Goal: Task Accomplishment & Management: Manage account settings

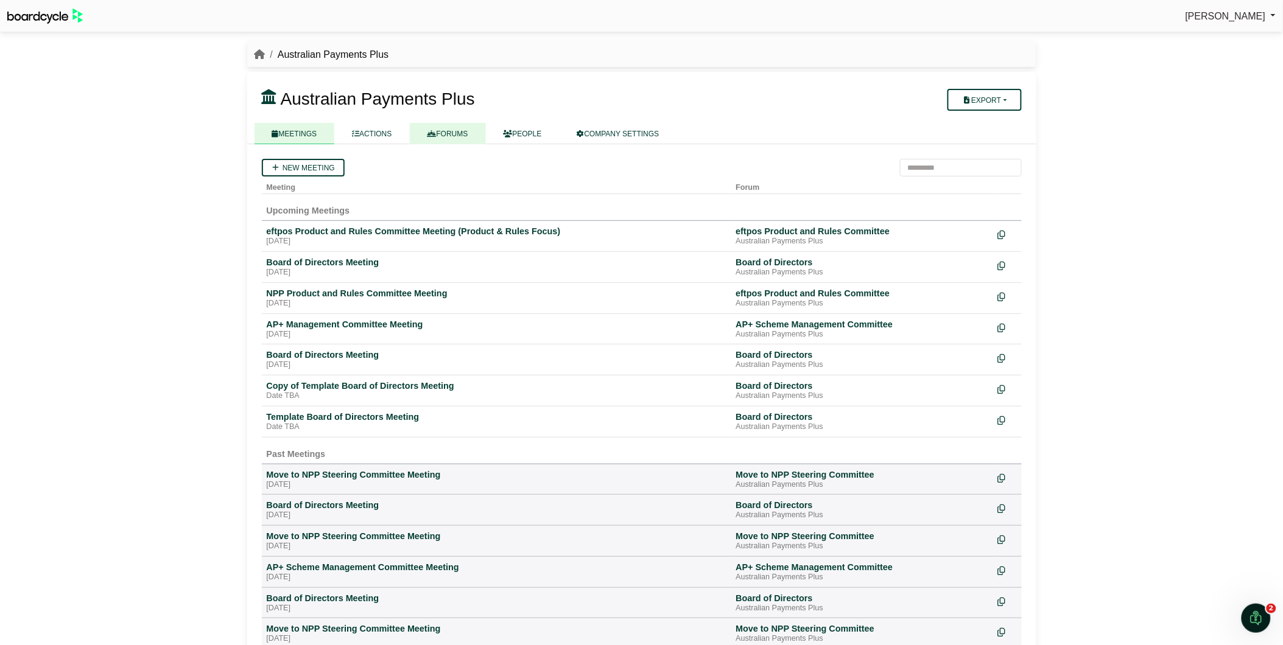
click at [448, 126] on link "FORUMS" at bounding box center [448, 133] width 76 height 21
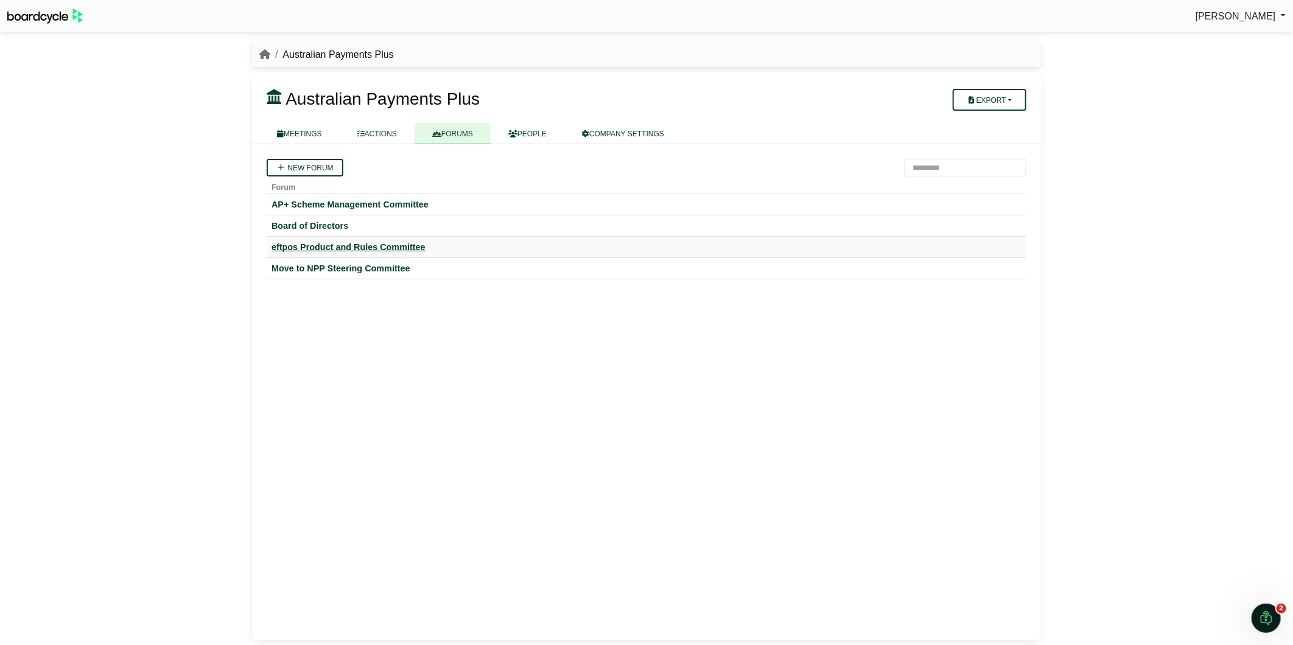
click at [362, 242] on div "eftpos Product and Rules Committee" at bounding box center [647, 247] width 750 height 11
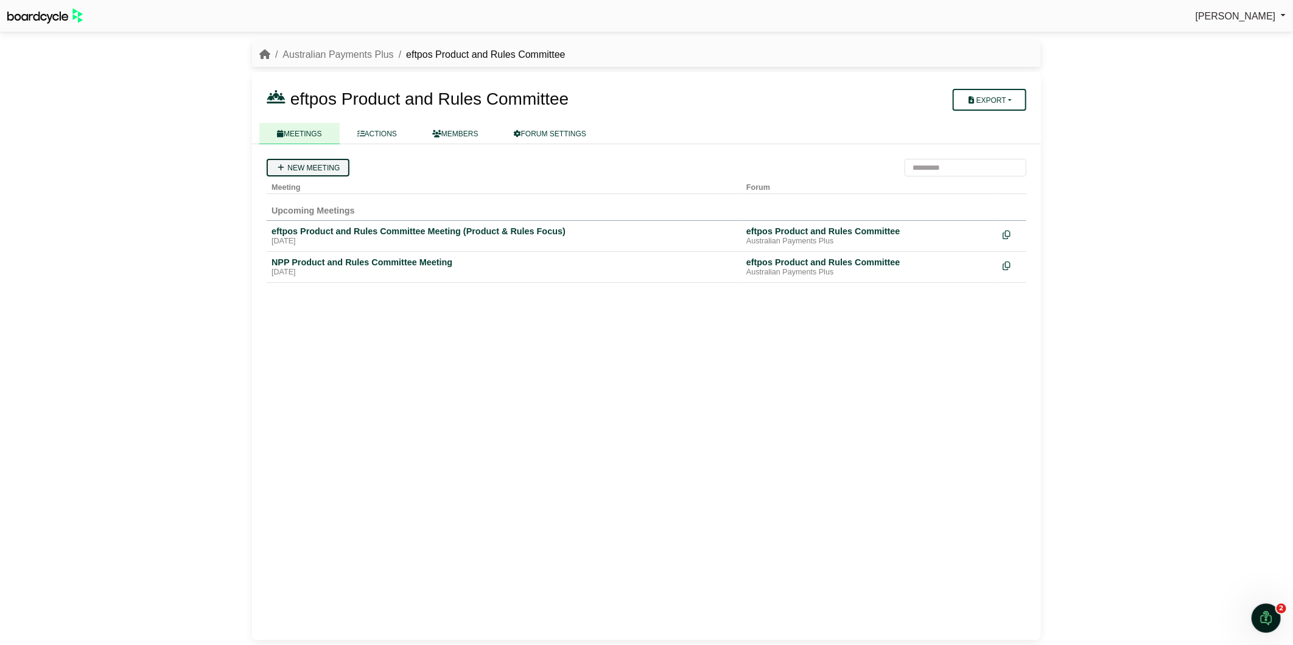
click at [318, 164] on link "New meeting" at bounding box center [308, 168] width 83 height 18
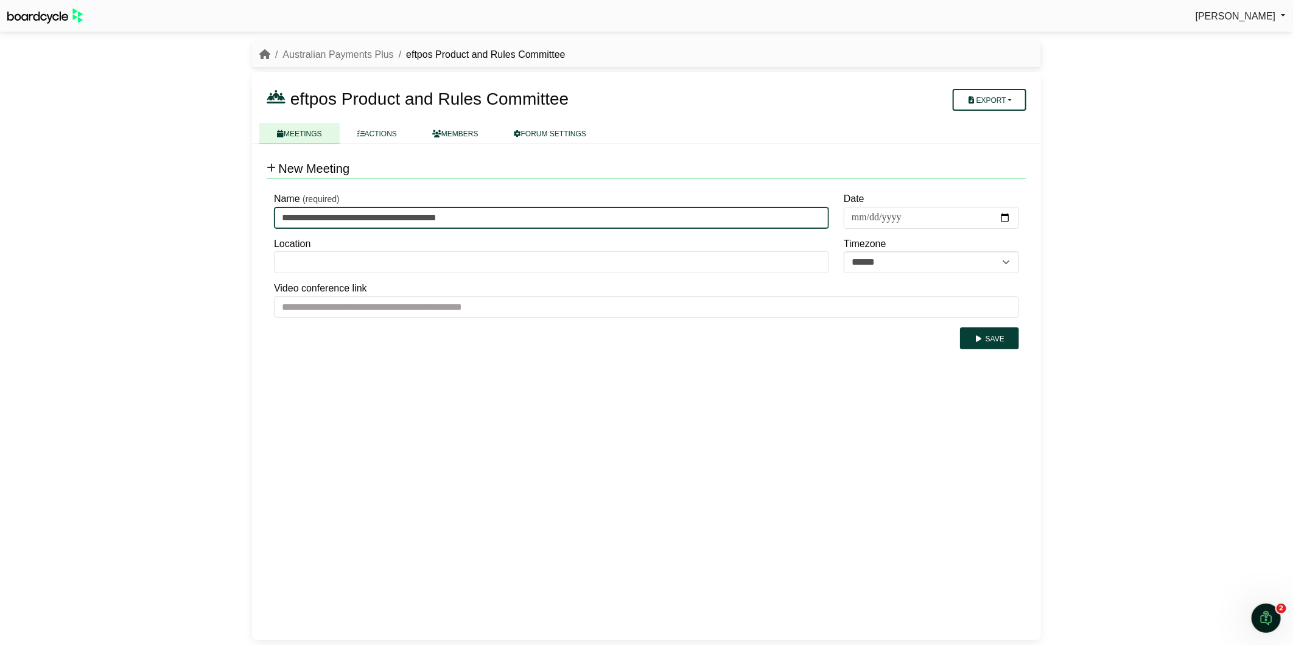
click at [284, 216] on input "**********" at bounding box center [551, 218] width 555 height 22
type input "**********"
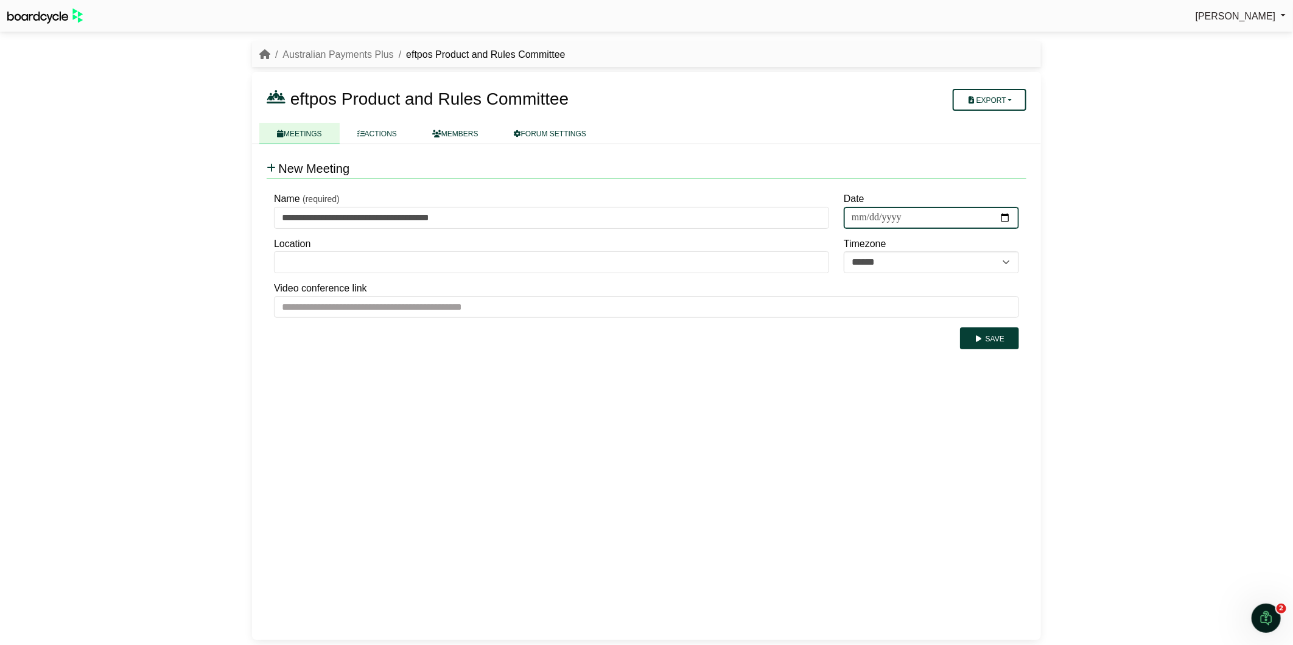
click at [859, 217] on input "Date" at bounding box center [931, 218] width 175 height 22
click at [872, 216] on input "Date" at bounding box center [931, 218] width 175 height 22
click at [896, 216] on input "Date" at bounding box center [931, 218] width 175 height 22
type input "**********"
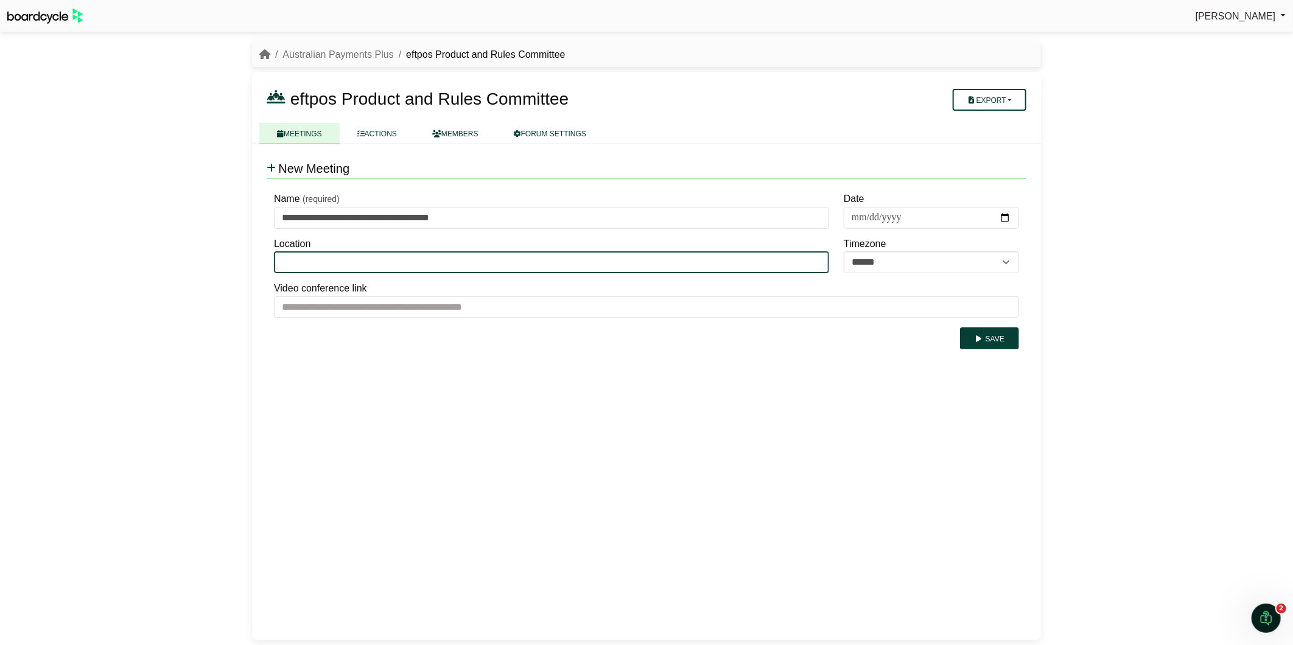
click at [604, 259] on input "Location" at bounding box center [551, 262] width 555 height 22
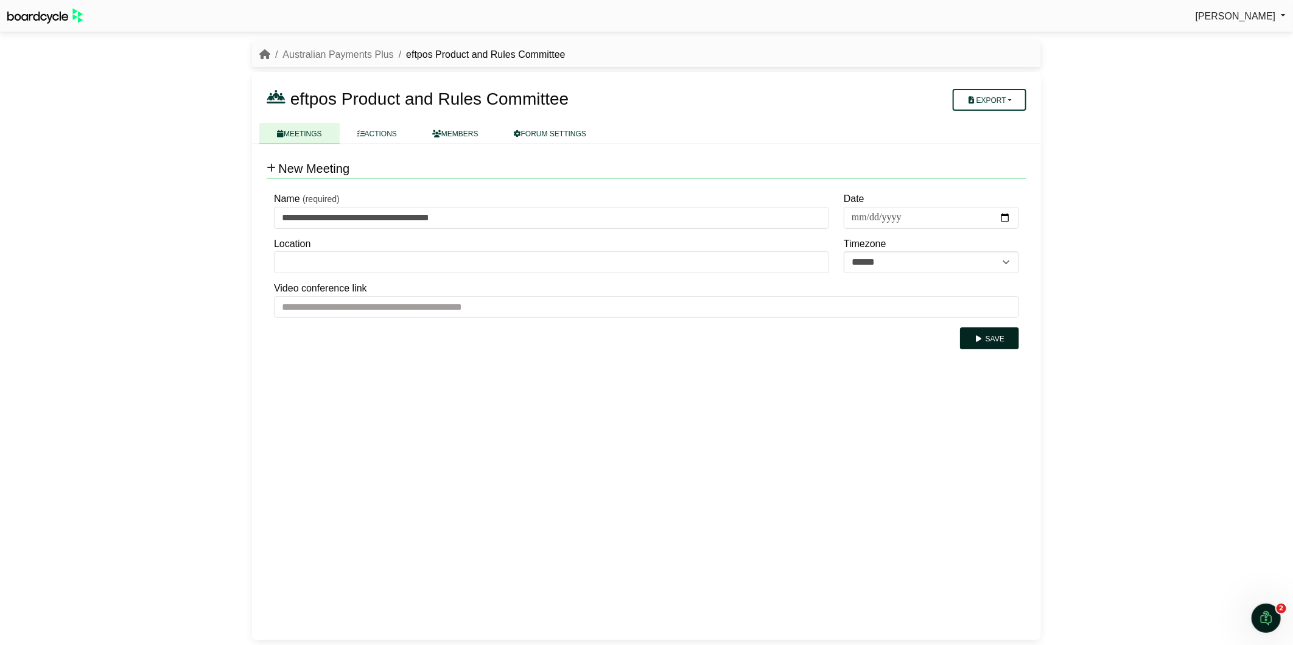
click at [991, 336] on button "Save" at bounding box center [989, 339] width 59 height 22
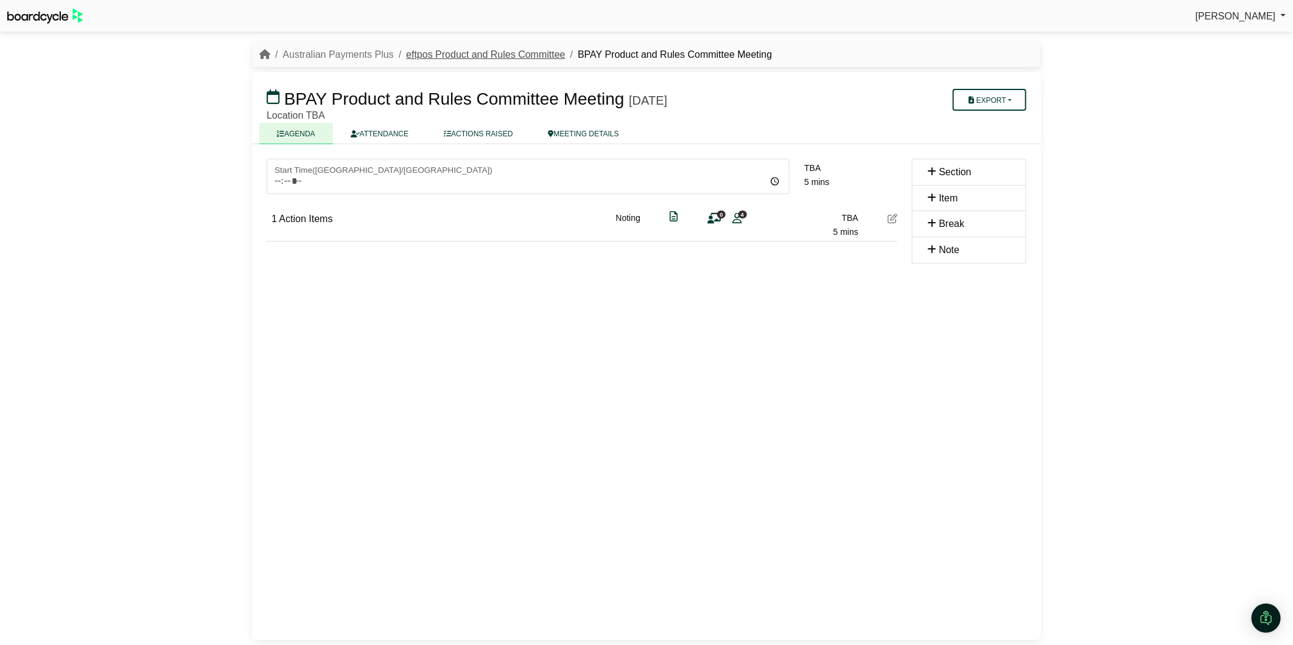
click at [522, 56] on link "eftpos Product and Rules Committee" at bounding box center [485, 54] width 159 height 10
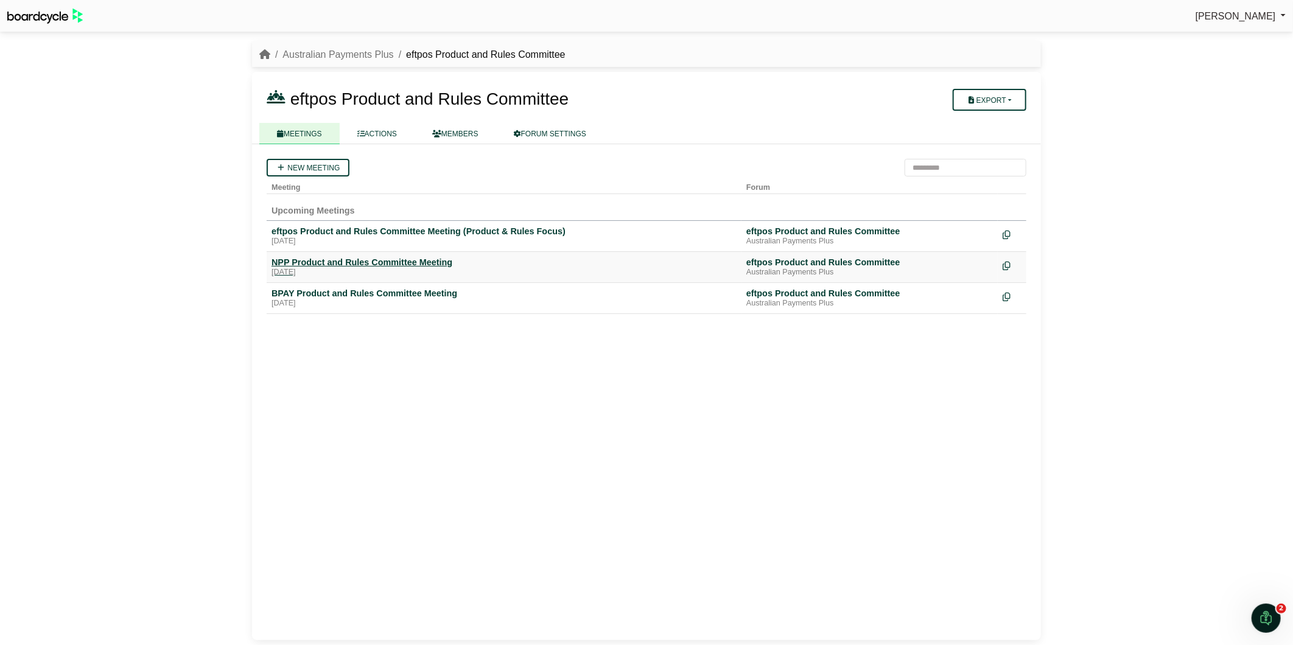
click at [385, 263] on div "NPP Product and Rules Committee Meeting" at bounding box center [504, 262] width 465 height 11
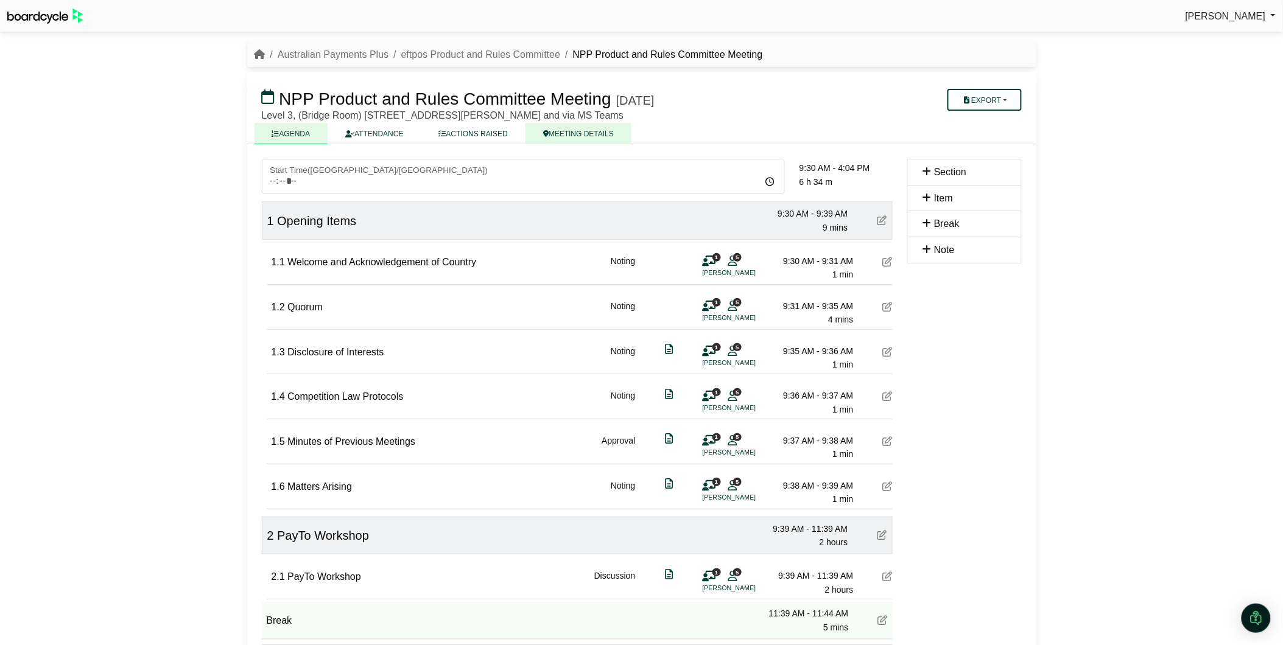
click at [583, 130] on link "MEETING DETAILS" at bounding box center [578, 133] width 106 height 21
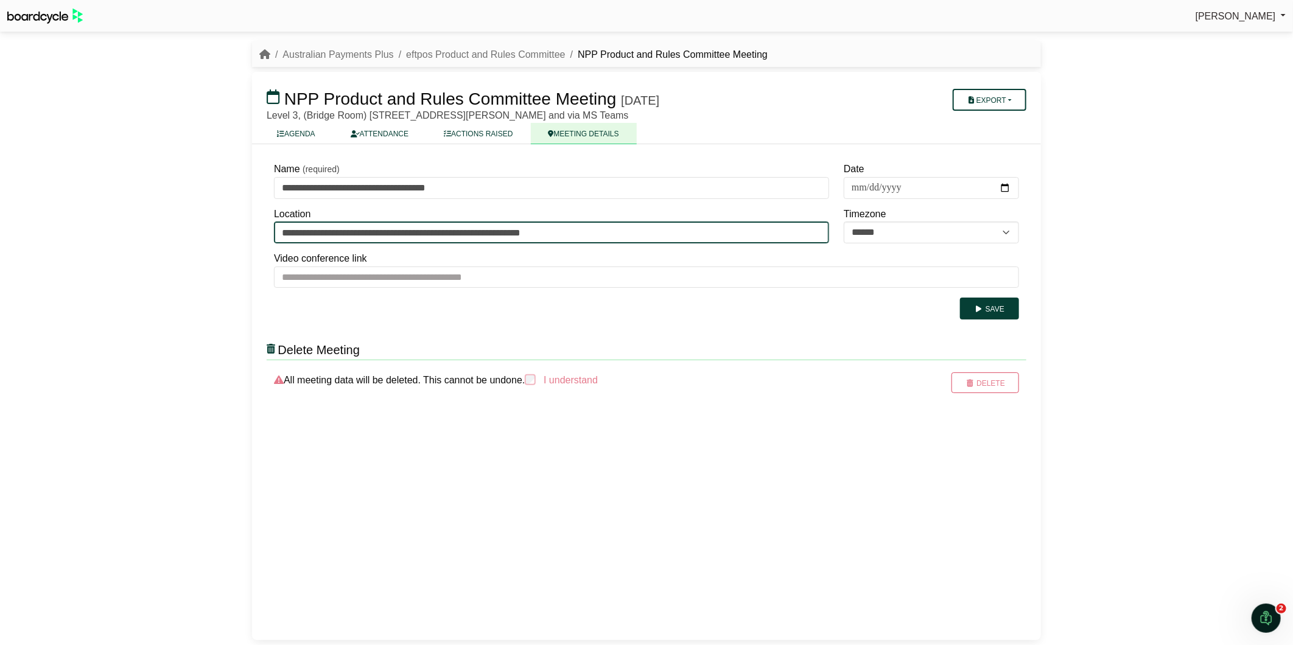
drag, startPoint x: 591, startPoint y: 230, endPoint x: 165, endPoint y: 241, distance: 426.4
click at [165, 241] on div "Stephen Tudjman Sign Out Australian Payments Plus eftpos Product and Rules Comm…" at bounding box center [646, 322] width 1293 height 645
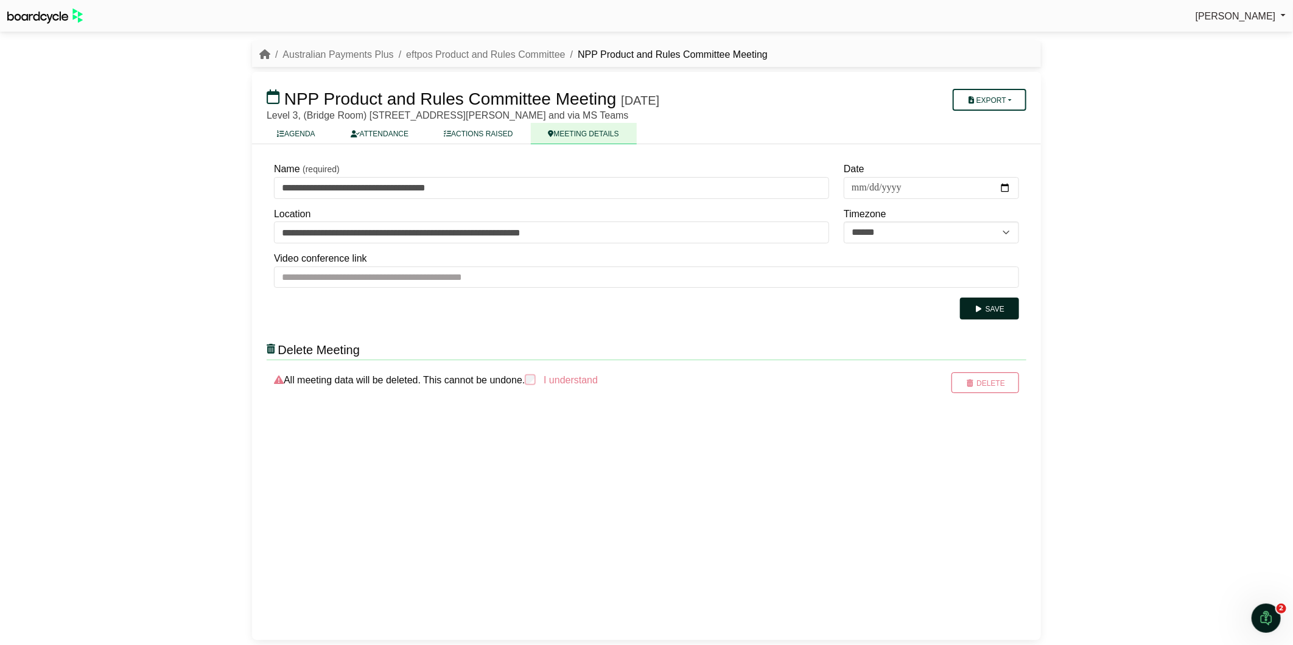
click at [986, 302] on button "Save" at bounding box center [989, 309] width 59 height 22
click at [545, 56] on link "eftpos Product and Rules Committee" at bounding box center [485, 54] width 159 height 10
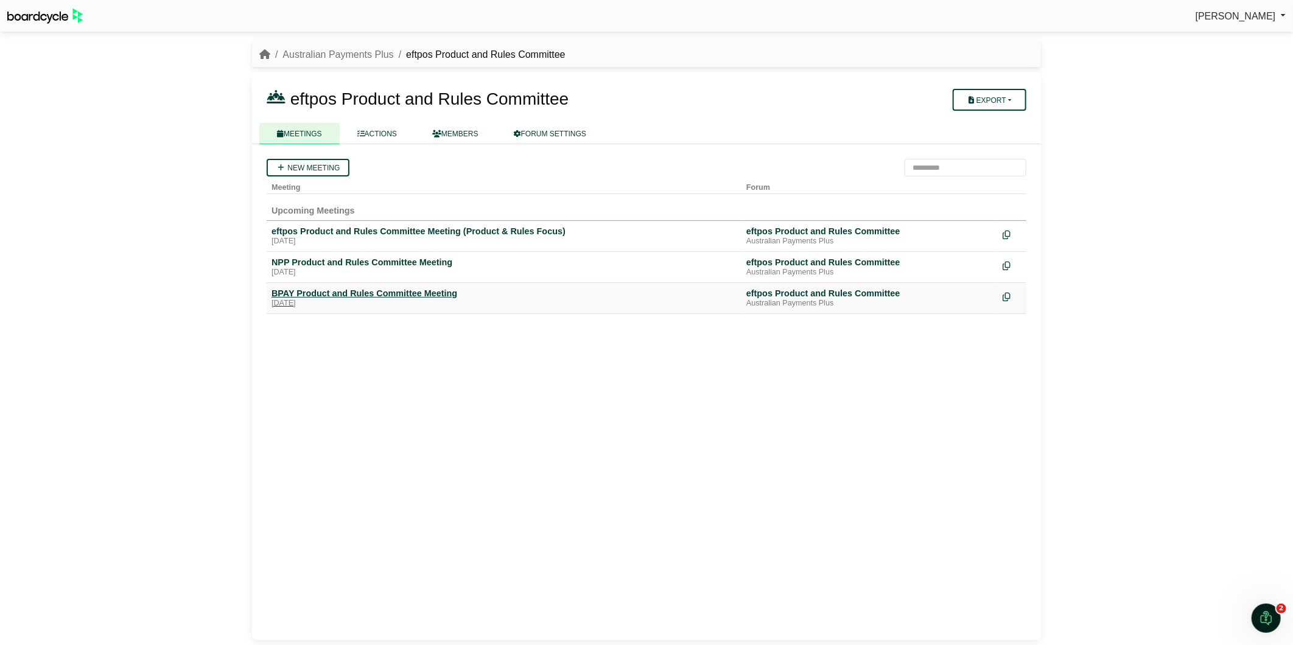
click at [414, 294] on div "BPAY Product and Rules Committee Meeting" at bounding box center [504, 293] width 465 height 11
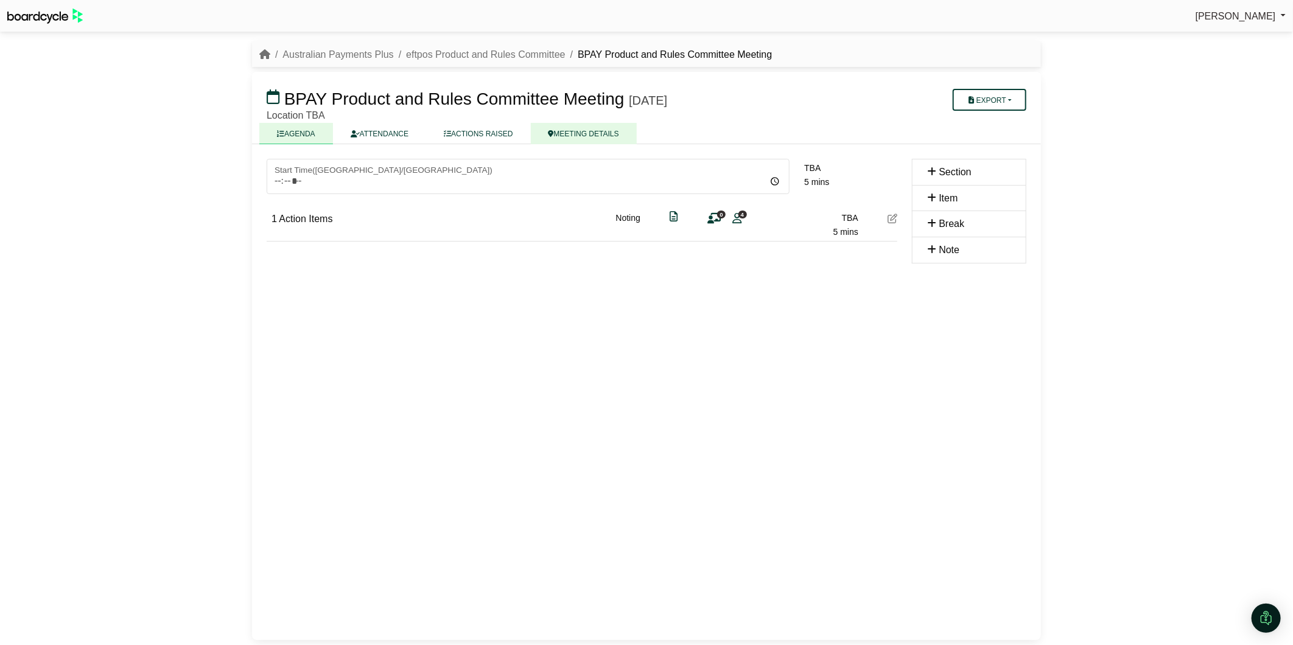
click at [583, 136] on link "MEETING DETAILS" at bounding box center [584, 133] width 106 height 21
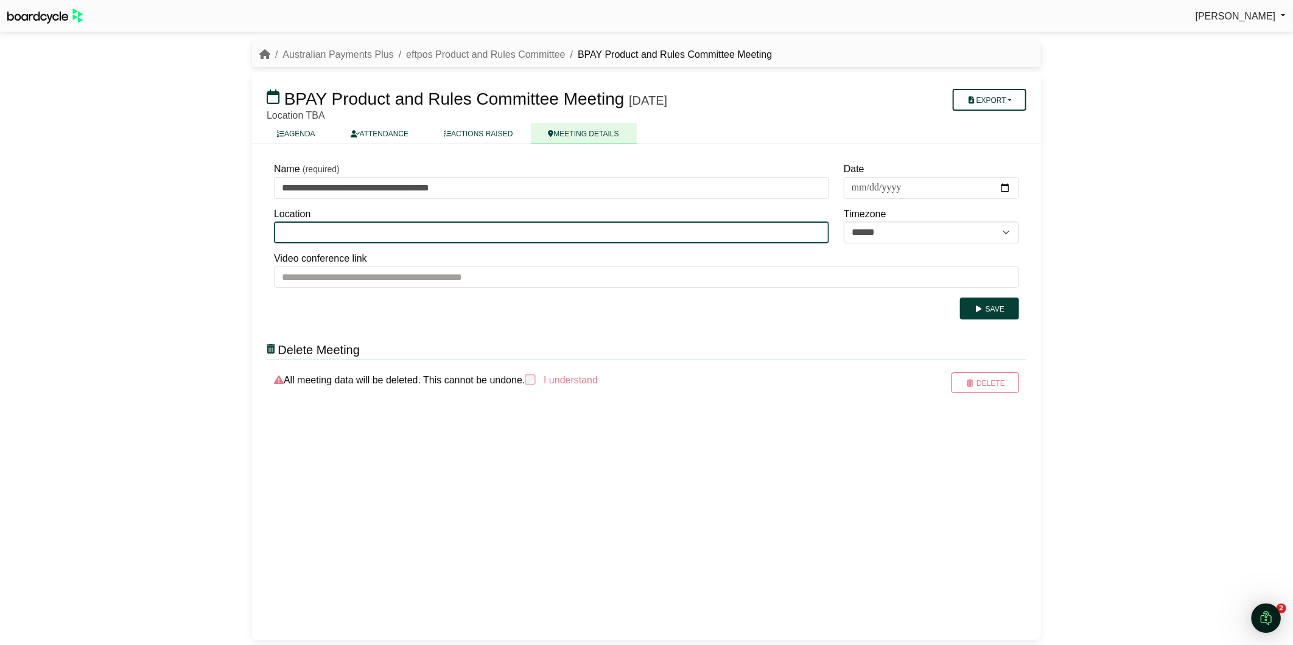
click at [368, 228] on input "Location" at bounding box center [551, 233] width 555 height 22
paste input "**********"
type input "**********"
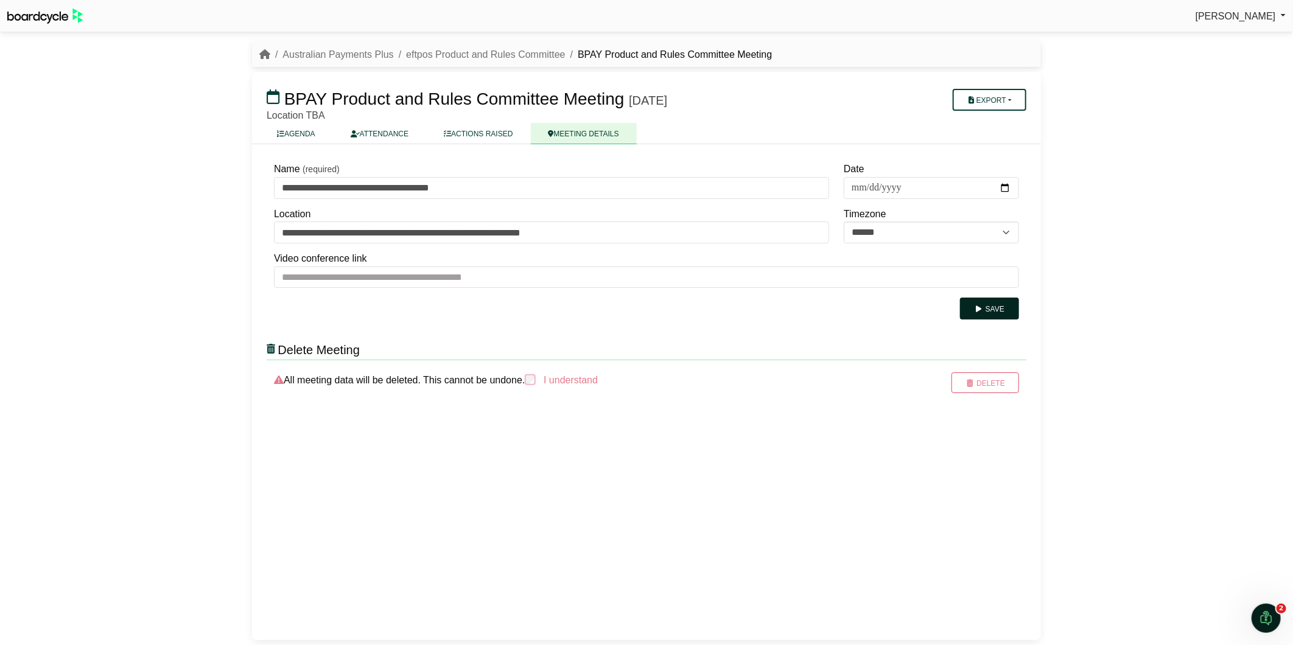
click at [997, 306] on button "Save" at bounding box center [989, 309] width 59 height 22
click at [989, 300] on button "Save" at bounding box center [989, 309] width 59 height 22
click at [306, 130] on link "AGENDA" at bounding box center [296, 133] width 74 height 21
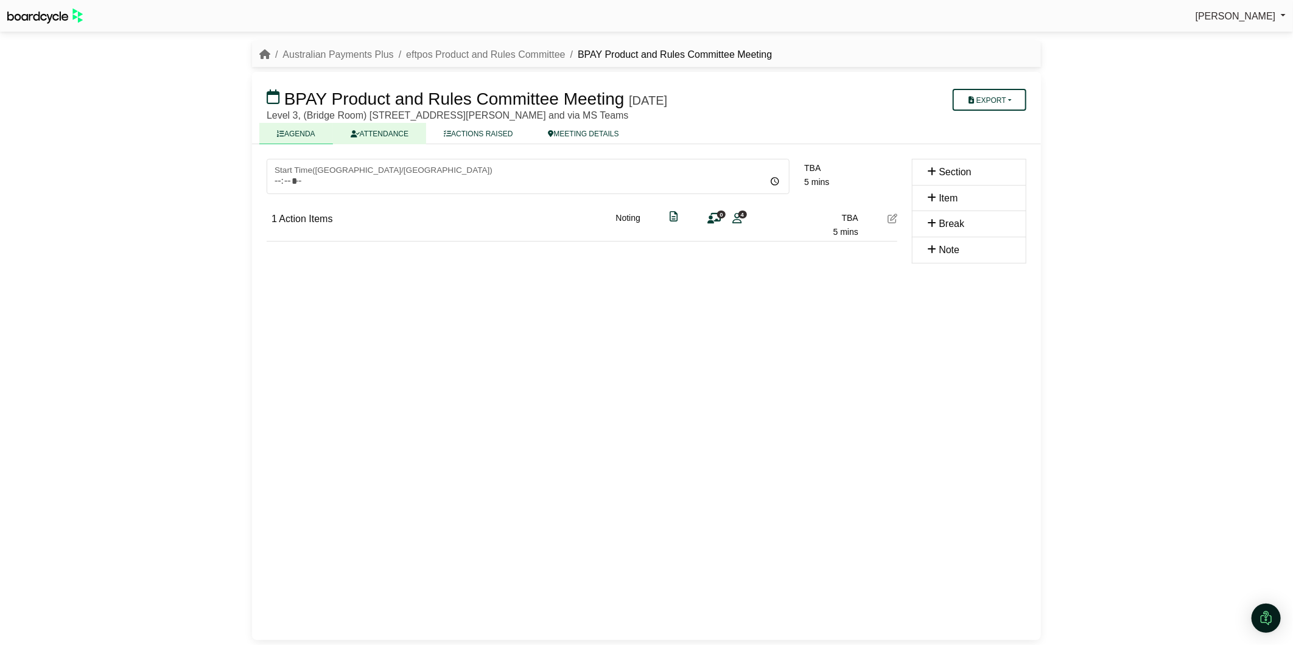
click at [404, 130] on link "ATTENDANCE" at bounding box center [379, 133] width 93 height 21
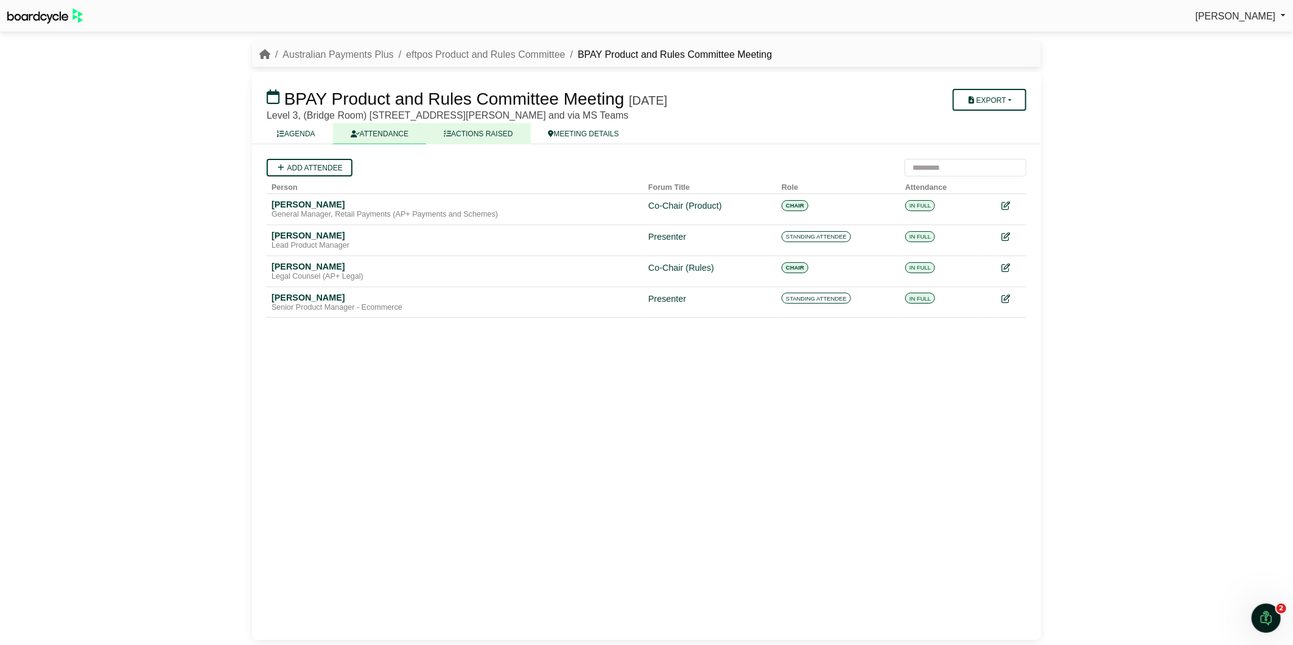
click at [485, 128] on link "ACTIONS RAISED" at bounding box center [478, 133] width 104 height 21
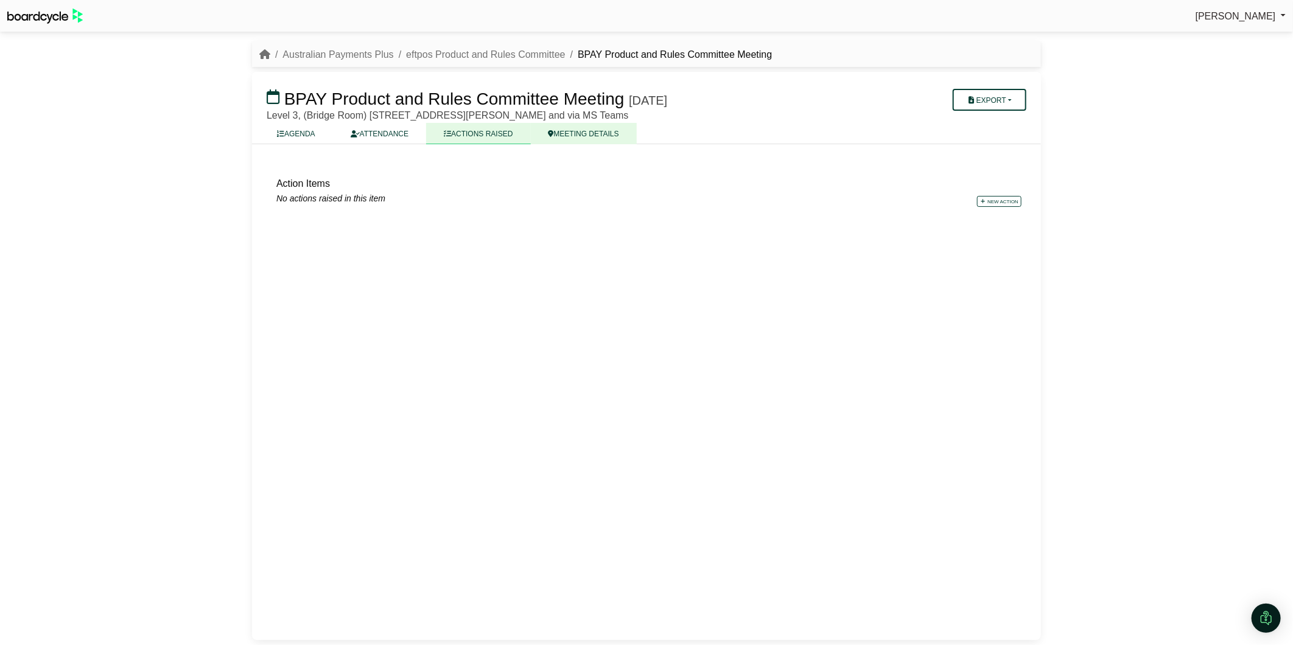
click at [570, 130] on link "MEETING DETAILS" at bounding box center [584, 133] width 106 height 21
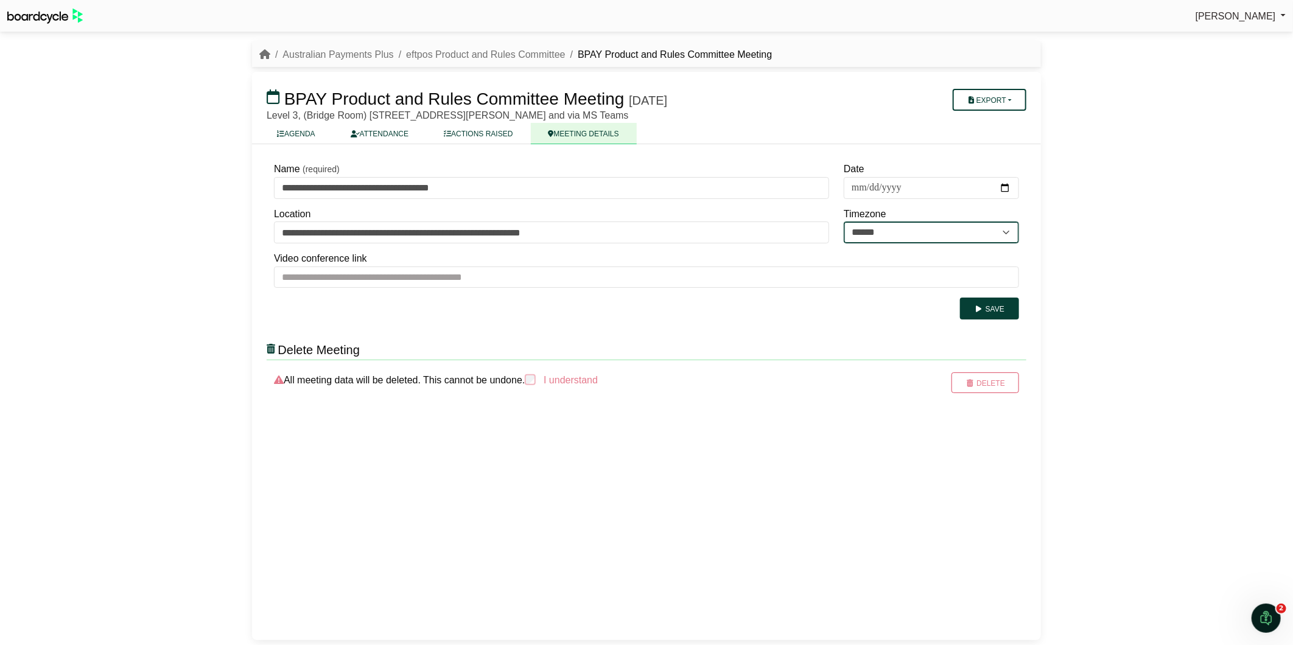
click at [909, 229] on select "**********" at bounding box center [931, 233] width 175 height 22
click at [844, 222] on select "**********" at bounding box center [931, 233] width 175 height 22
click at [309, 132] on link "AGENDA" at bounding box center [296, 133] width 74 height 21
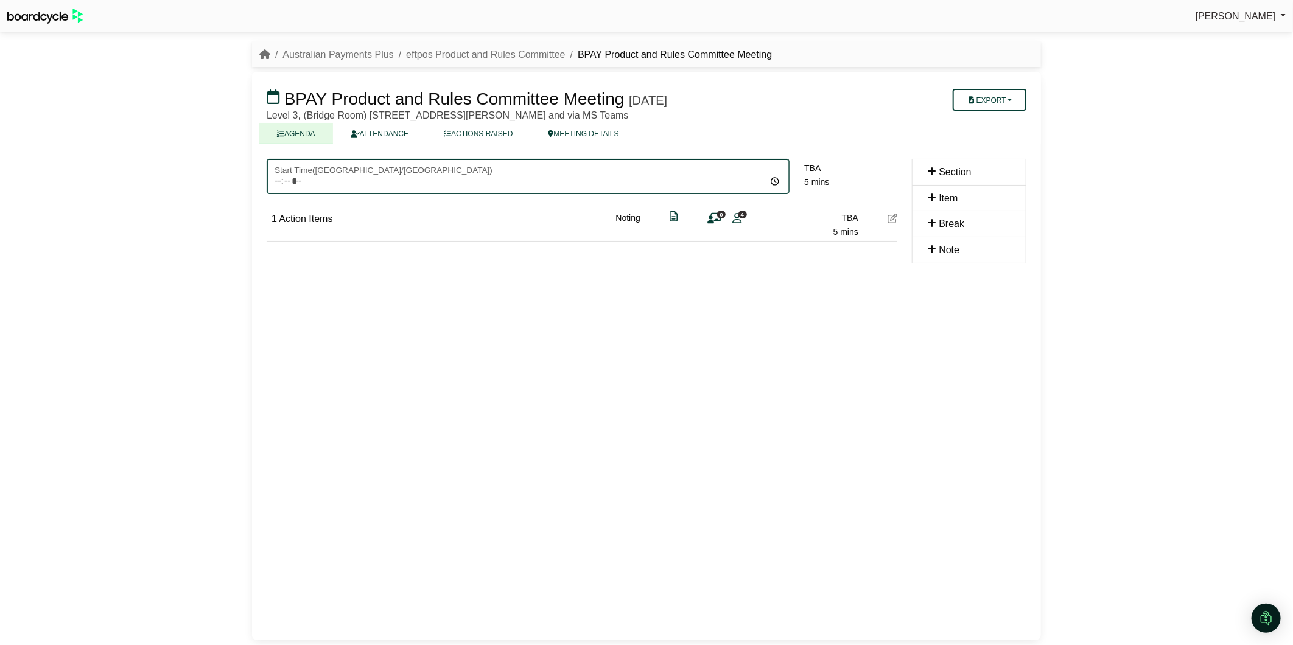
click at [411, 167] on input "Start Time ( [GEOGRAPHIC_DATA]/[GEOGRAPHIC_DATA] )" at bounding box center [528, 176] width 523 height 35
click at [664, 168] on input "Start Time ( Australia/Sydney )" at bounding box center [528, 176] width 523 height 35
click at [358, 178] on input "Start Time ( Australia/Sydney )" at bounding box center [528, 176] width 523 height 35
click at [295, 181] on input "Start Time ( Australia/Sydney )" at bounding box center [528, 176] width 523 height 35
click at [775, 175] on input "Start Time ( Australia/Sydney )" at bounding box center [528, 176] width 523 height 35
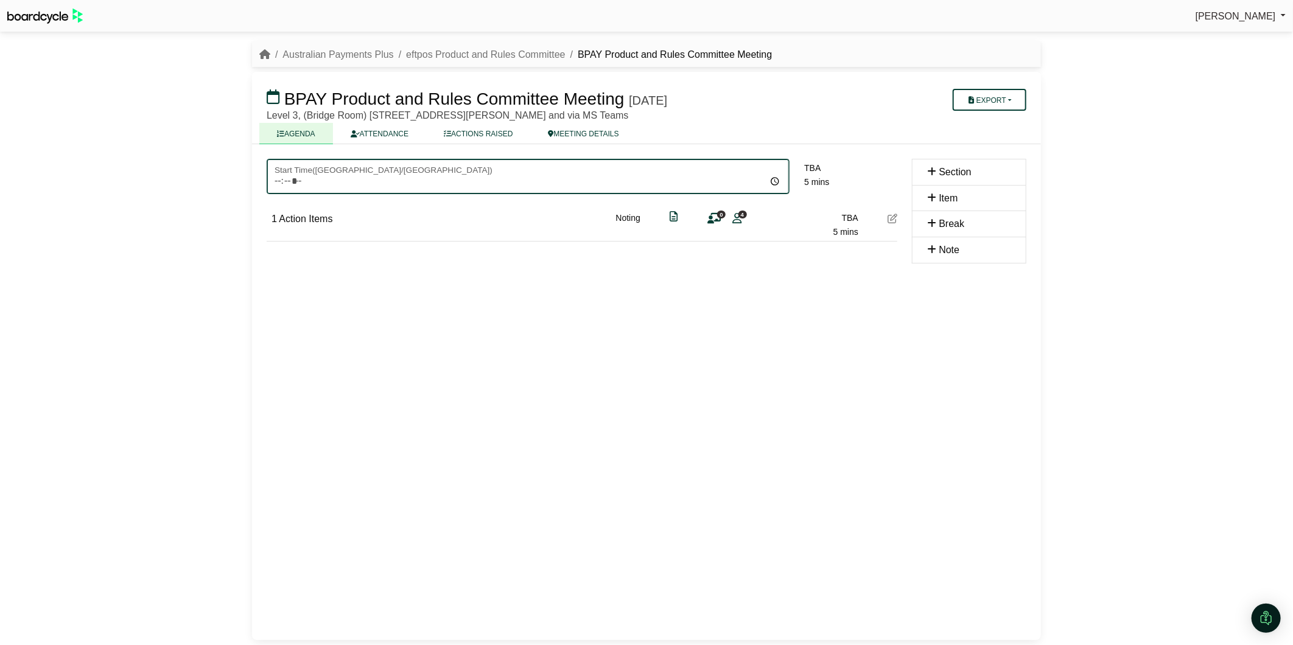
type input "*****"
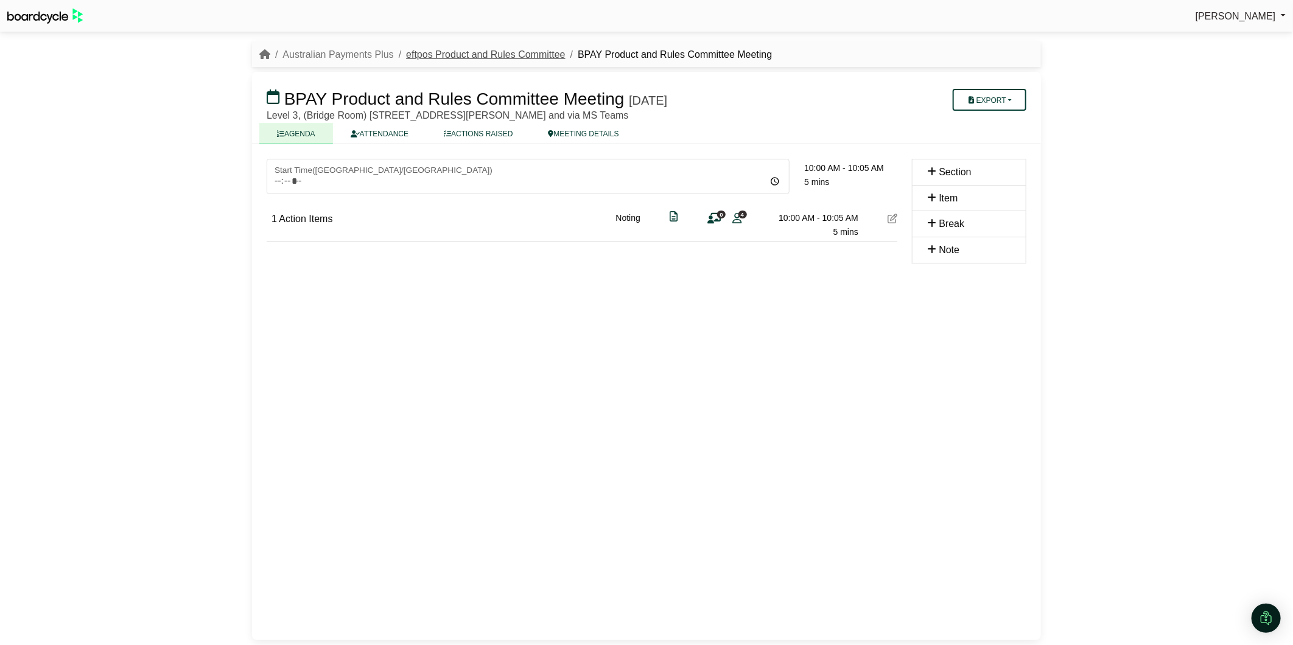
click at [463, 52] on link "eftpos Product and Rules Committee" at bounding box center [485, 54] width 159 height 10
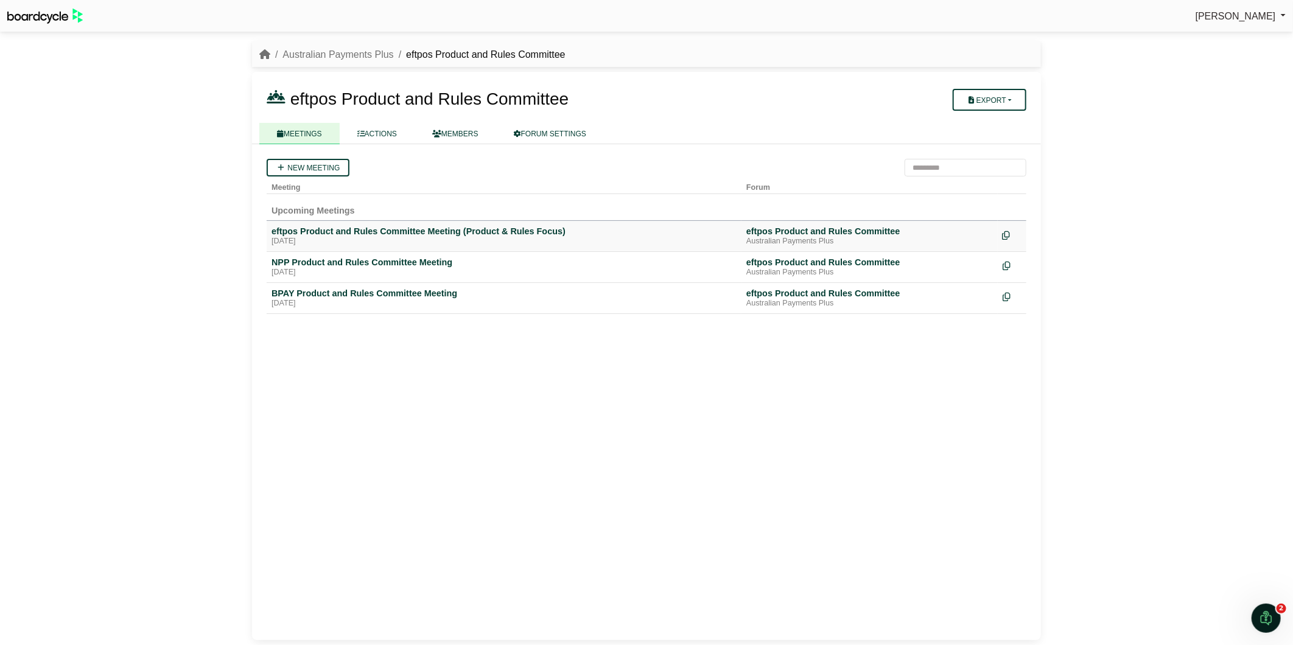
drag, startPoint x: 622, startPoint y: 232, endPoint x: 1003, endPoint y: 236, distance: 380.6
click at [1003, 236] on icon at bounding box center [1006, 235] width 8 height 9
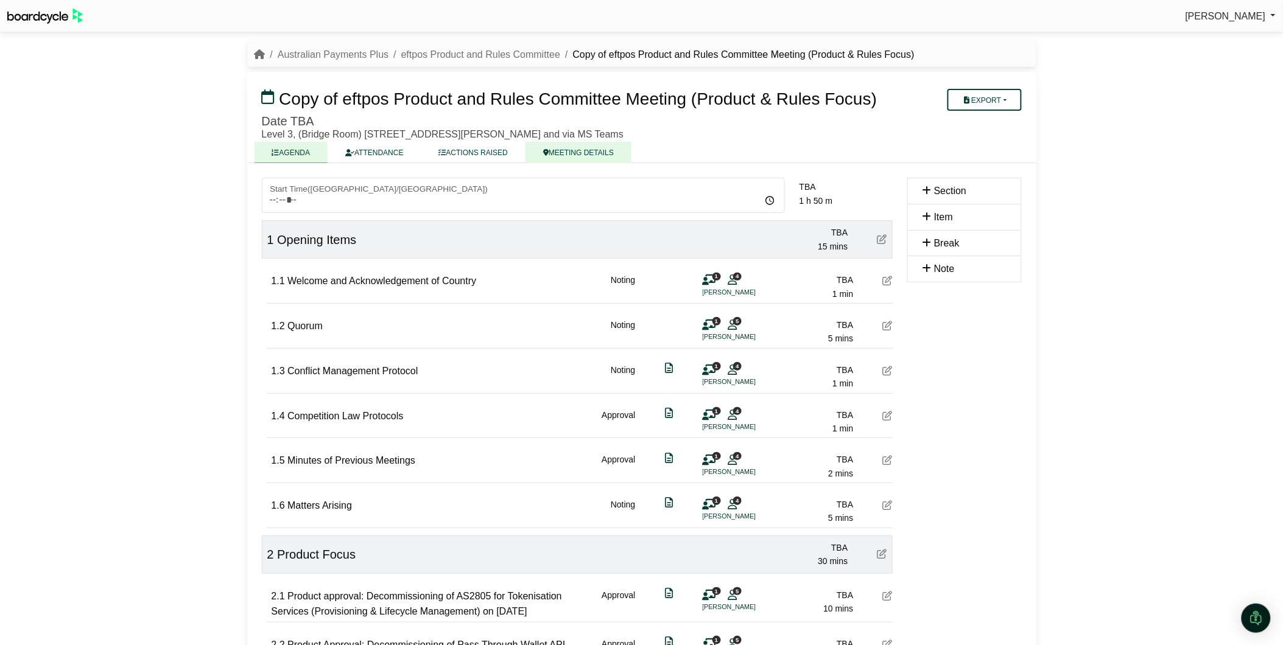
click at [563, 151] on link "MEETING DETAILS" at bounding box center [578, 152] width 106 height 21
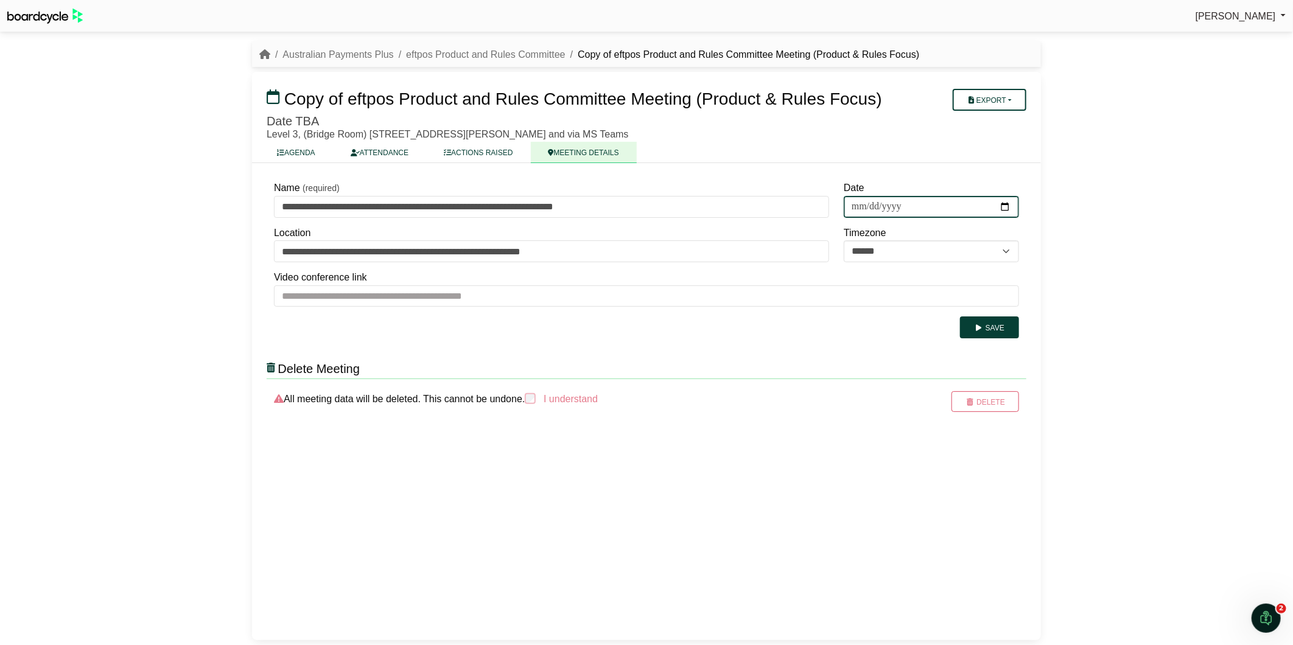
click at [853, 202] on input "Date" at bounding box center [931, 207] width 175 height 22
type input "**********"
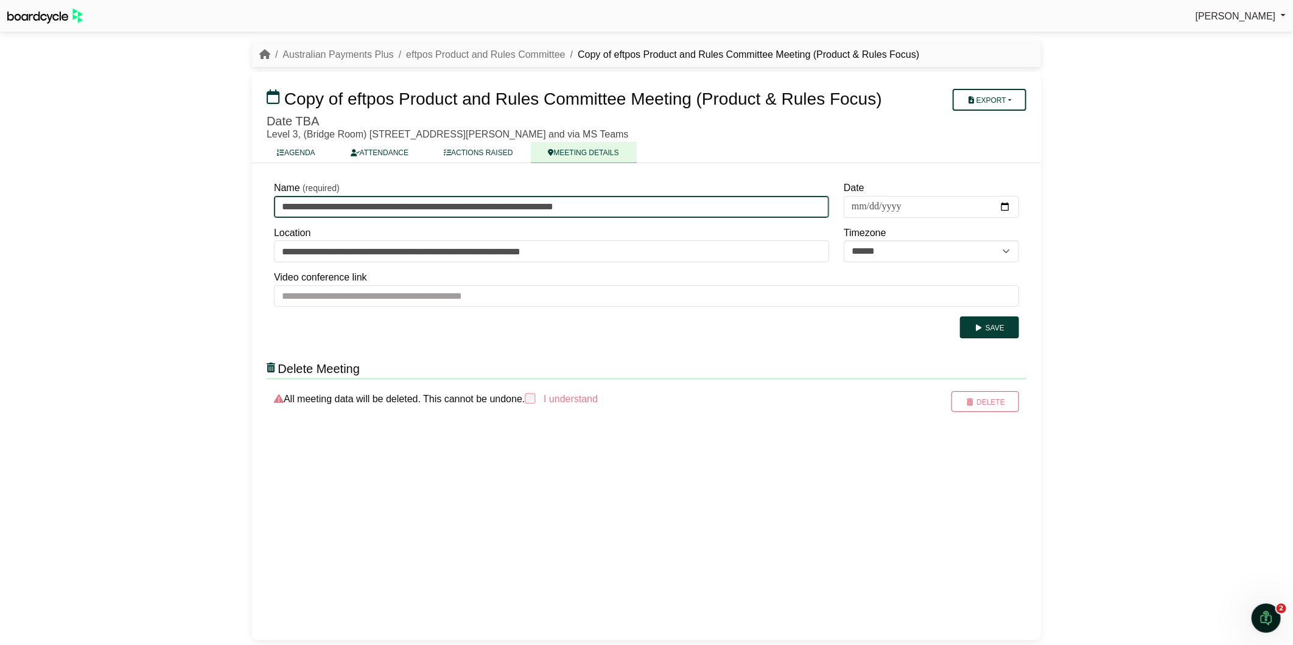
drag, startPoint x: 347, startPoint y: 205, endPoint x: 205, endPoint y: 203, distance: 141.9
click at [205, 203] on div "[PERSON_NAME] Sign Out Australian Payments Plus eftpos Product and Rules Commit…" at bounding box center [646, 322] width 1293 height 645
type input "**********"
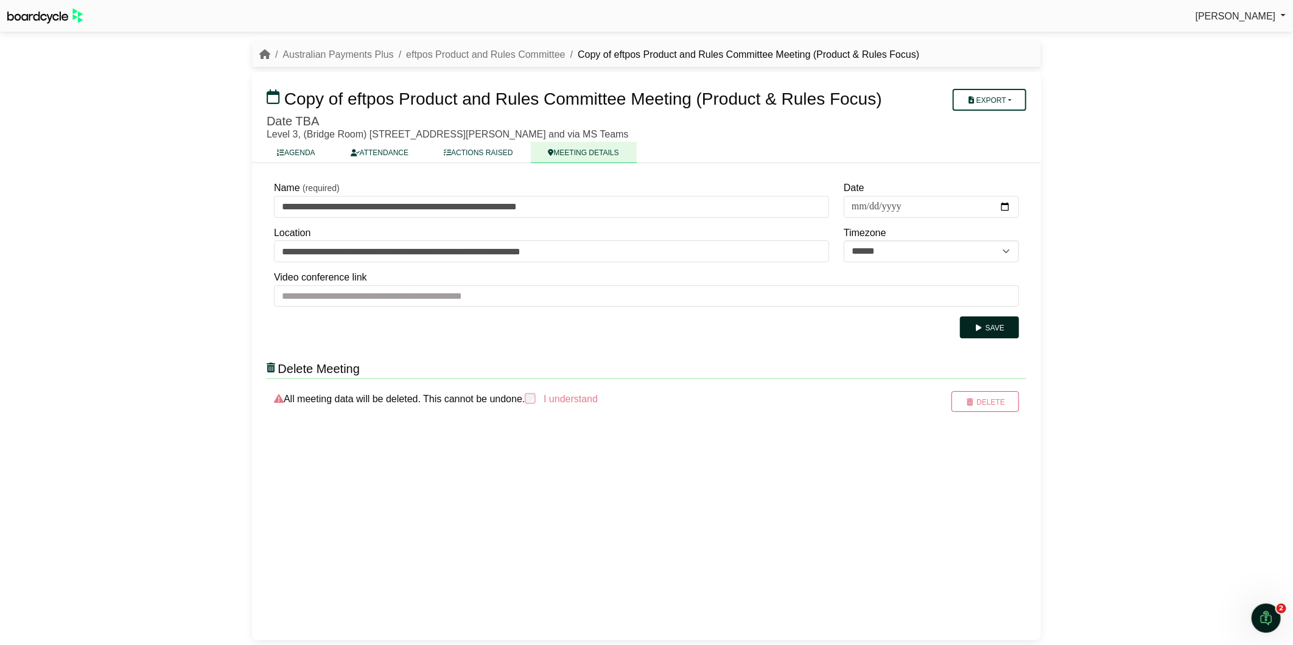
click at [977, 328] on icon "submit" at bounding box center [979, 328] width 9 height 7
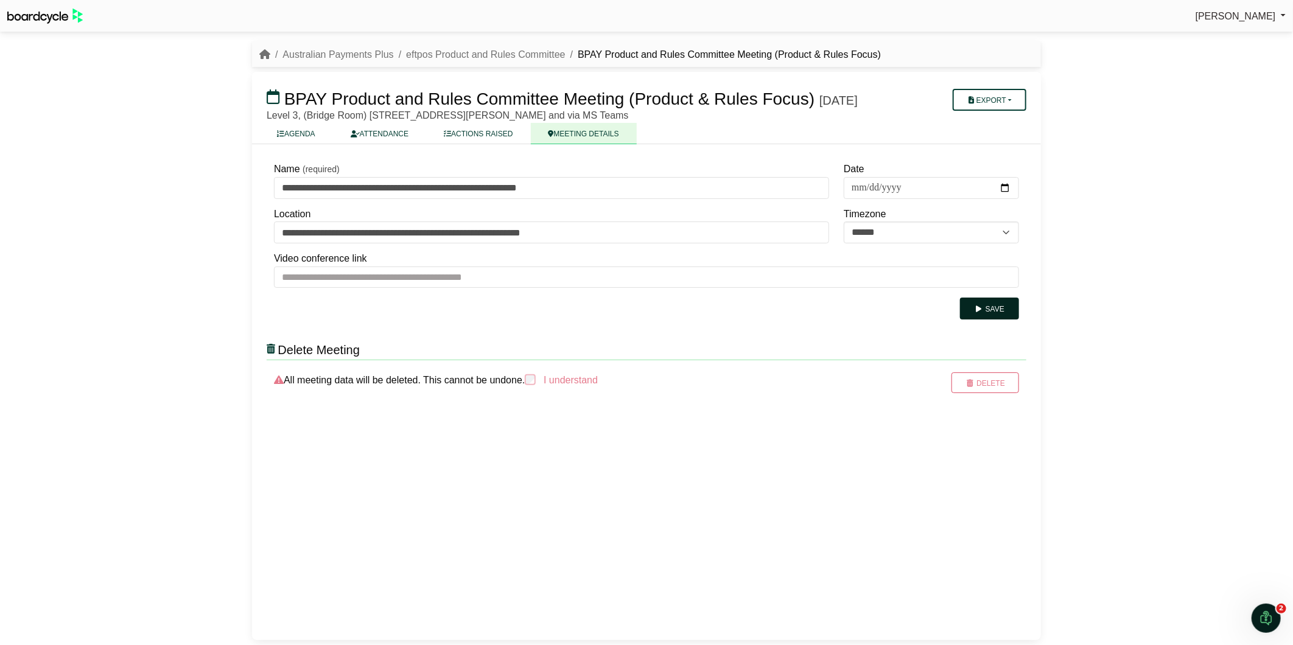
click at [975, 320] on button "Save" at bounding box center [989, 309] width 59 height 22
click at [287, 144] on link "AGENDA" at bounding box center [296, 133] width 74 height 21
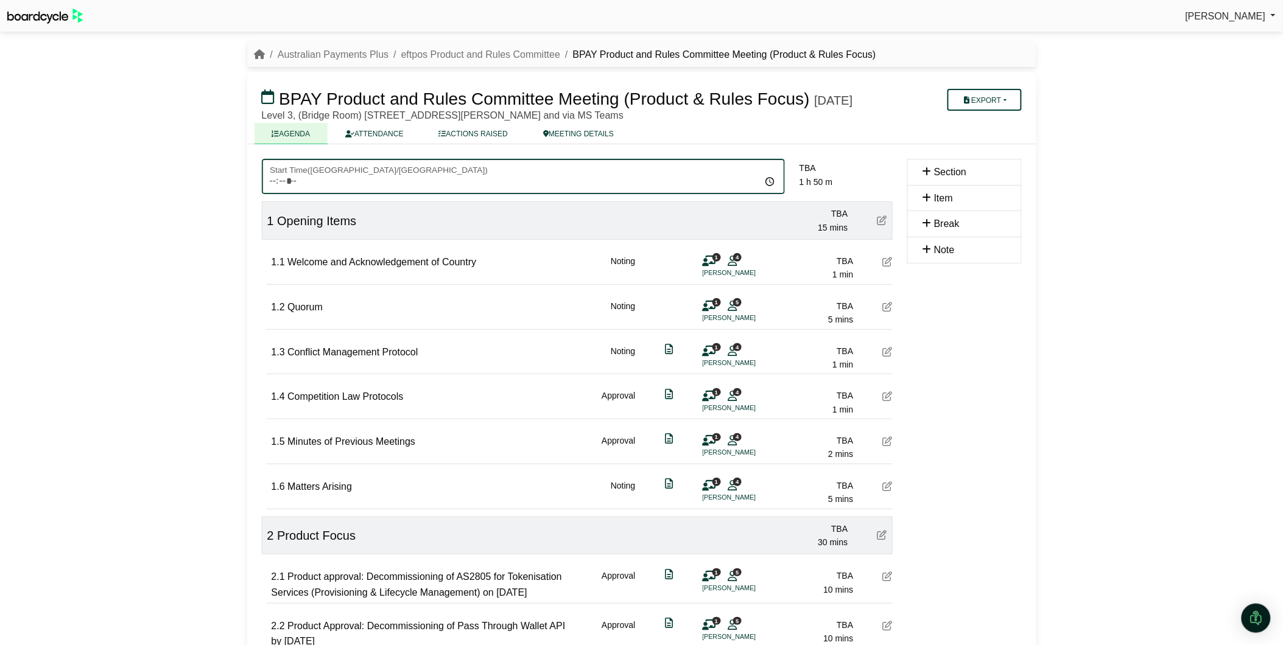
click at [286, 194] on input "Start Time ( [GEOGRAPHIC_DATA]/[GEOGRAPHIC_DATA] )" at bounding box center [523, 176] width 523 height 35
click at [770, 194] on input "Start Time ( [GEOGRAPHIC_DATA]/[GEOGRAPHIC_DATA] )" at bounding box center [523, 176] width 523 height 35
type input "*****"
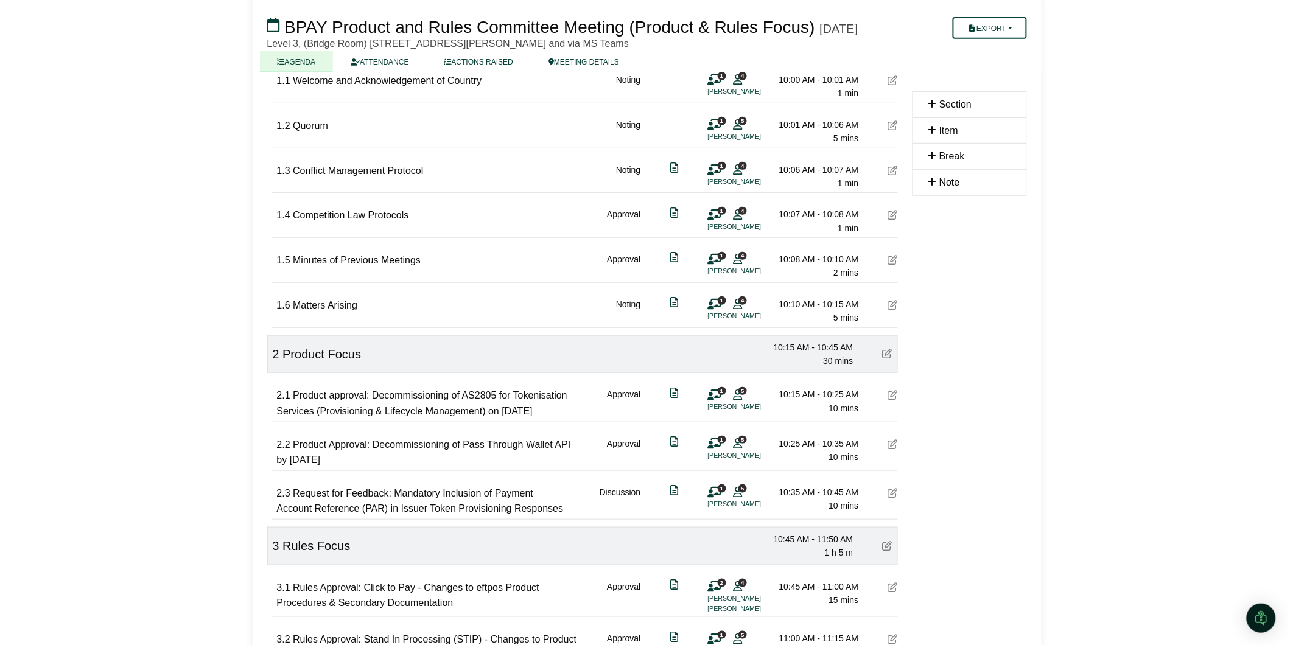
scroll to position [203, 0]
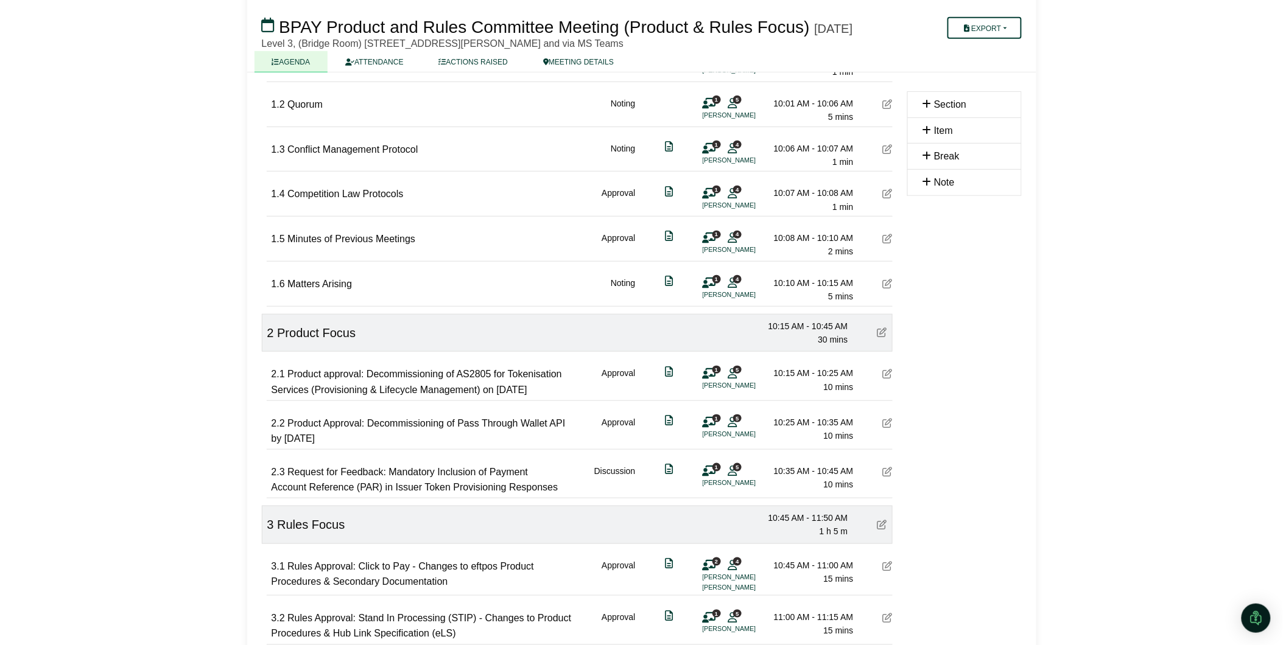
click at [887, 382] on div at bounding box center [888, 375] width 10 height 16
click at [887, 379] on icon at bounding box center [888, 374] width 10 height 10
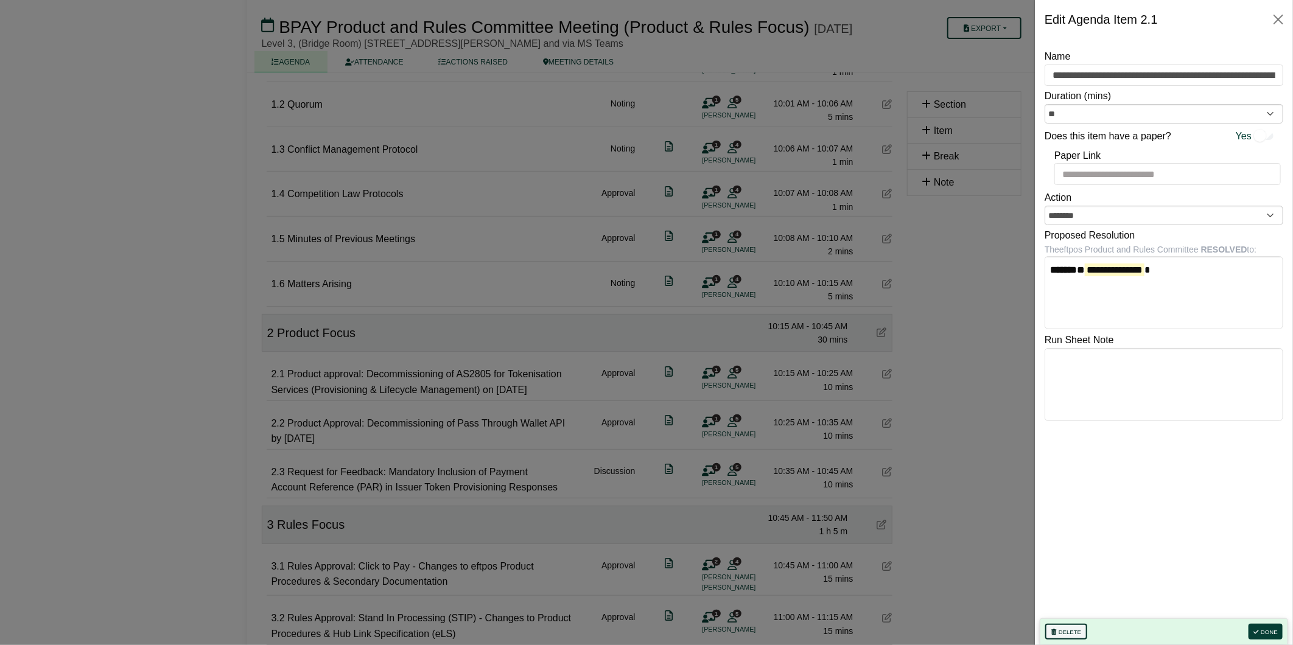
click at [1073, 627] on button "Delete" at bounding box center [1067, 632] width 42 height 16
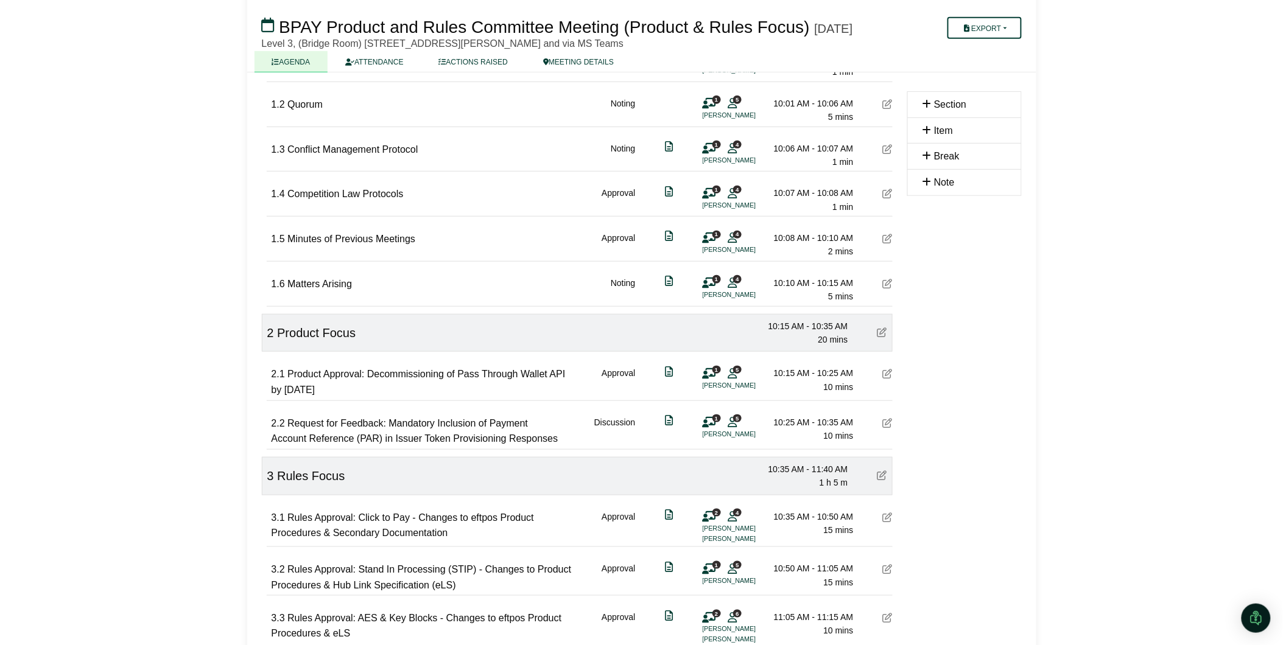
click at [886, 379] on icon at bounding box center [888, 374] width 10 height 10
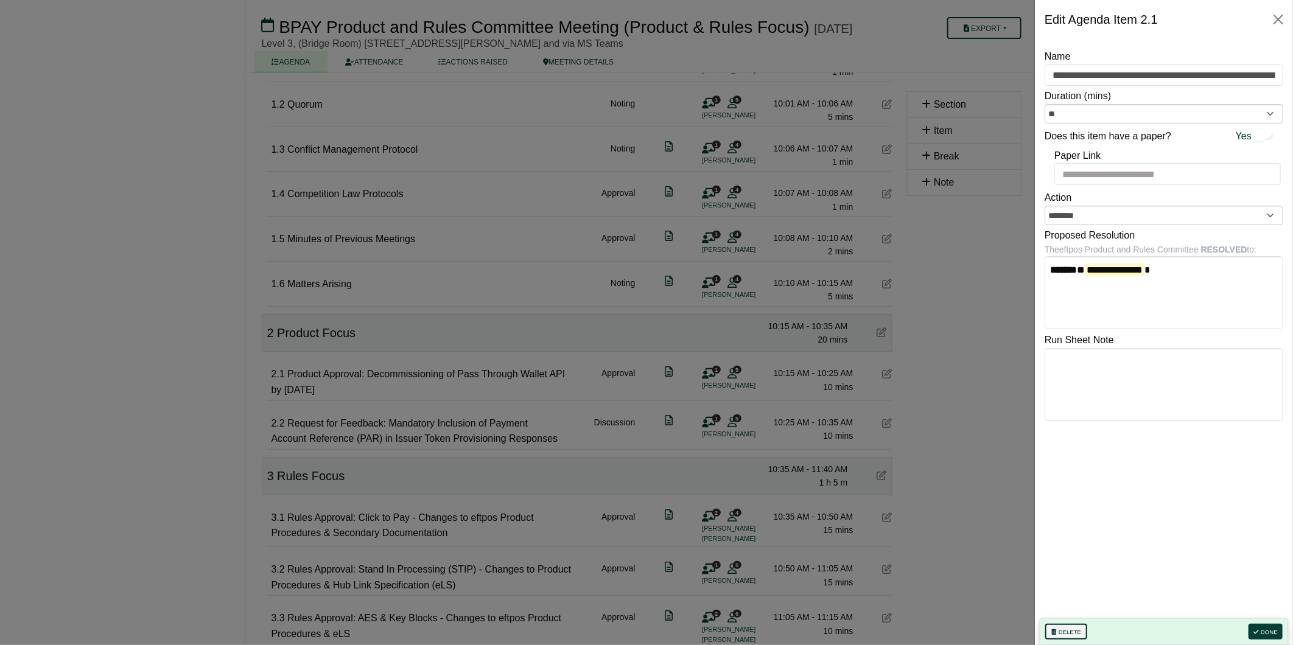
click at [1067, 628] on button "Delete" at bounding box center [1067, 632] width 42 height 16
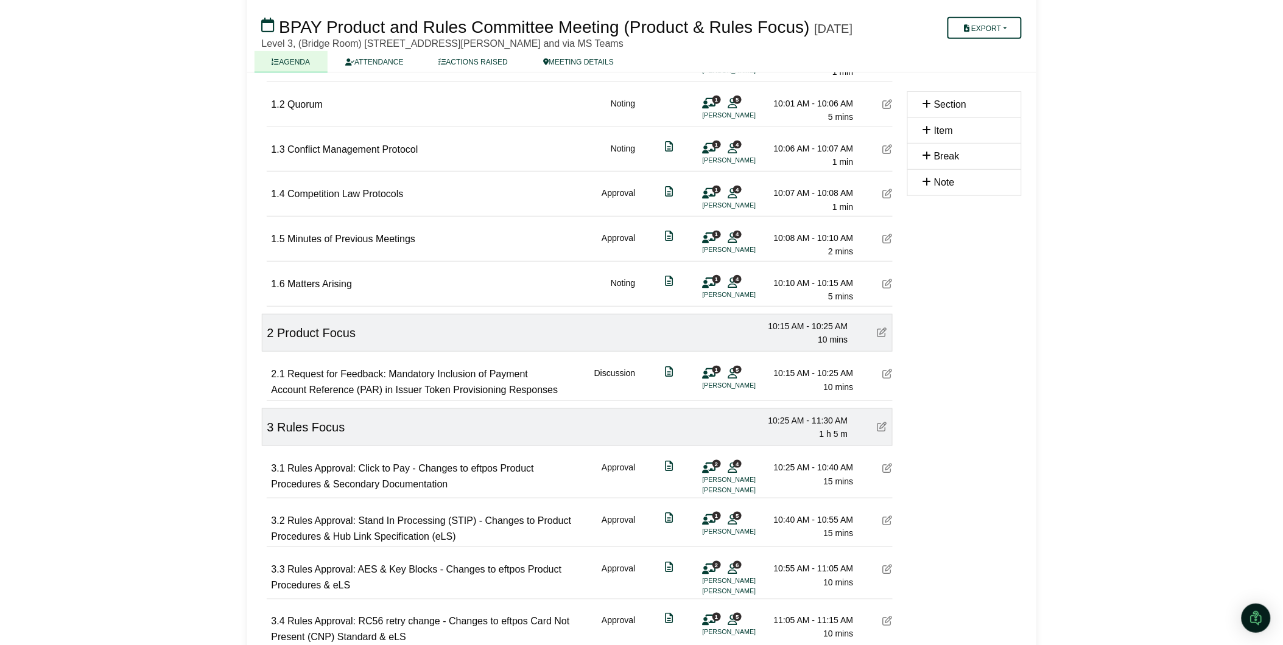
click at [890, 379] on icon at bounding box center [888, 374] width 10 height 10
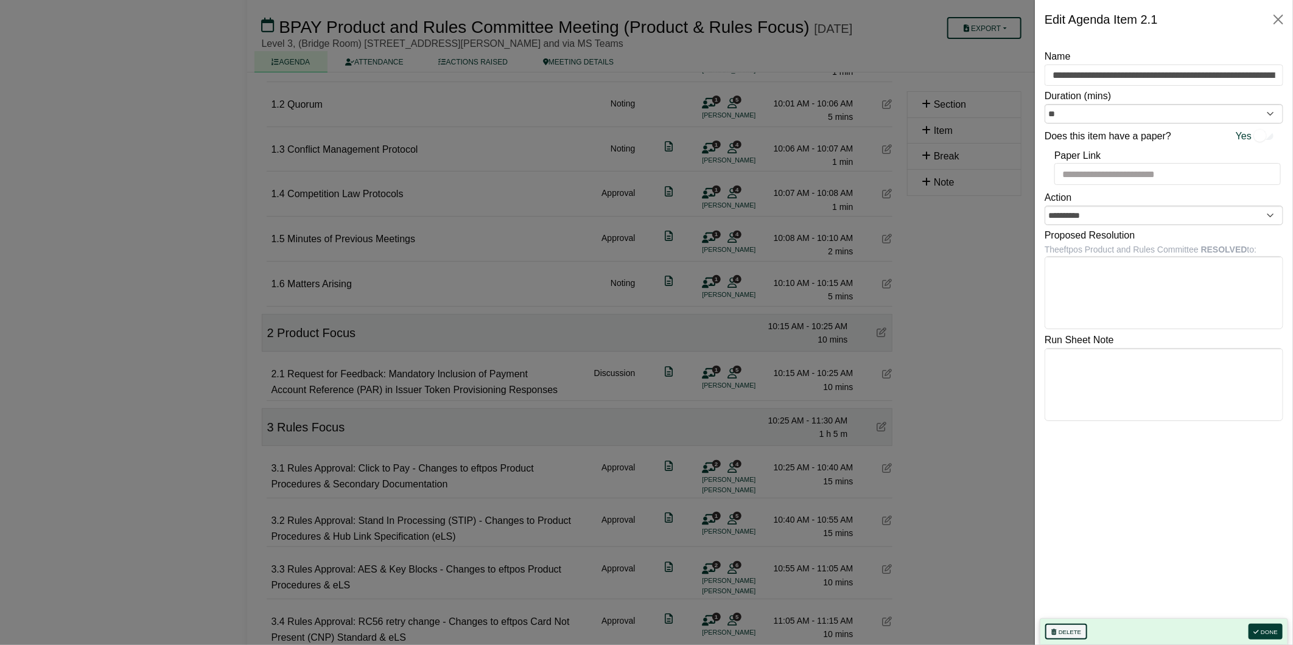
click at [1057, 632] on button "Delete" at bounding box center [1067, 632] width 42 height 16
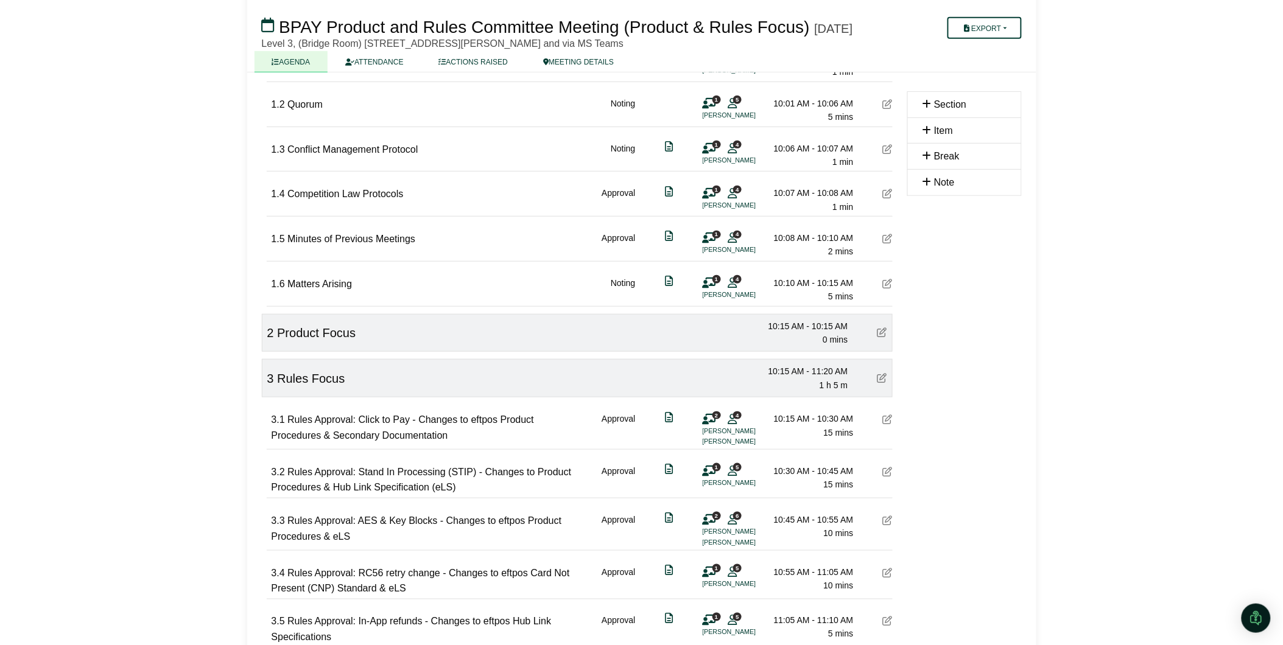
click at [884, 424] on icon at bounding box center [888, 420] width 10 height 10
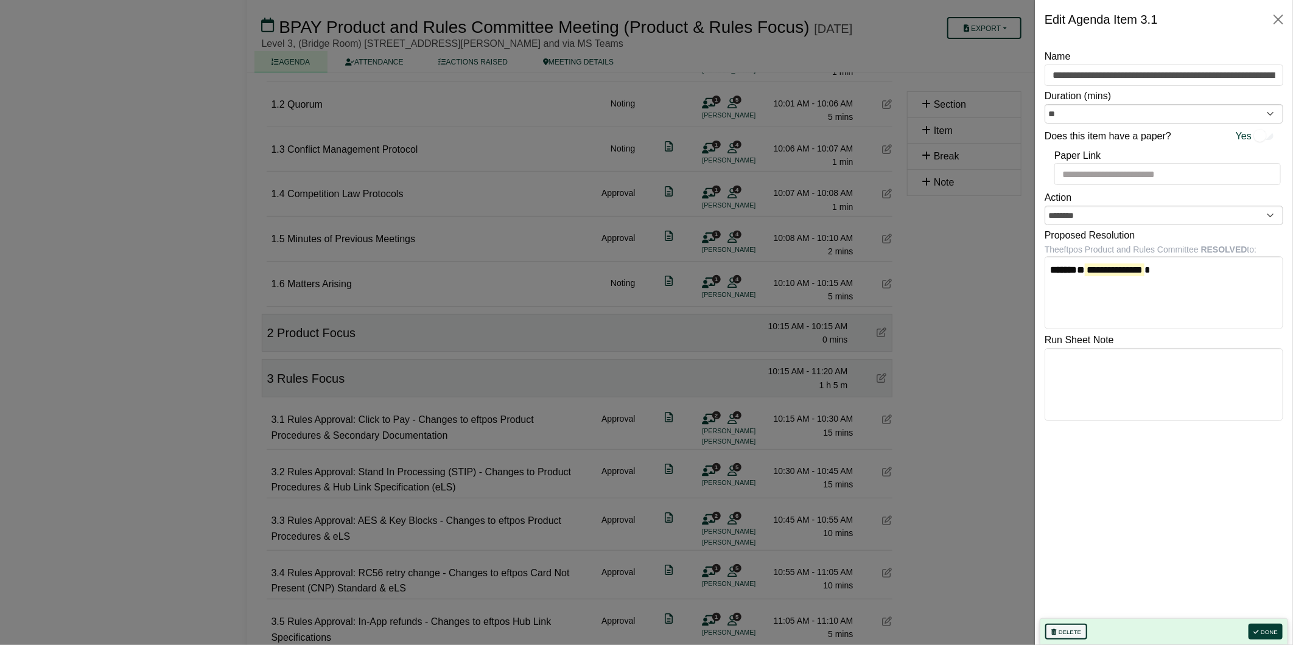
click at [1052, 630] on icon "button" at bounding box center [1054, 633] width 5 height 6
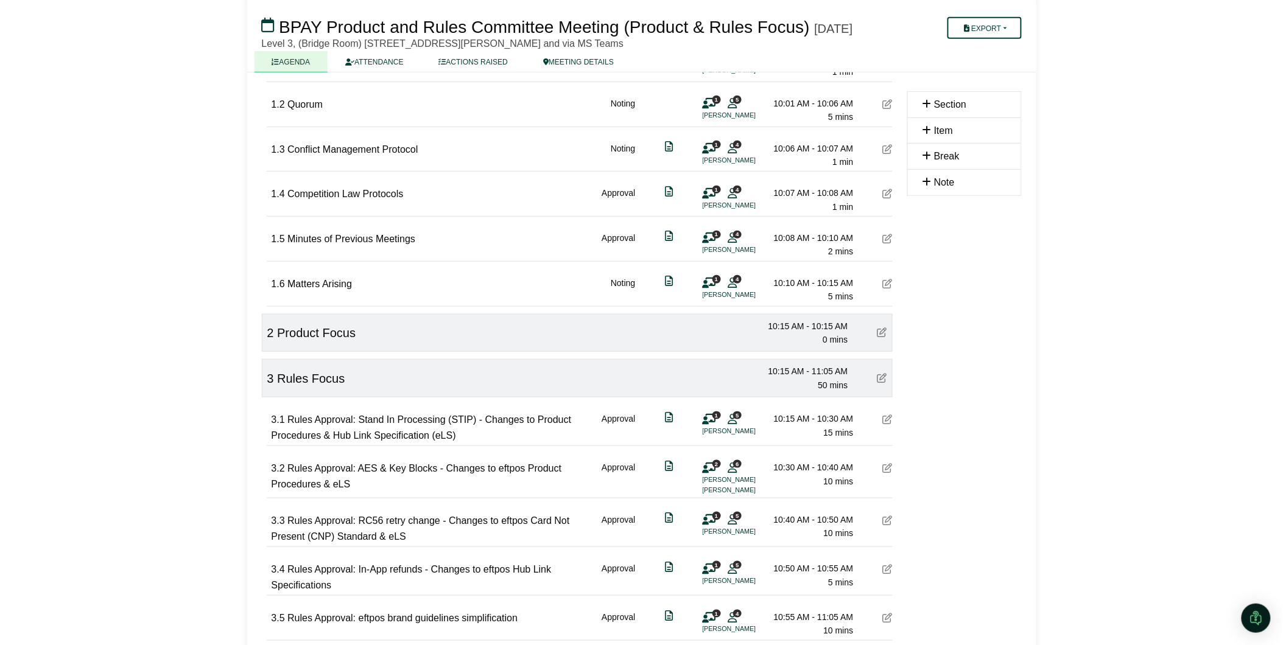
click at [885, 424] on icon at bounding box center [888, 420] width 10 height 10
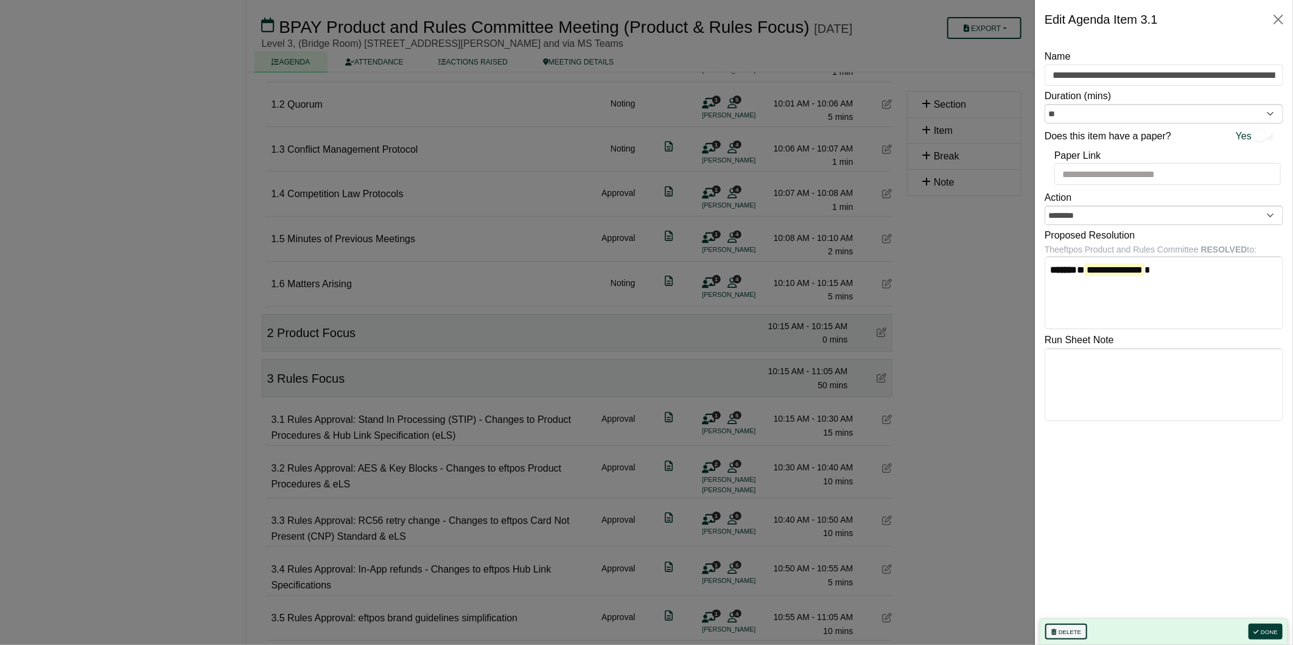
click at [1055, 634] on icon "button" at bounding box center [1054, 633] width 5 height 6
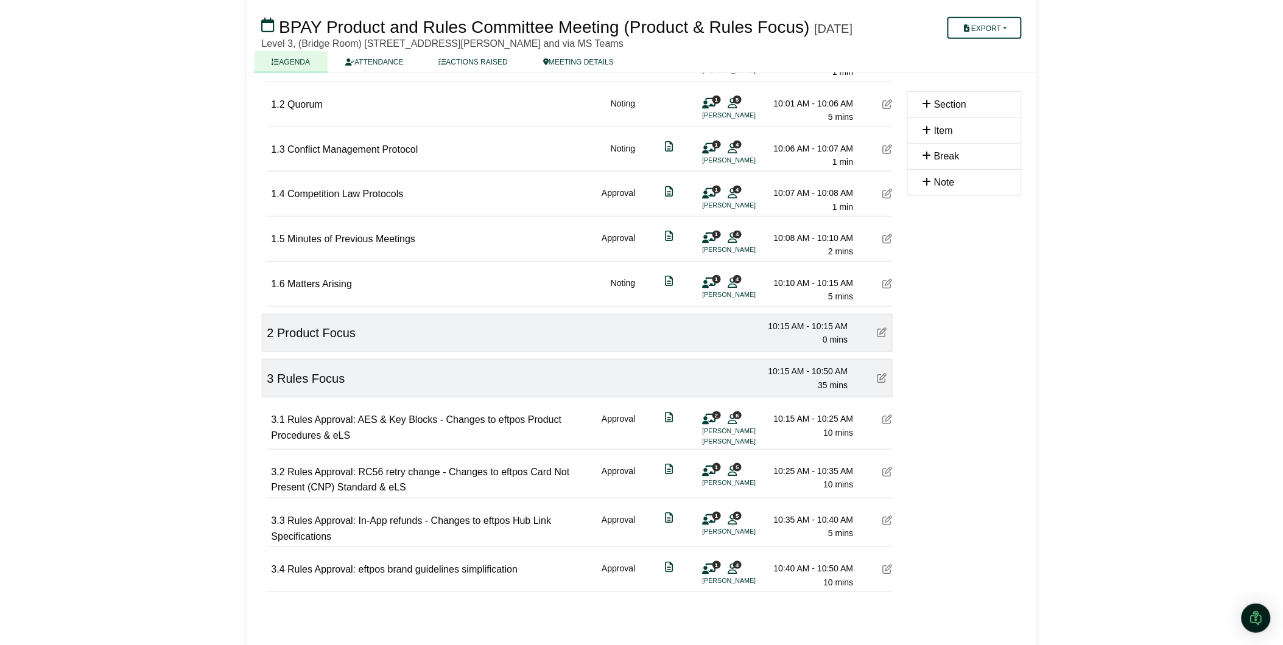
click at [890, 424] on icon at bounding box center [888, 420] width 10 height 10
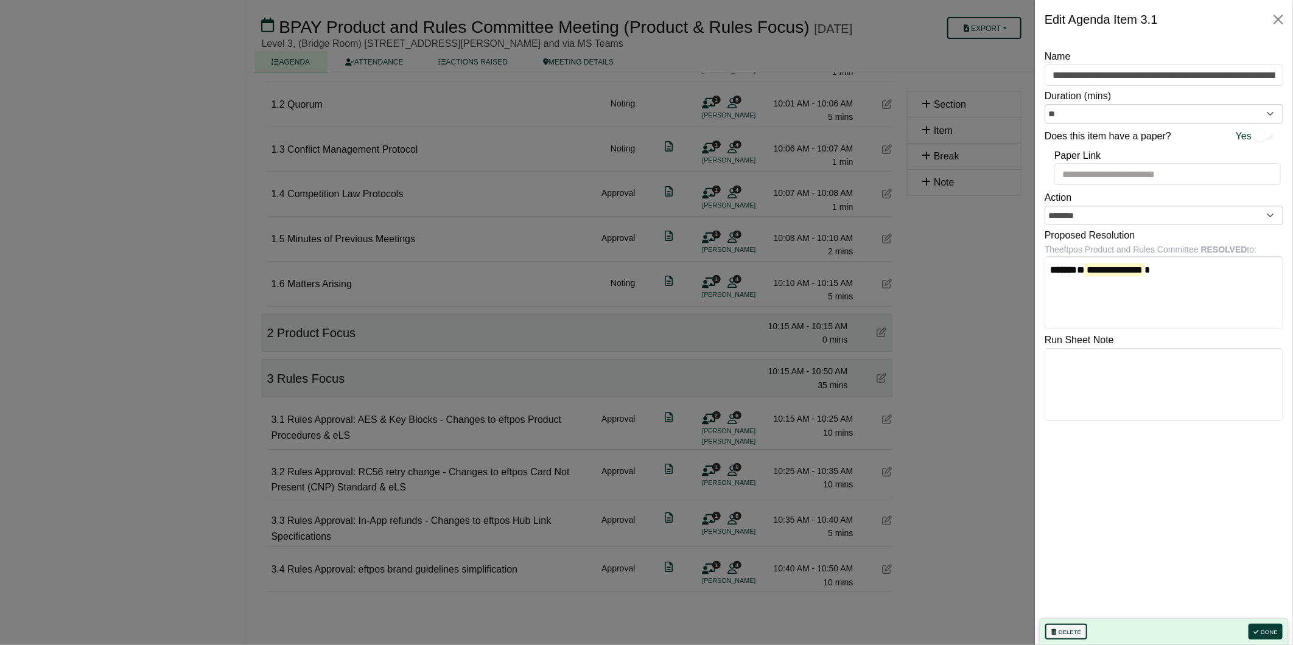
click at [1066, 630] on button "Delete" at bounding box center [1067, 632] width 42 height 16
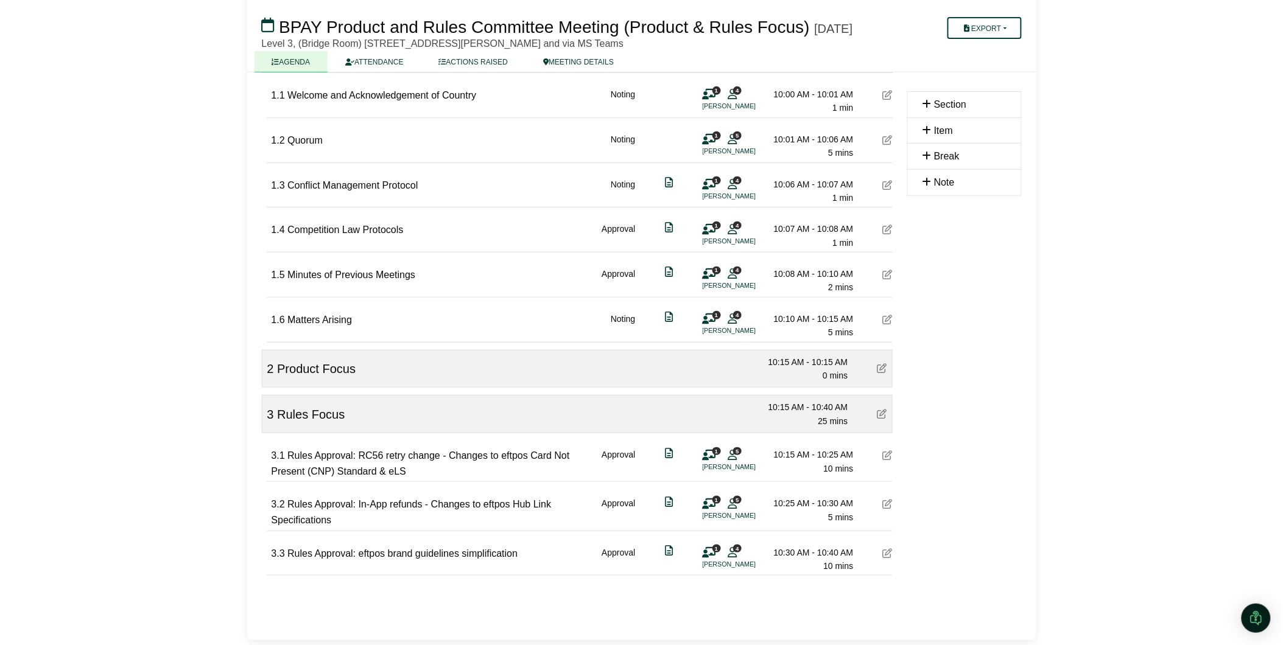
click at [888, 455] on icon at bounding box center [888, 456] width 10 height 10
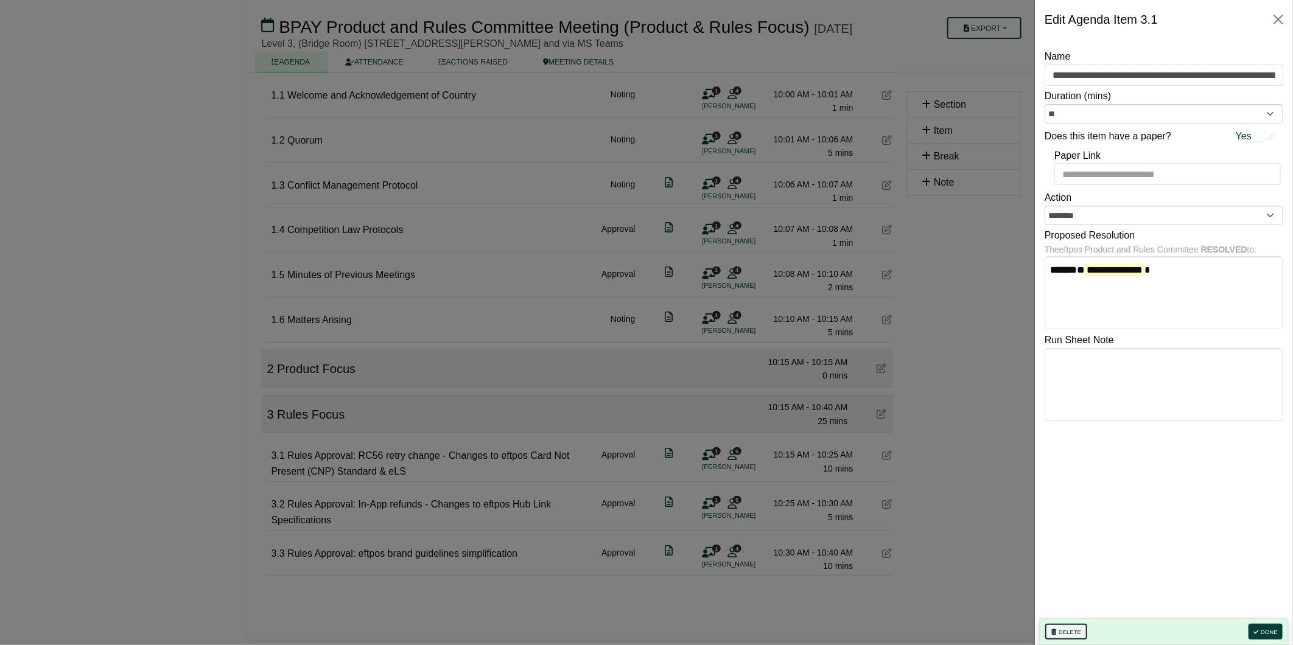
click at [1058, 626] on button "Delete" at bounding box center [1067, 632] width 42 height 16
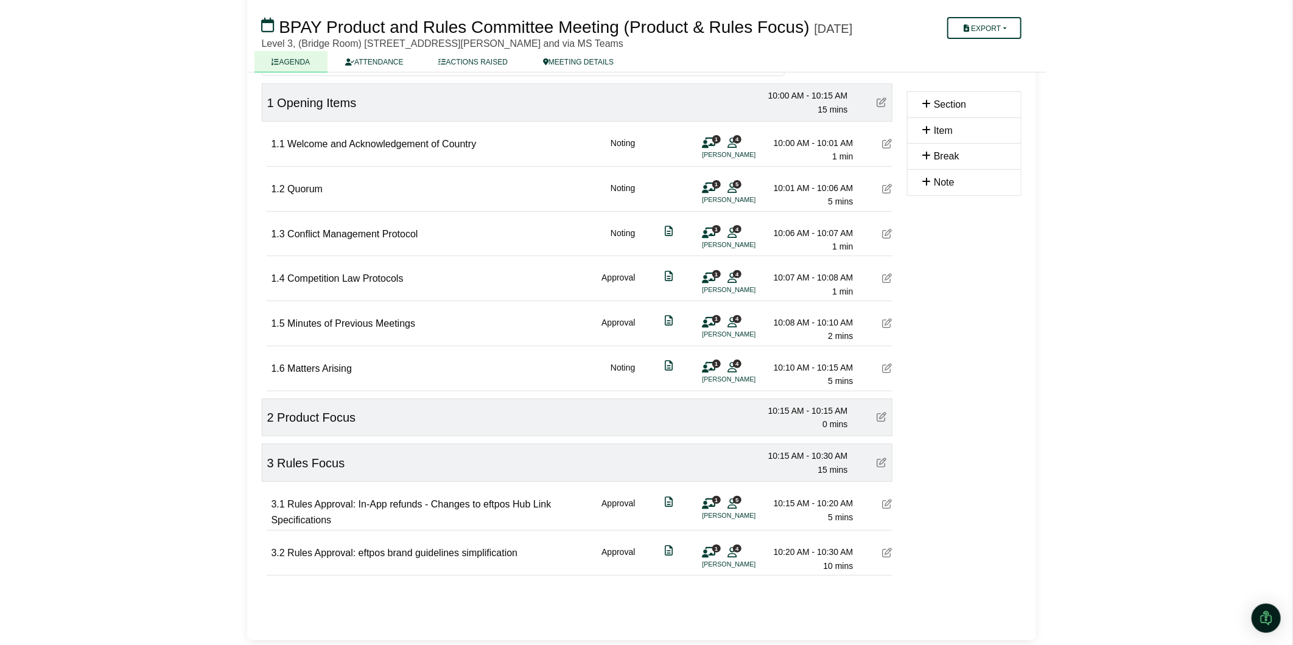
scroll to position [138, 0]
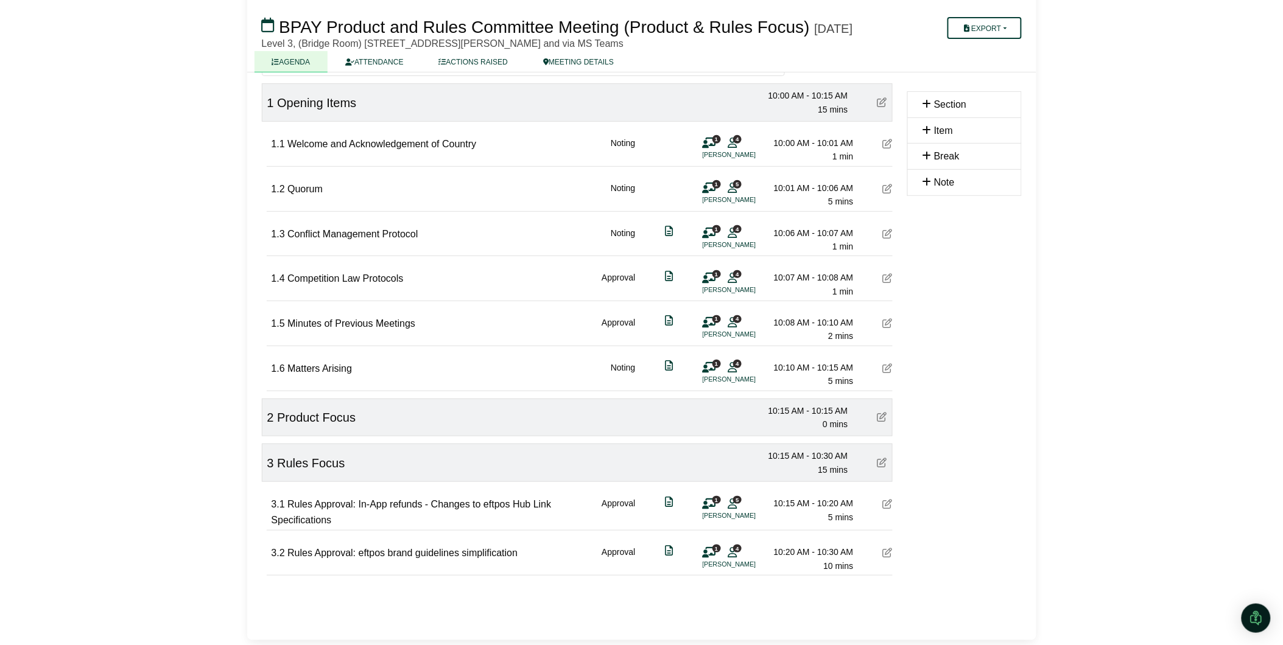
click at [888, 502] on icon at bounding box center [888, 504] width 10 height 10
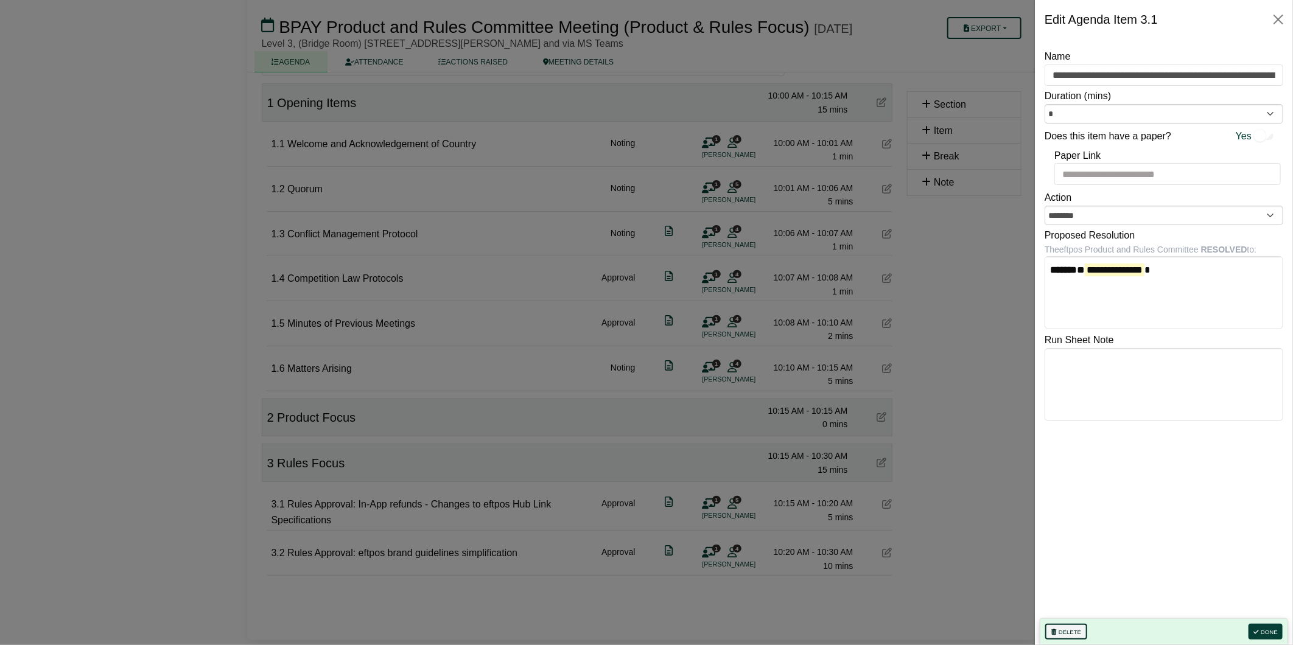
click at [1061, 631] on button "Delete" at bounding box center [1067, 632] width 42 height 16
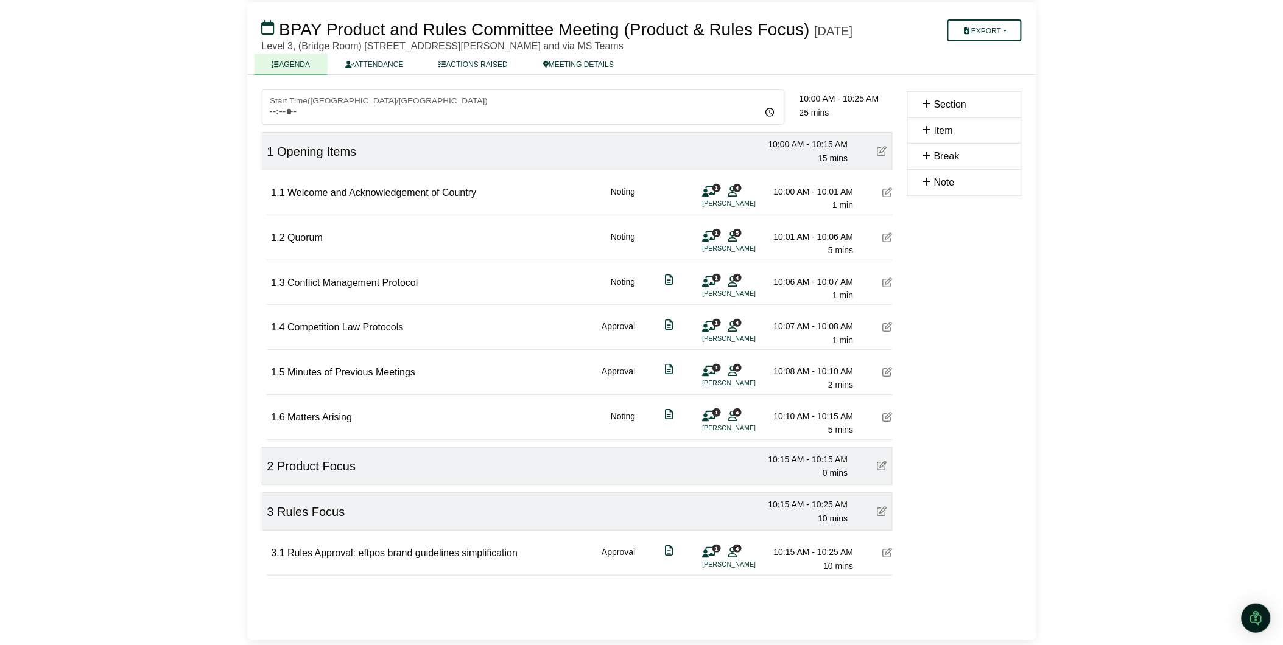
click at [889, 556] on icon at bounding box center [888, 553] width 10 height 10
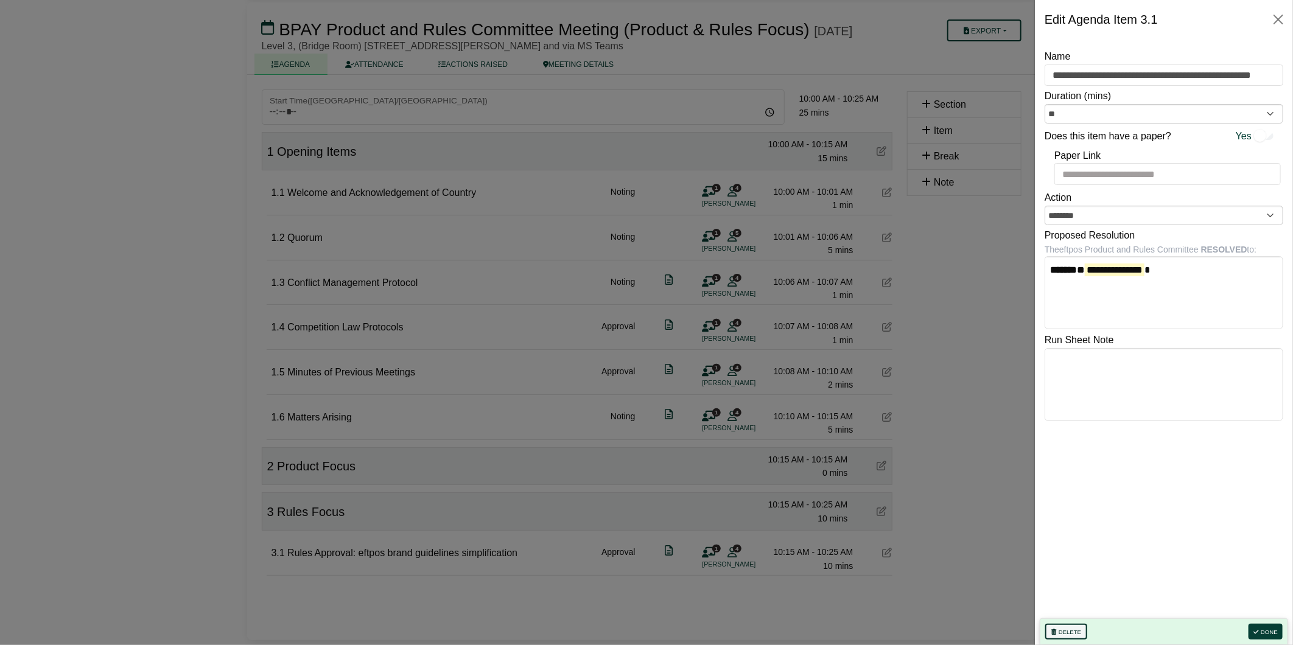
drag, startPoint x: 1063, startPoint y: 628, endPoint x: 964, endPoint y: 576, distance: 112.2
click at [1064, 628] on button "Delete" at bounding box center [1067, 632] width 42 height 16
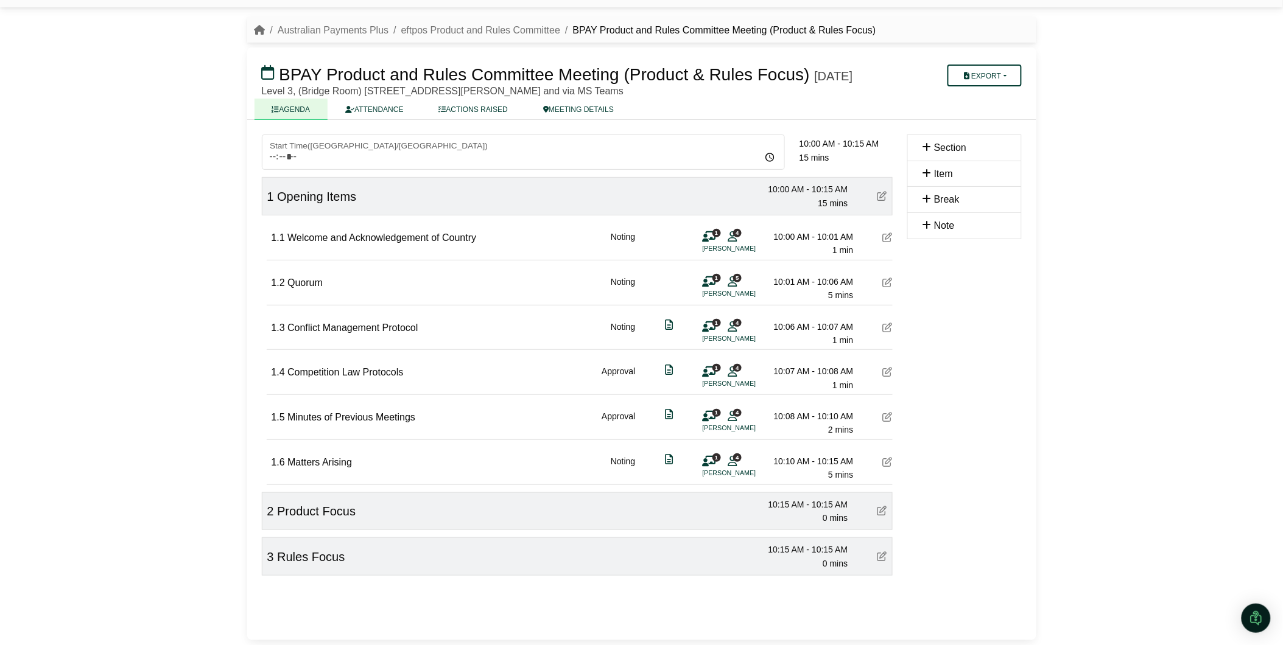
click at [731, 247] on li "[PERSON_NAME]" at bounding box center [748, 249] width 91 height 10
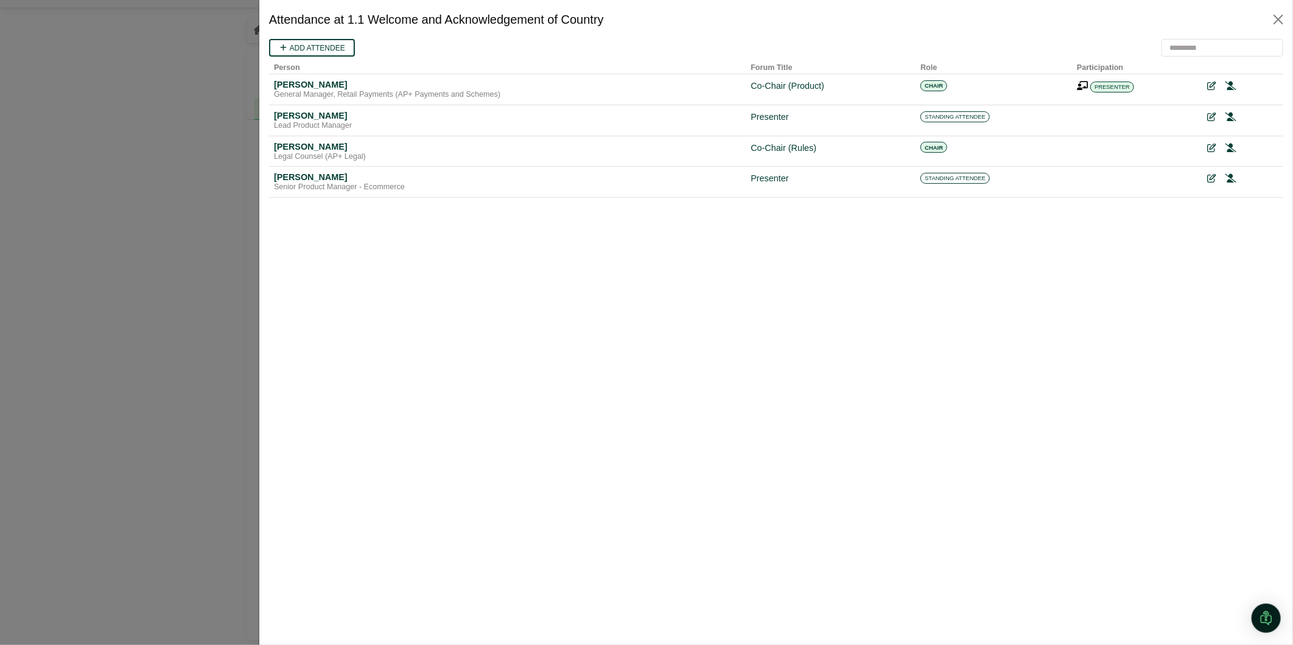
scroll to position [0, 0]
click at [1208, 83] on icon at bounding box center [1210, 86] width 9 height 9
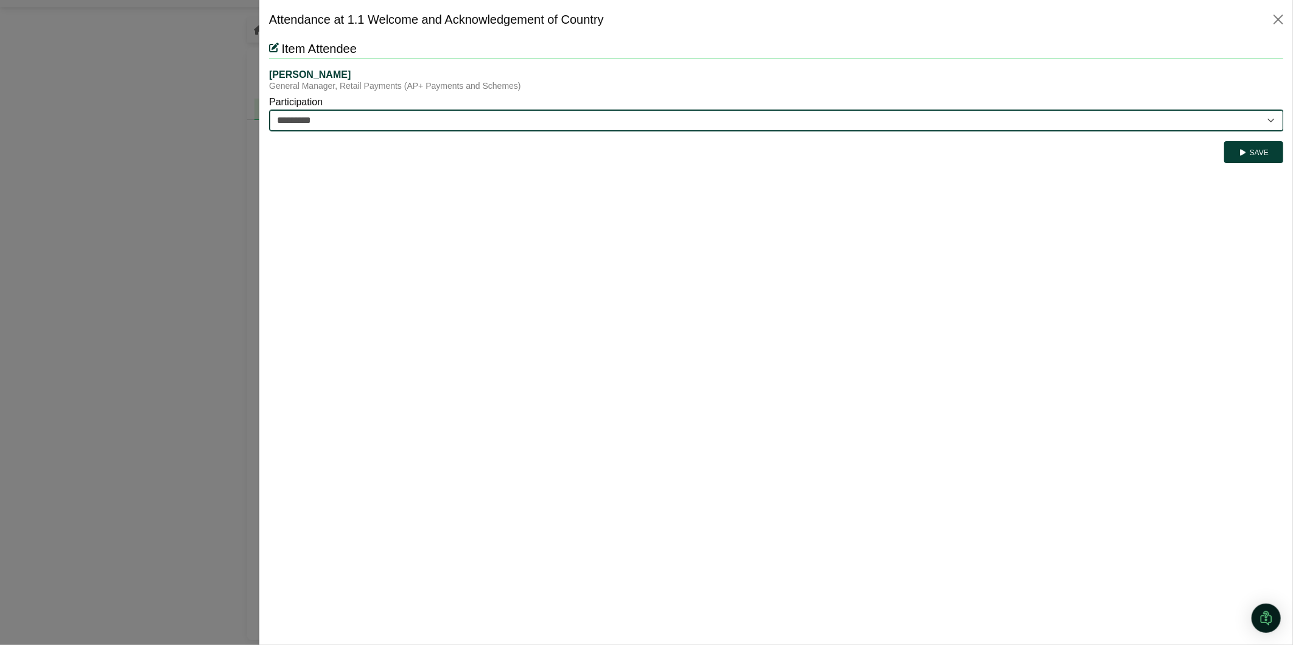
click at [387, 119] on select "********* ********" at bounding box center [776, 120] width 1015 height 22
select select "********"
click at [269, 109] on select "********* ********" at bounding box center [776, 120] width 1015 height 22
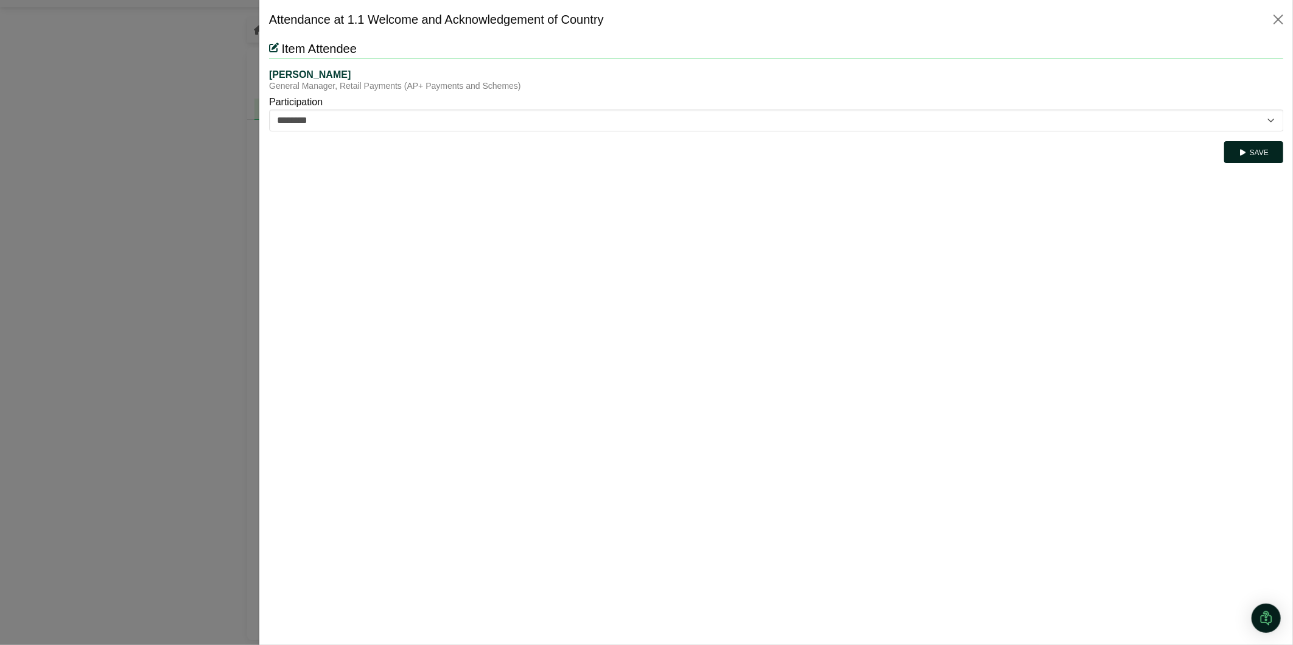
click at [1265, 150] on button "Save" at bounding box center [1253, 152] width 59 height 22
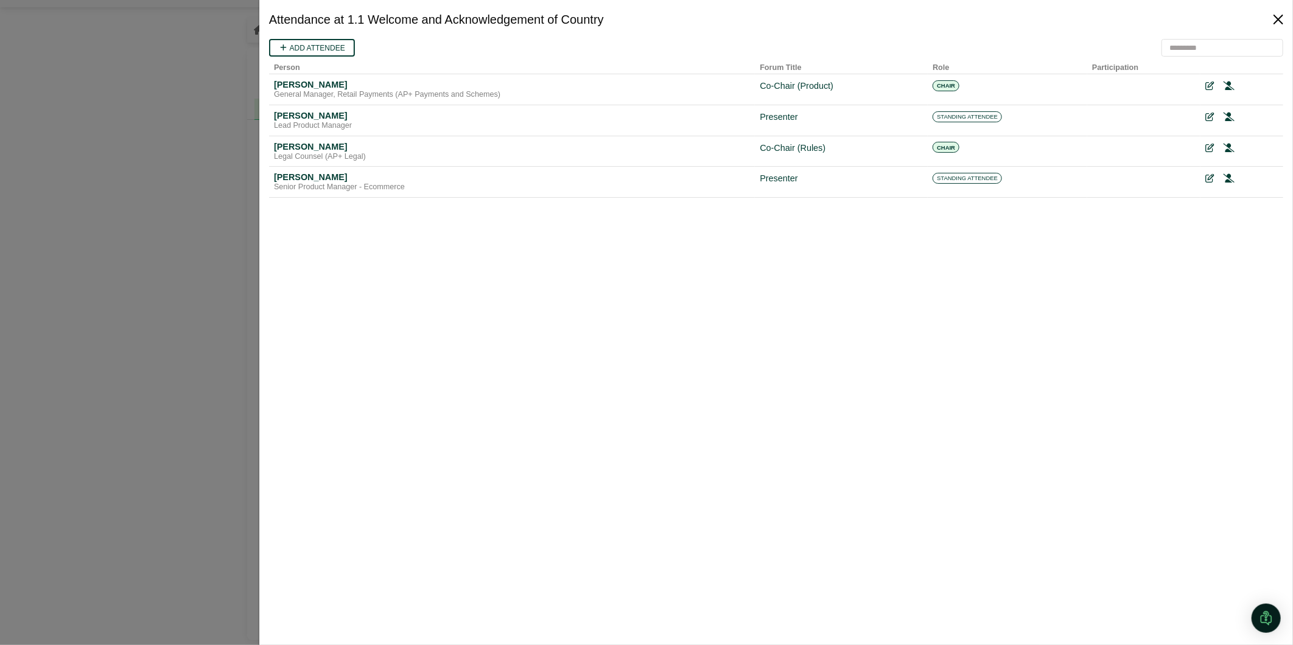
click at [1282, 16] on button "Close" at bounding box center [1278, 19] width 19 height 19
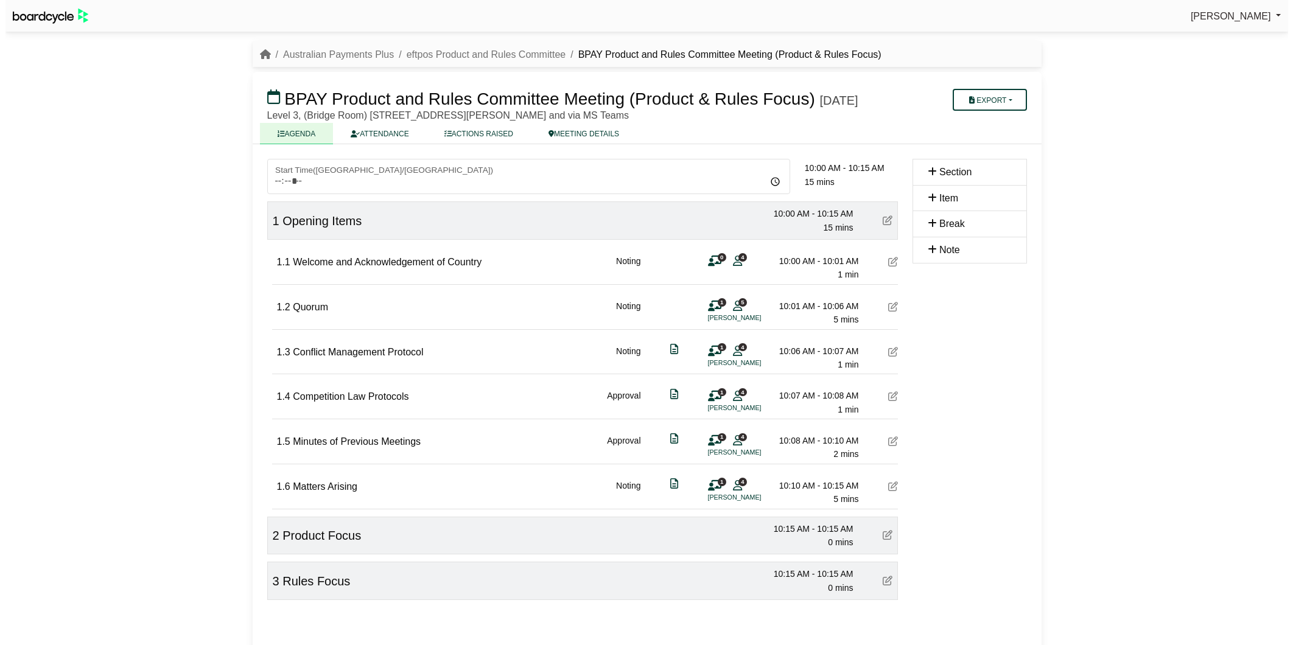
scroll to position [44, 0]
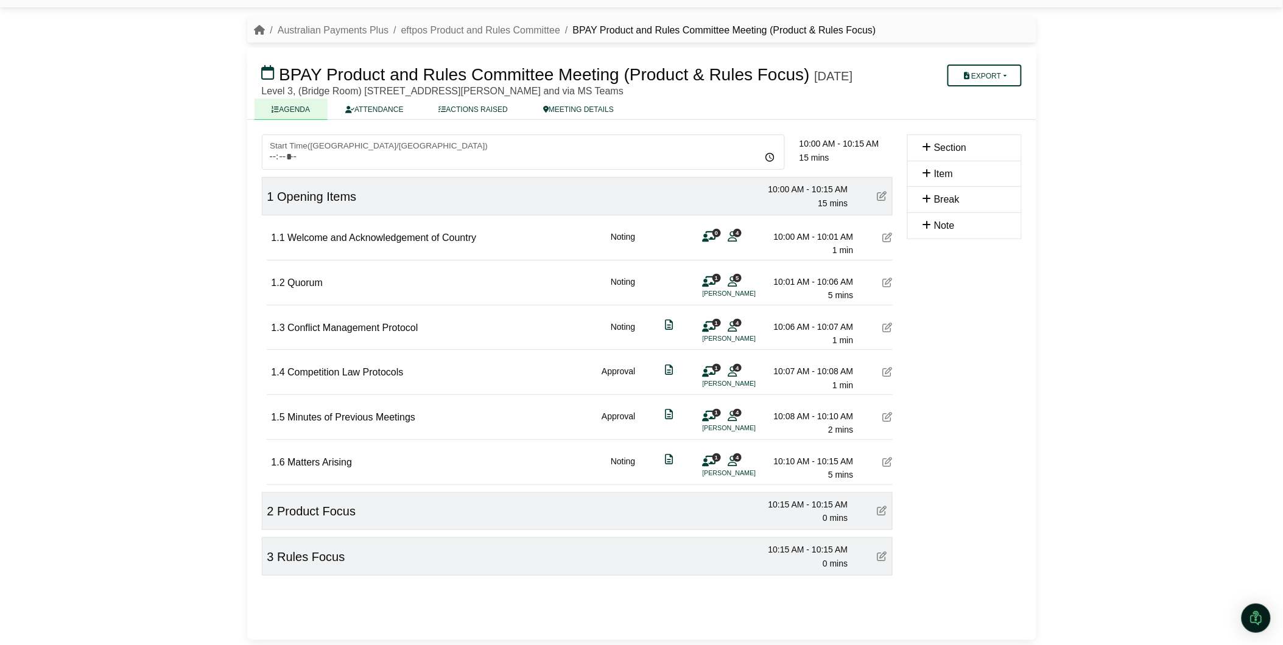
click at [887, 328] on icon at bounding box center [888, 328] width 10 height 10
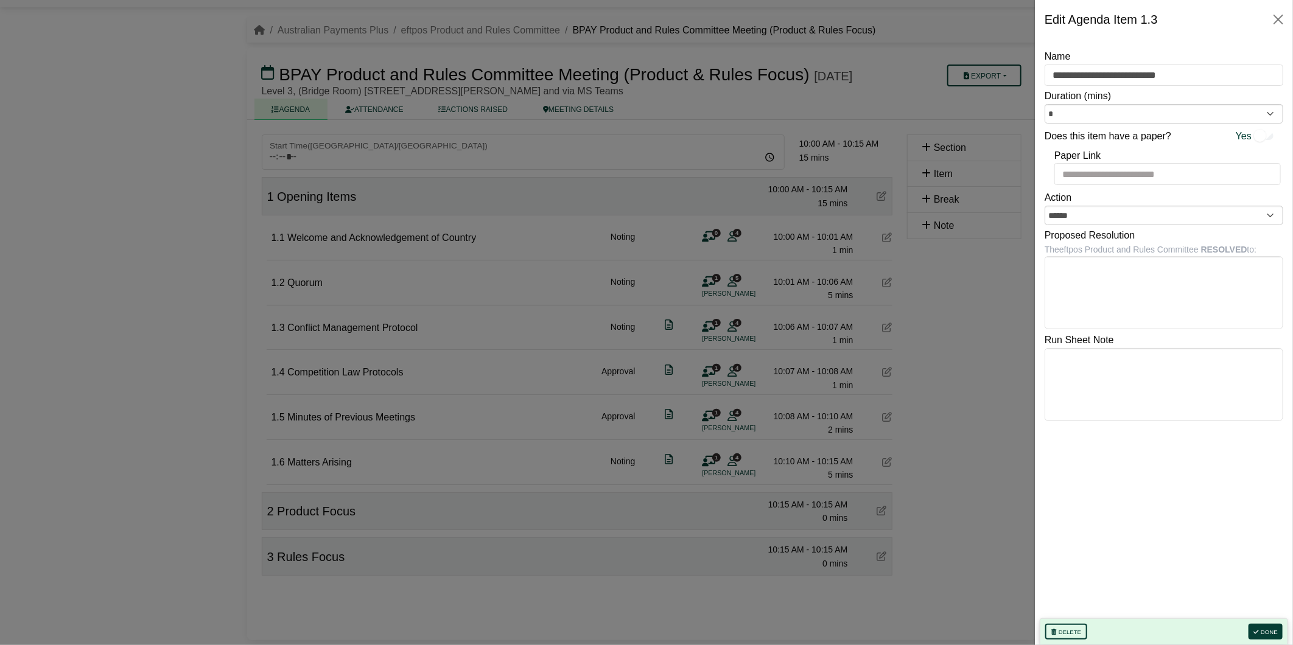
click at [983, 423] on div at bounding box center [646, 322] width 1293 height 645
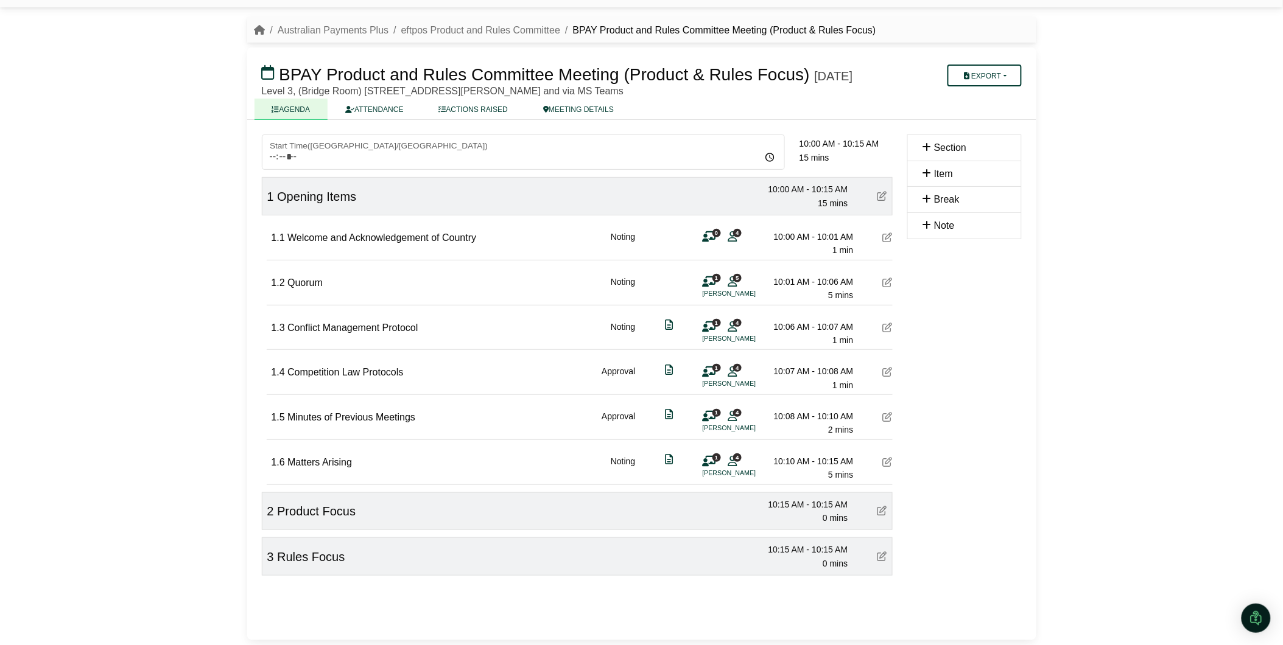
click at [729, 327] on icon at bounding box center [732, 326] width 9 height 1
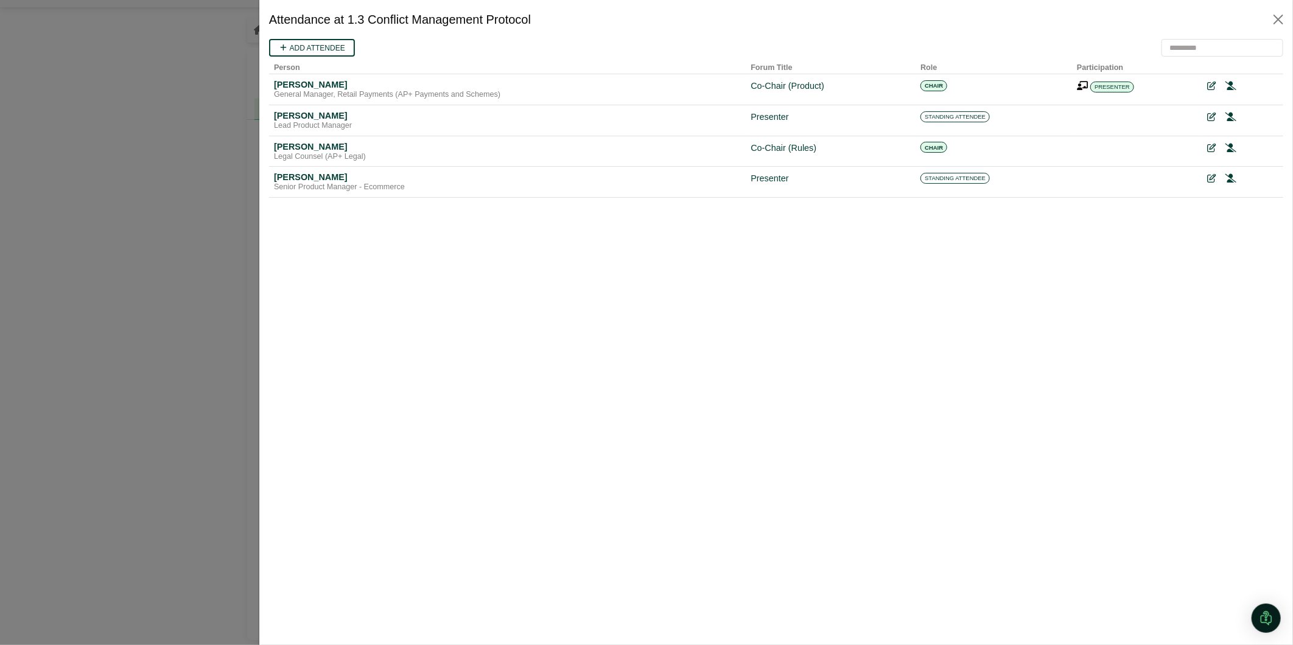
scroll to position [0, 0]
click at [1228, 86] on icon at bounding box center [1230, 86] width 11 height 9
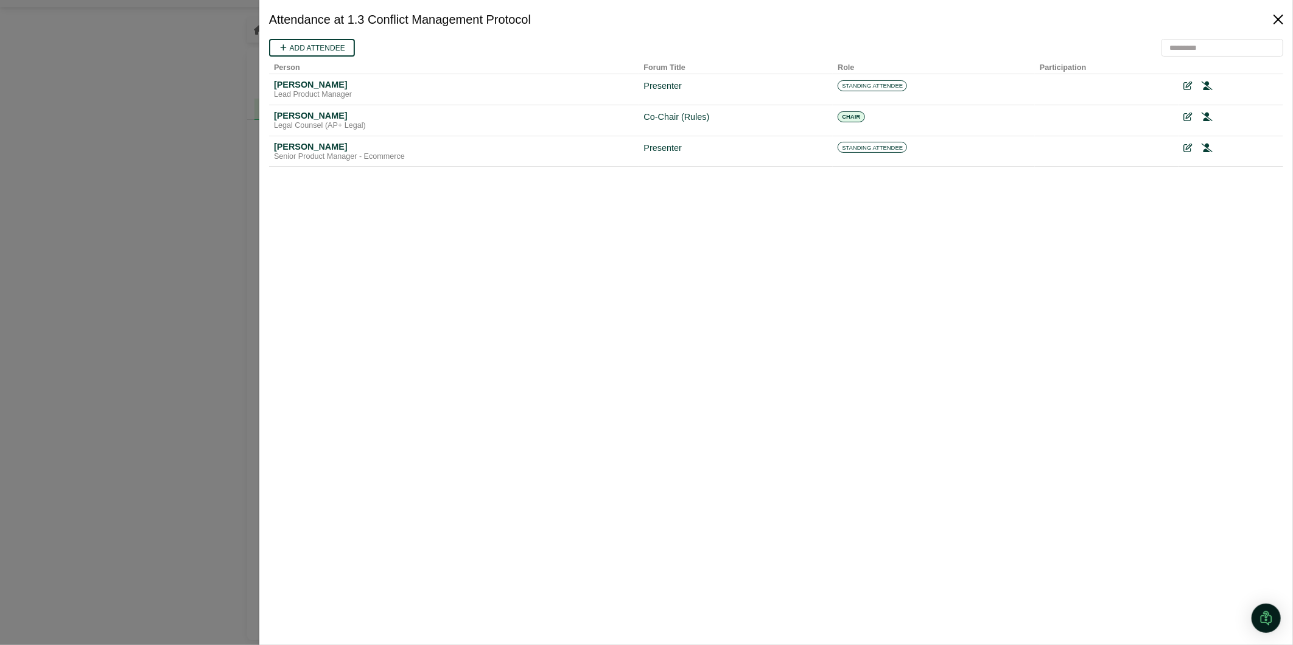
click at [1273, 16] on button "Close" at bounding box center [1278, 19] width 19 height 19
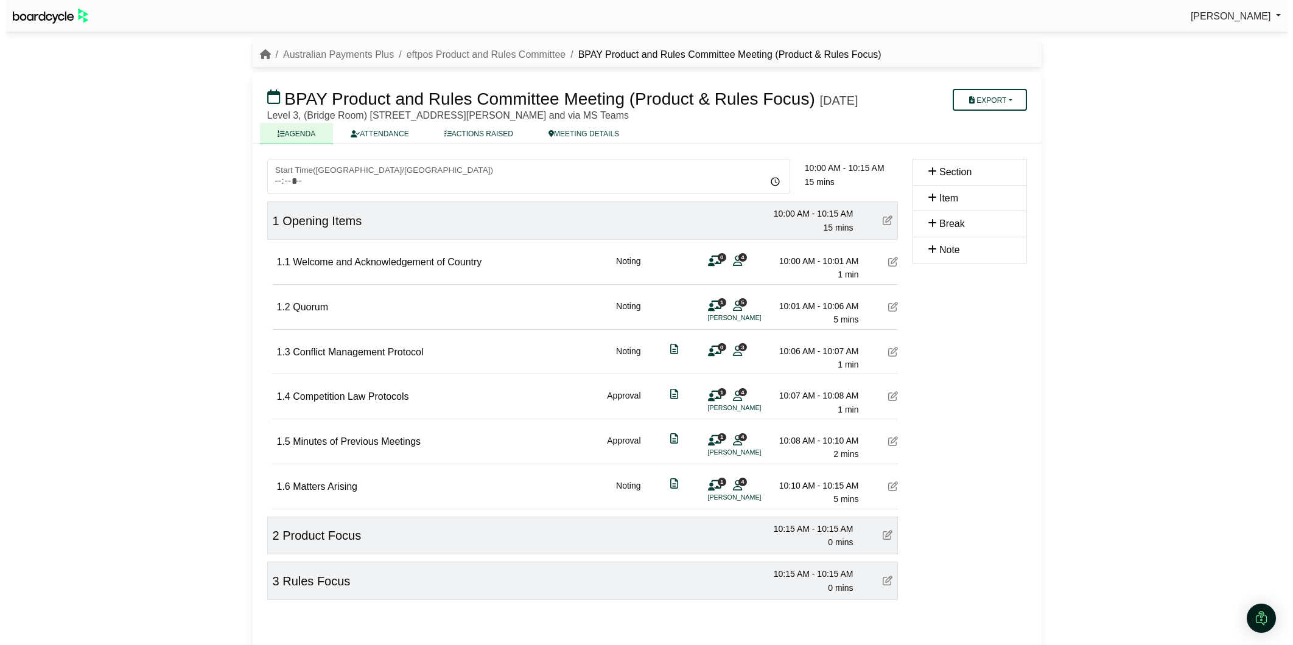
scroll to position [44, 0]
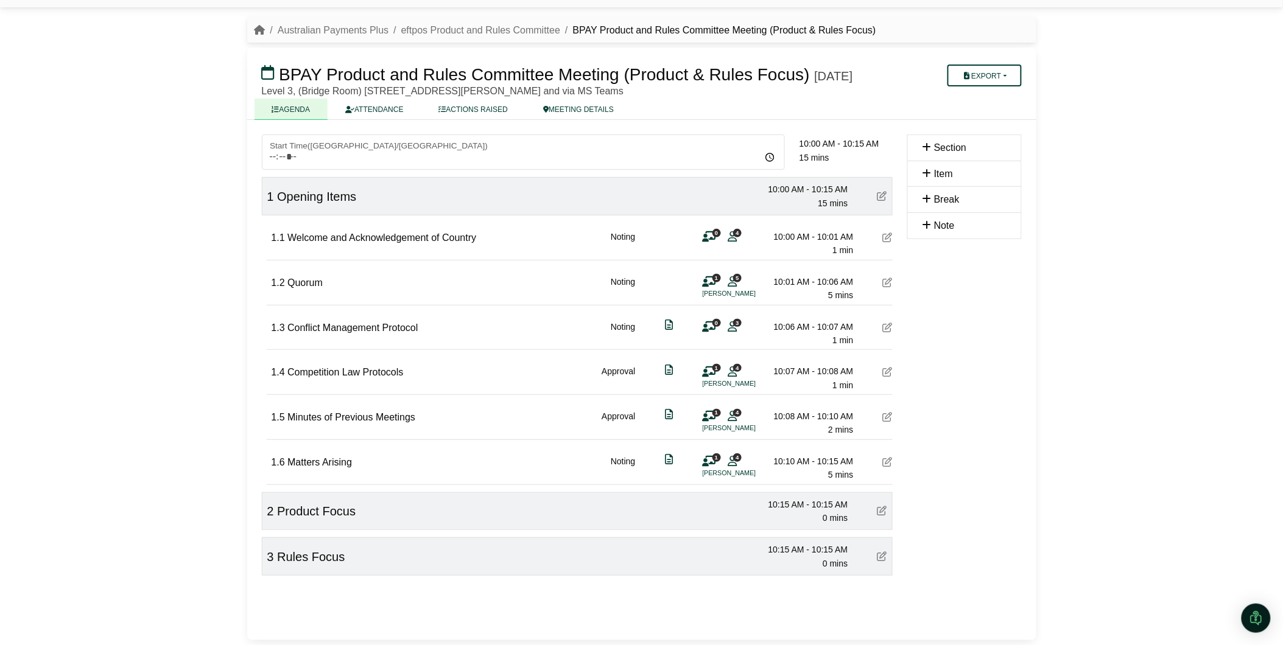
click at [736, 376] on div "1 4 Colin Sultana" at bounding box center [721, 377] width 37 height 24
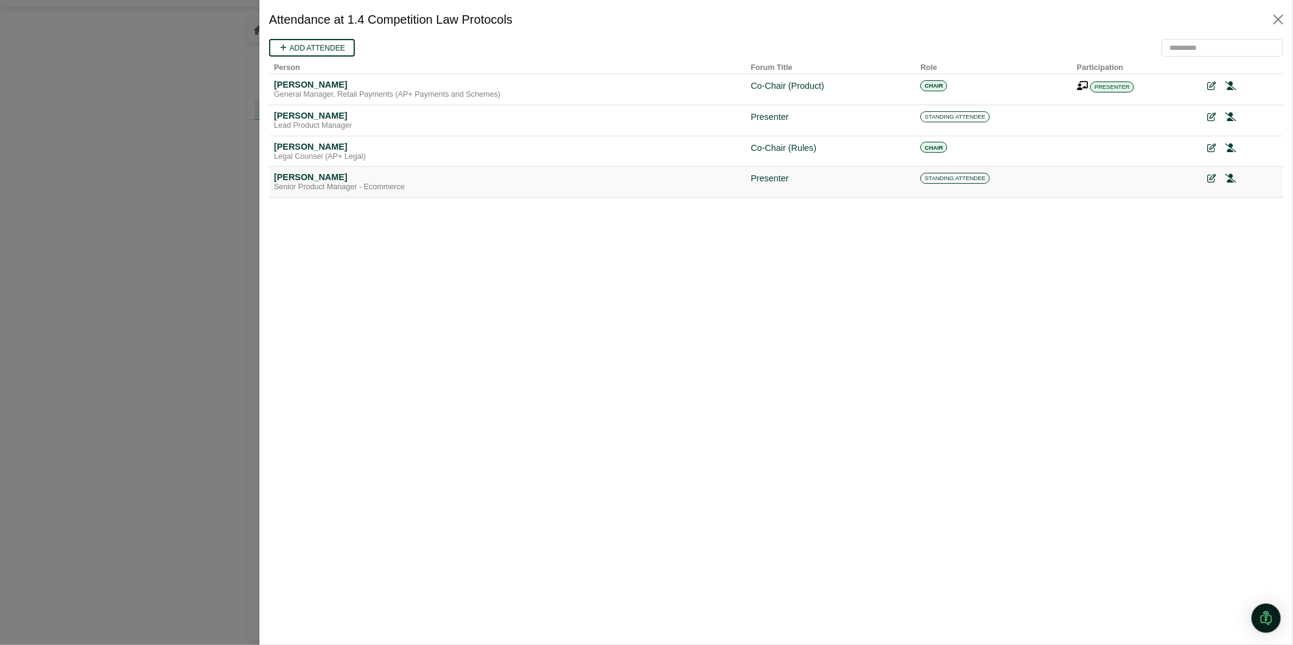
scroll to position [0, 0]
click at [1232, 82] on icon at bounding box center [1230, 86] width 11 height 9
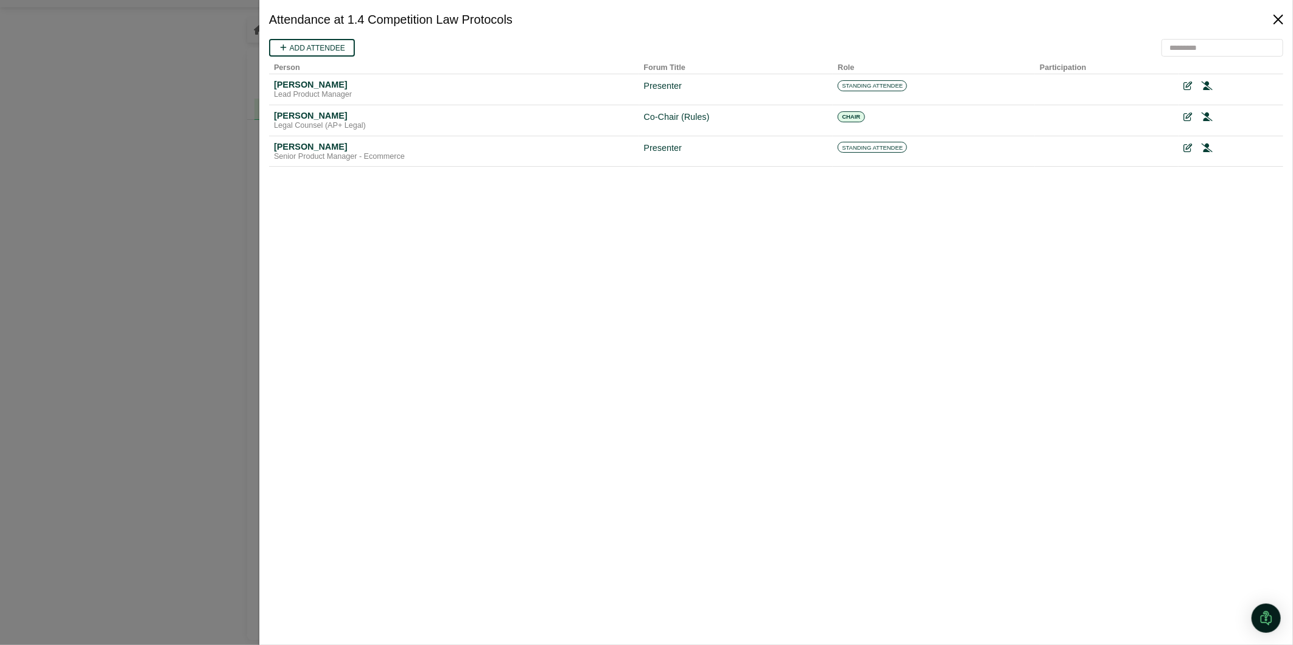
click at [1281, 21] on button "Close" at bounding box center [1278, 19] width 19 height 19
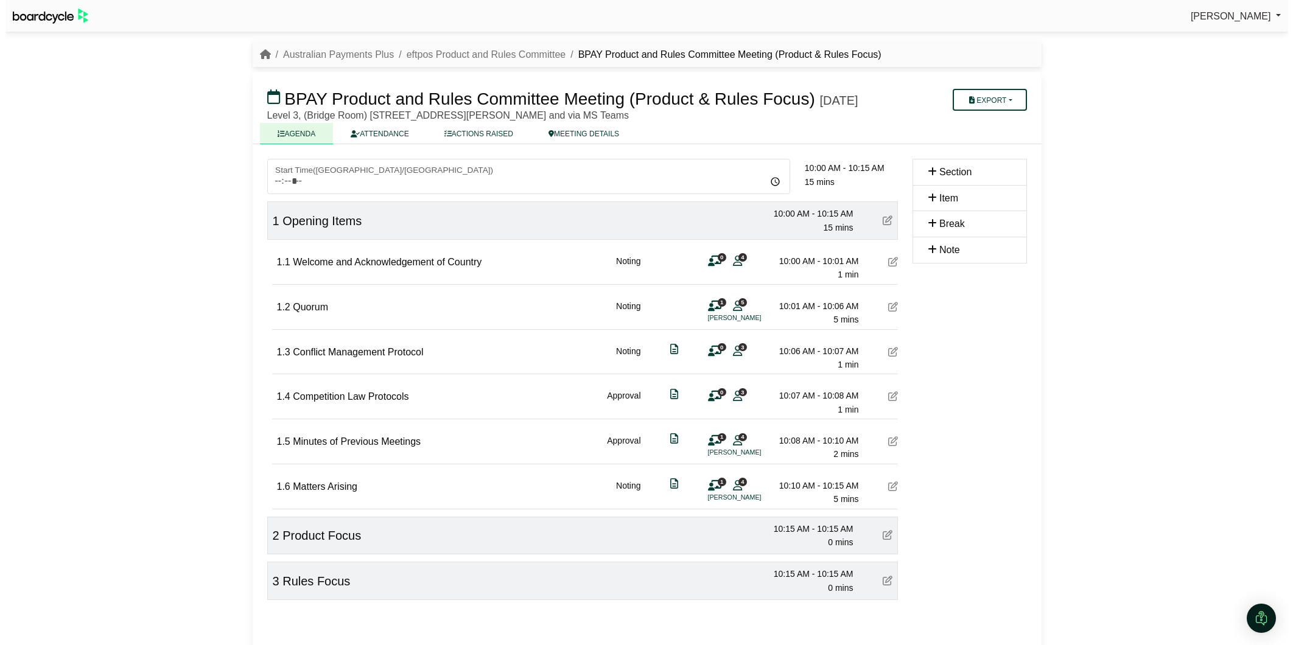
scroll to position [44, 0]
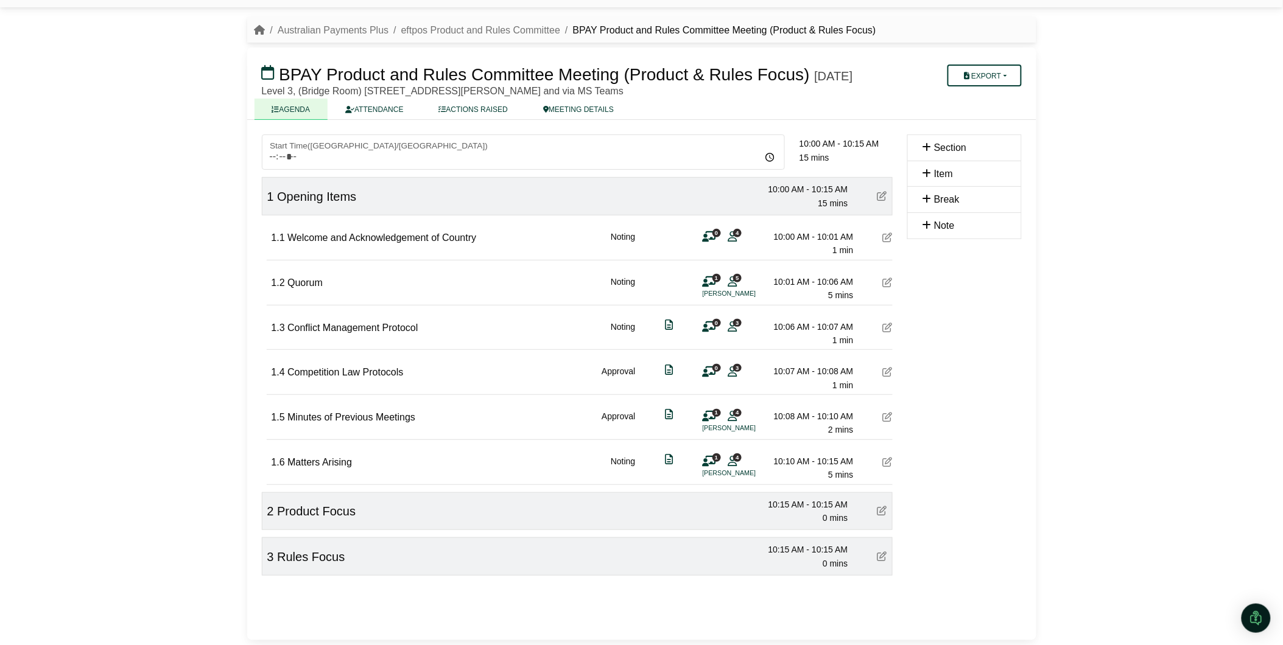
click at [731, 416] on icon at bounding box center [732, 416] width 9 height 1
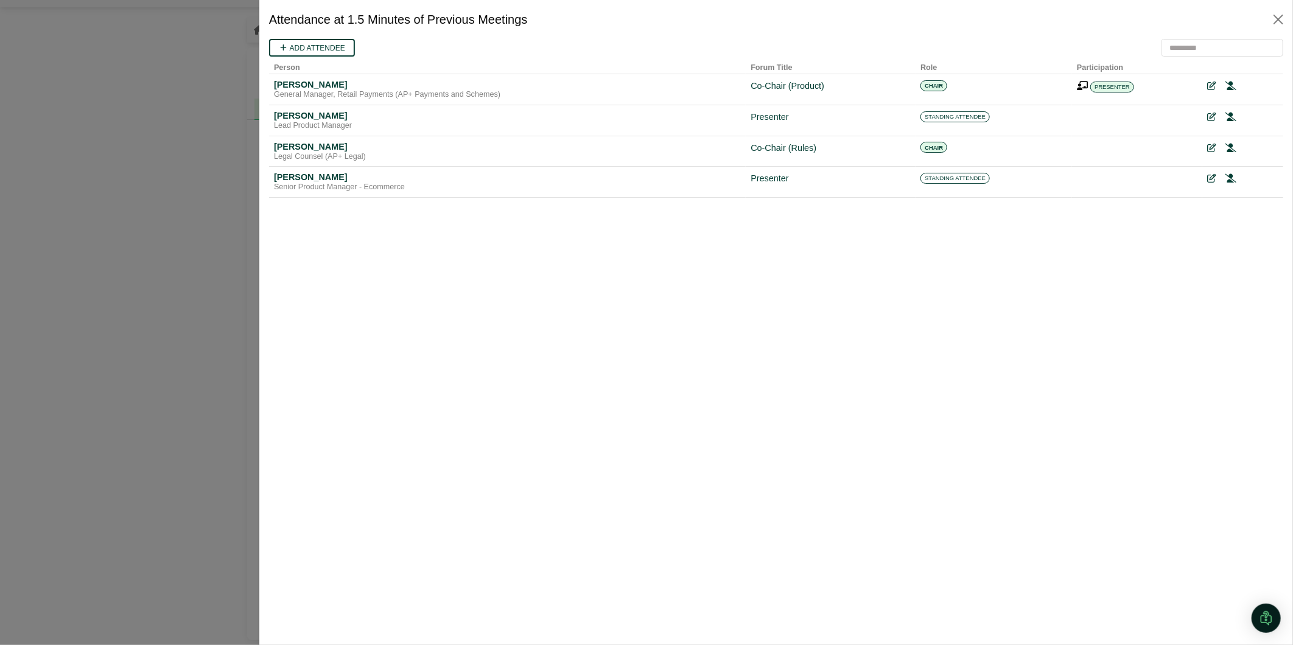
scroll to position [0, 0]
click at [1234, 82] on icon at bounding box center [1230, 86] width 11 height 9
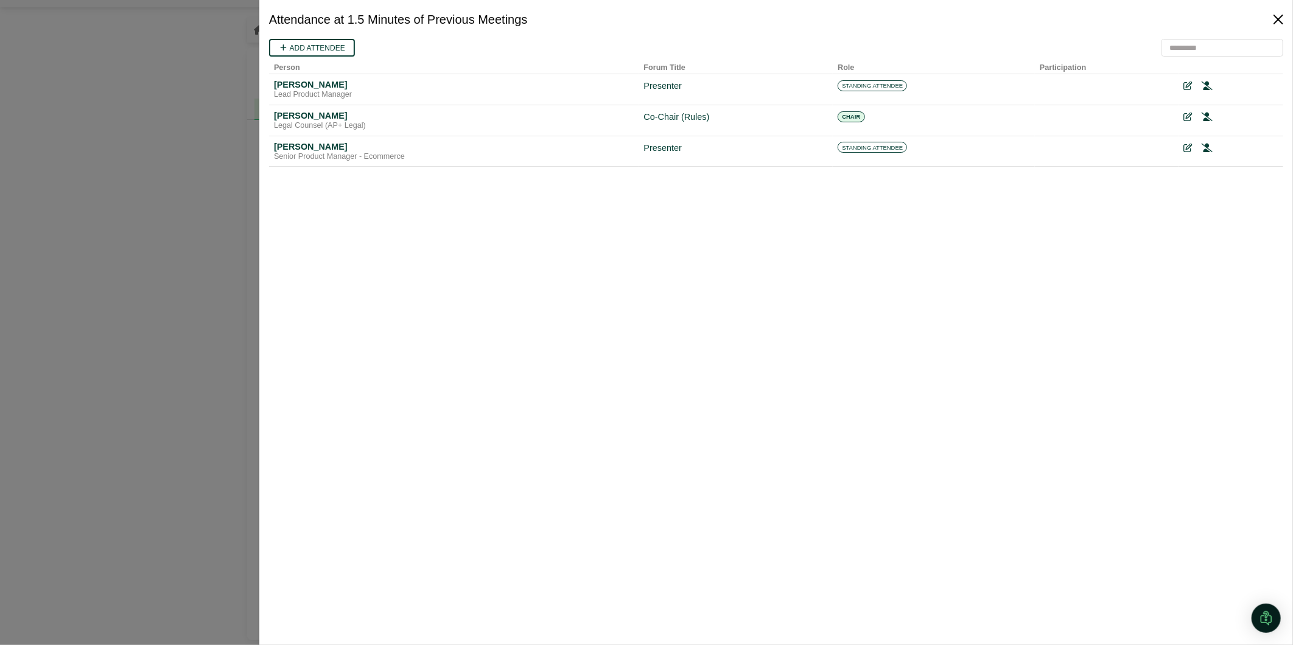
click at [1276, 26] on button "Close" at bounding box center [1278, 19] width 19 height 19
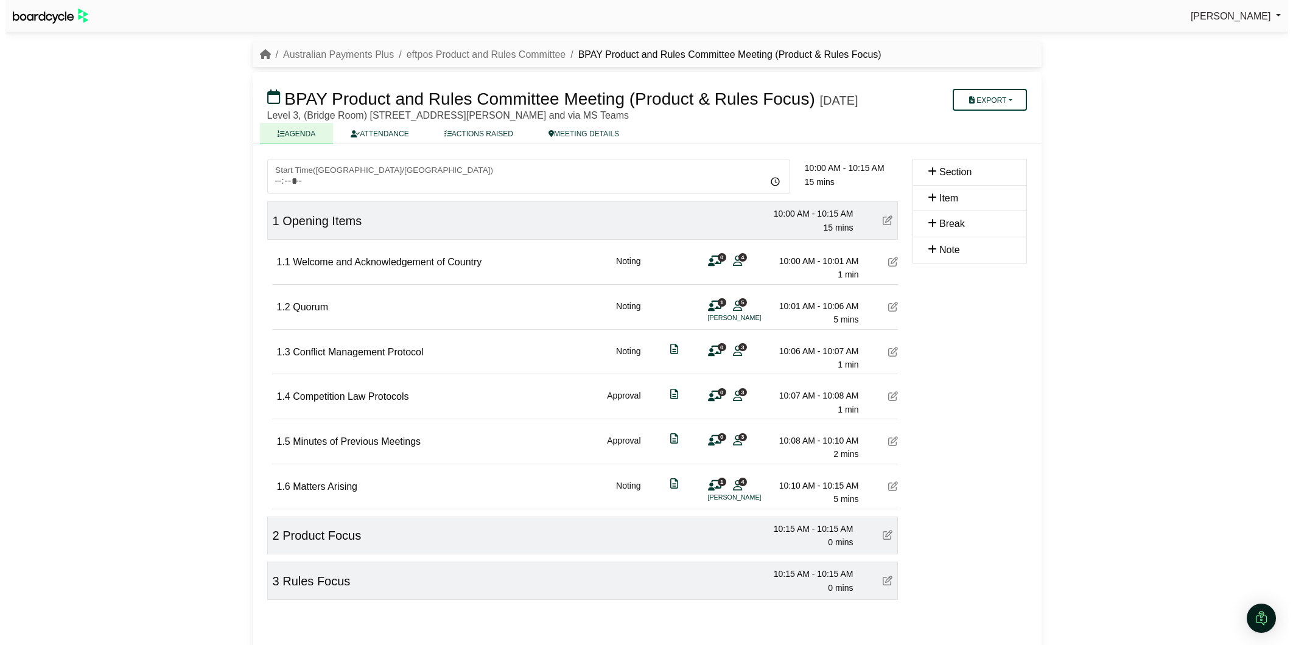
scroll to position [44, 0]
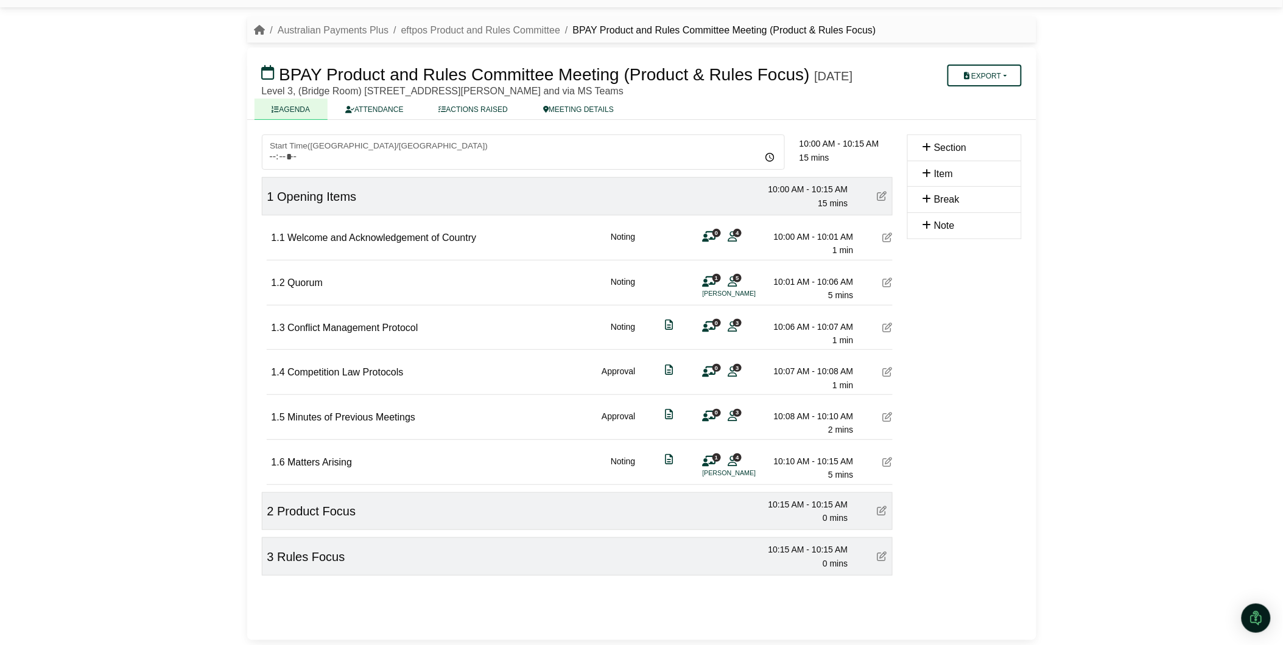
click at [736, 459] on span "4" at bounding box center [737, 458] width 9 height 8
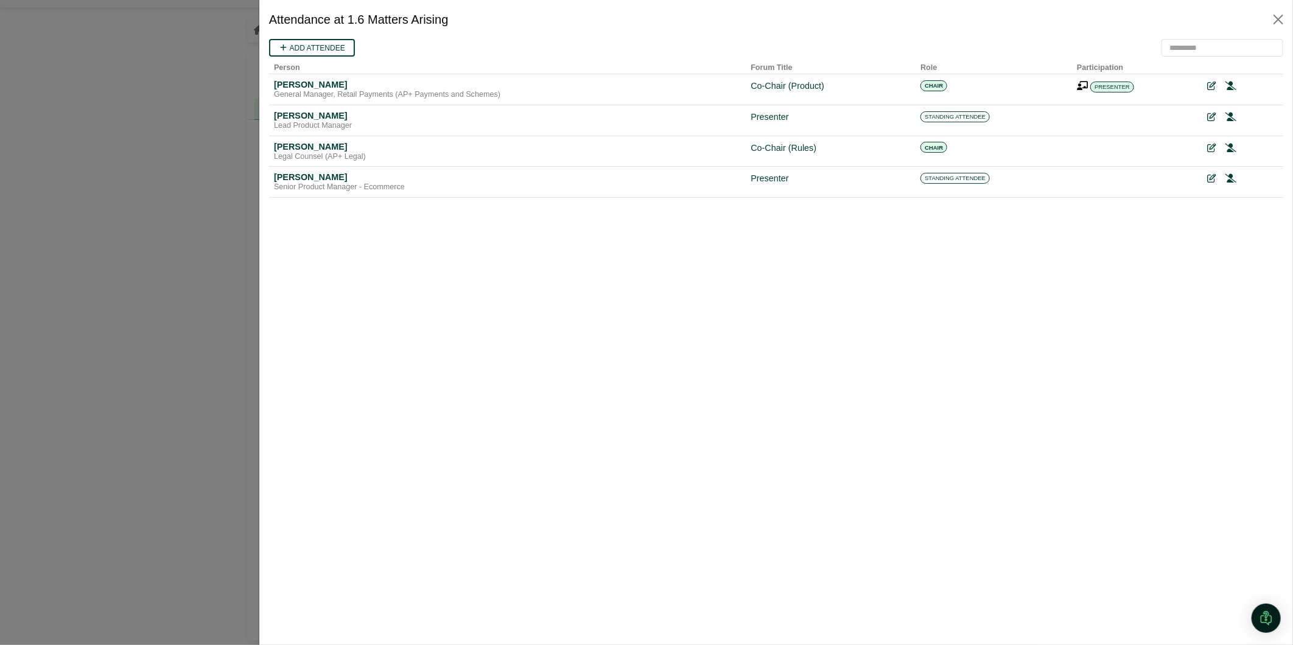
scroll to position [0, 0]
click at [1234, 85] on icon at bounding box center [1230, 86] width 11 height 9
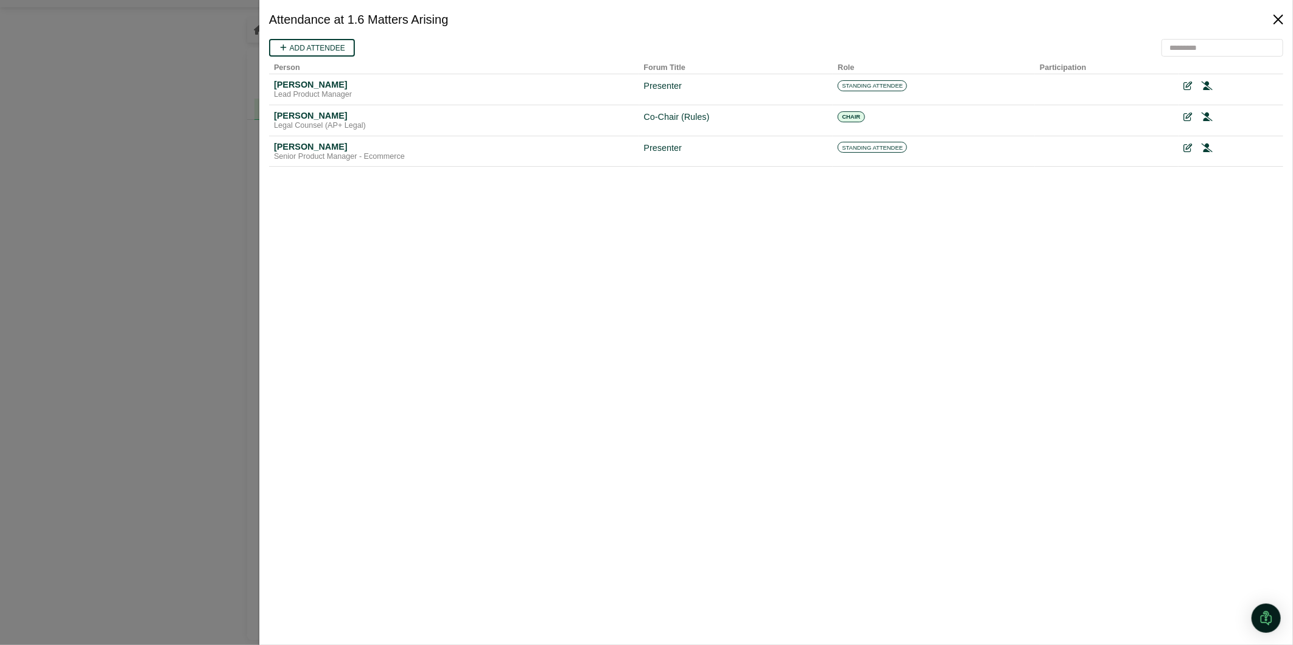
click at [1280, 15] on button "Close" at bounding box center [1278, 19] width 19 height 19
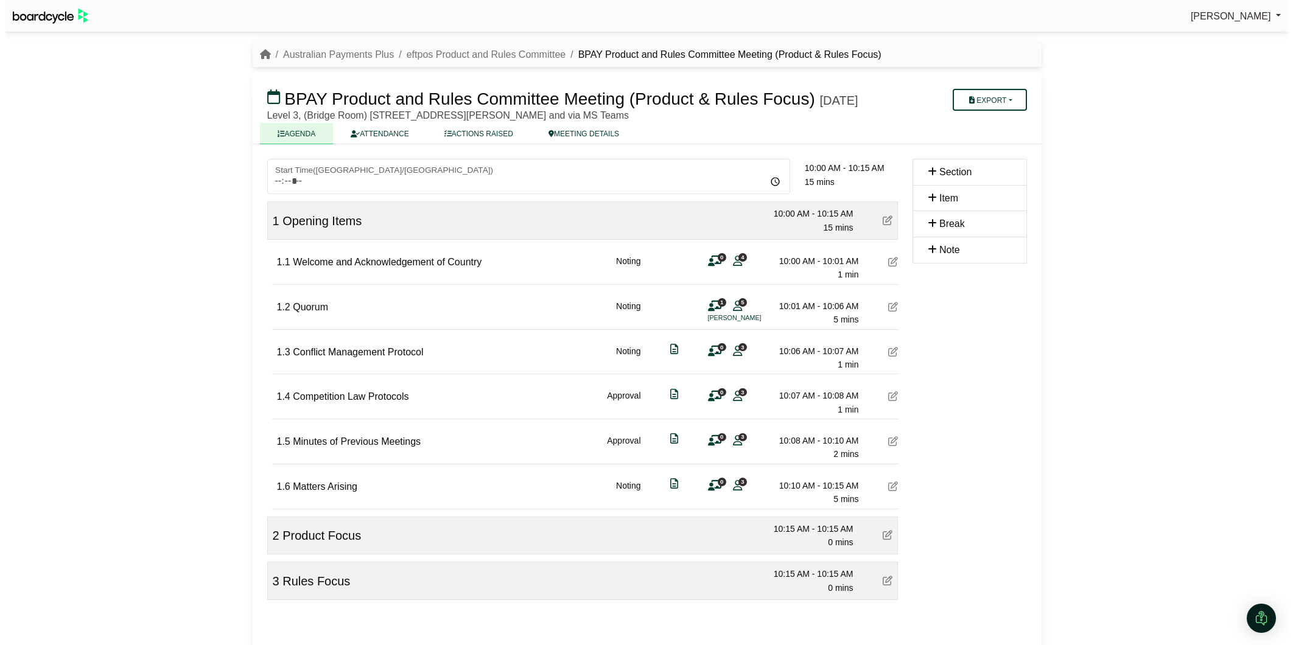
scroll to position [44, 0]
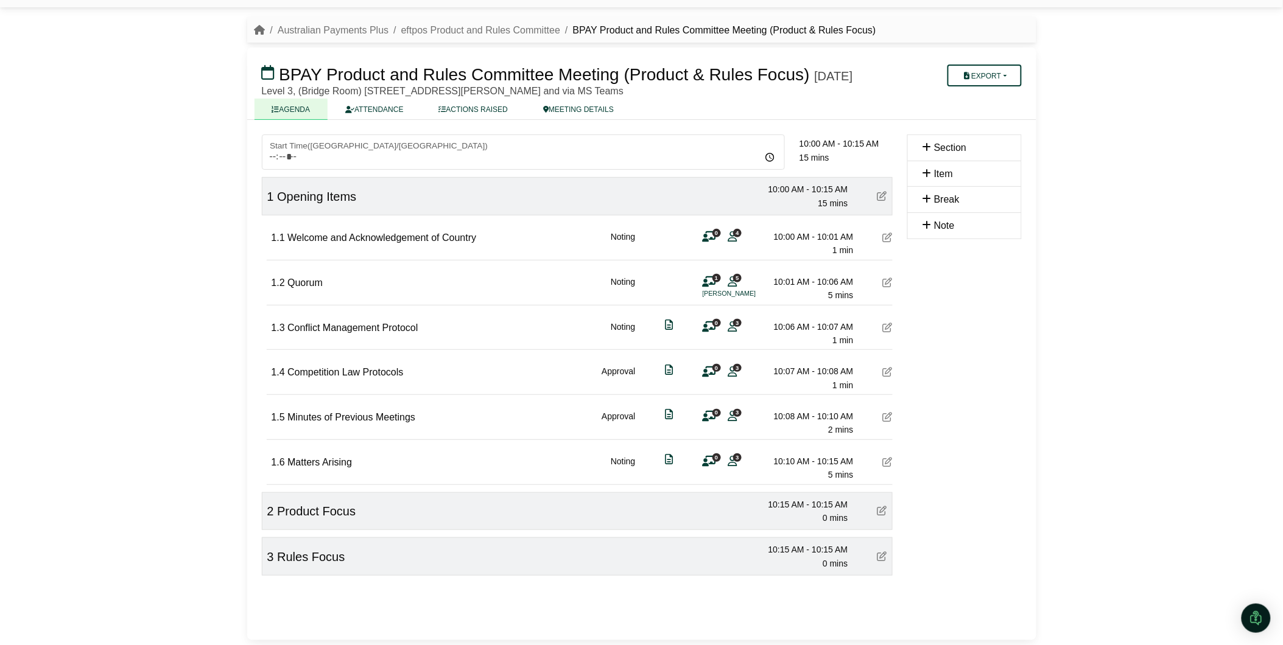
click at [735, 230] on span "4" at bounding box center [737, 233] width 9 height 8
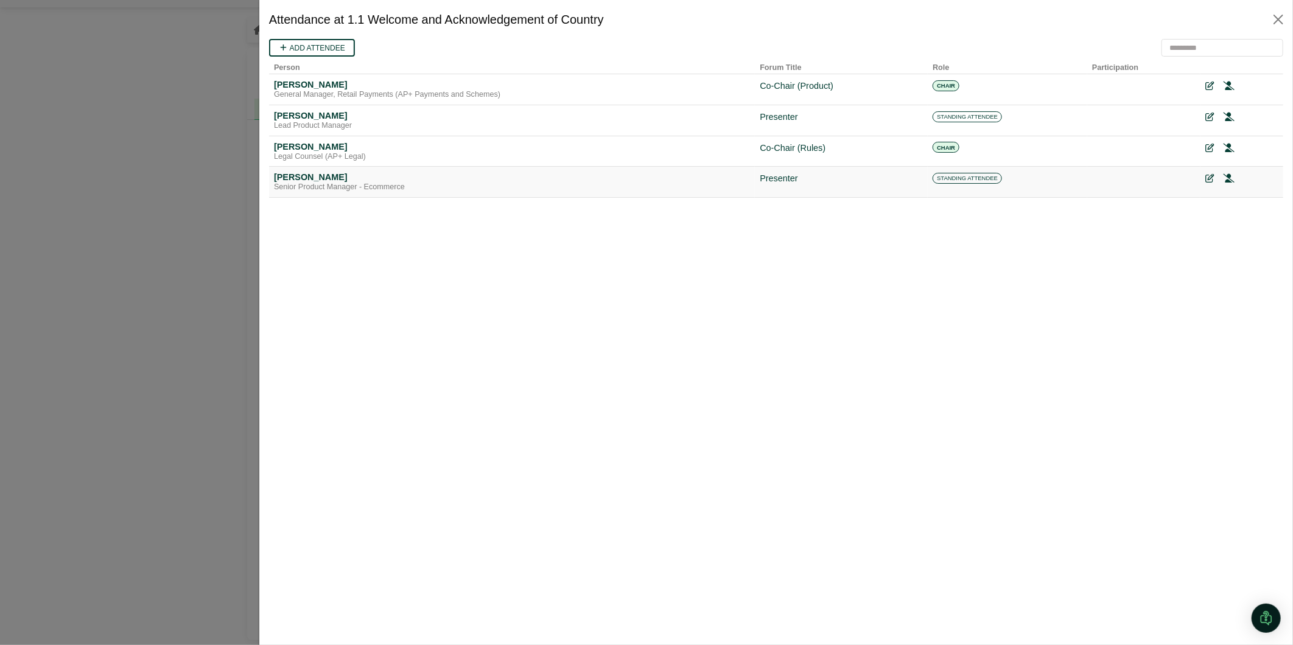
scroll to position [0, 0]
click at [1232, 85] on icon at bounding box center [1228, 86] width 11 height 9
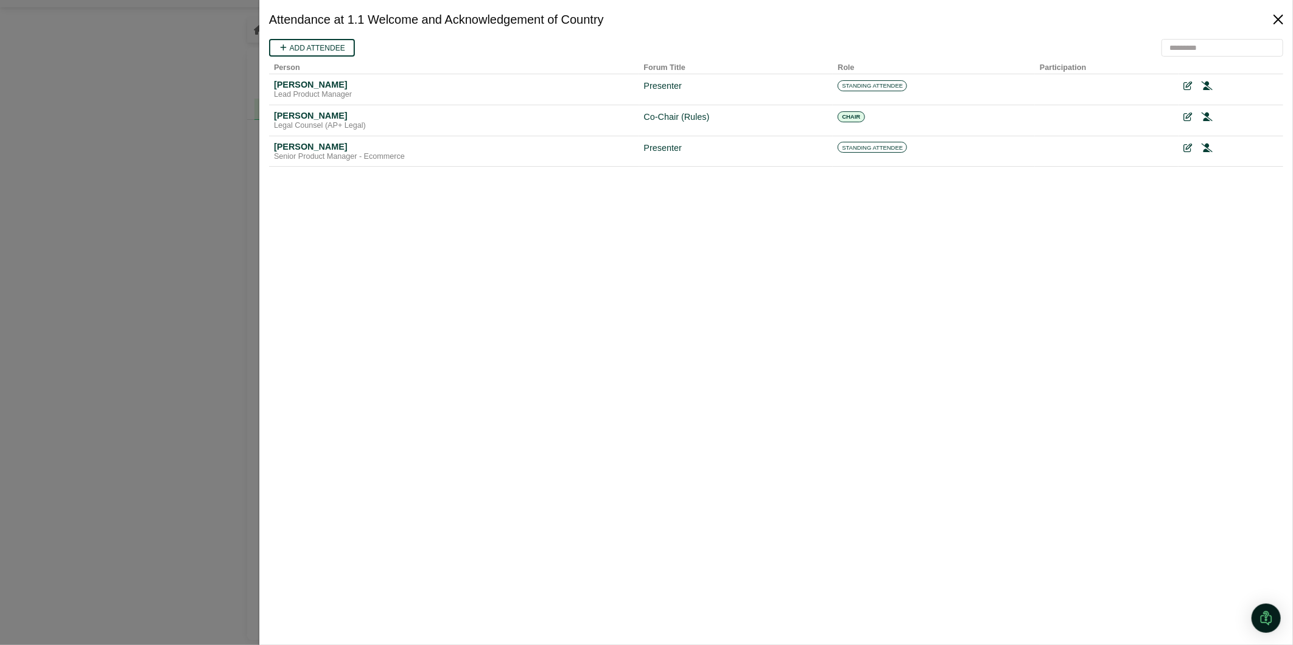
click at [1280, 13] on button "Close" at bounding box center [1278, 19] width 19 height 19
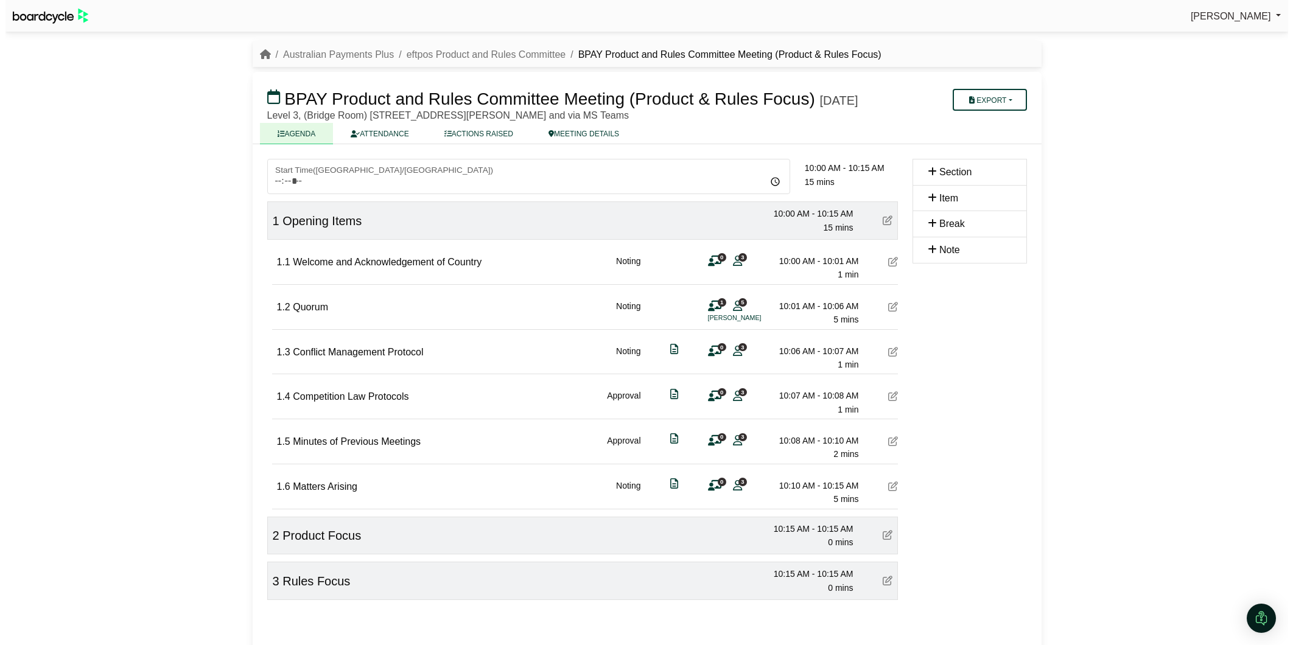
scroll to position [44, 0]
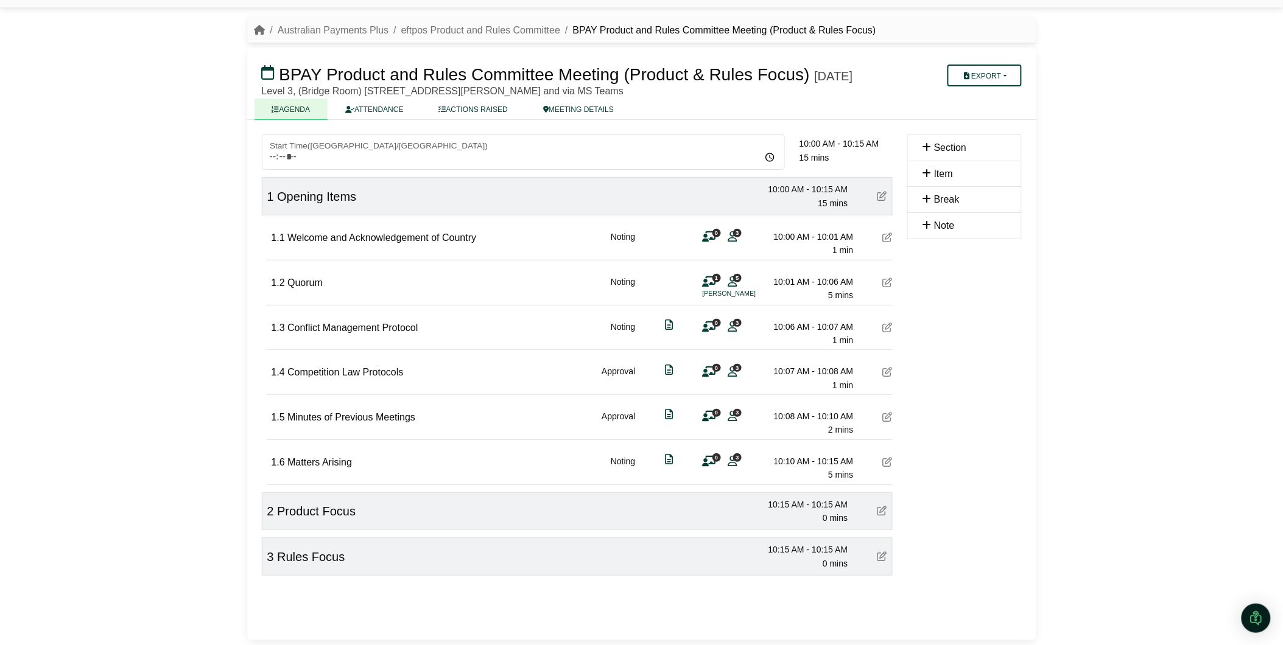
click at [736, 233] on span "3" at bounding box center [737, 233] width 9 height 8
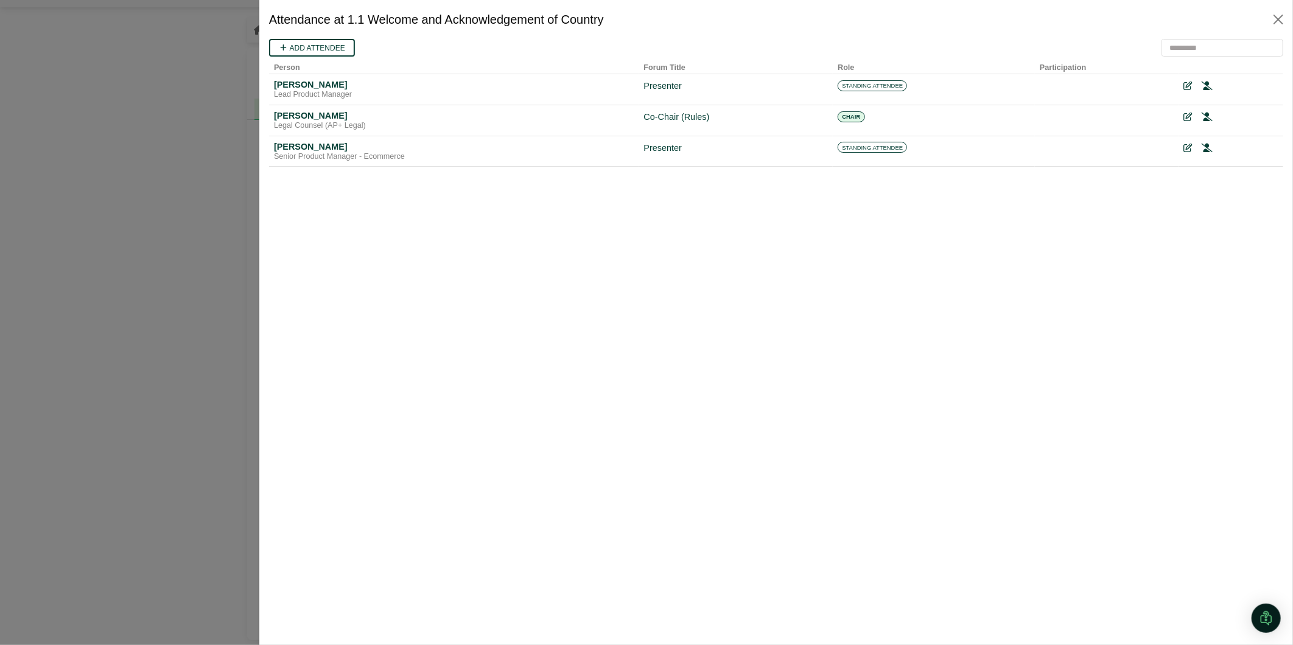
scroll to position [0, 0]
click at [1208, 146] on icon at bounding box center [1206, 147] width 11 height 9
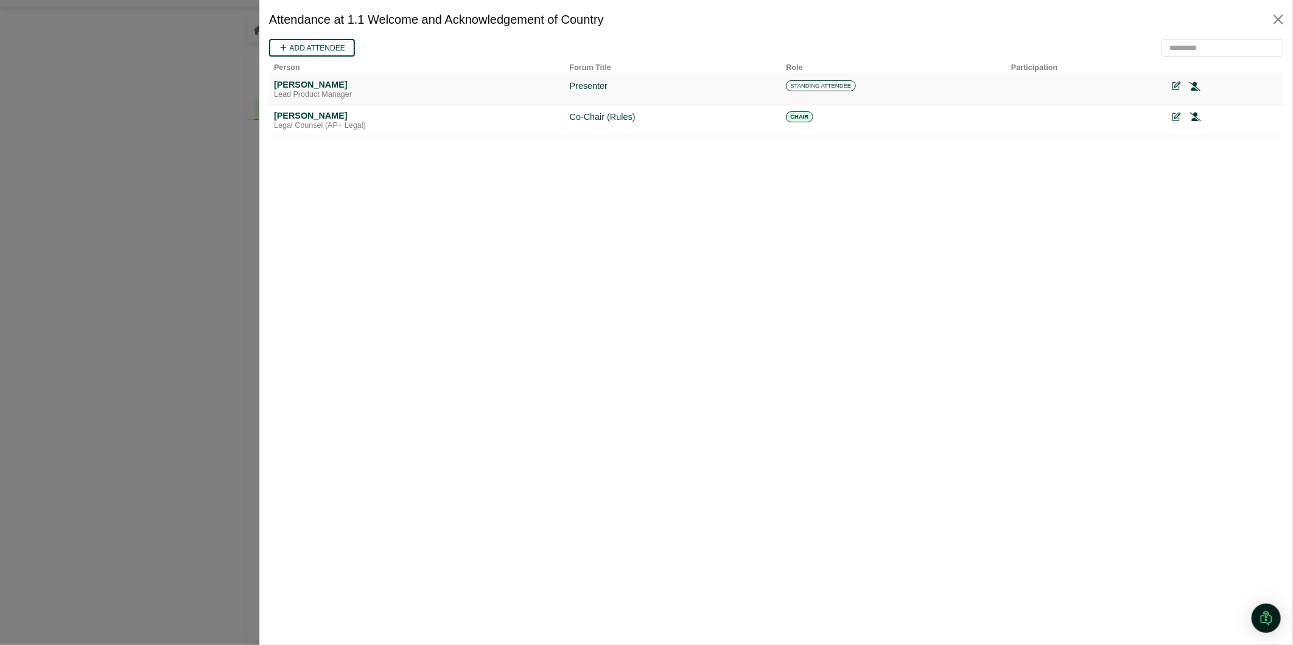
click at [1197, 82] on icon at bounding box center [1194, 86] width 11 height 9
click at [1183, 82] on icon at bounding box center [1178, 86] width 11 height 9
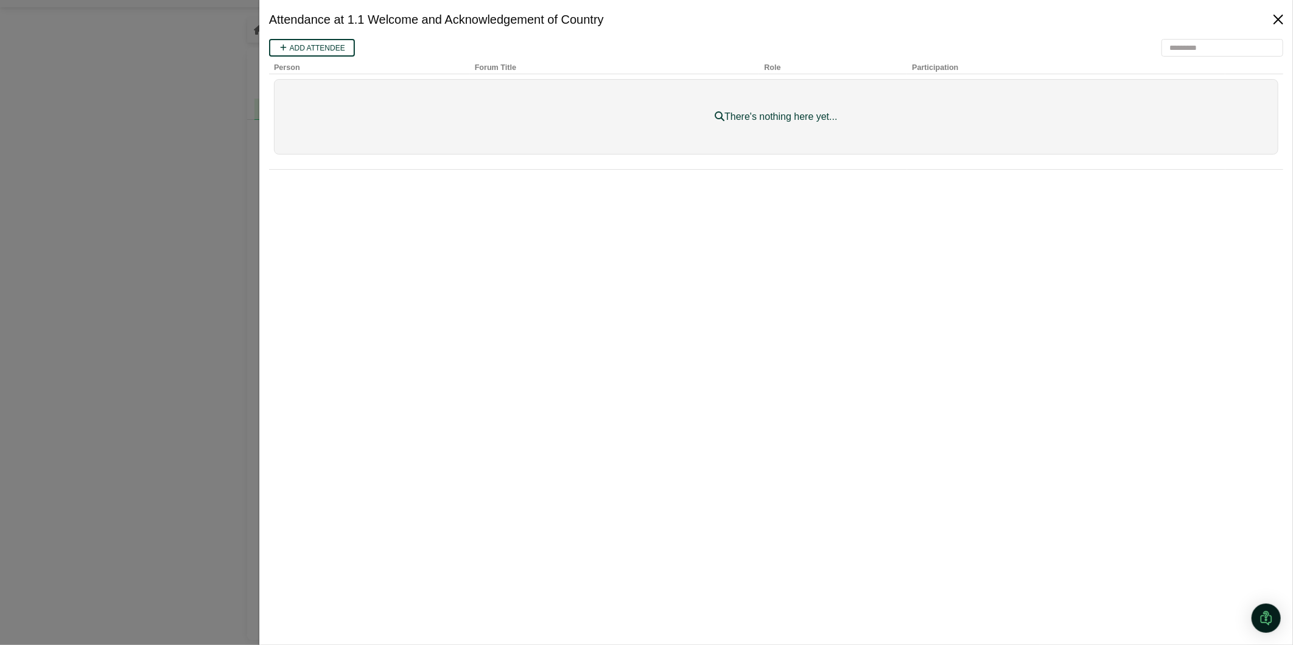
click at [1269, 22] on button "Close" at bounding box center [1278, 19] width 19 height 19
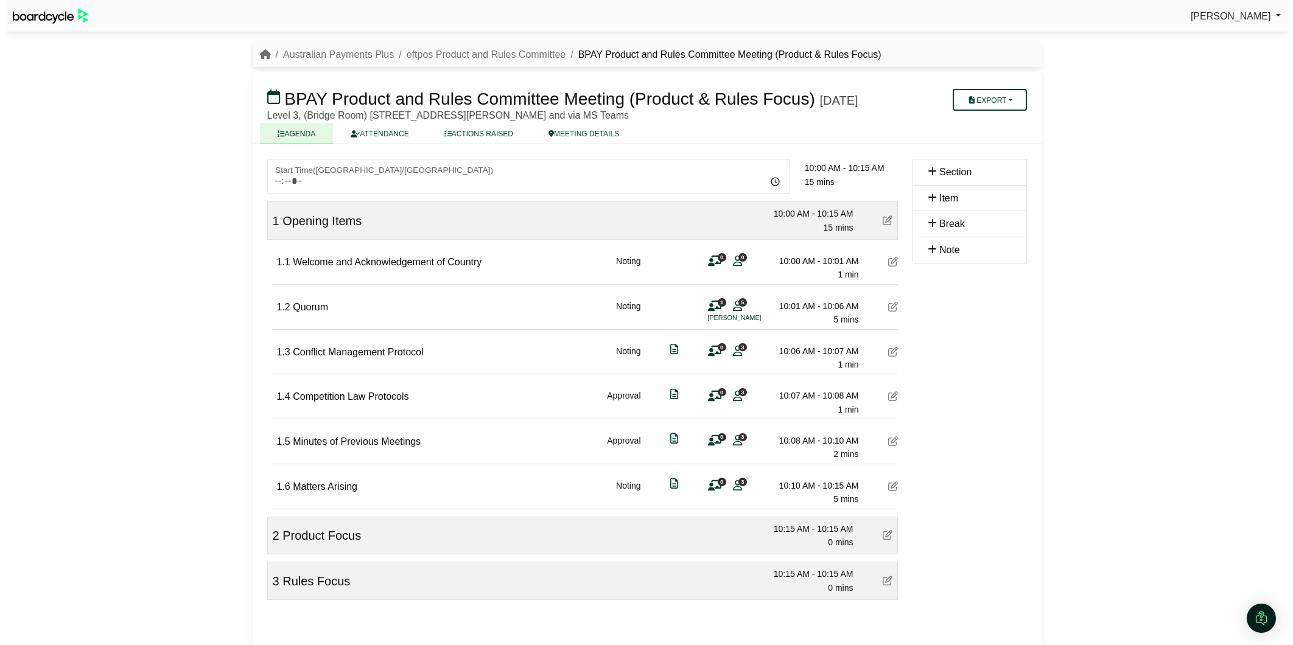
scroll to position [44, 0]
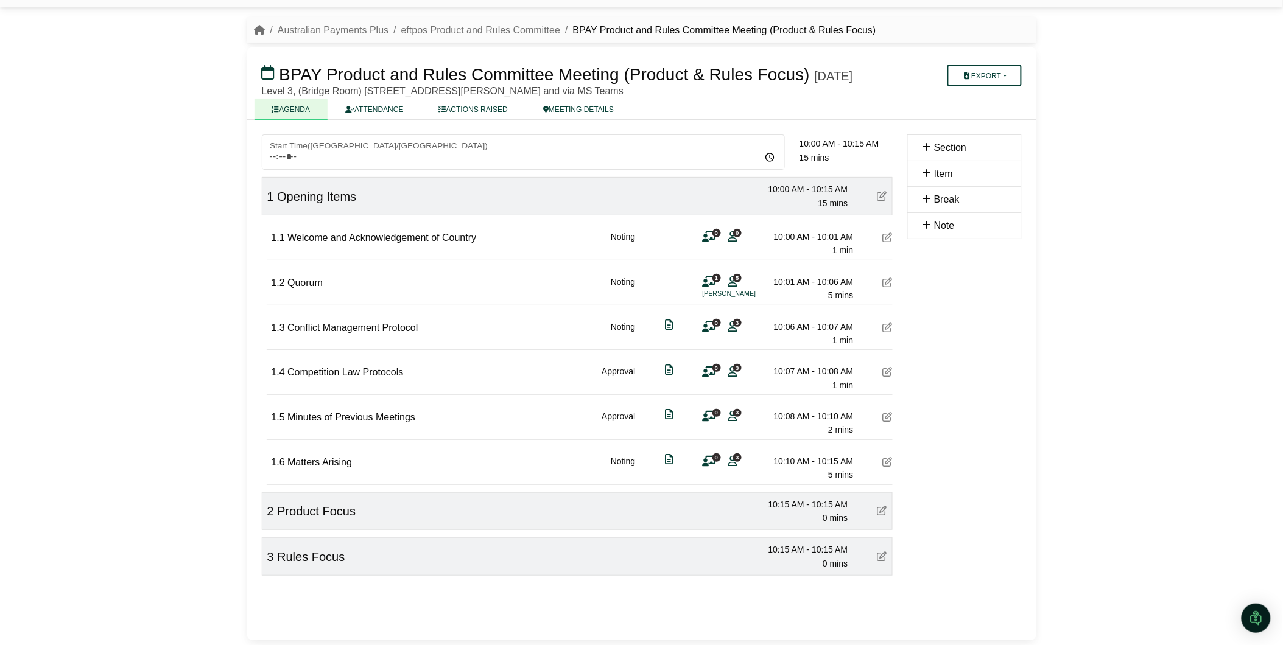
click at [737, 279] on span "5" at bounding box center [737, 278] width 9 height 8
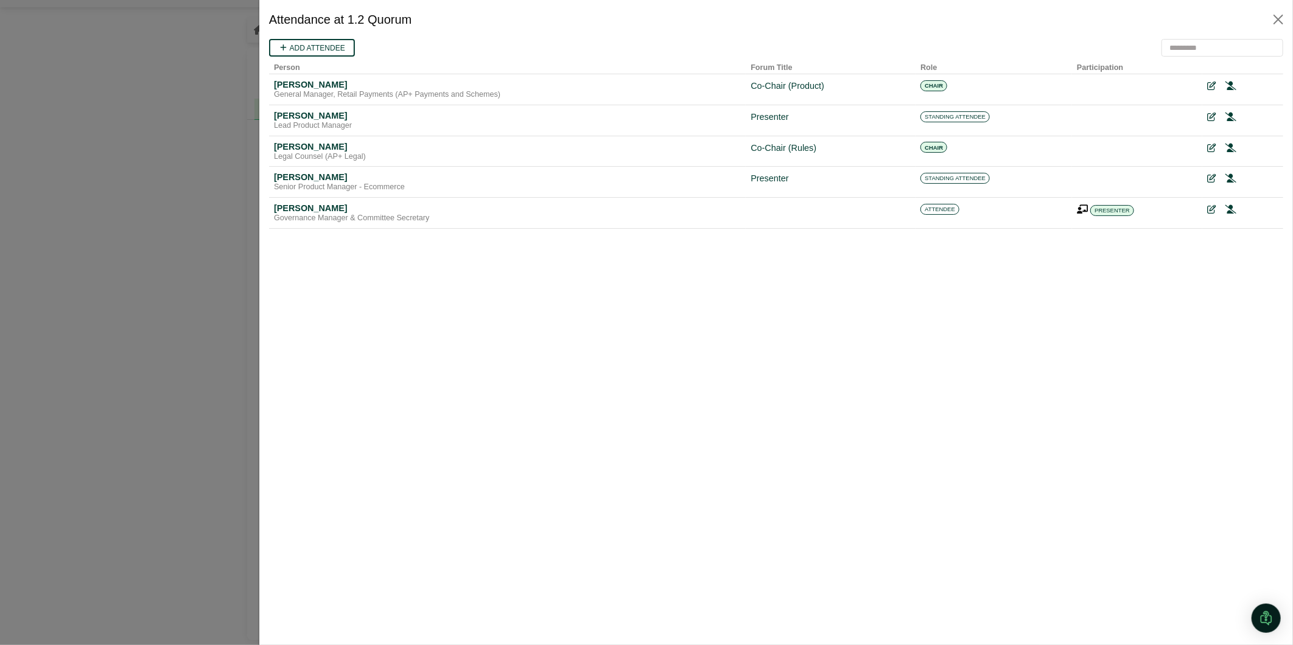
scroll to position [0, 0]
click at [1232, 85] on icon at bounding box center [1230, 86] width 11 height 9
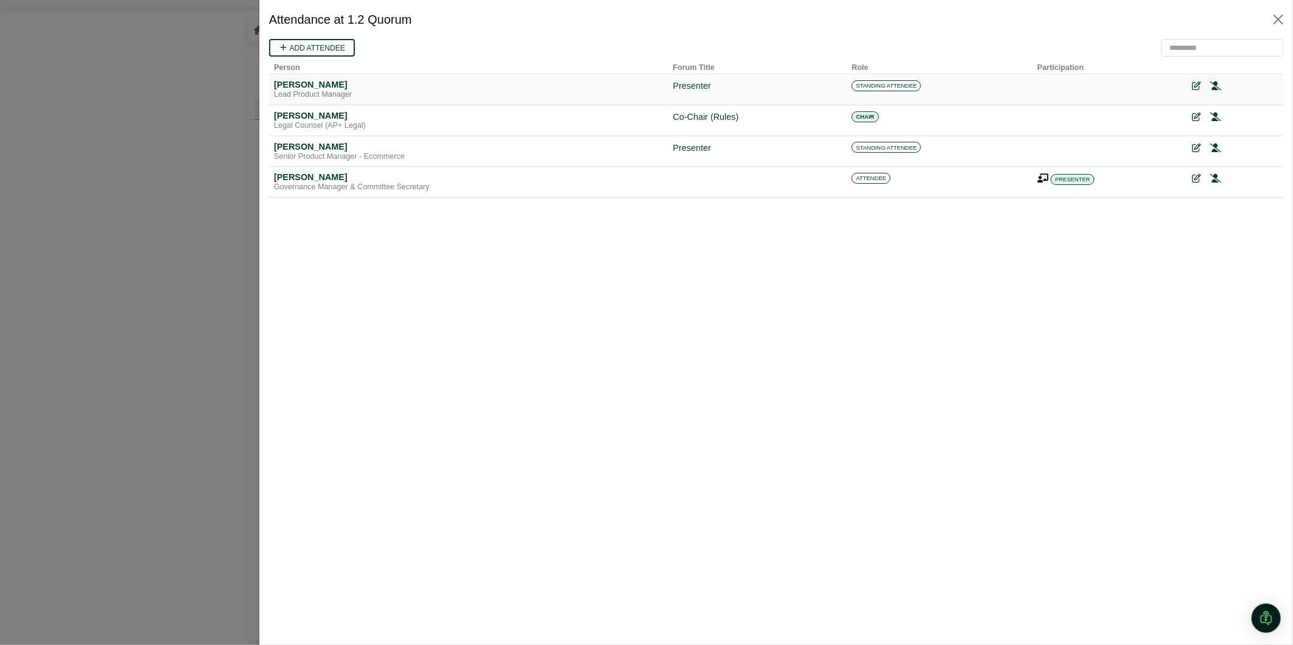
click at [1201, 85] on div at bounding box center [1235, 86] width 86 height 14
click at [1206, 85] on div at bounding box center [1235, 86] width 86 height 14
click at [1213, 85] on icon at bounding box center [1214, 86] width 11 height 9
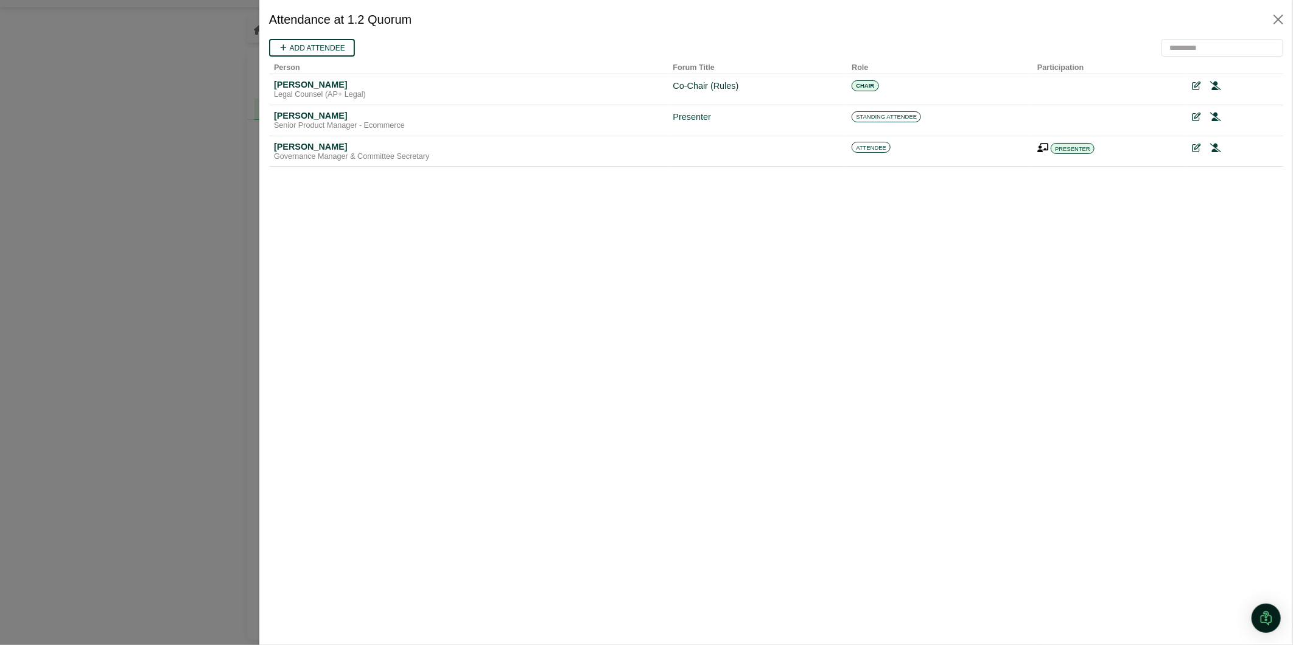
click at [1214, 86] on icon at bounding box center [1215, 85] width 11 height 9
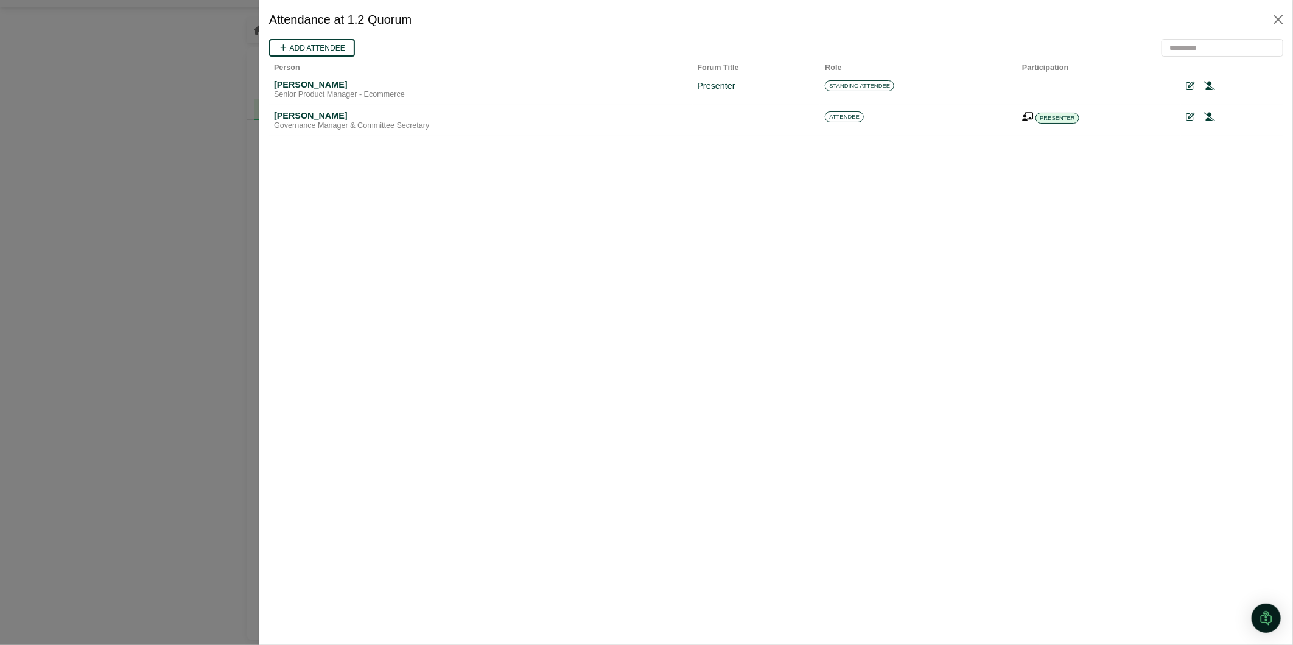
click at [1214, 86] on icon at bounding box center [1209, 85] width 11 height 9
click at [1277, 19] on button "Close" at bounding box center [1278, 19] width 19 height 19
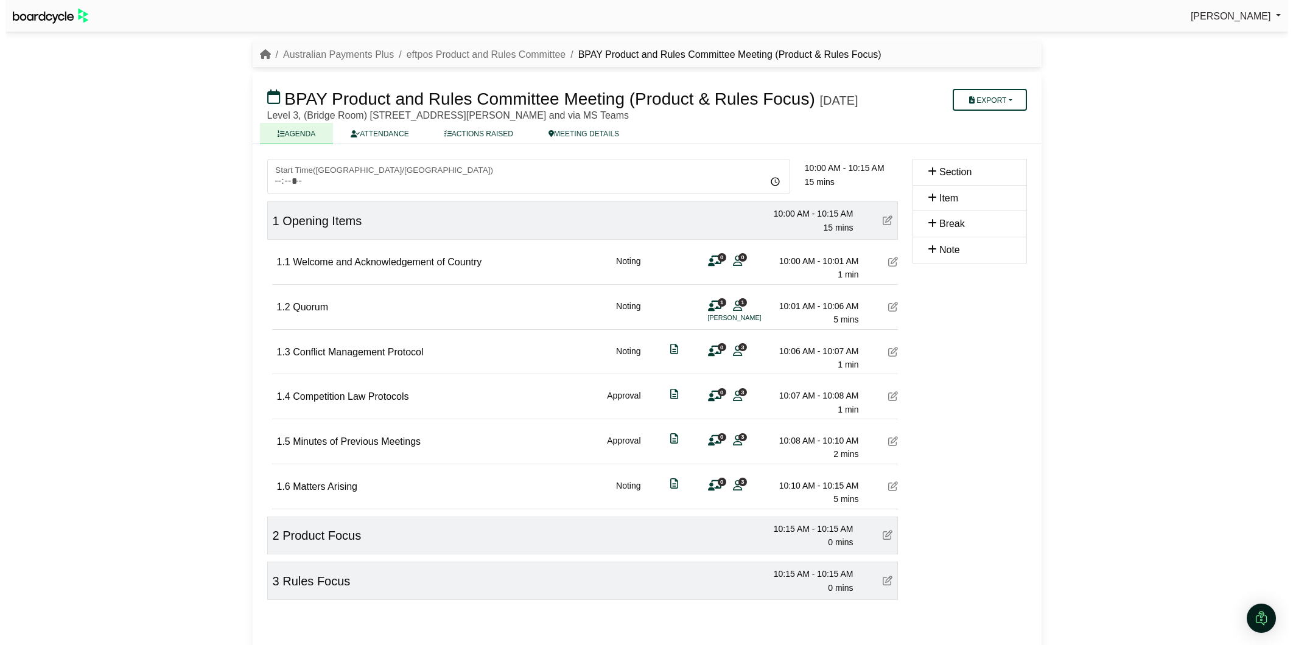
scroll to position [44, 0]
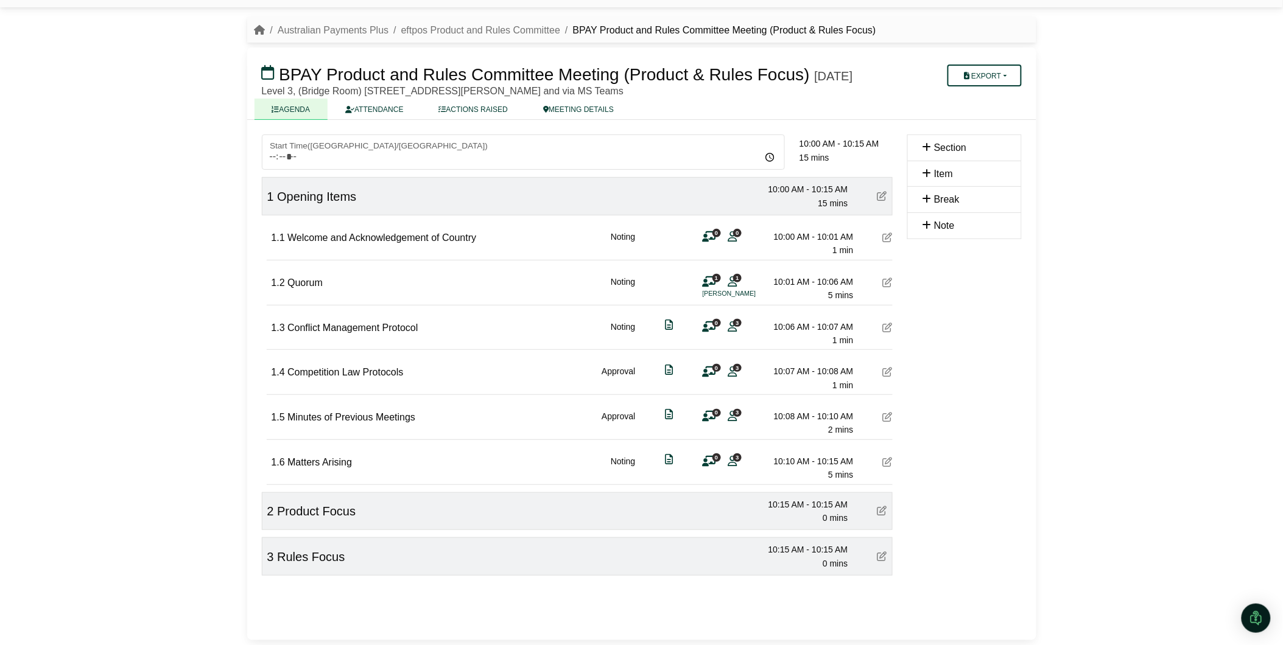
click at [728, 326] on icon at bounding box center [732, 326] width 9 height 1
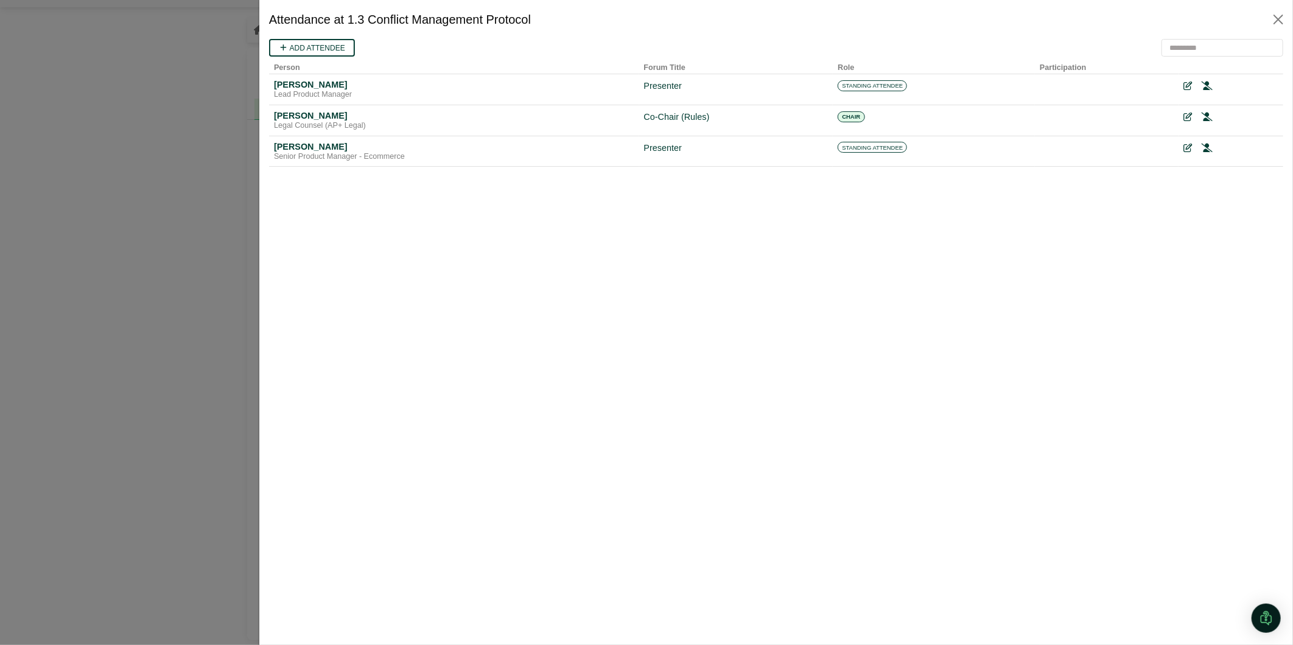
scroll to position [0, 0]
click at [1203, 88] on icon at bounding box center [1206, 86] width 11 height 9
click at [1204, 85] on icon at bounding box center [1206, 85] width 11 height 9
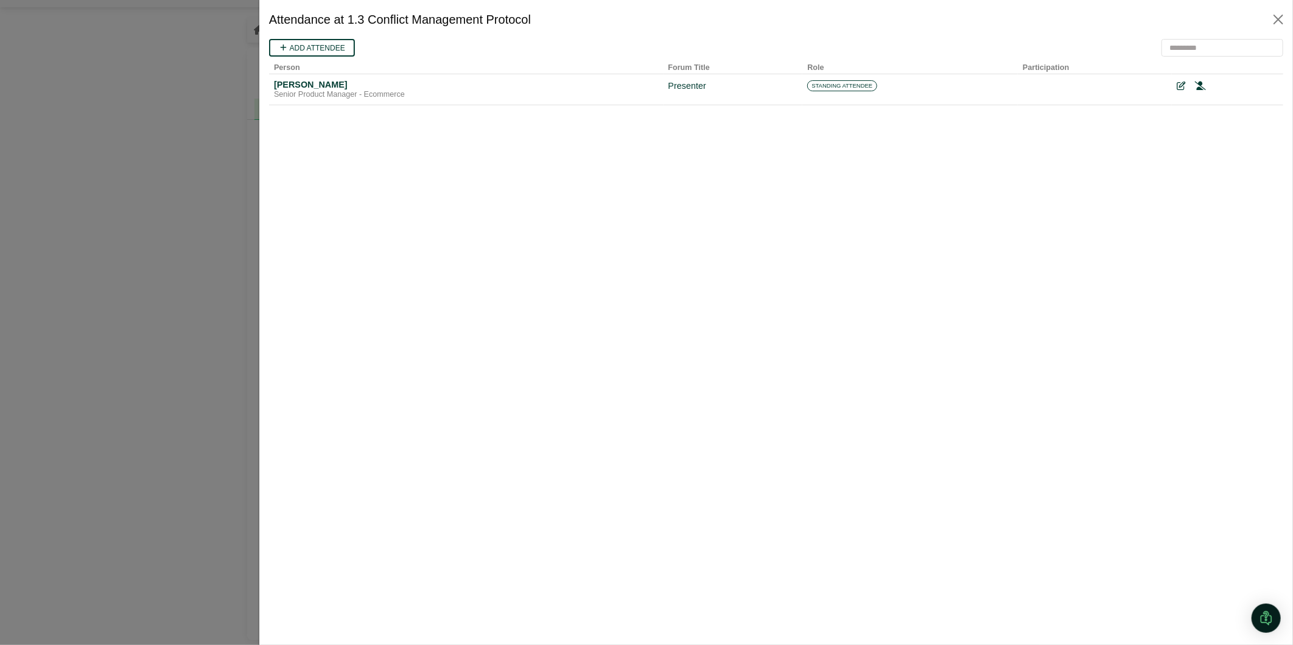
click at [1204, 85] on icon at bounding box center [1200, 85] width 11 height 9
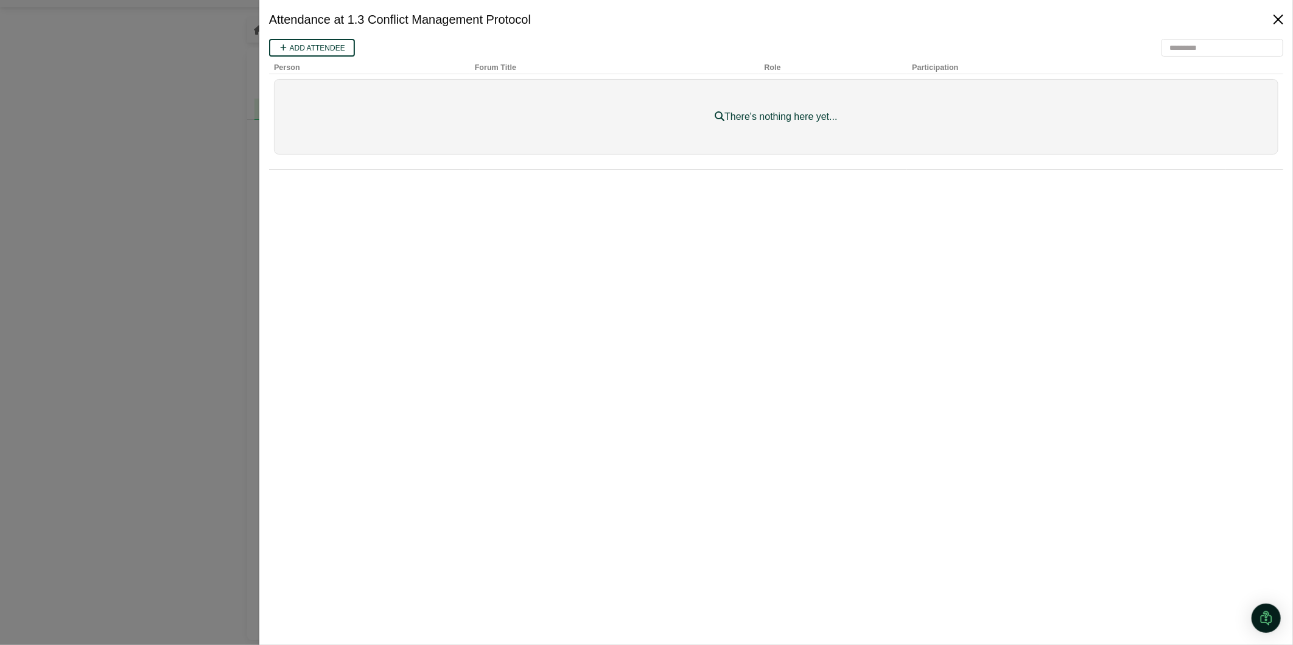
click at [1278, 23] on button "Close" at bounding box center [1278, 19] width 19 height 19
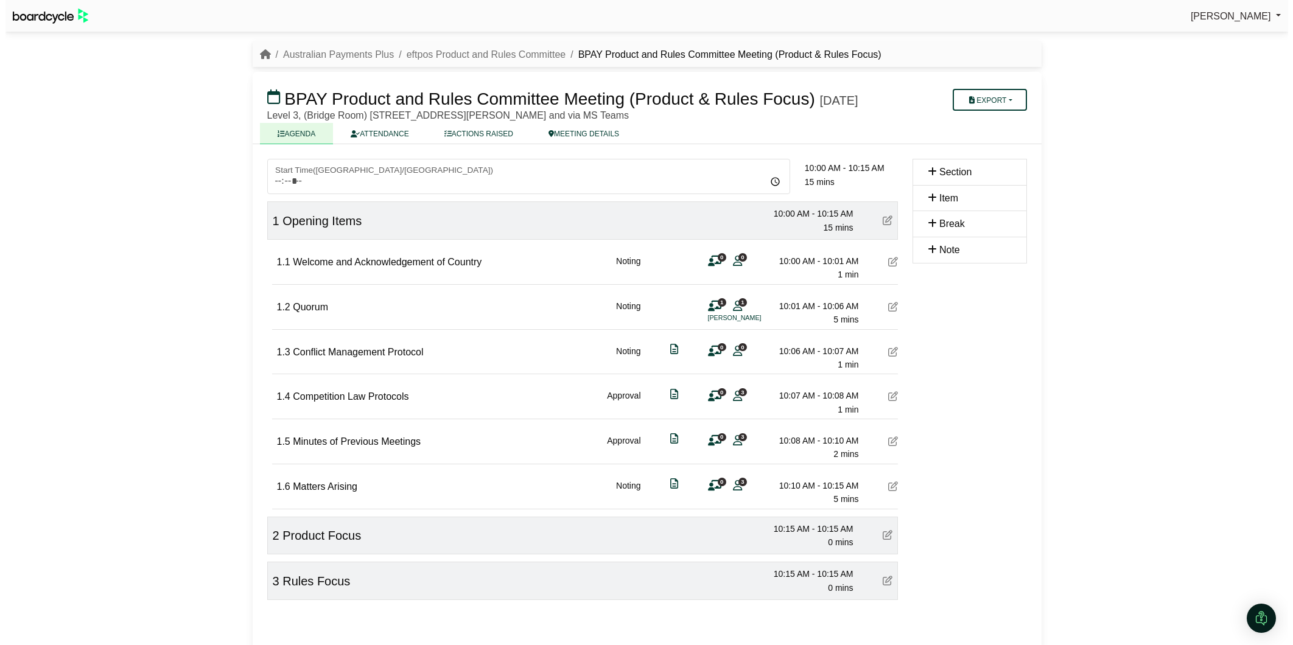
scroll to position [44, 0]
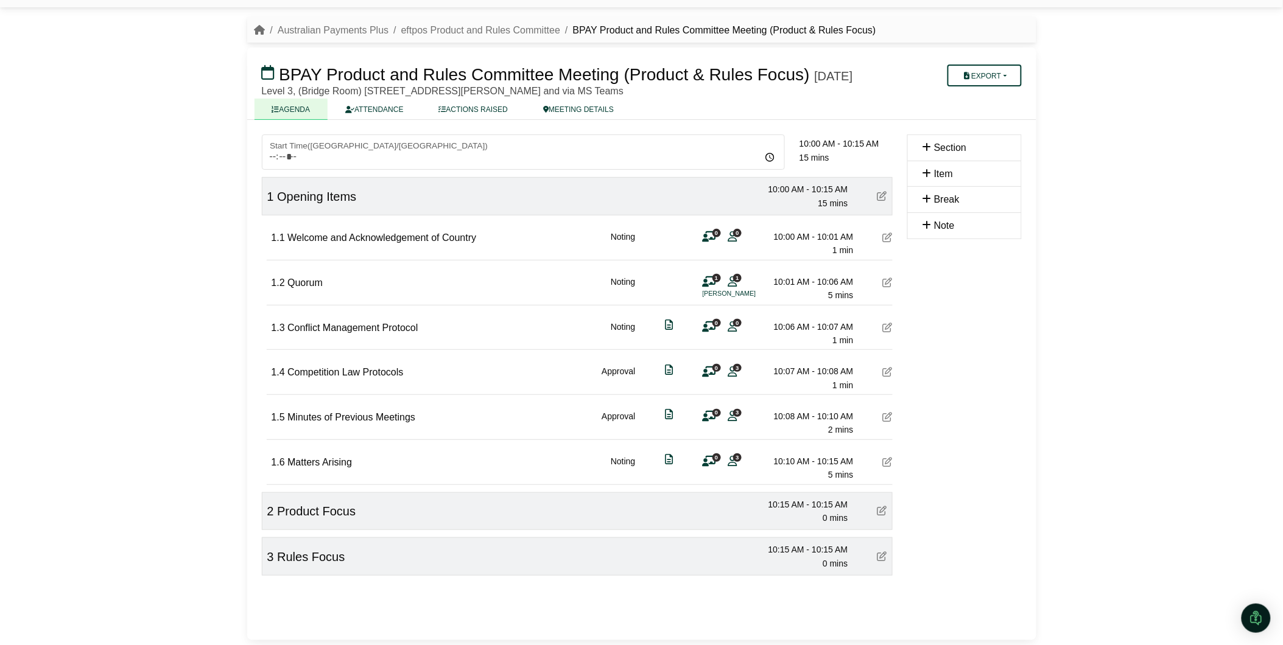
click at [736, 371] on div "0 3" at bounding box center [721, 371] width 37 height 13
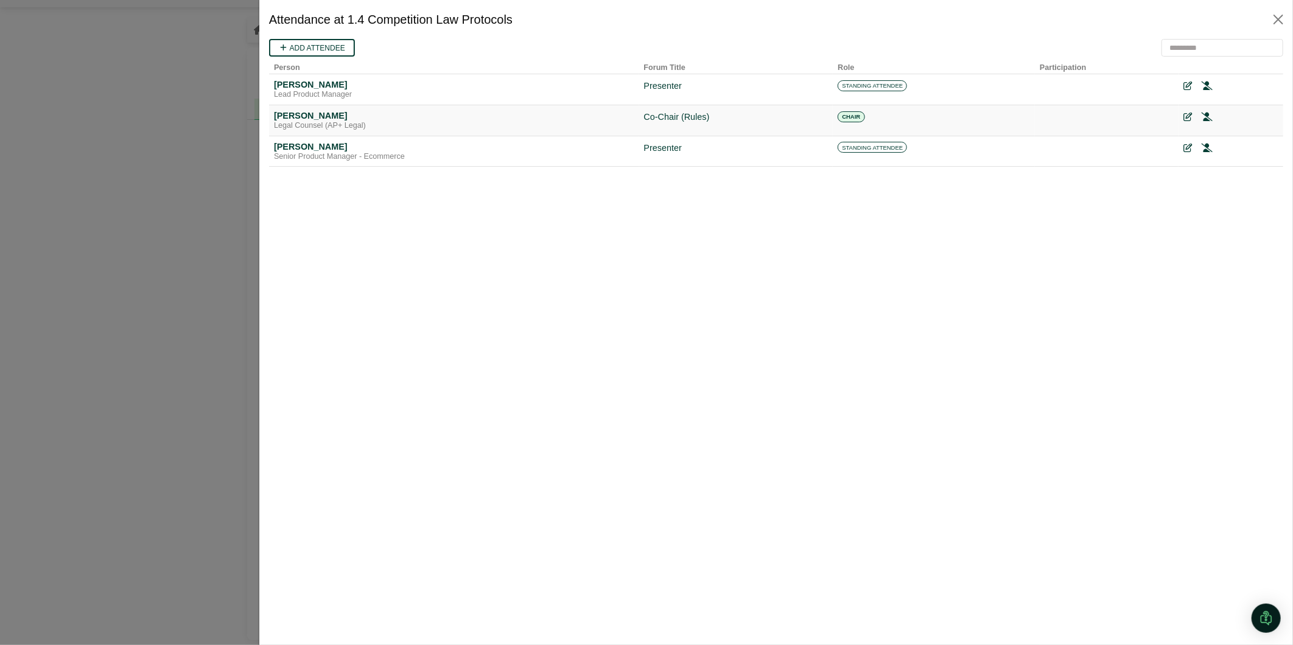
scroll to position [0, 0]
click at [1206, 85] on icon at bounding box center [1206, 86] width 11 height 9
click at [1206, 85] on icon at bounding box center [1206, 85] width 11 height 9
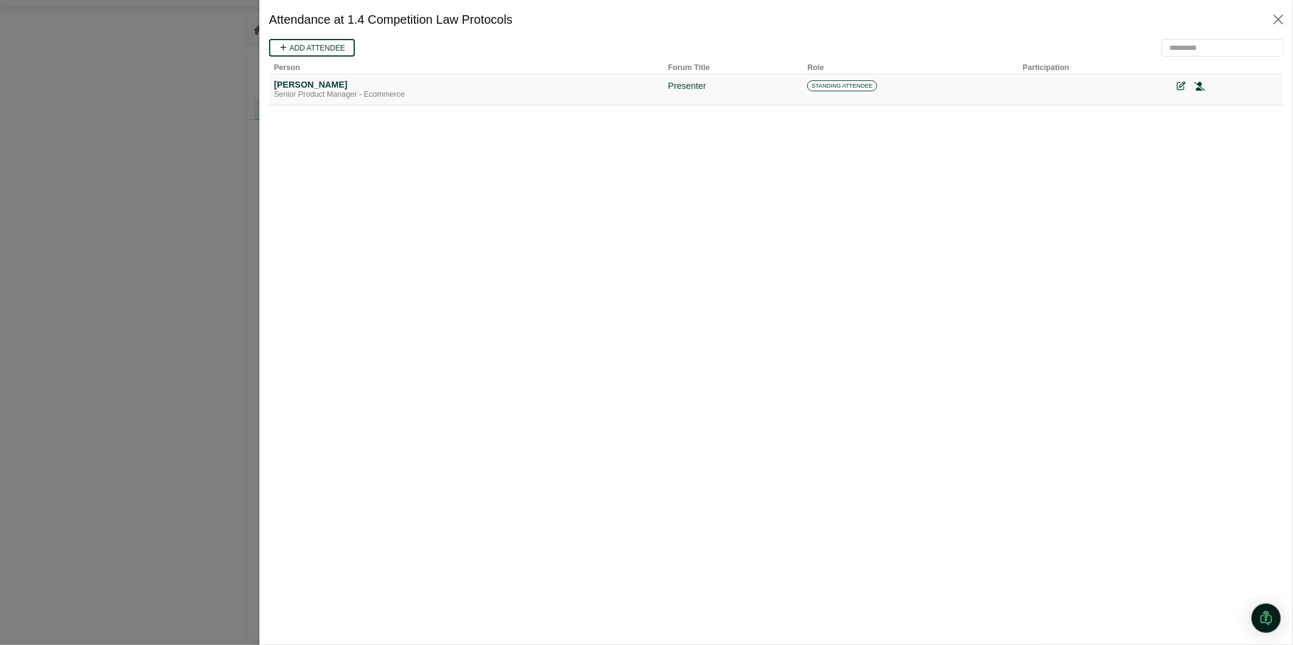
click at [1201, 82] on icon at bounding box center [1199, 86] width 11 height 9
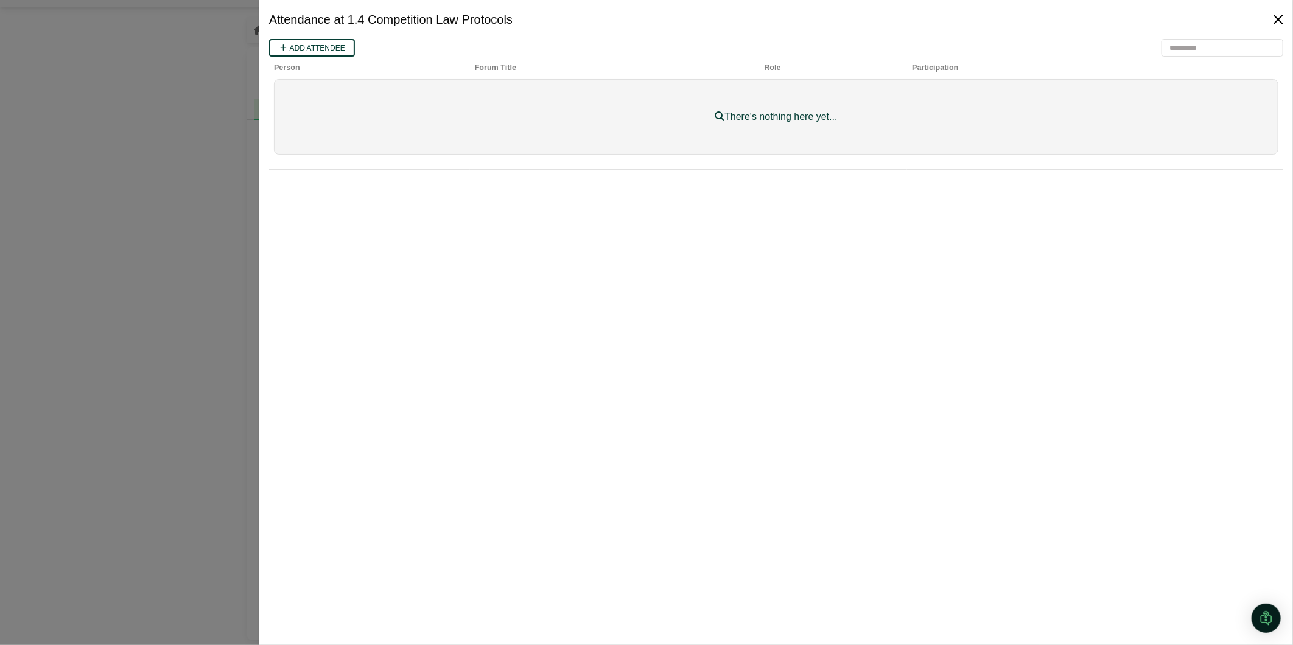
click at [1281, 17] on button "Close" at bounding box center [1278, 19] width 19 height 19
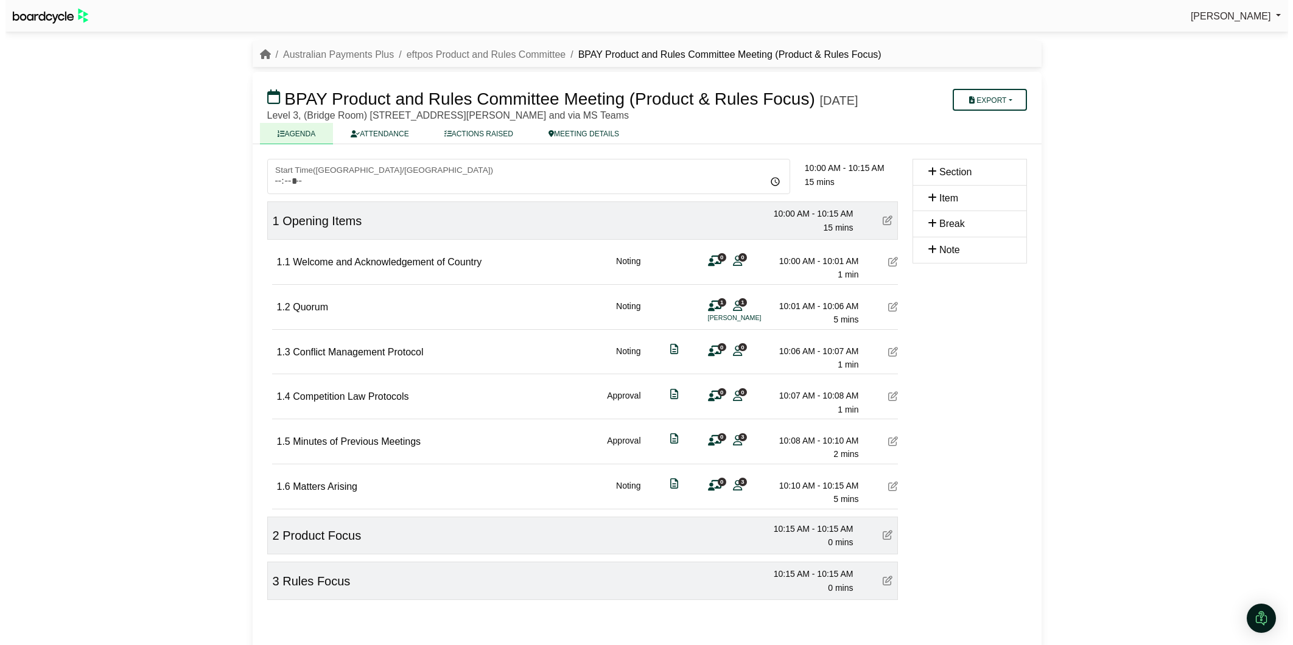
scroll to position [44, 0]
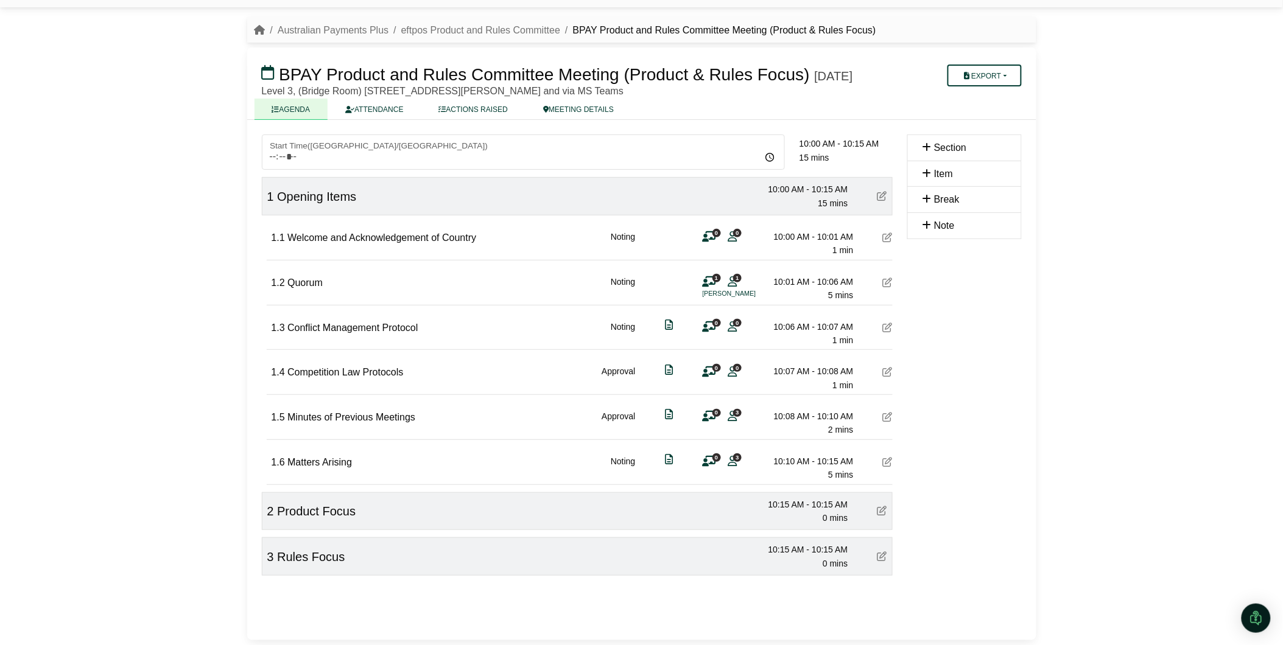
click at [737, 412] on span "3" at bounding box center [737, 413] width 9 height 8
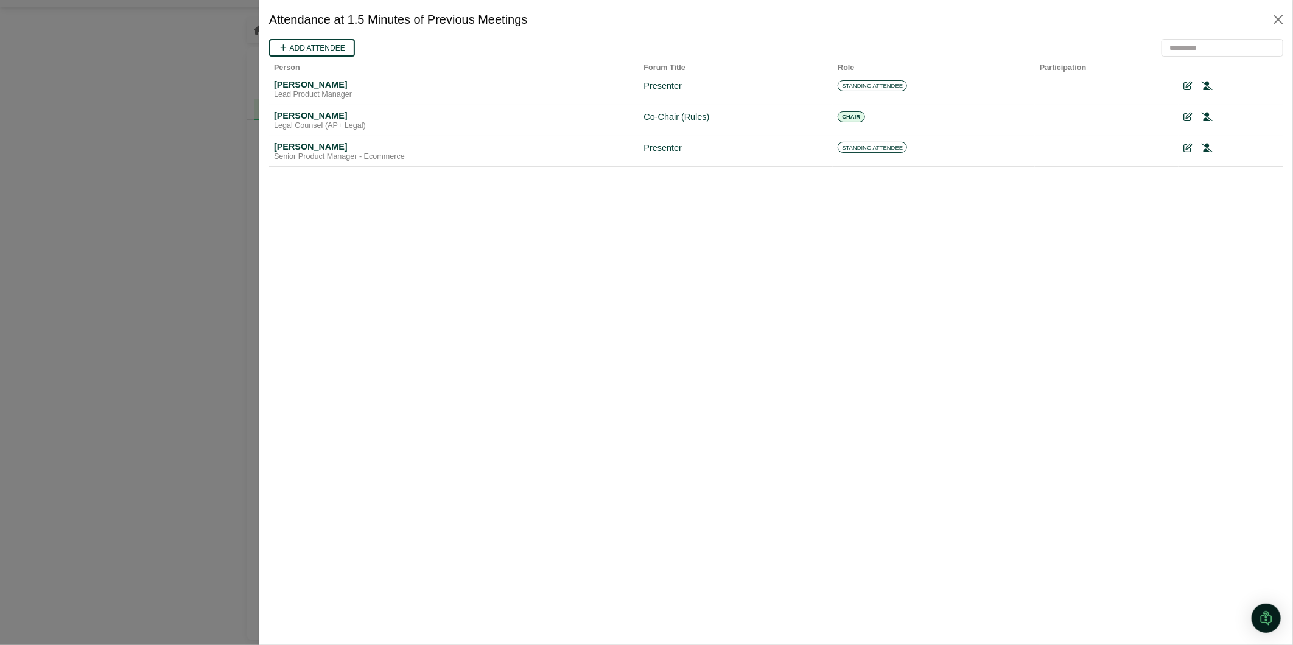
scroll to position [0, 0]
click at [1208, 85] on icon at bounding box center [1206, 86] width 11 height 9
click at [1207, 85] on icon at bounding box center [1206, 85] width 11 height 9
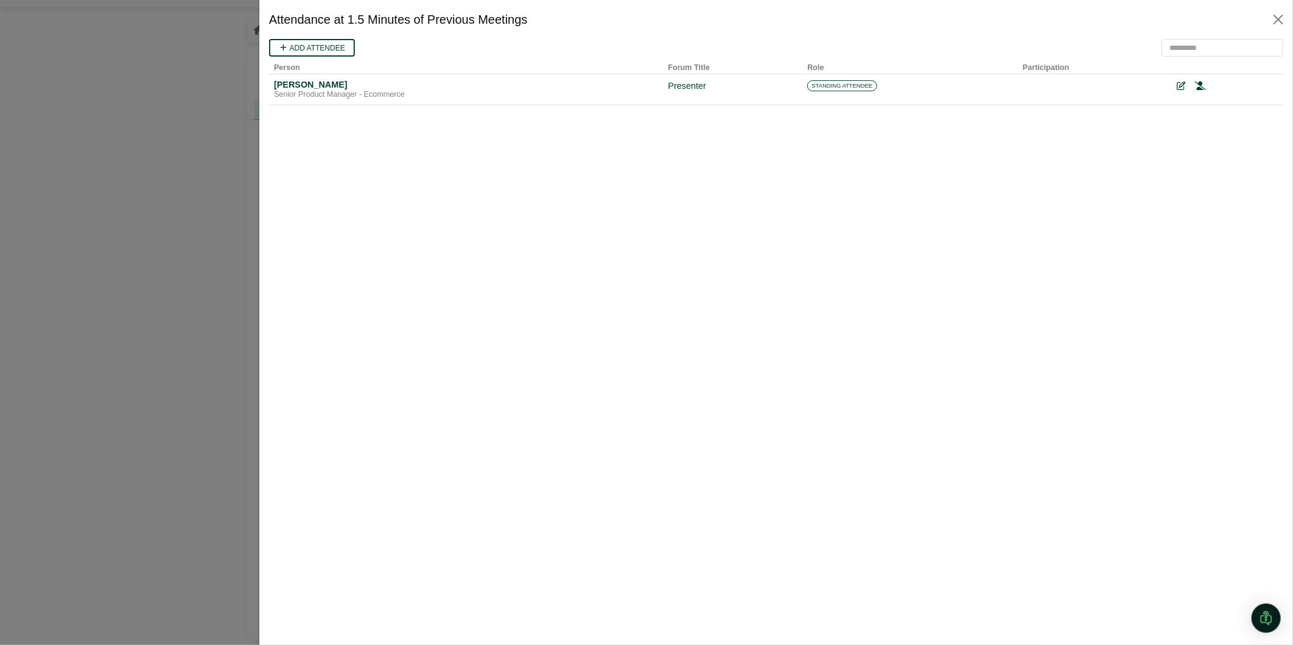
click at [1207, 85] on div at bounding box center [1227, 86] width 102 height 14
click at [1199, 86] on icon at bounding box center [1200, 85] width 11 height 9
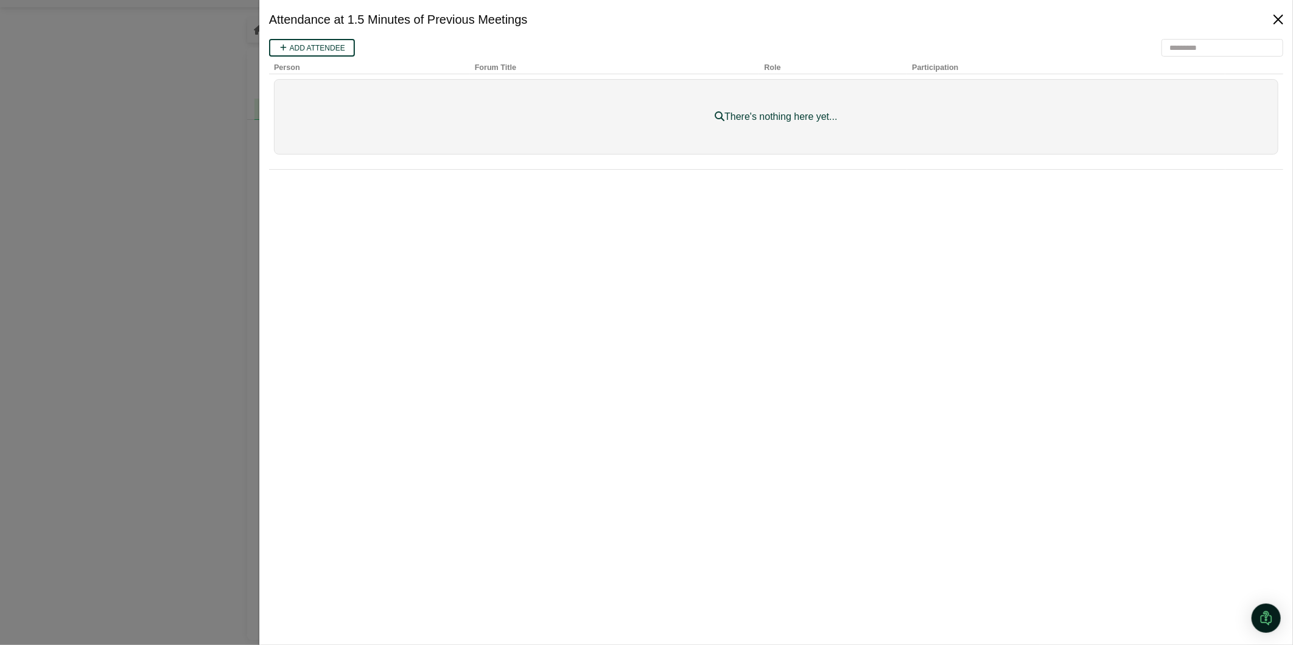
click at [1274, 17] on button "Close" at bounding box center [1278, 19] width 19 height 19
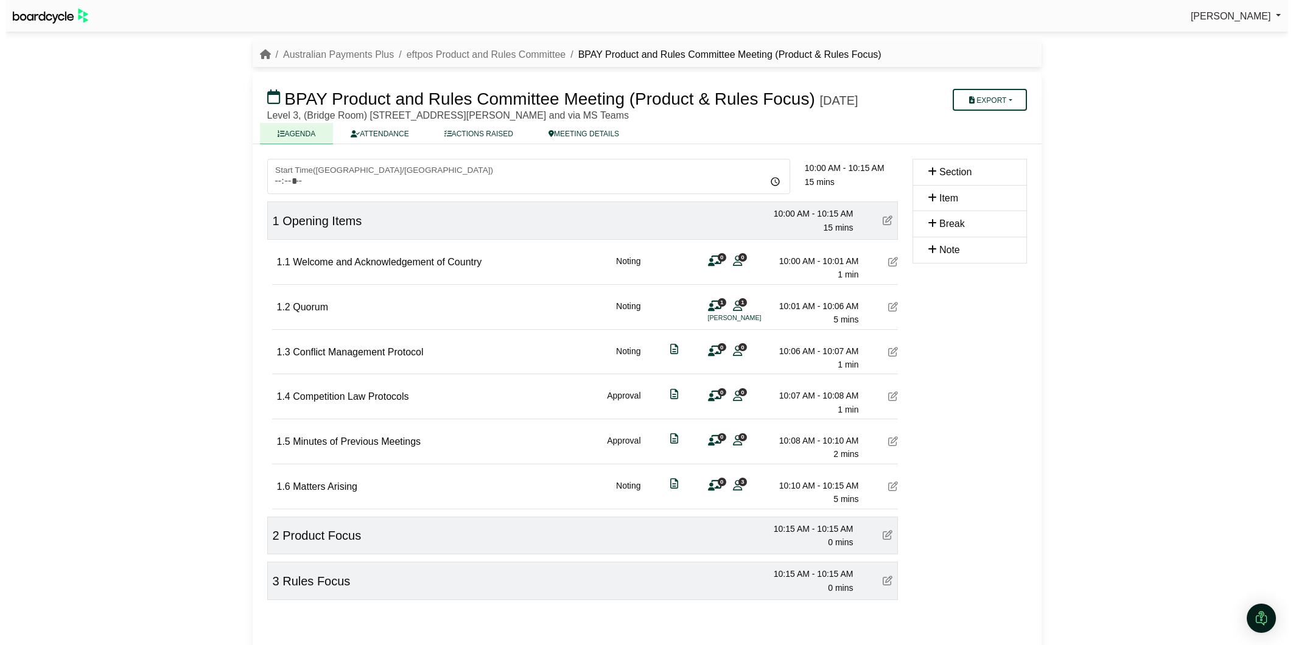
scroll to position [44, 0]
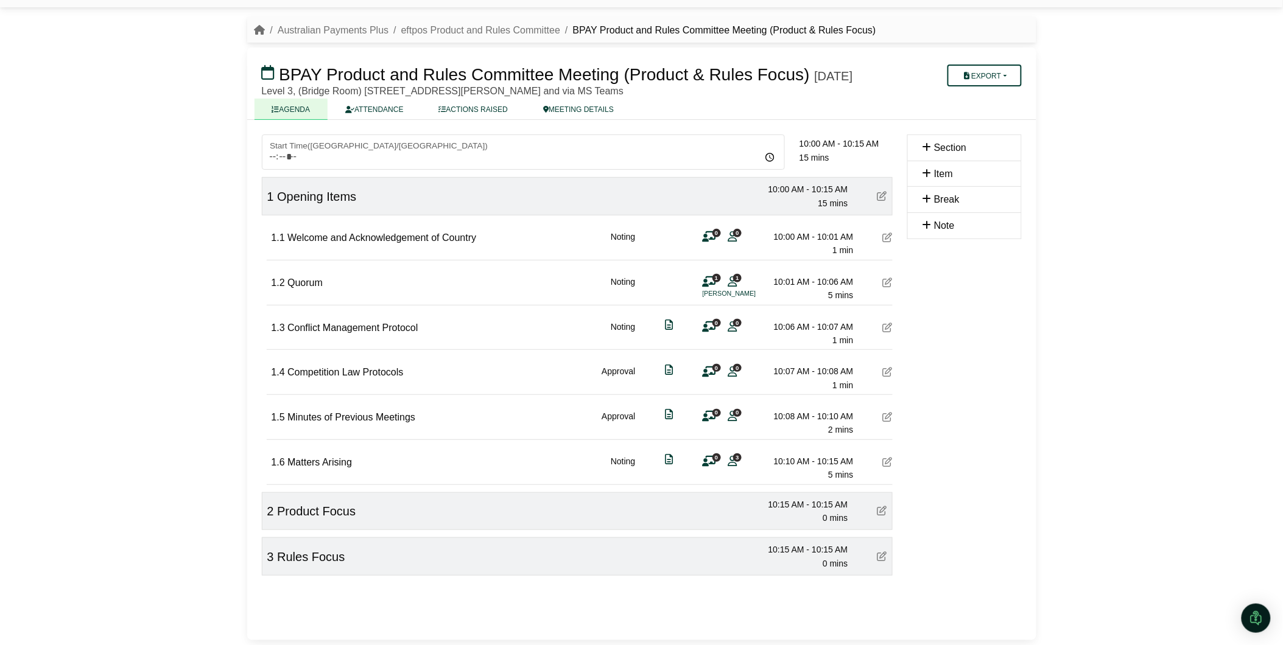
click at [733, 459] on span "3" at bounding box center [737, 458] width 9 height 8
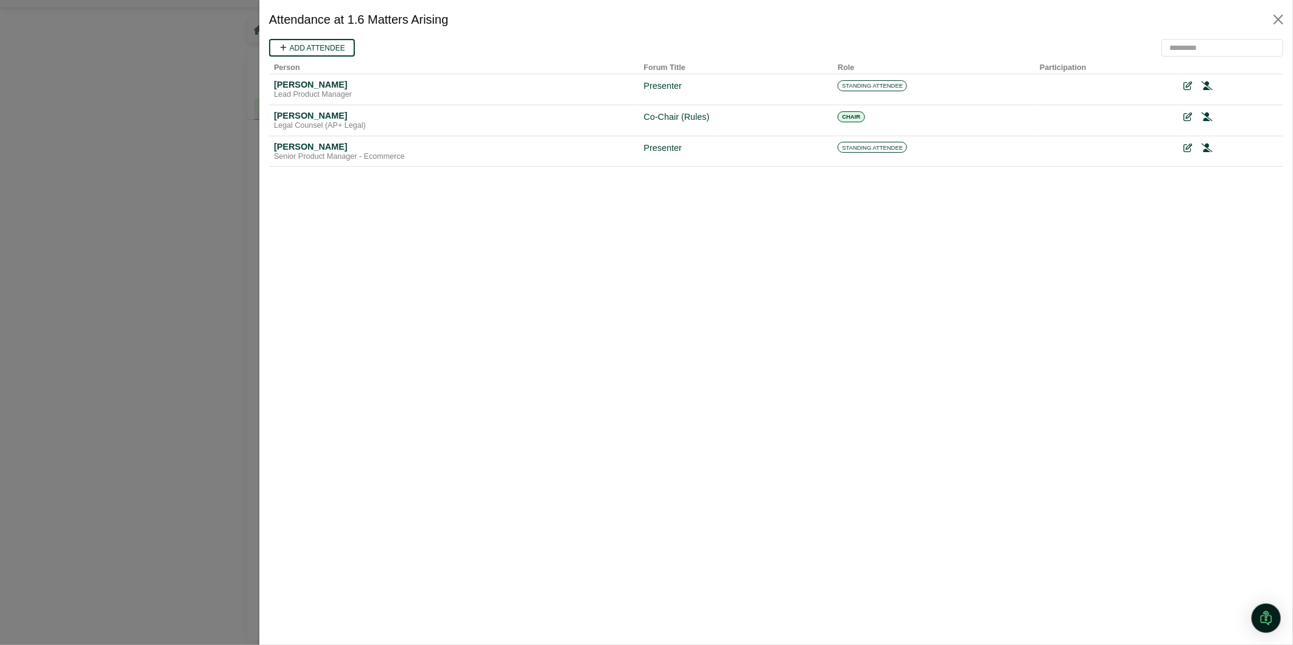
scroll to position [0, 0]
click at [1207, 85] on icon at bounding box center [1206, 86] width 11 height 9
click at [1207, 85] on icon at bounding box center [1206, 85] width 11 height 9
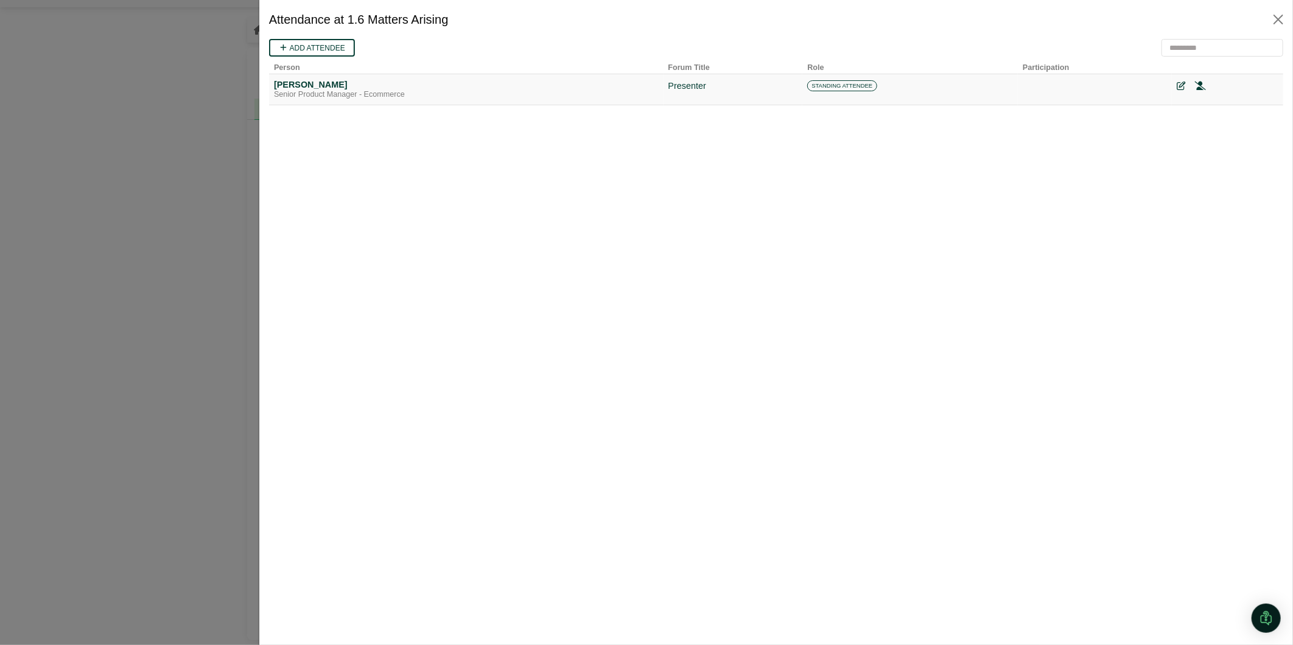
click at [1207, 85] on div at bounding box center [1227, 86] width 102 height 14
click at [1203, 85] on icon at bounding box center [1199, 86] width 11 height 9
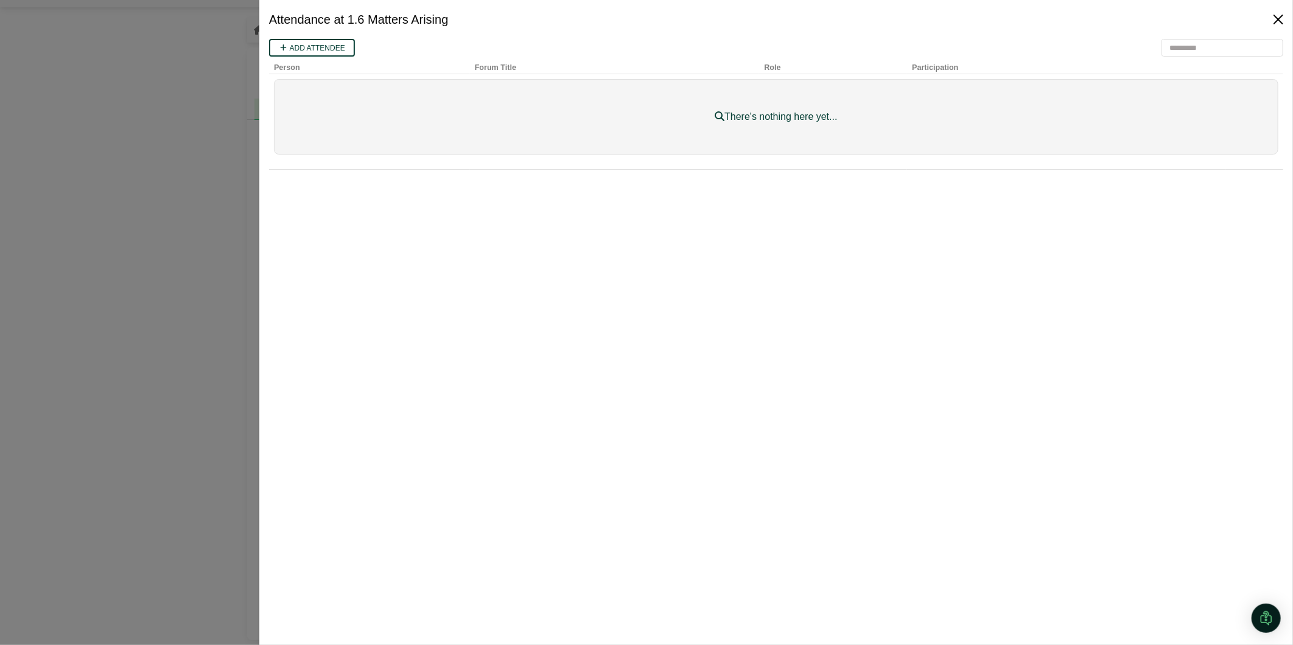
click at [1271, 23] on button "Close" at bounding box center [1278, 19] width 19 height 19
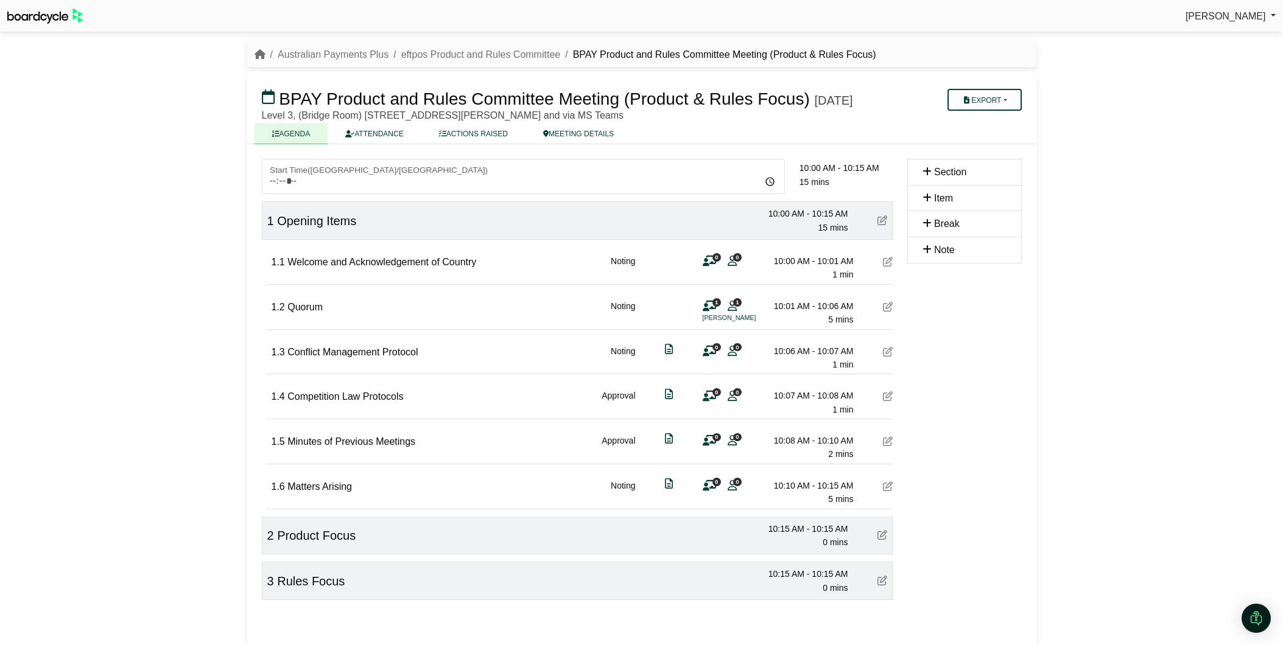
scroll to position [44, 0]
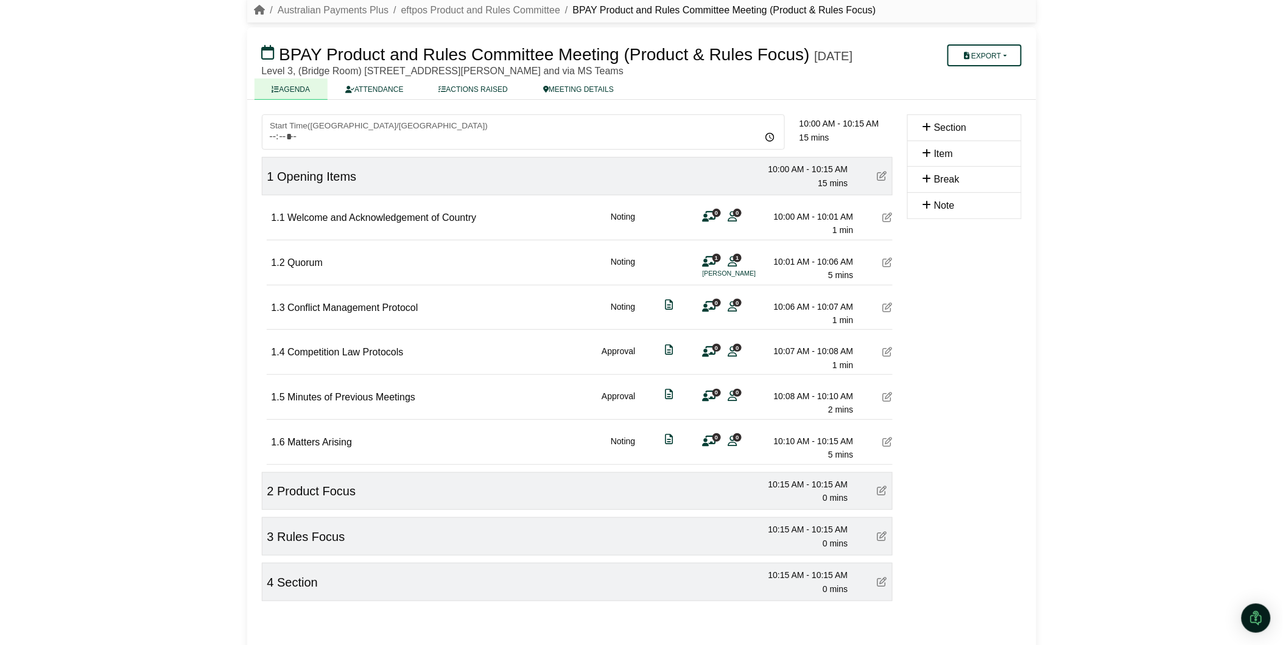
click at [885, 587] on icon at bounding box center [882, 582] width 10 height 10
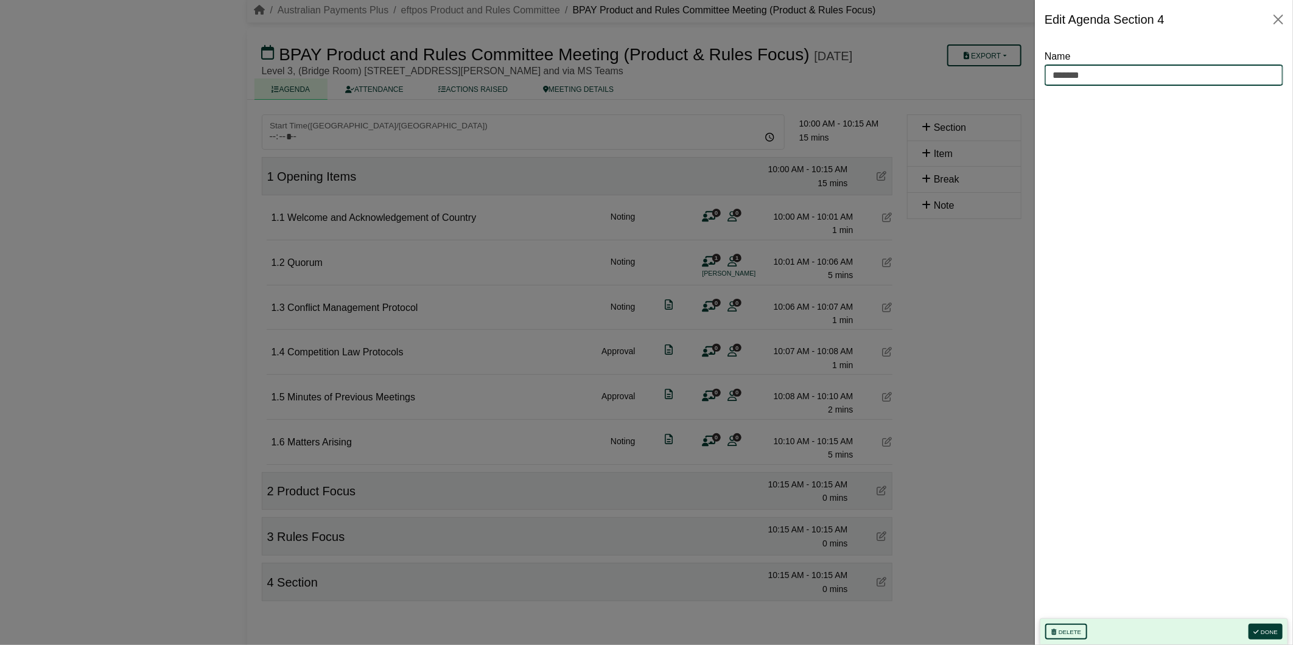
drag, startPoint x: 1043, startPoint y: 71, endPoint x: 941, endPoint y: 81, distance: 102.2
click at [979, 69] on body "[PERSON_NAME] Sign Out Australian Payments Plus eftpos Product and Rules Commit…" at bounding box center [646, 278] width 1293 height 645
type input "**********"
click at [1264, 628] on button "Done" at bounding box center [1266, 632] width 34 height 16
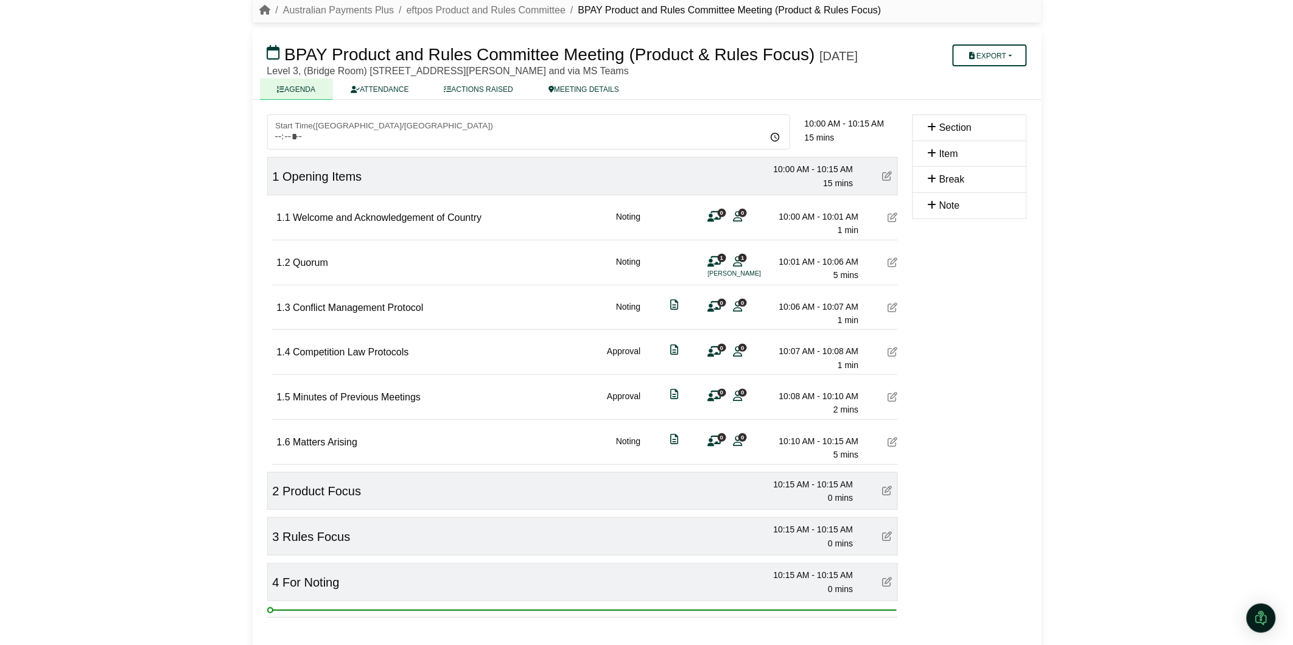
scroll to position [104, 0]
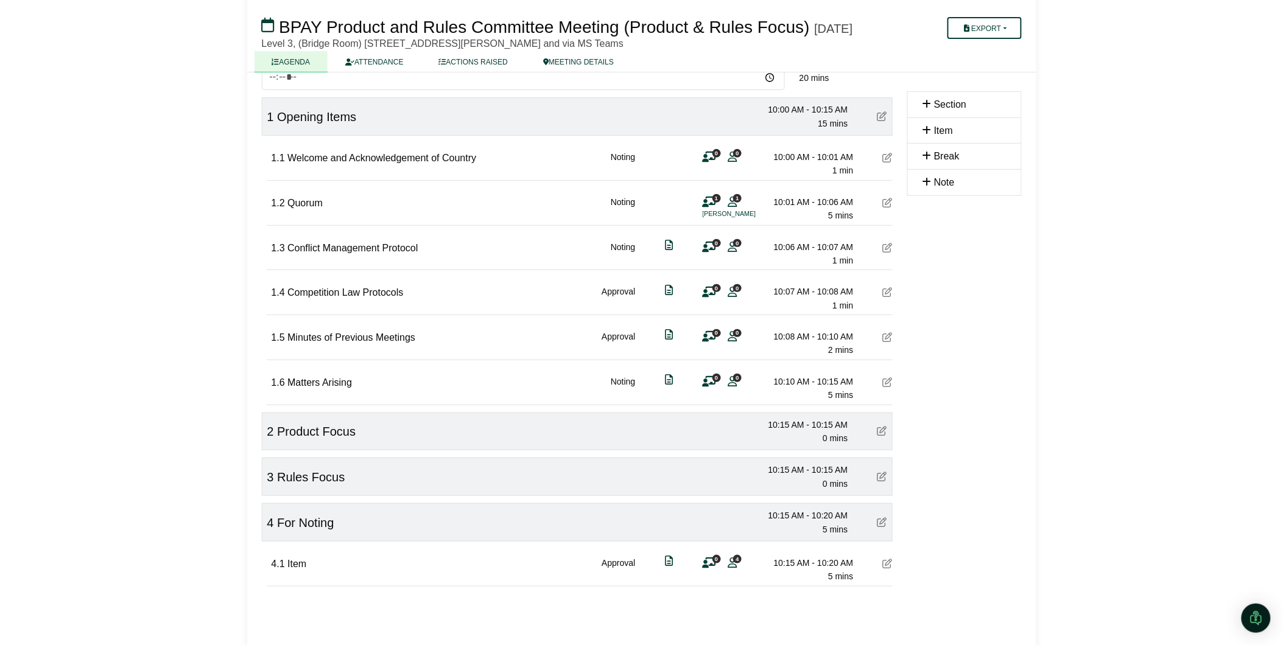
click at [885, 569] on icon at bounding box center [888, 564] width 10 height 10
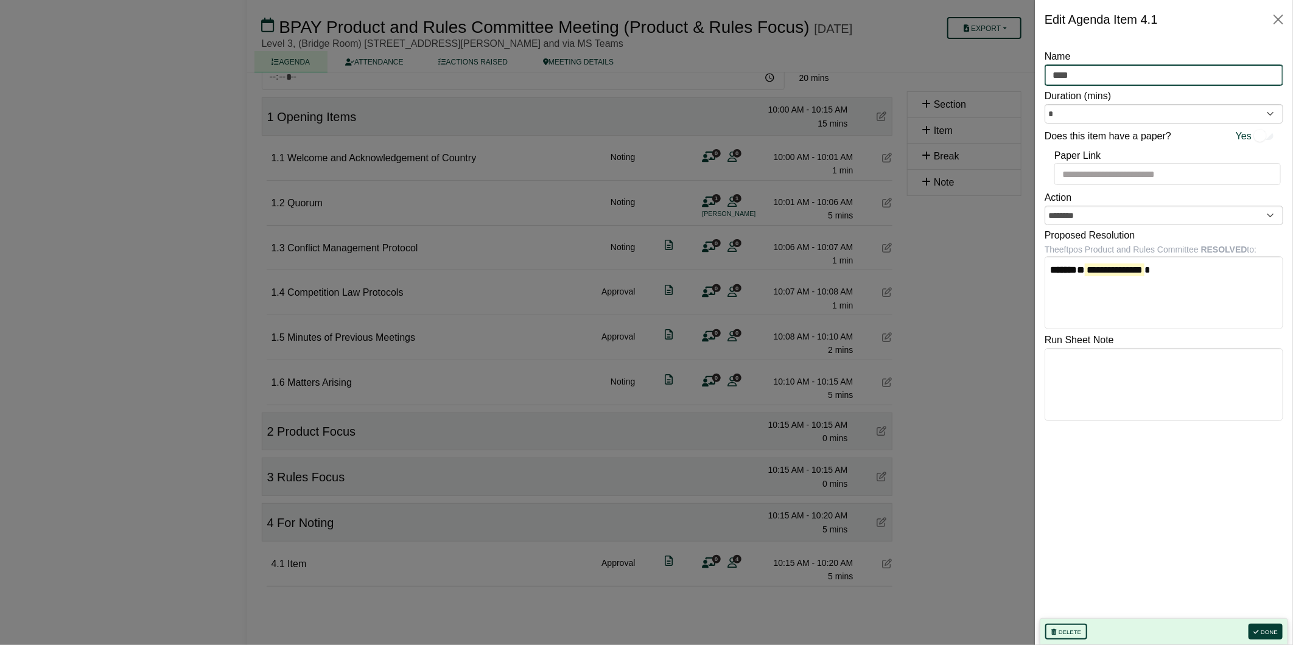
click at [1080, 74] on input "****" at bounding box center [1164, 76] width 239 height 22
paste input "**********"
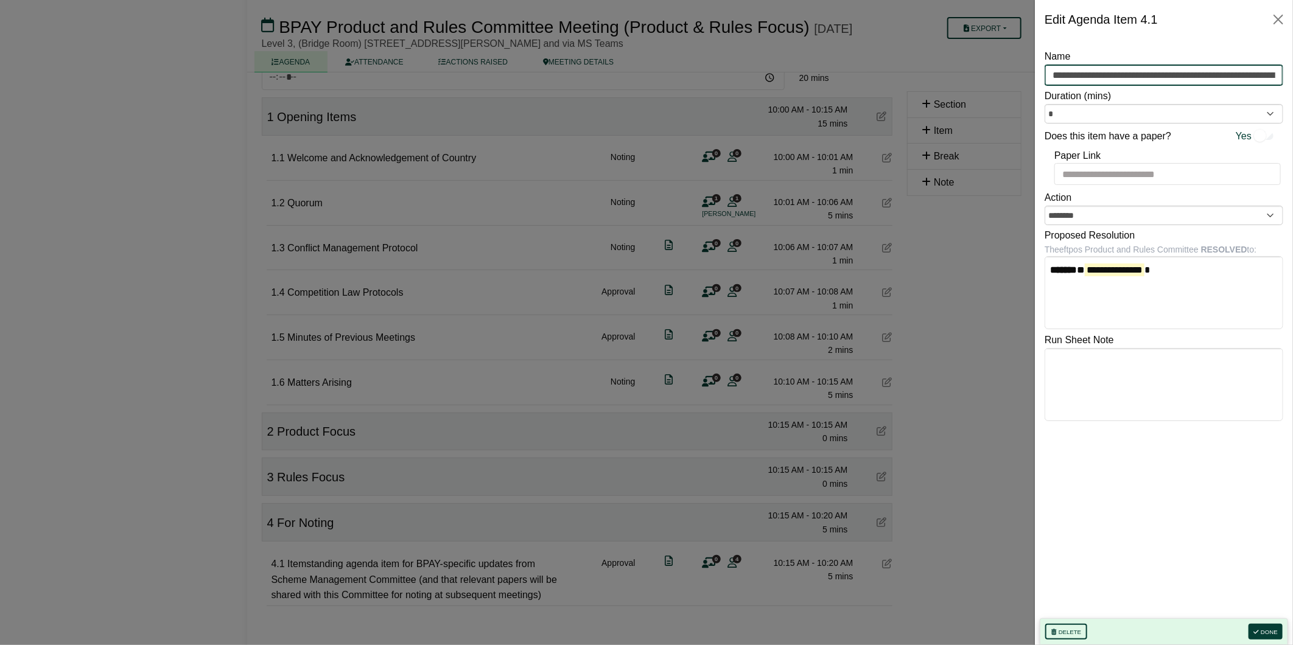
scroll to position [0, 591]
type input "**********"
click at [1279, 625] on button "Done" at bounding box center [1266, 632] width 34 height 16
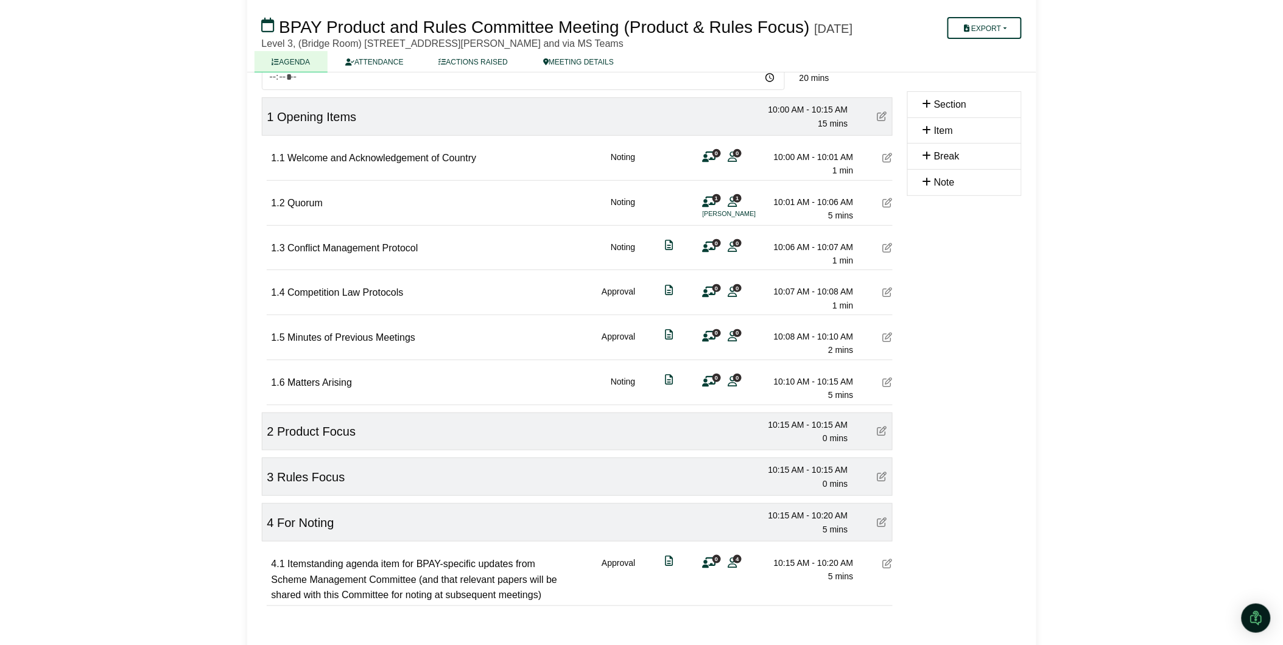
click at [736, 563] on span "4" at bounding box center [737, 559] width 9 height 8
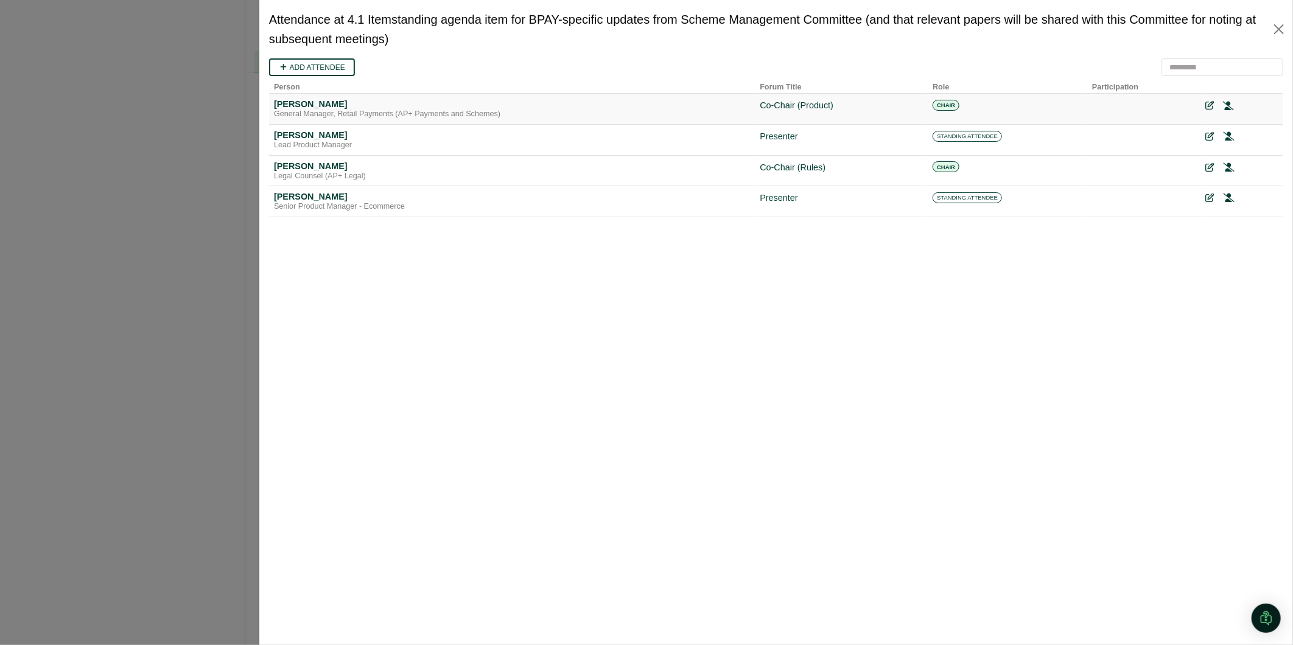
click at [1232, 101] on icon at bounding box center [1228, 105] width 11 height 9
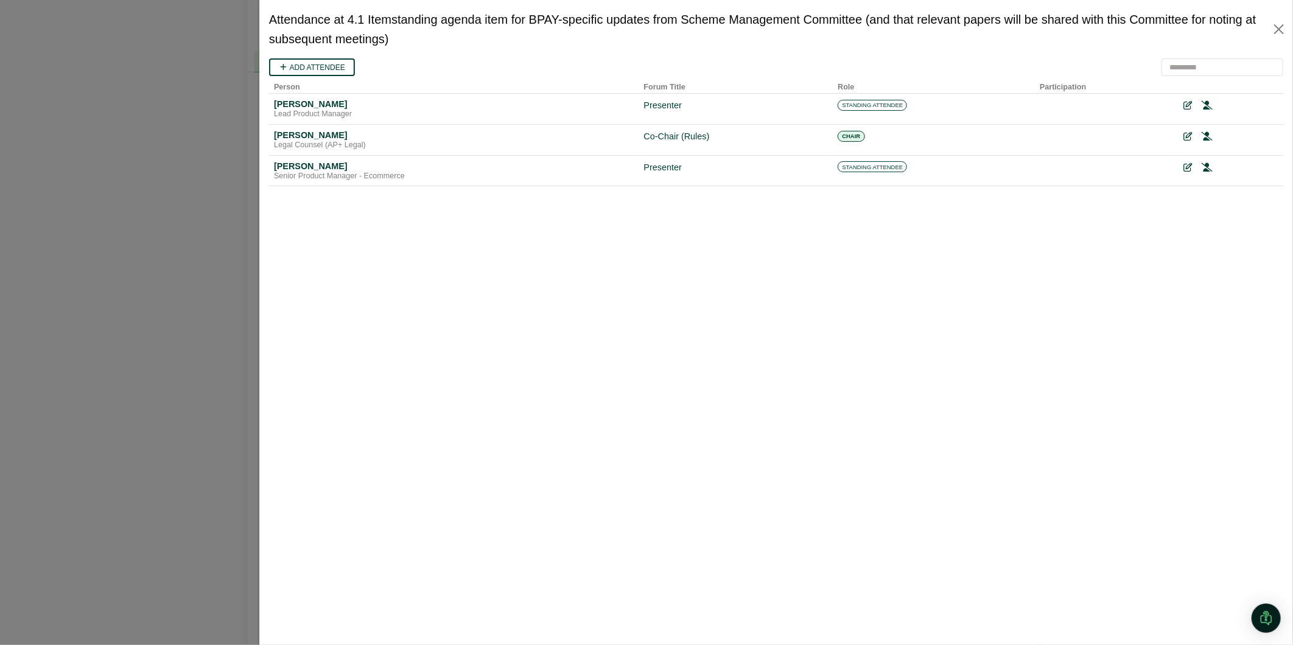
click at [1201, 104] on icon at bounding box center [1206, 104] width 11 height 9
click at [1207, 104] on icon at bounding box center [1206, 104] width 11 height 9
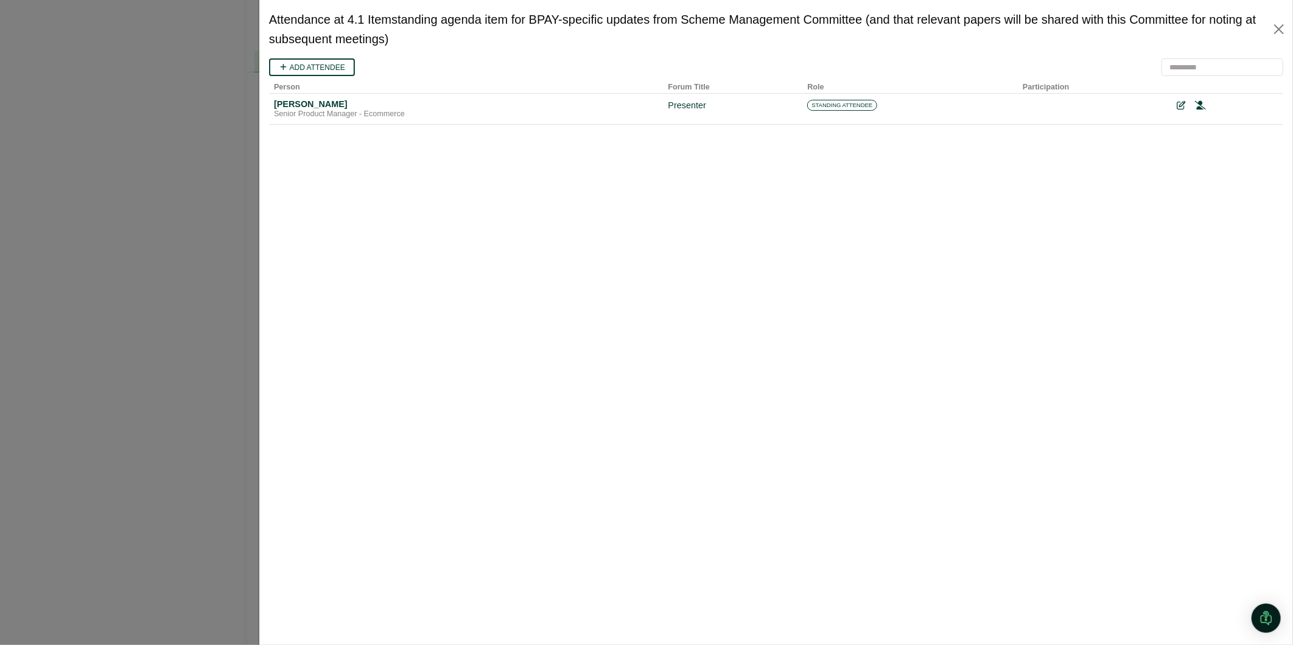
click at [1207, 104] on div at bounding box center [1227, 105] width 102 height 14
click at [1200, 104] on icon at bounding box center [1200, 104] width 11 height 9
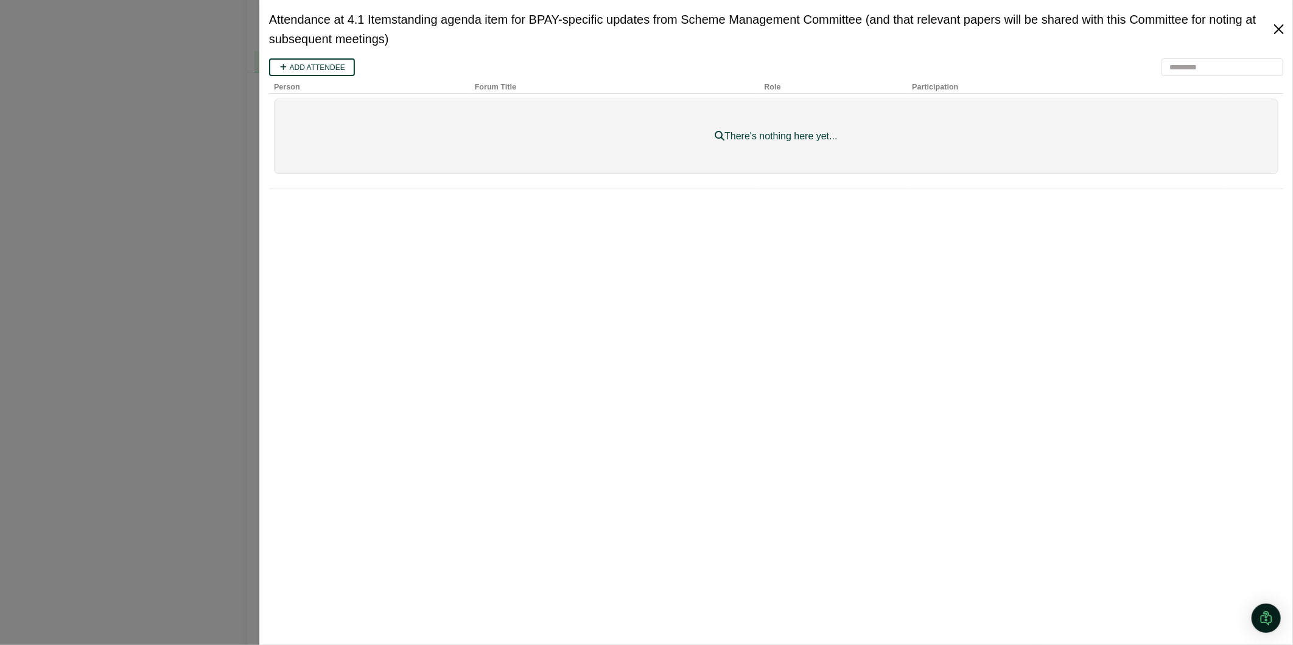
click at [1280, 30] on button "Close" at bounding box center [1279, 28] width 18 height 19
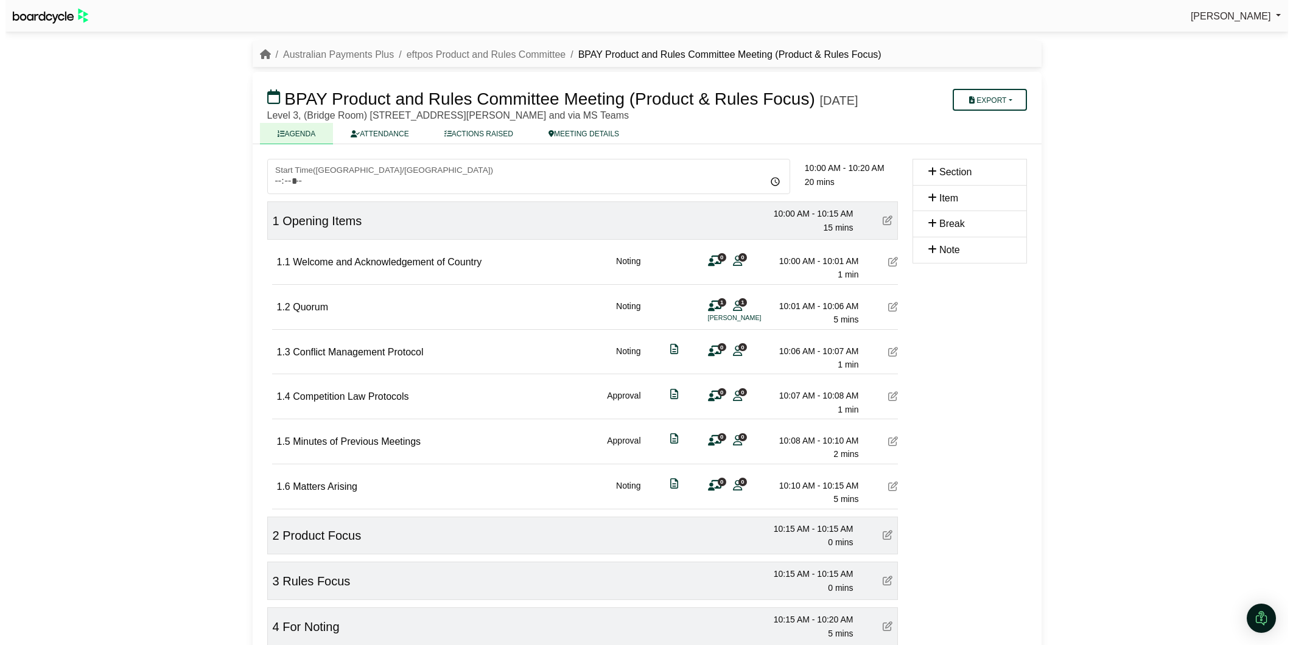
scroll to position [104, 0]
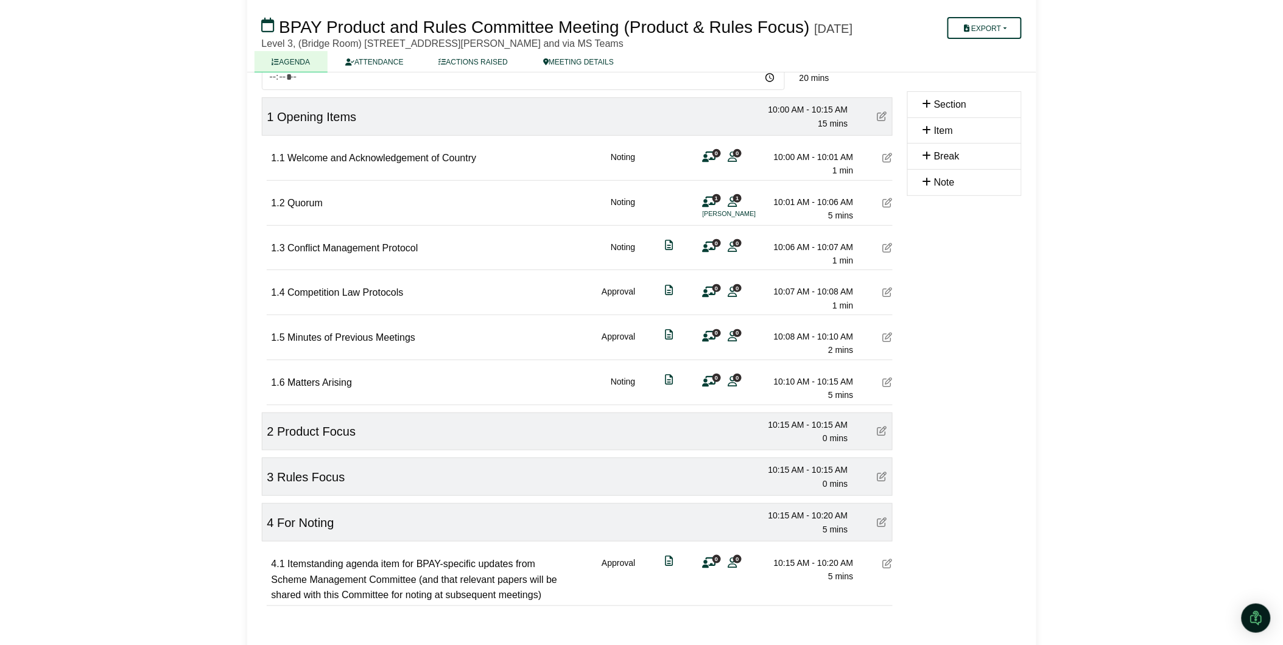
click at [892, 569] on icon at bounding box center [888, 564] width 10 height 10
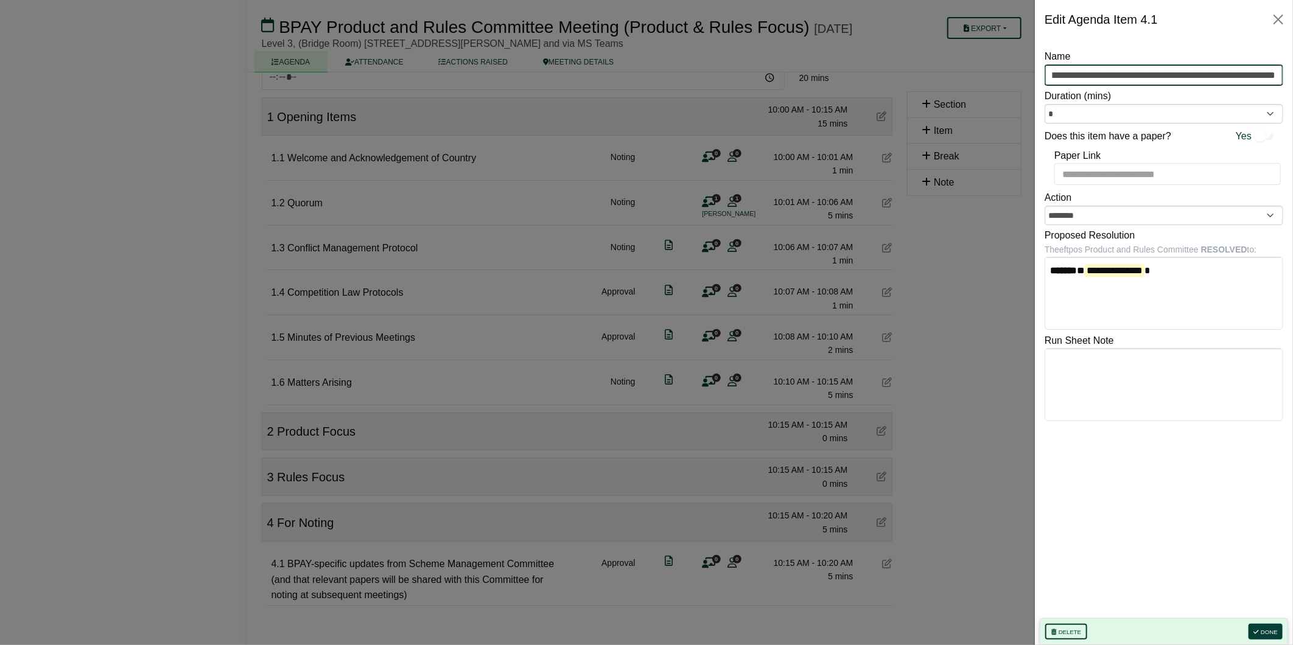
scroll to position [0, 417]
type input "**********"
click at [1268, 626] on button "Done" at bounding box center [1266, 632] width 34 height 16
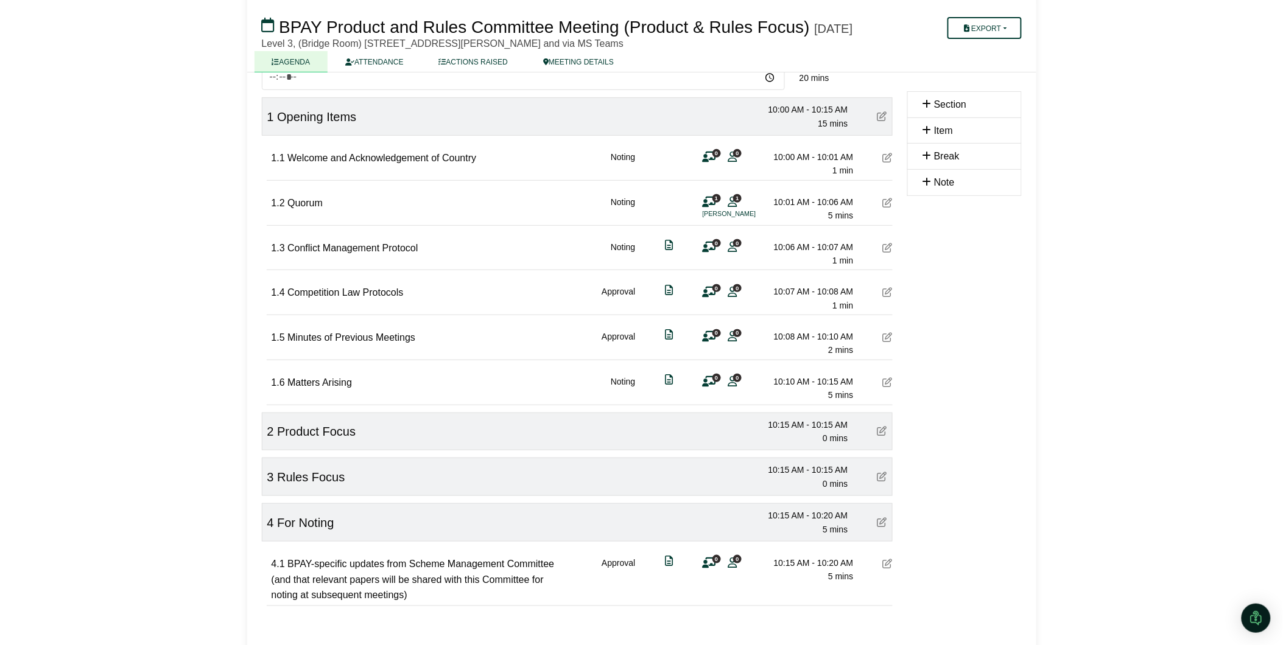
click at [885, 569] on icon at bounding box center [888, 564] width 10 height 10
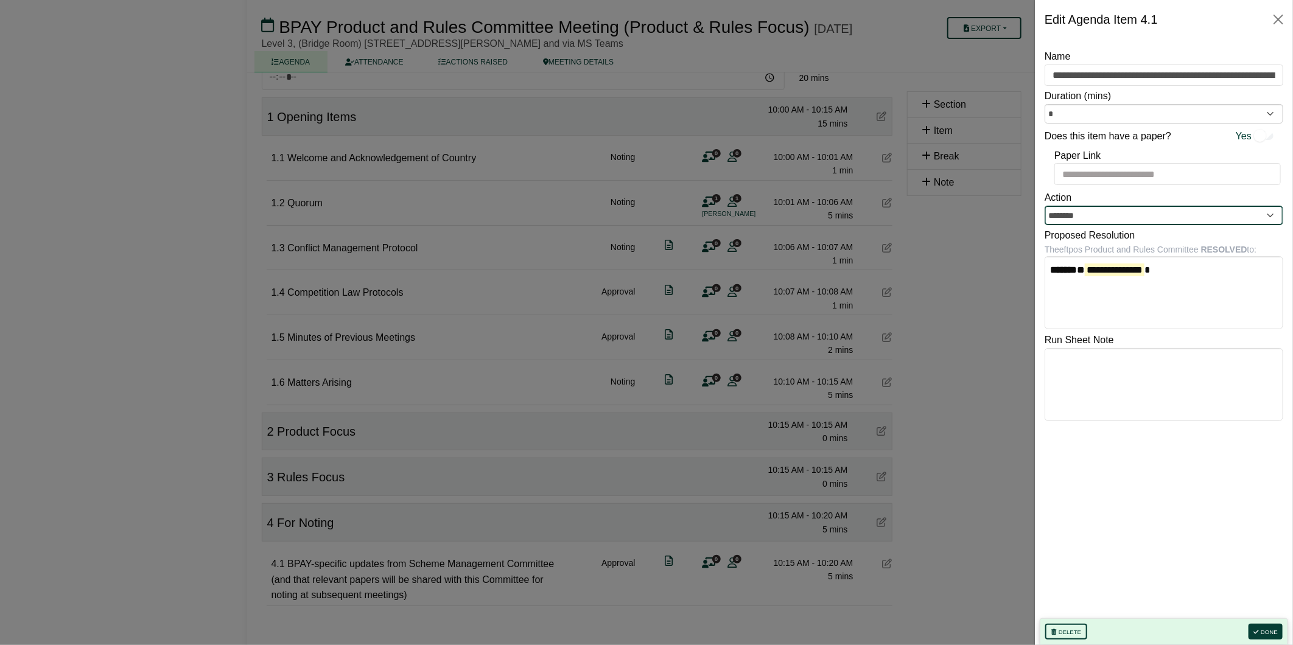
click at [1104, 219] on input "********" at bounding box center [1164, 215] width 239 height 19
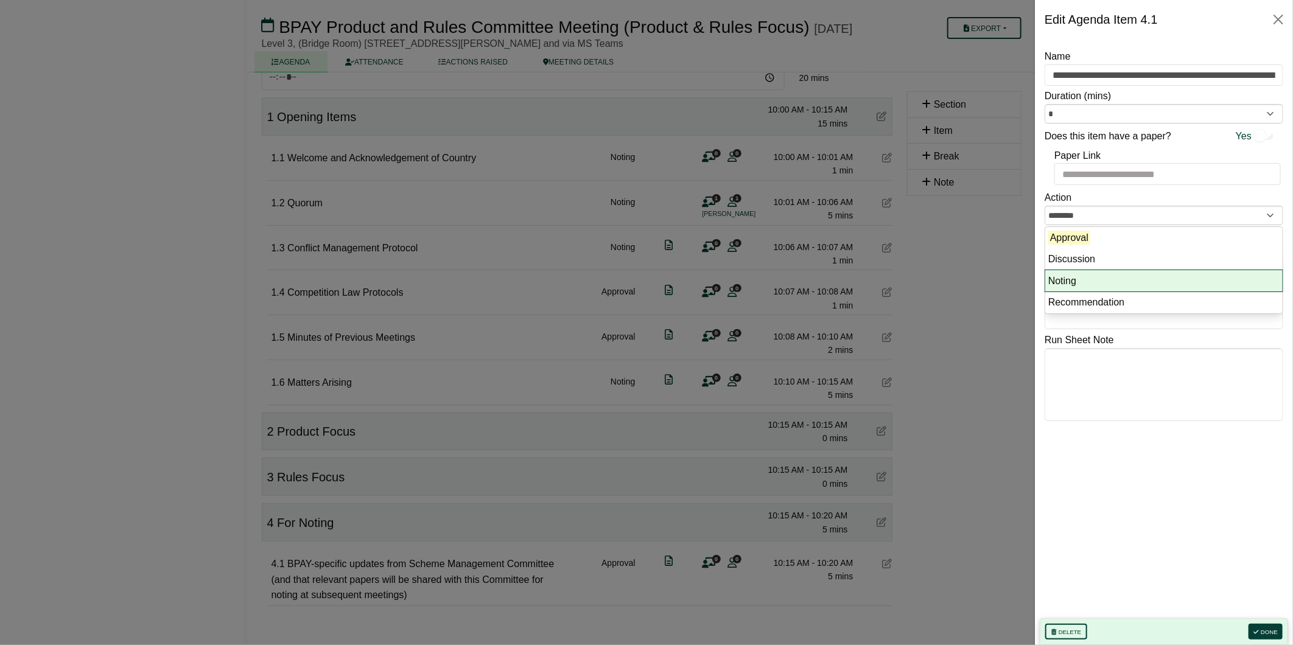
click at [1070, 281] on li "Noting" at bounding box center [1164, 281] width 237 height 22
type input "******"
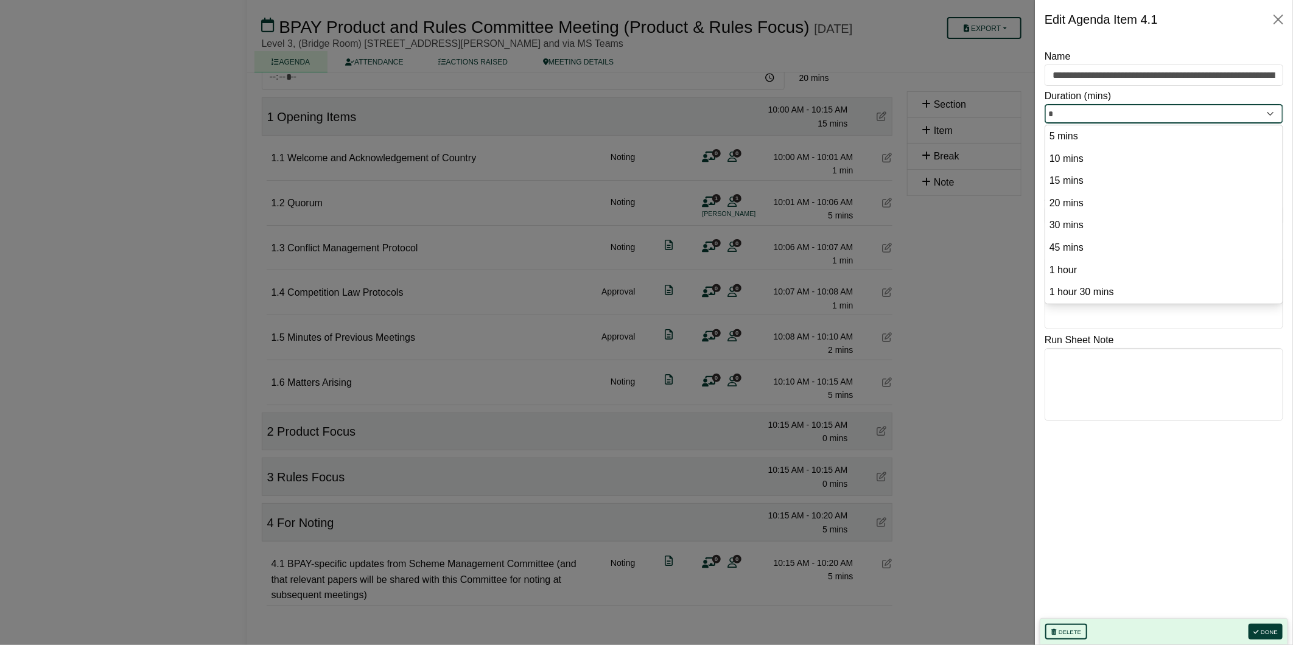
click at [1055, 111] on input "*" at bounding box center [1164, 113] width 239 height 19
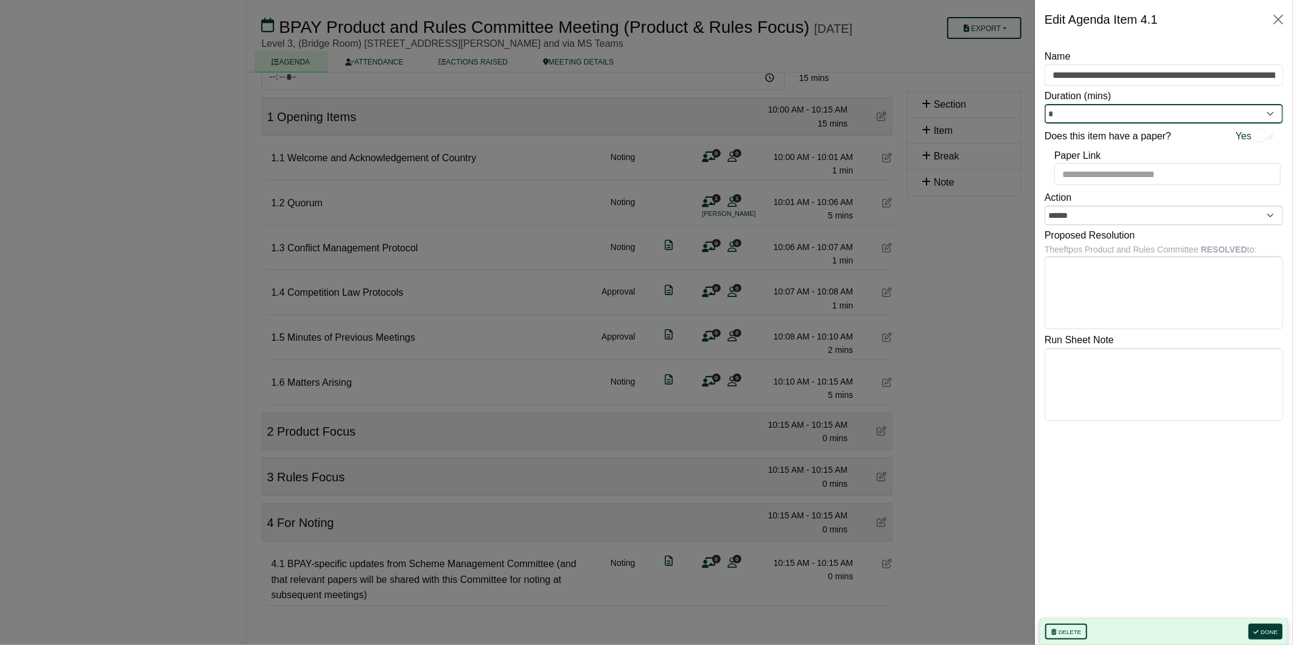
type input "*"
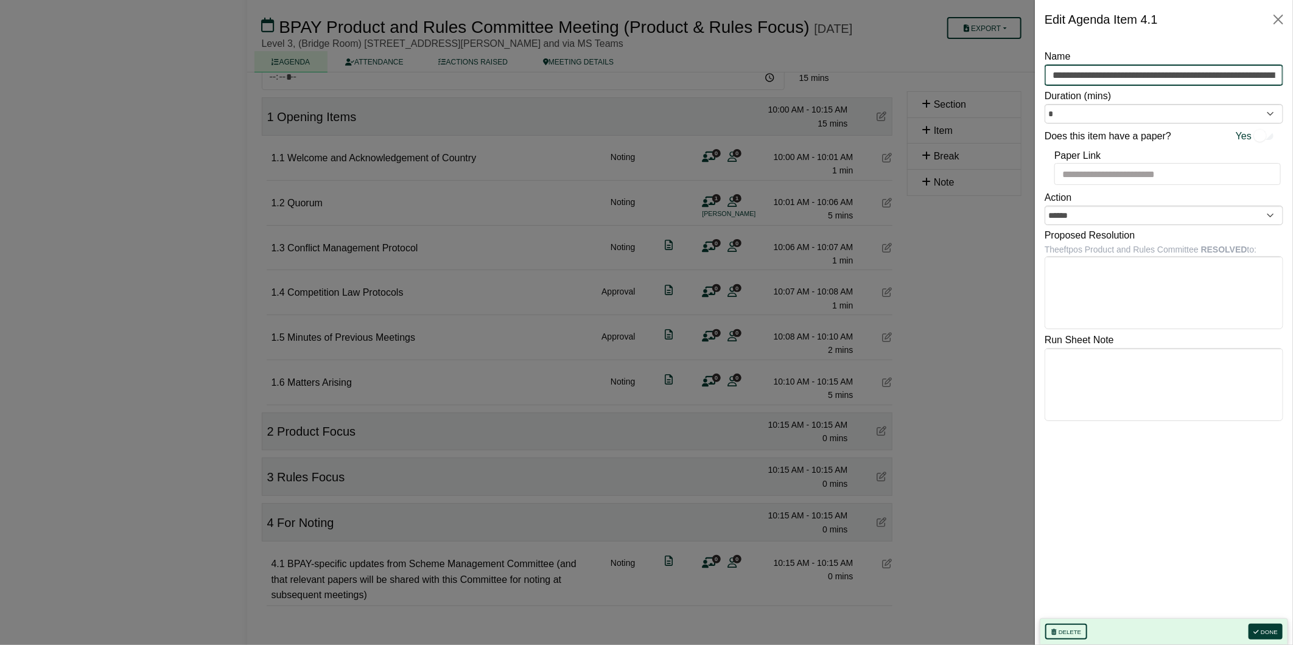
click at [1069, 73] on input "**********" at bounding box center [1164, 76] width 239 height 22
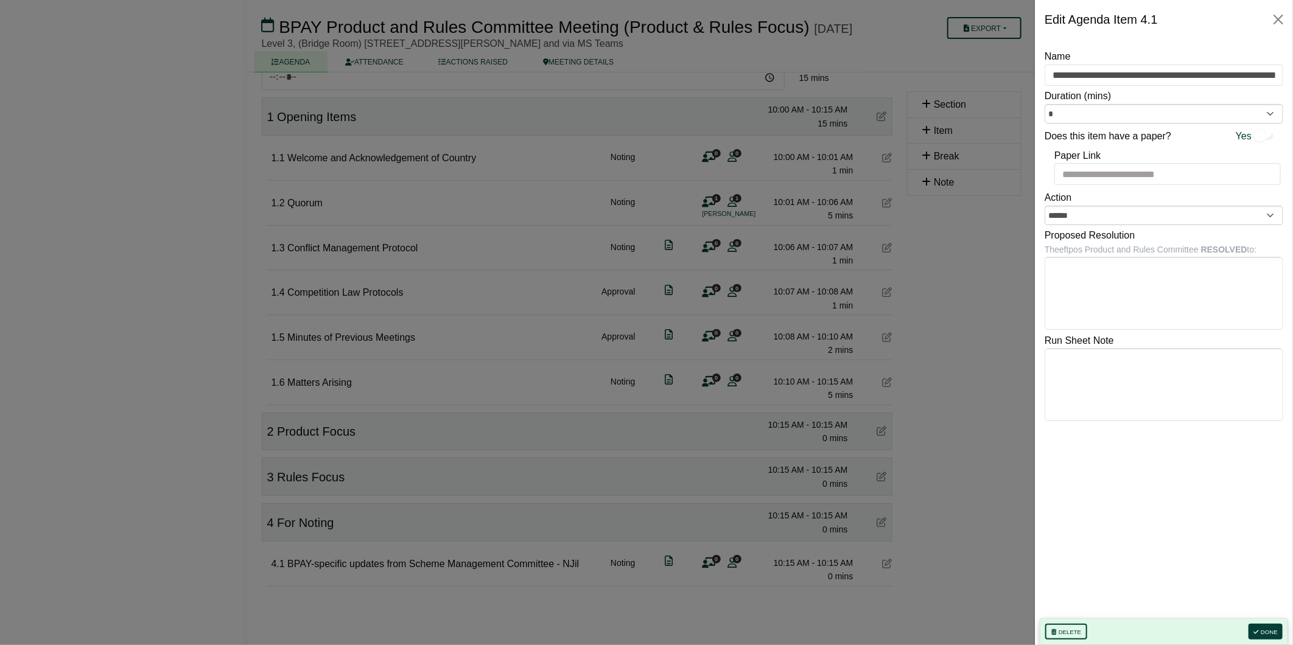
click at [1254, 59] on div "**********" at bounding box center [1164, 67] width 239 height 37
click at [1235, 81] on input "**********" at bounding box center [1164, 76] width 239 height 22
type input "**********"
click at [1274, 633] on button "Done" at bounding box center [1266, 632] width 34 height 16
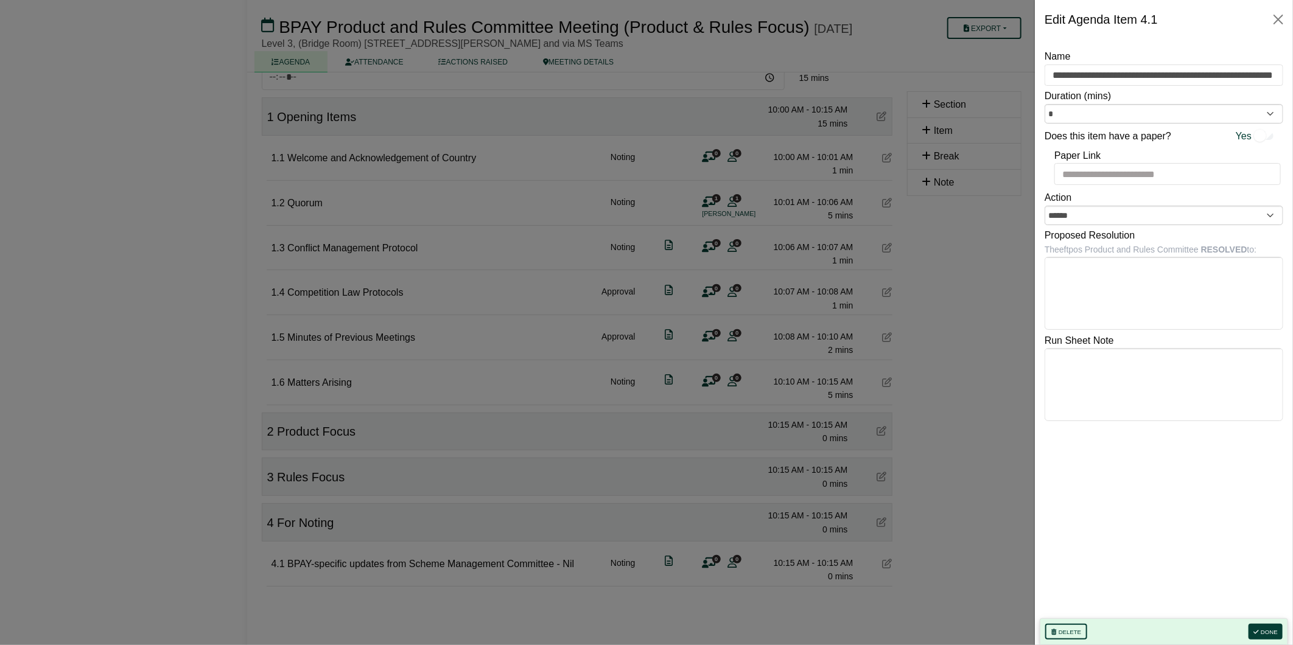
scroll to position [0, 0]
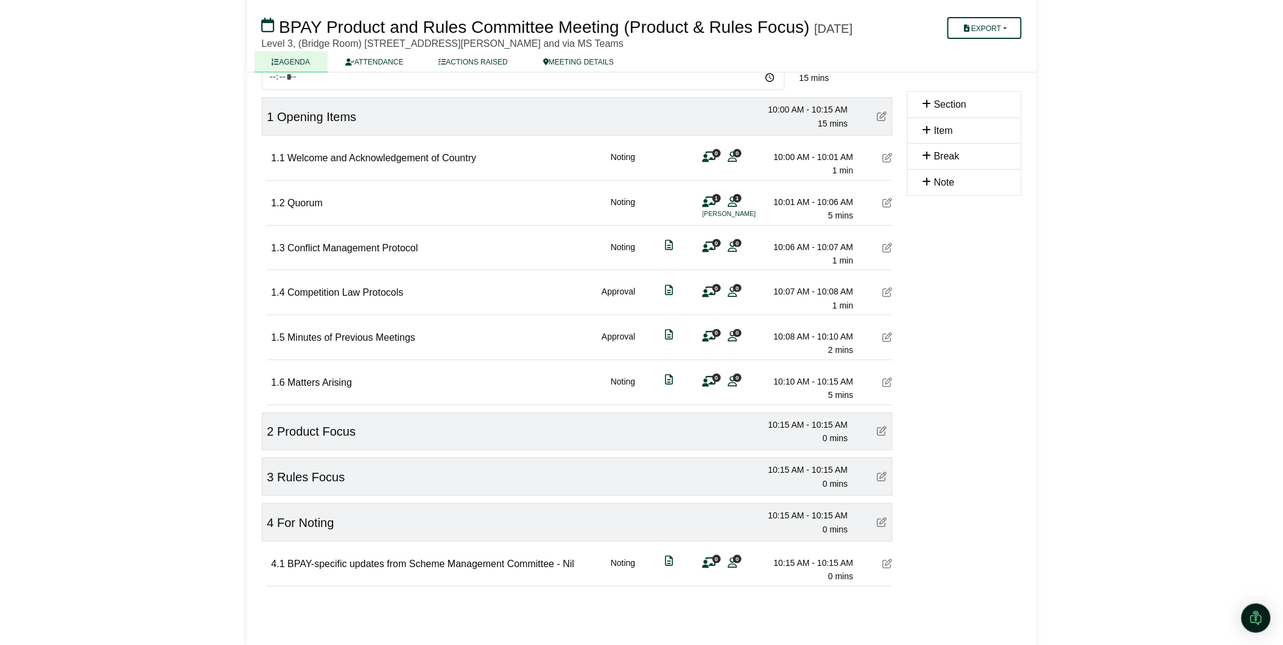
click at [734, 157] on span "0" at bounding box center [737, 153] width 9 height 8
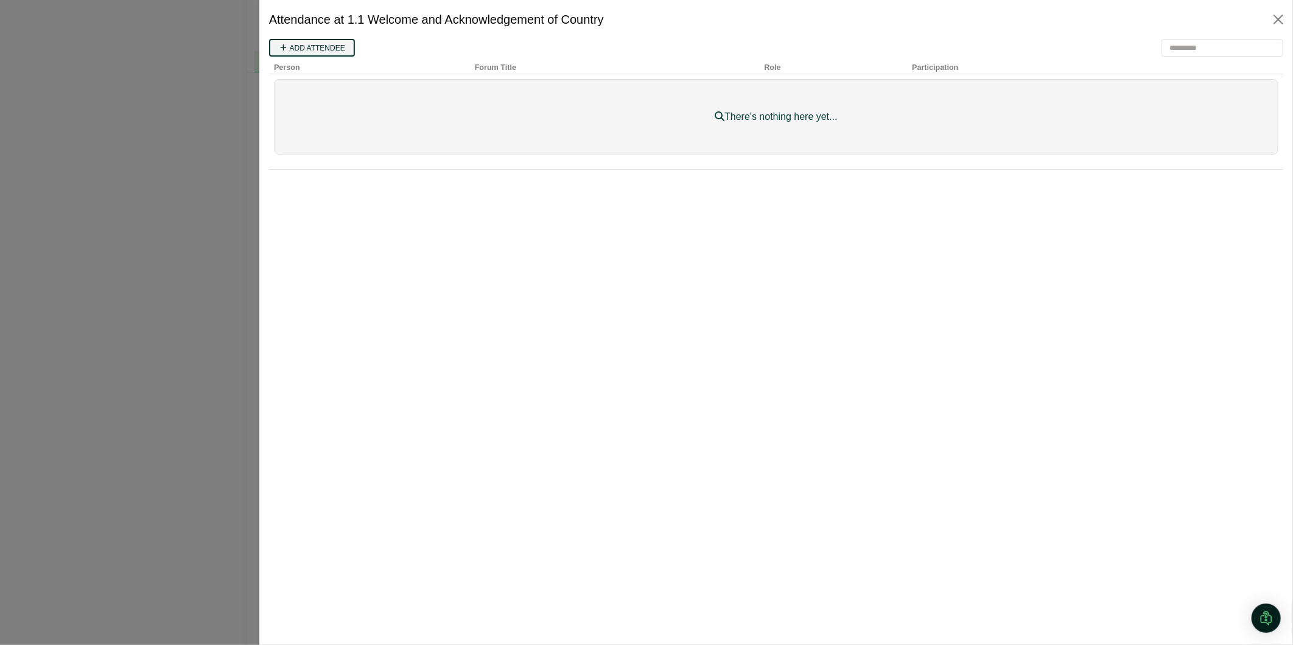
click at [306, 46] on link "Add attendee" at bounding box center [312, 47] width 86 height 18
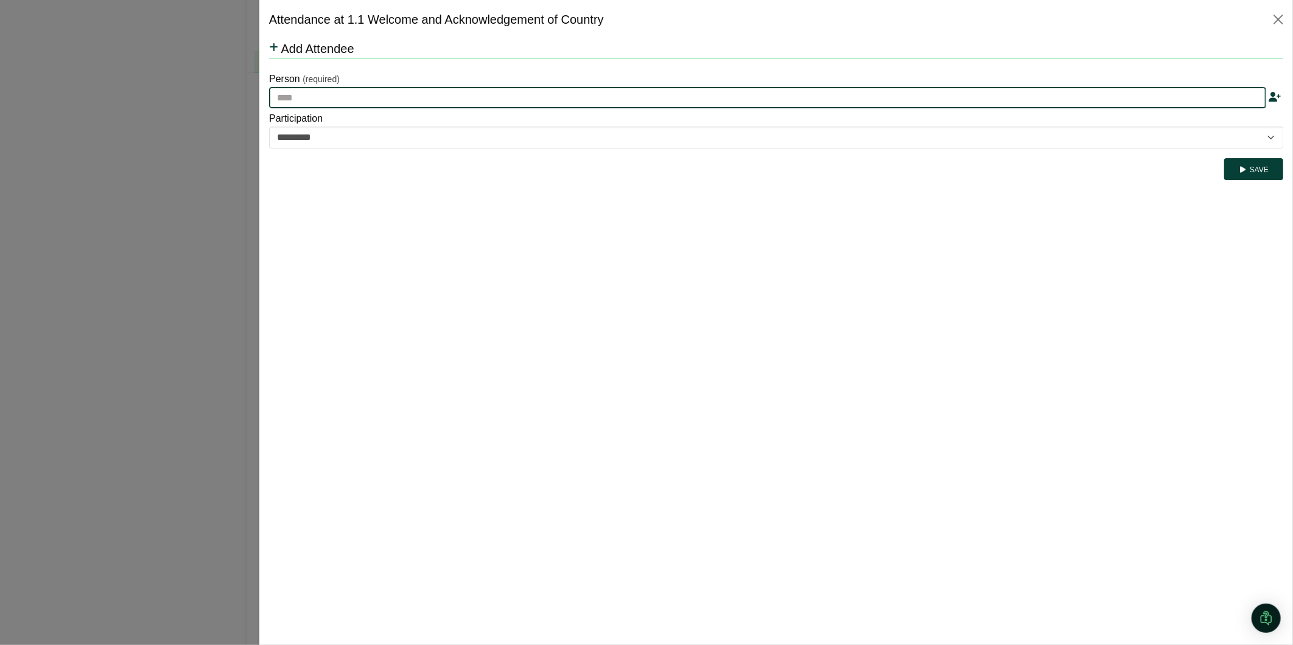
click at [362, 99] on input "text" at bounding box center [767, 97] width 997 height 22
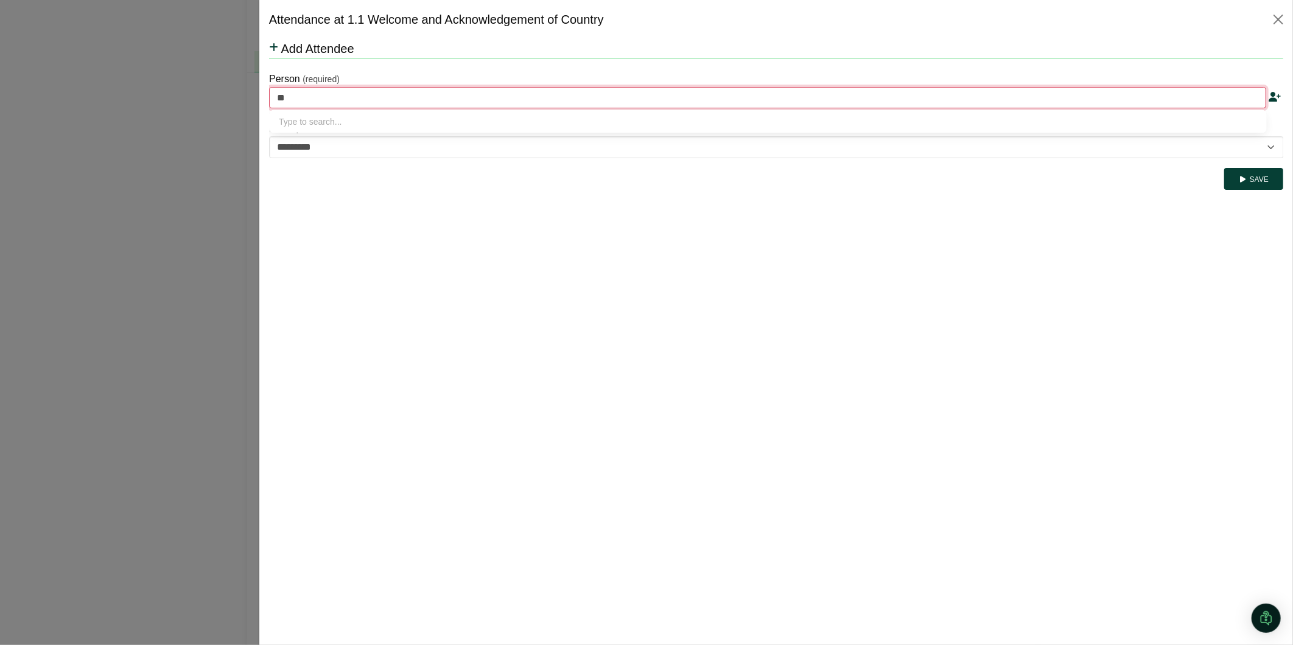
type input "***"
type input "**********"
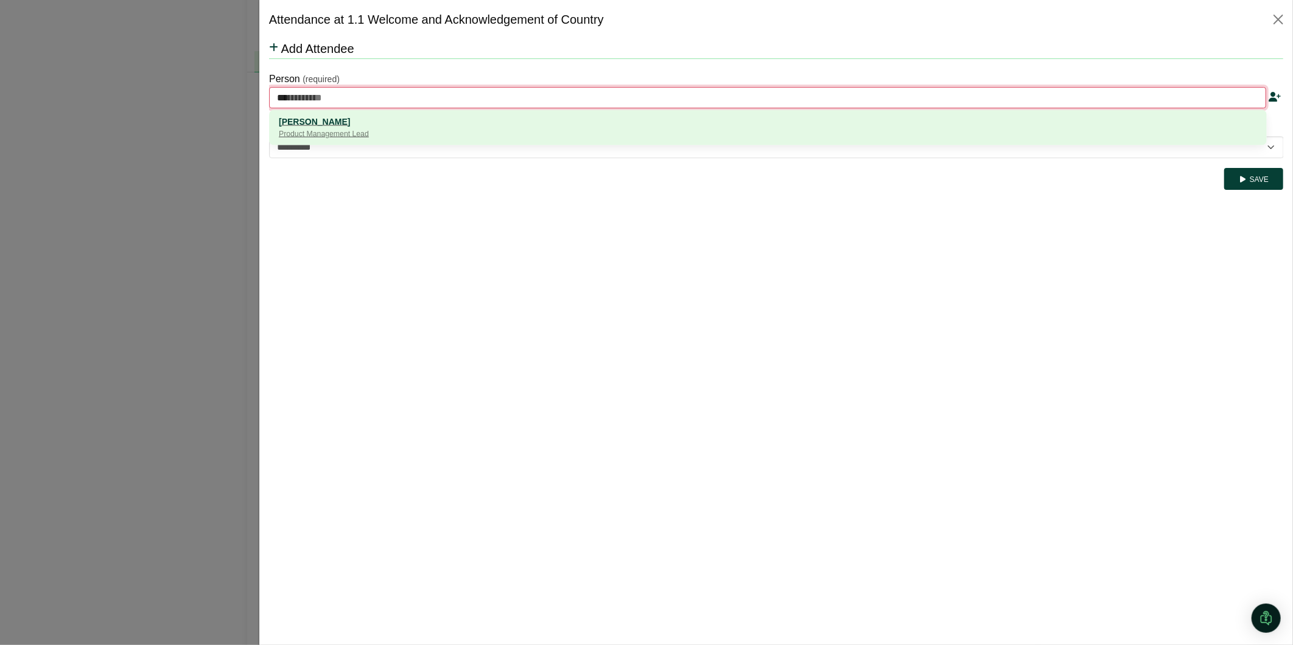
click at [365, 129] on div "Product Management Lead" at bounding box center [767, 134] width 979 height 12
type input "**********"
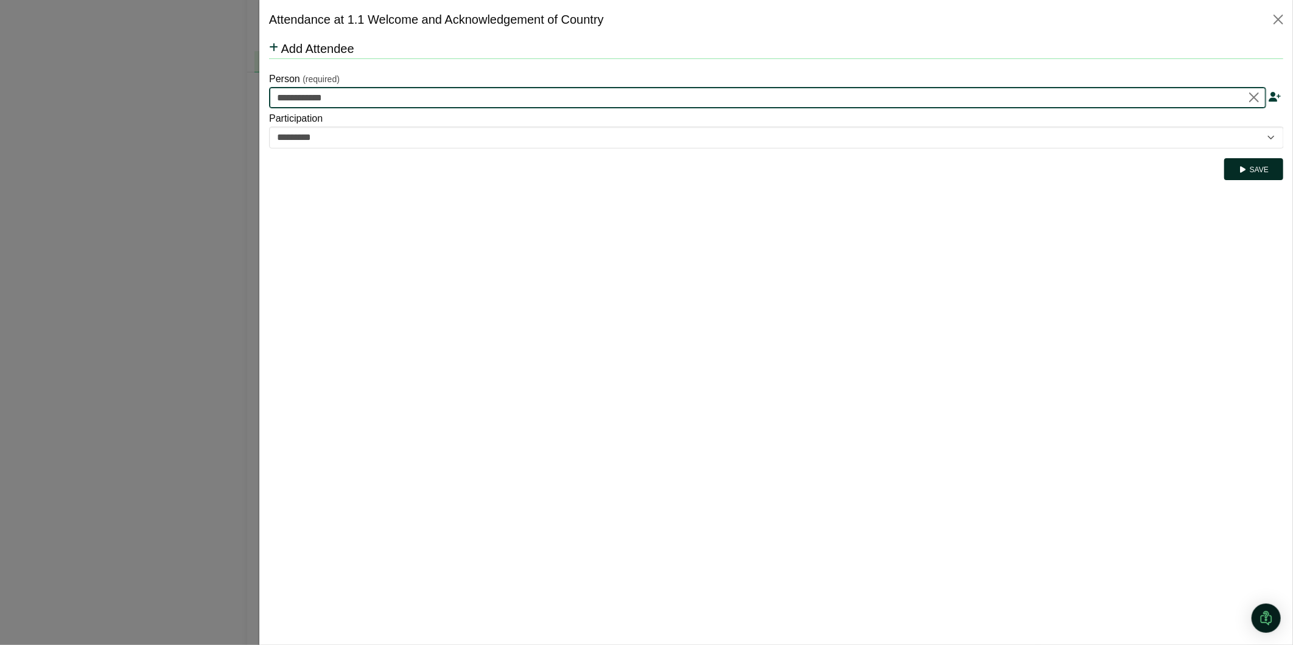
type input "**********"
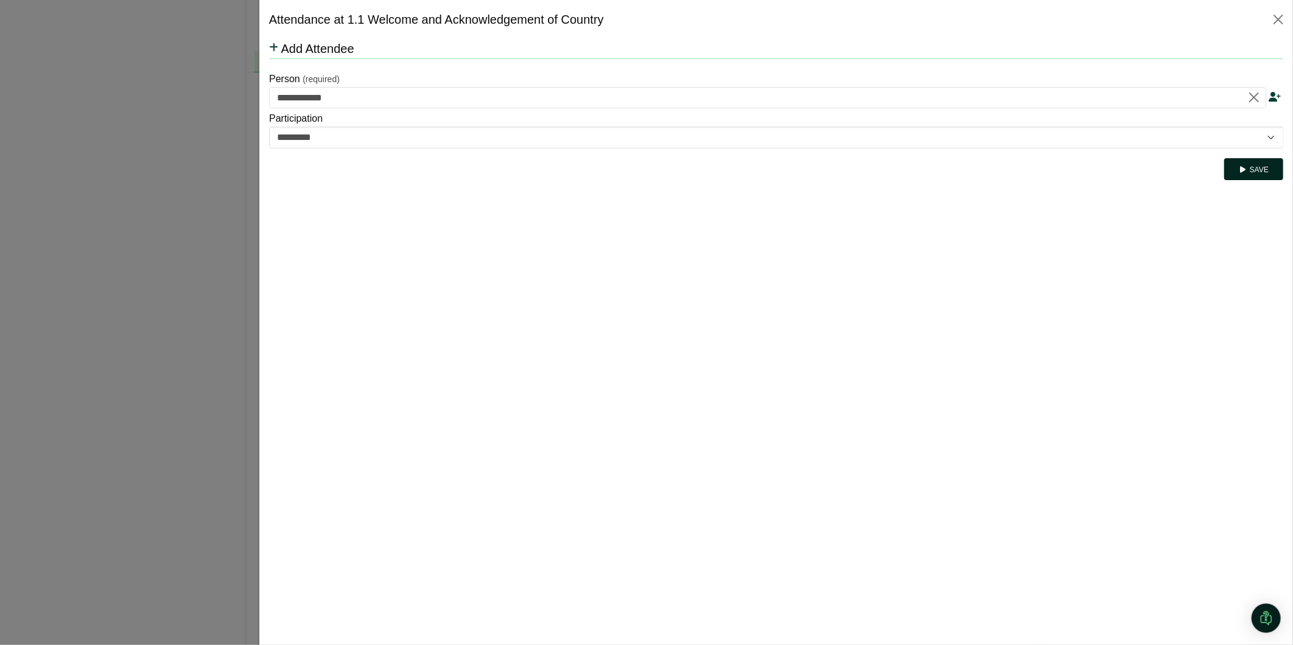
click at [1256, 172] on button "Save" at bounding box center [1253, 169] width 59 height 22
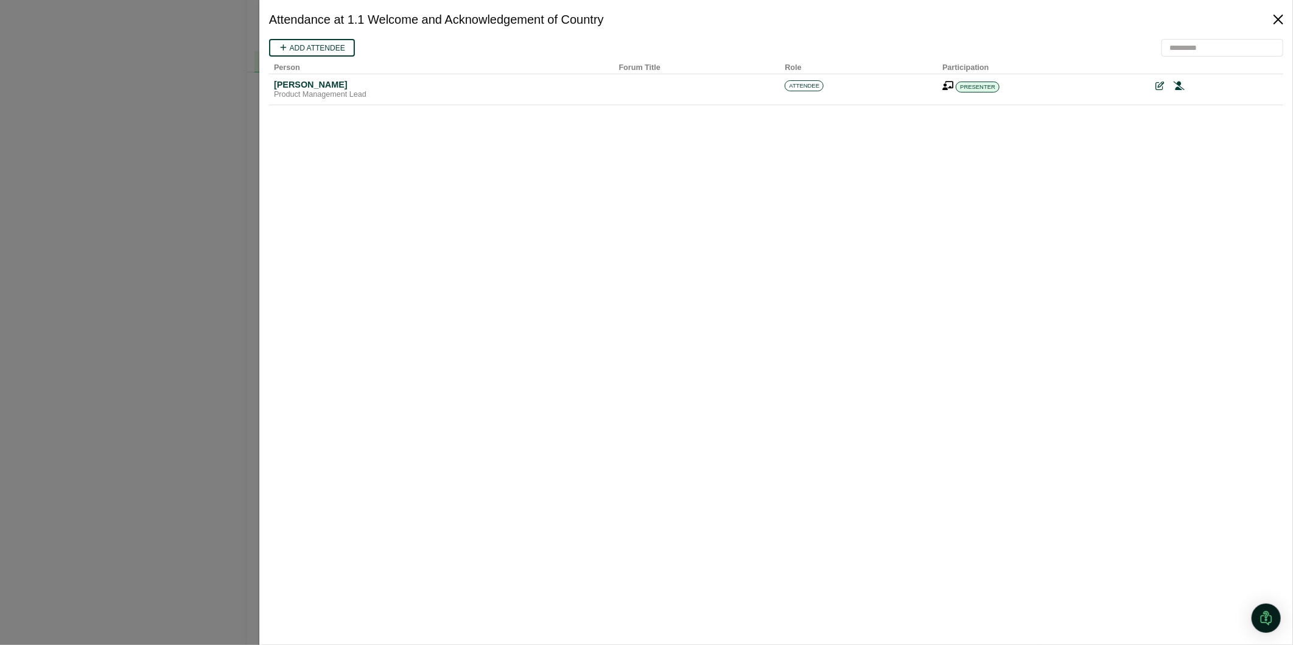
click at [1277, 16] on button "Close" at bounding box center [1278, 19] width 19 height 19
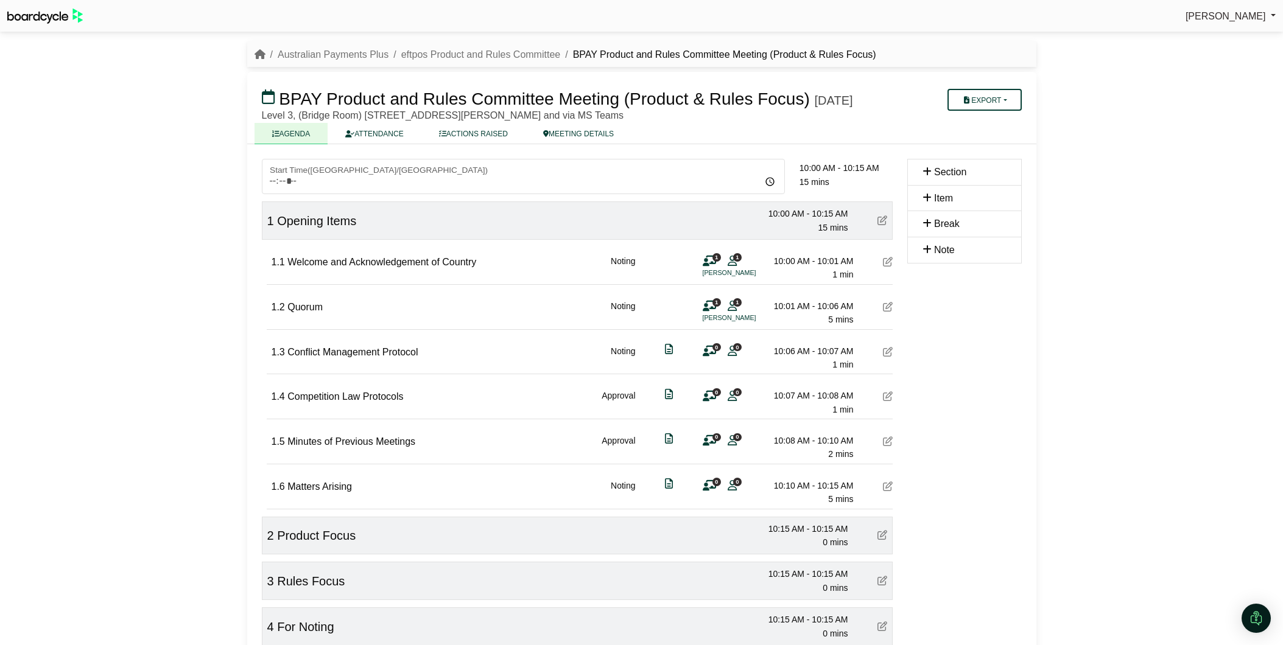
scroll to position [104, 0]
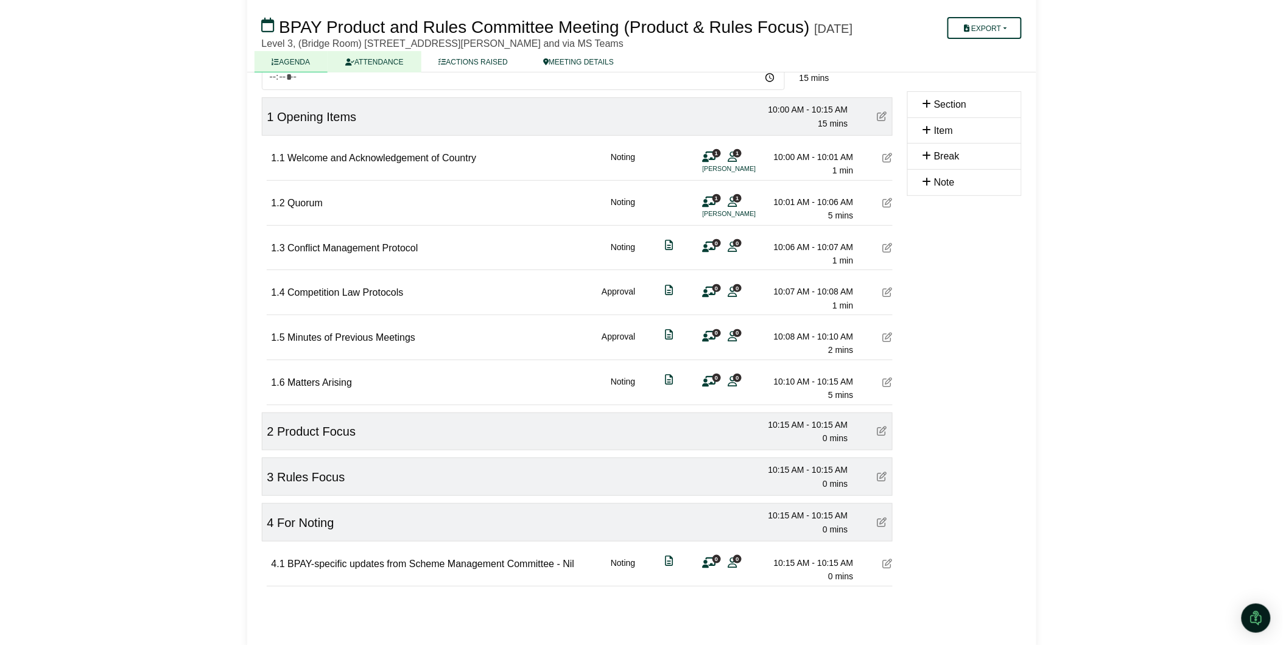
click at [390, 72] on link "ATTENDANCE" at bounding box center [374, 61] width 93 height 21
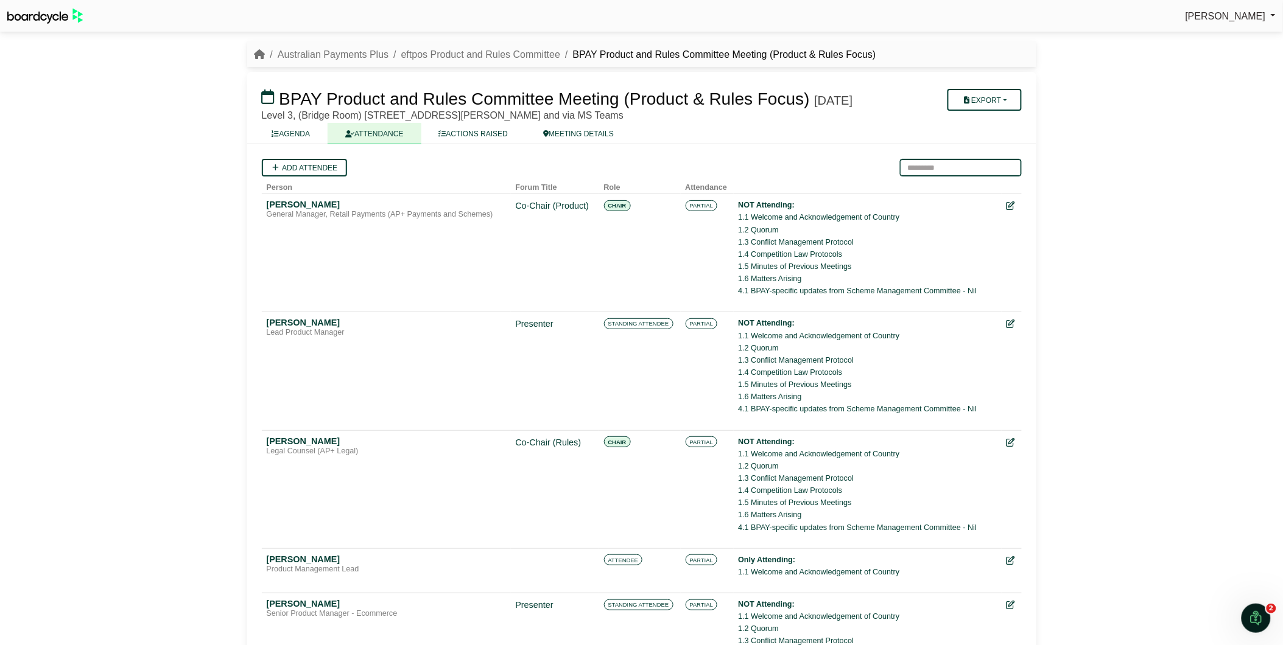
click at [913, 177] on input "search" at bounding box center [961, 168] width 122 height 18
type input "***"
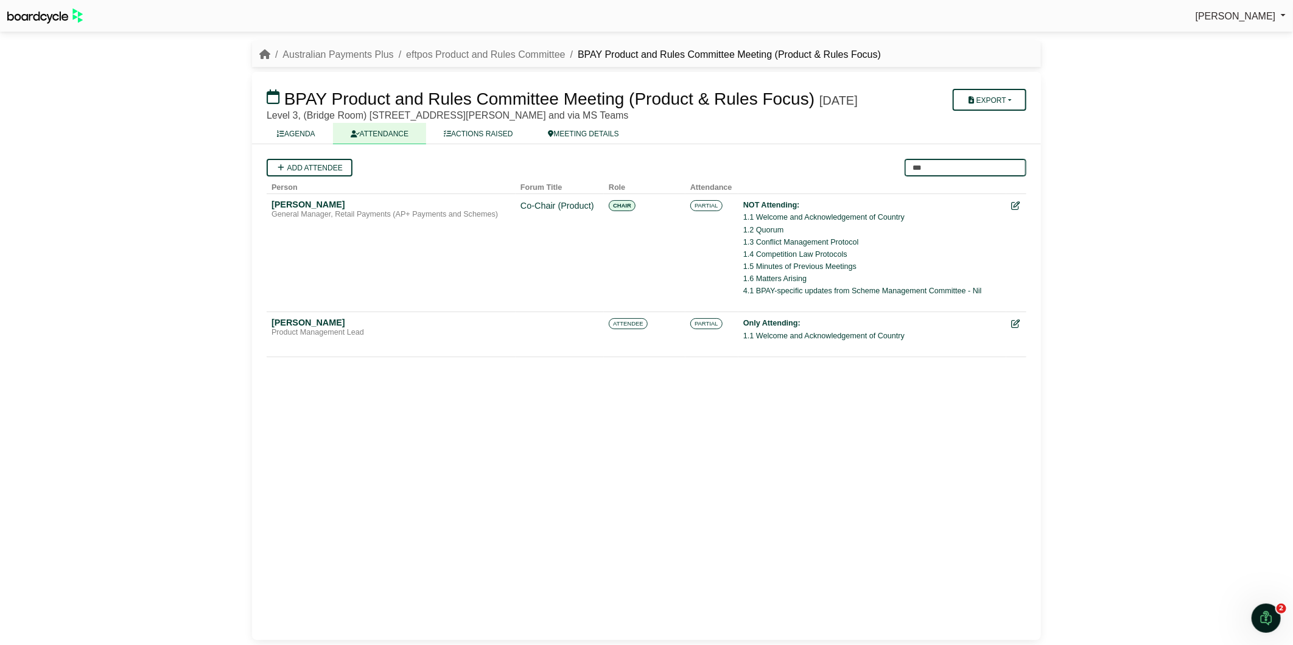
click at [1015, 177] on input "***" at bounding box center [966, 168] width 122 height 18
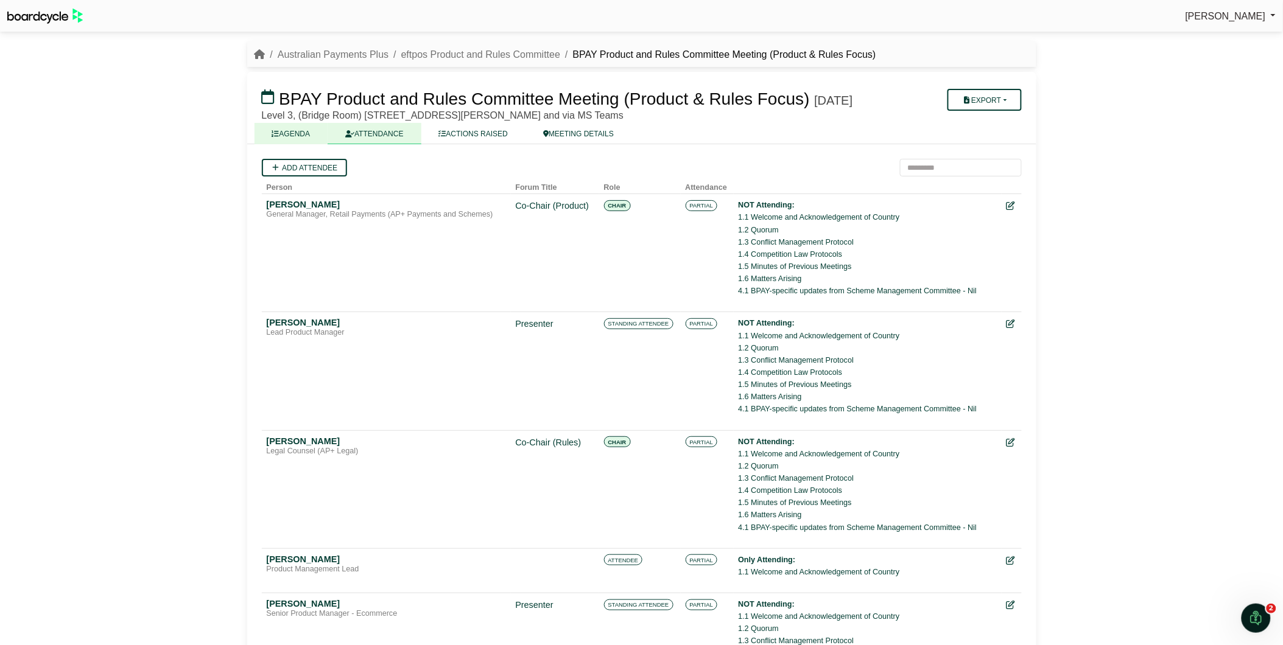
click at [292, 144] on link "AGENDA" at bounding box center [292, 133] width 74 height 21
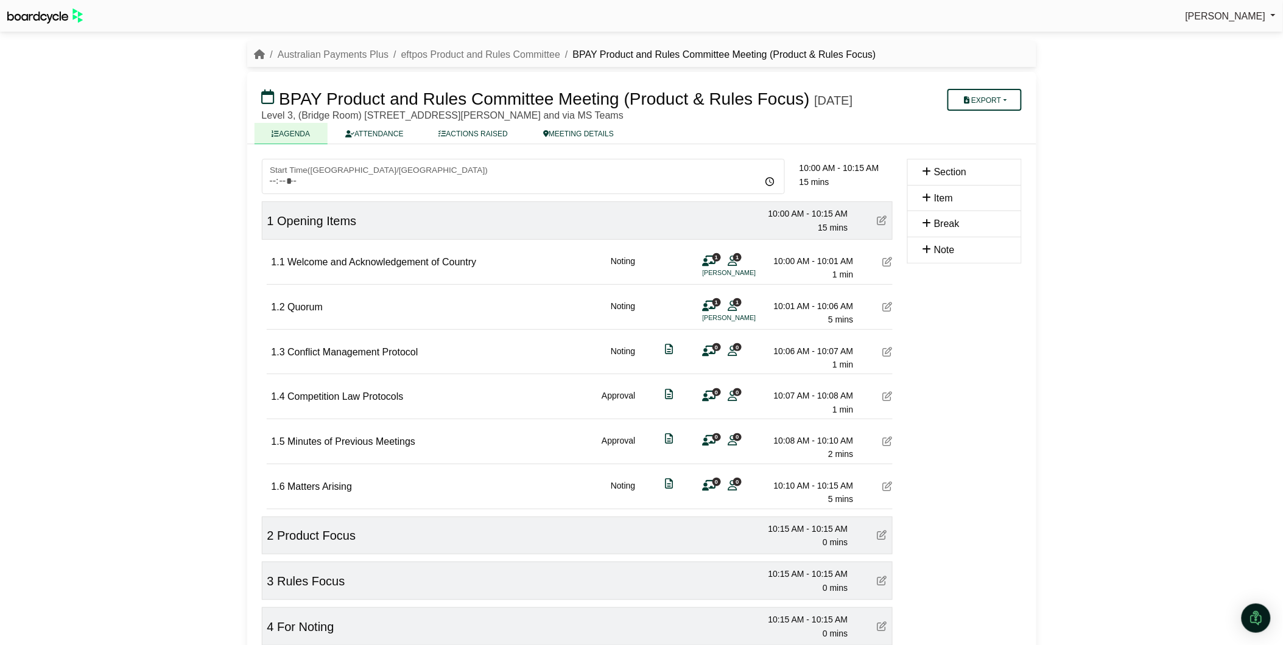
click at [731, 351] on icon at bounding box center [732, 351] width 9 height 1
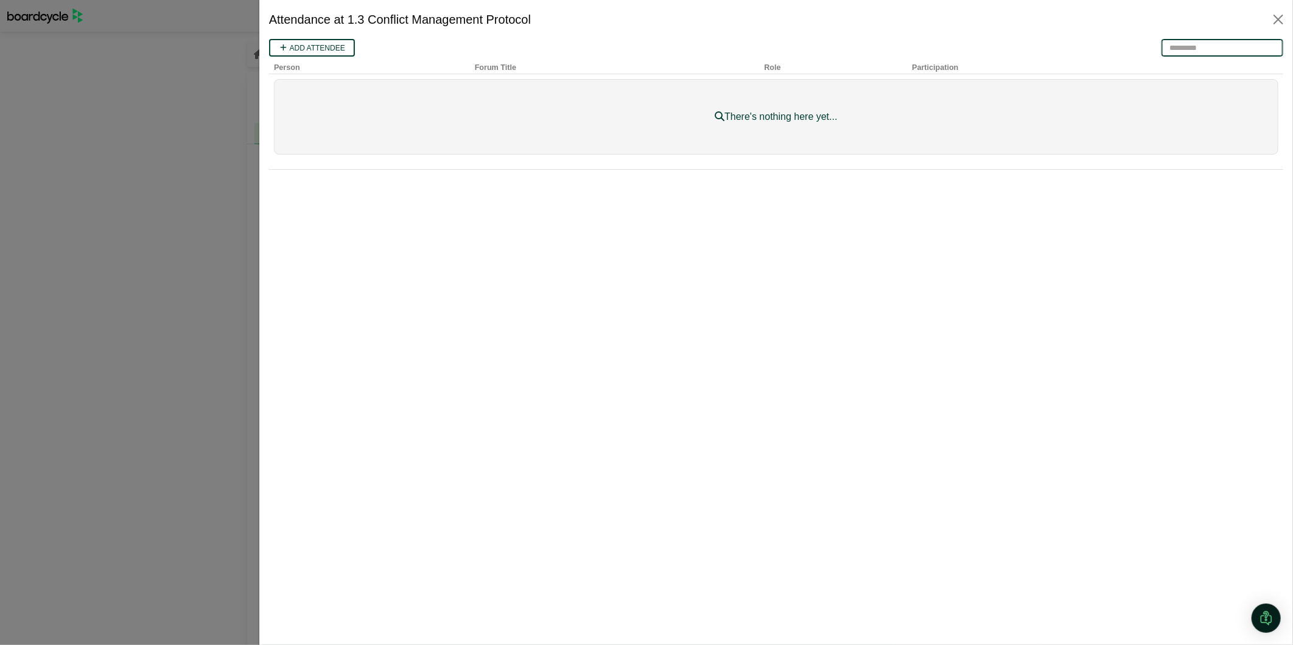
click at [1181, 45] on input "search" at bounding box center [1222, 47] width 122 height 18
type input "*****"
click at [295, 40] on link "Add attendee" at bounding box center [312, 47] width 86 height 18
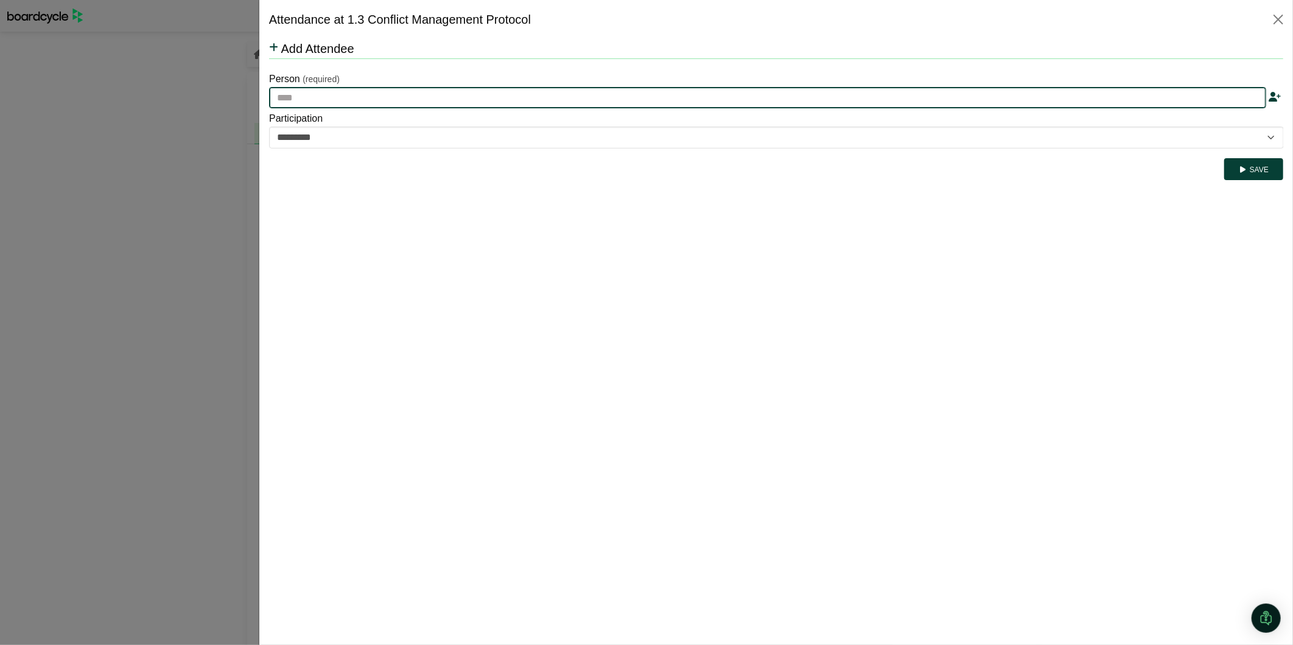
click at [381, 98] on input "text" at bounding box center [767, 97] width 997 height 22
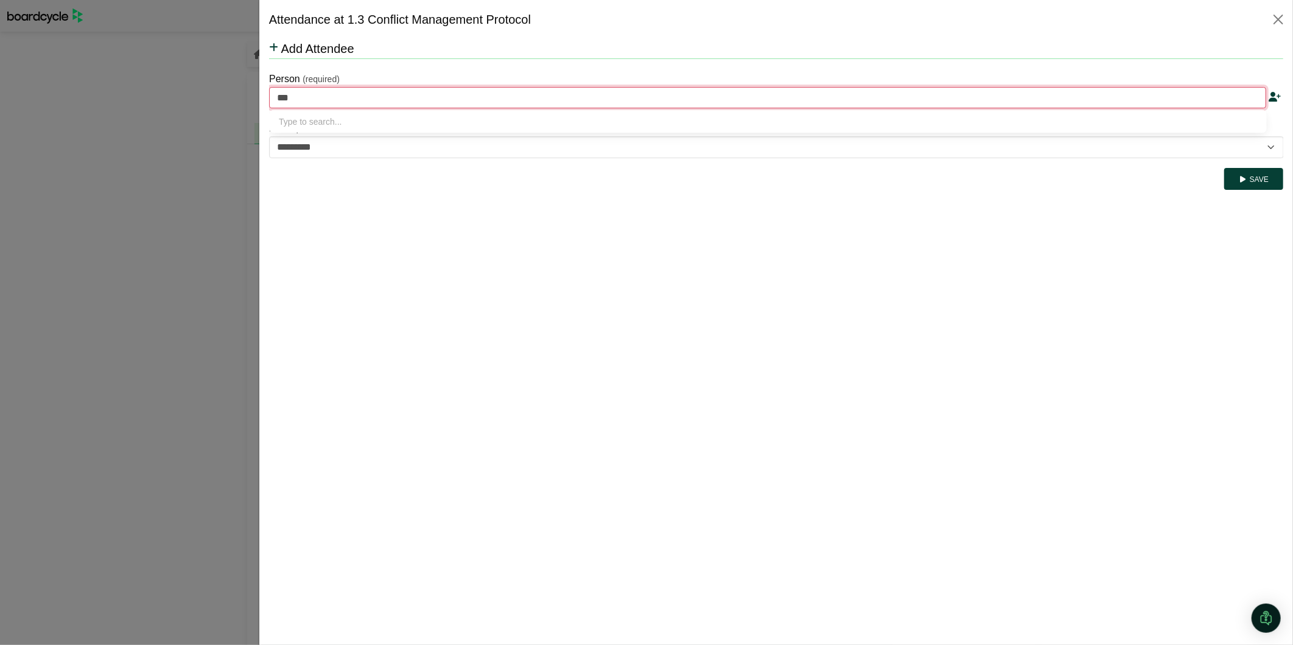
type input "****"
type input "**********"
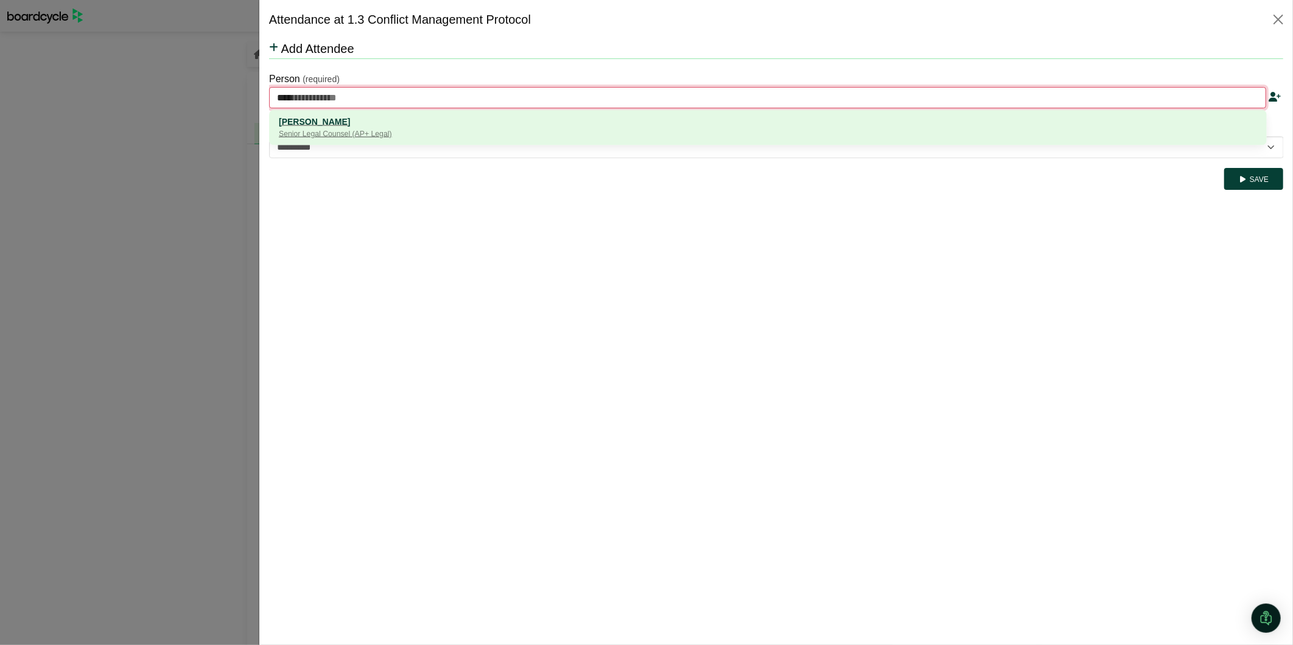
click at [353, 130] on div "Senior Legal Counsel (AP+ Legal)" at bounding box center [767, 134] width 979 height 12
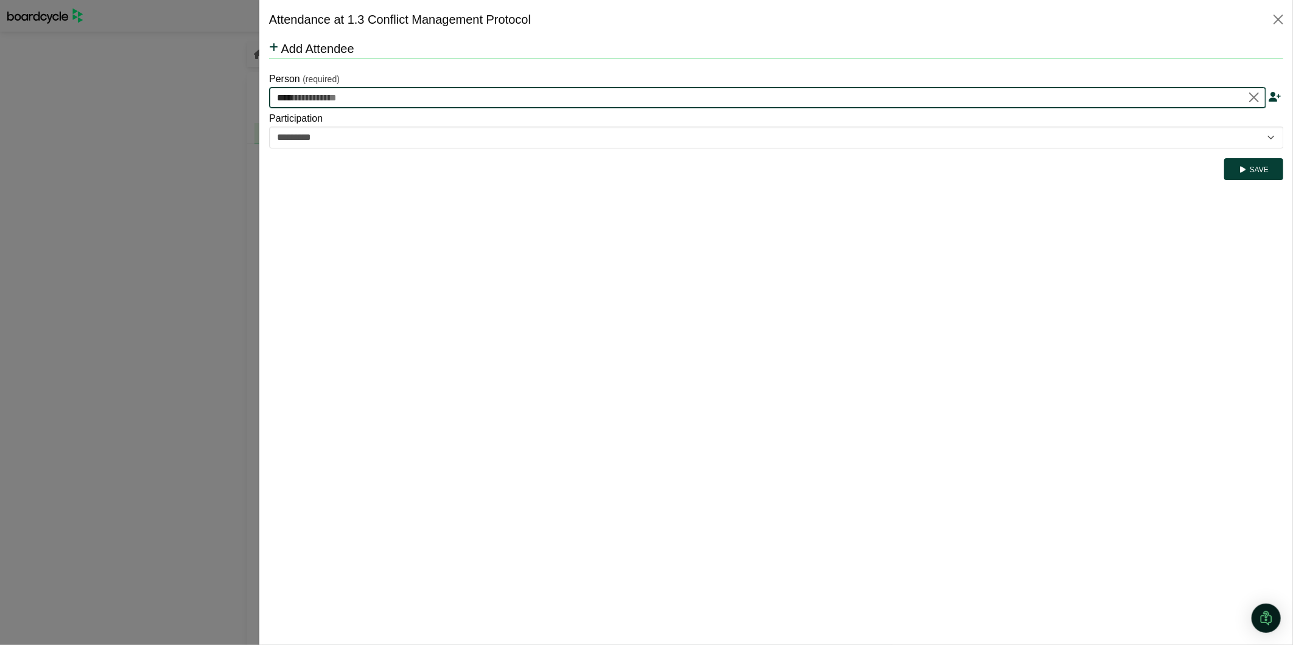
type input "**********"
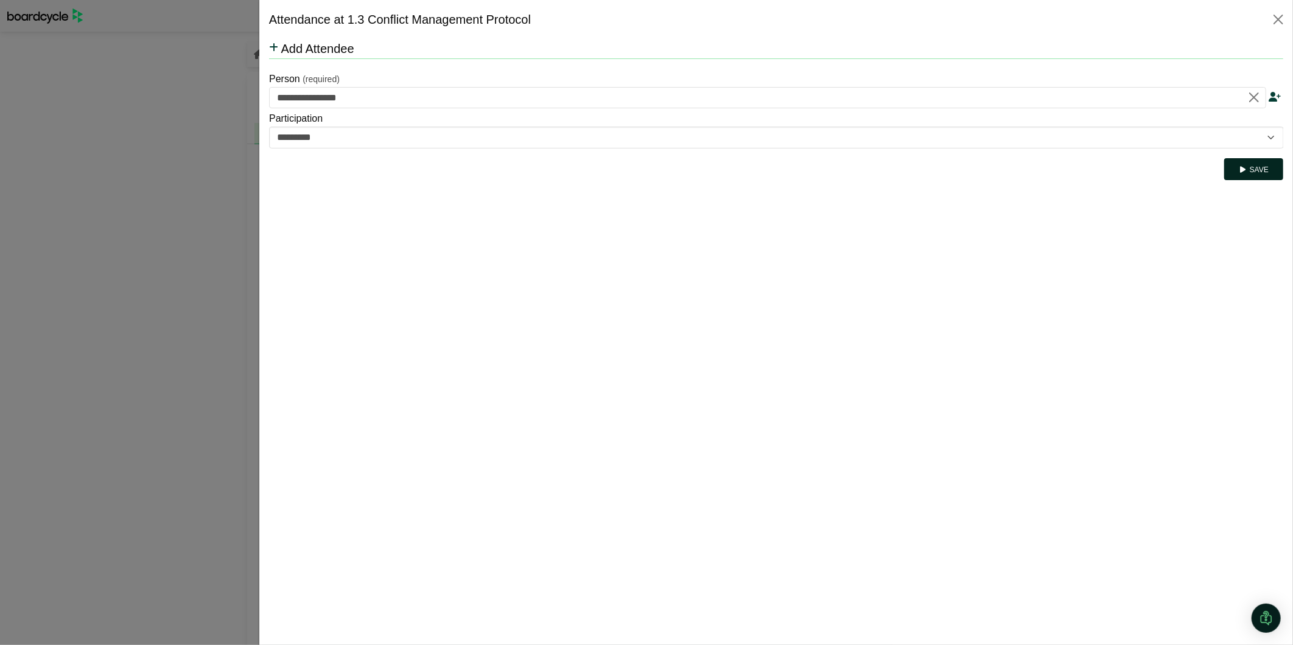
click at [1254, 170] on button "Save" at bounding box center [1253, 169] width 59 height 22
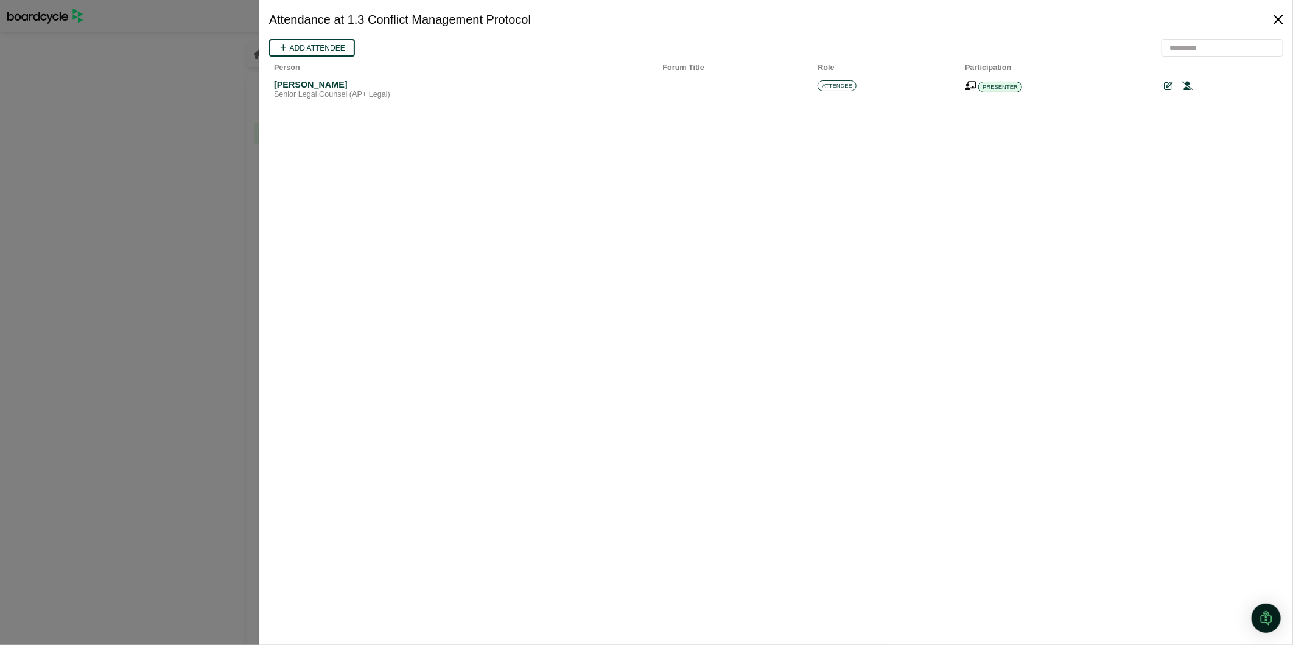
click at [1273, 18] on button "Close" at bounding box center [1278, 19] width 19 height 19
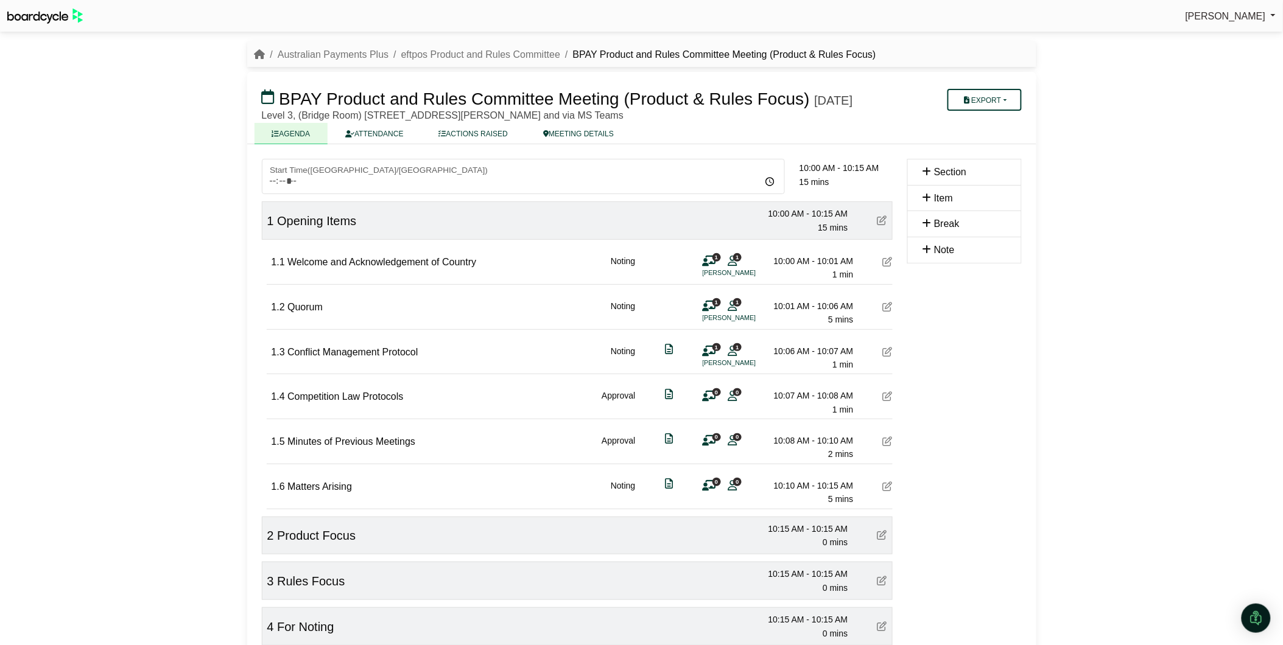
click at [886, 401] on icon at bounding box center [888, 397] width 10 height 10
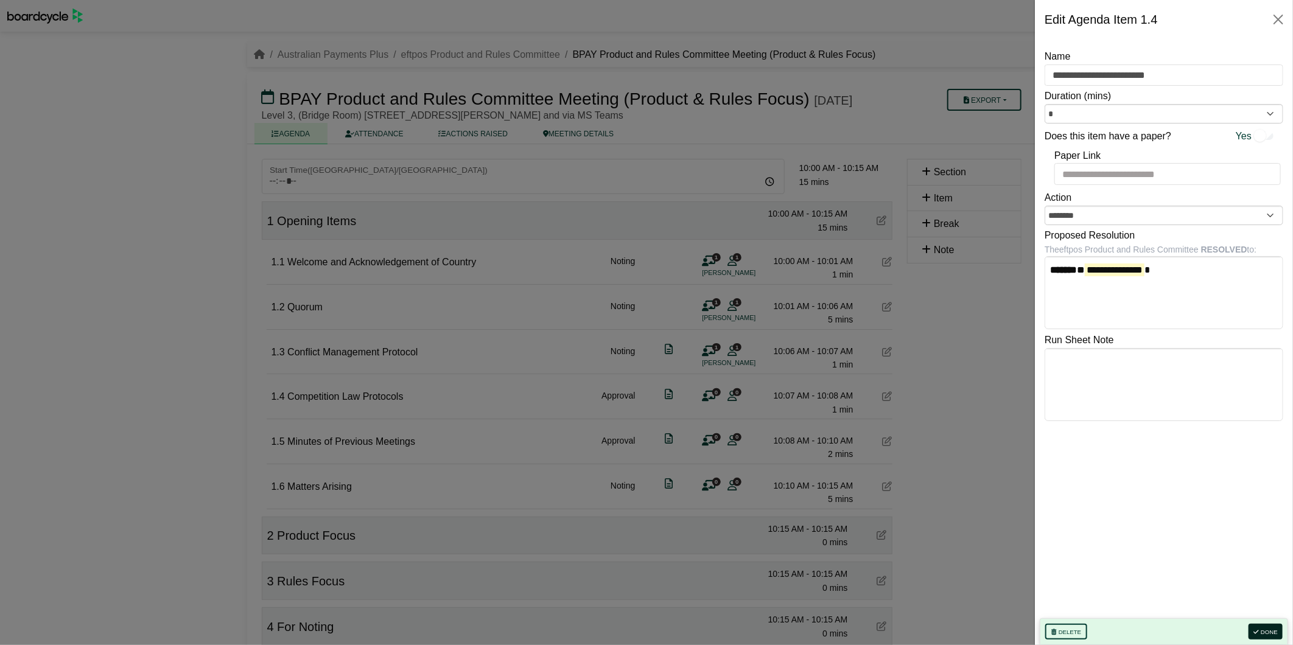
click at [1262, 630] on button "Done" at bounding box center [1266, 632] width 34 height 16
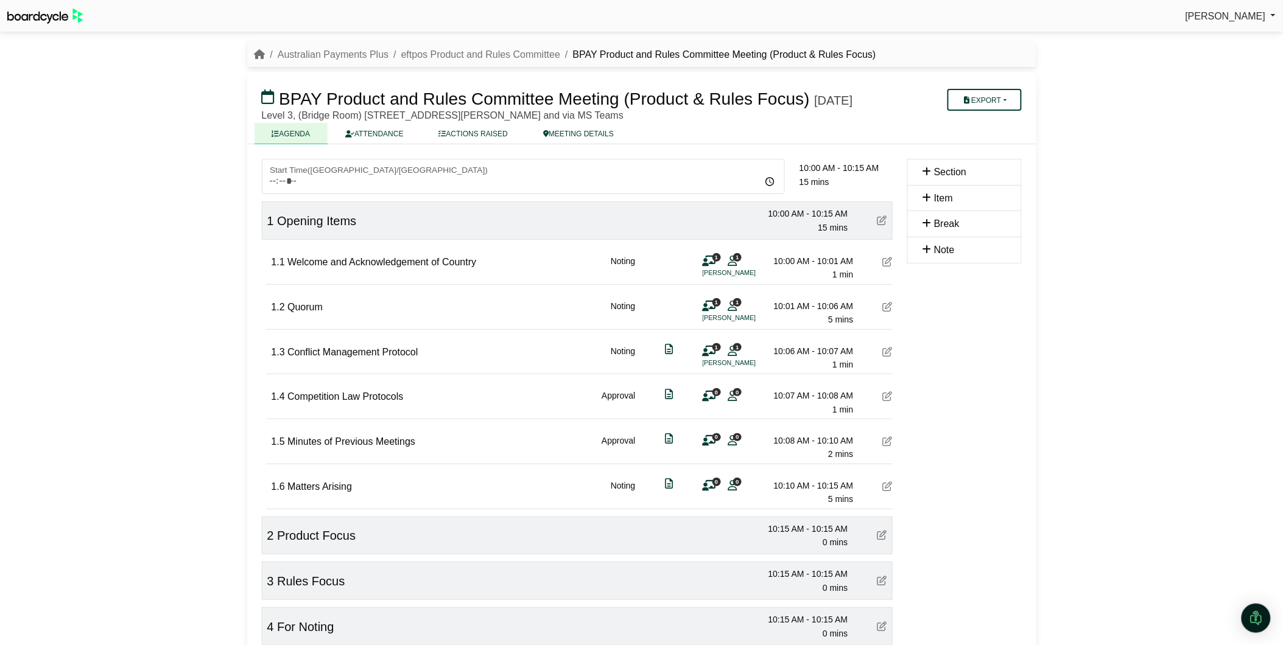
click at [887, 401] on icon at bounding box center [888, 397] width 10 height 10
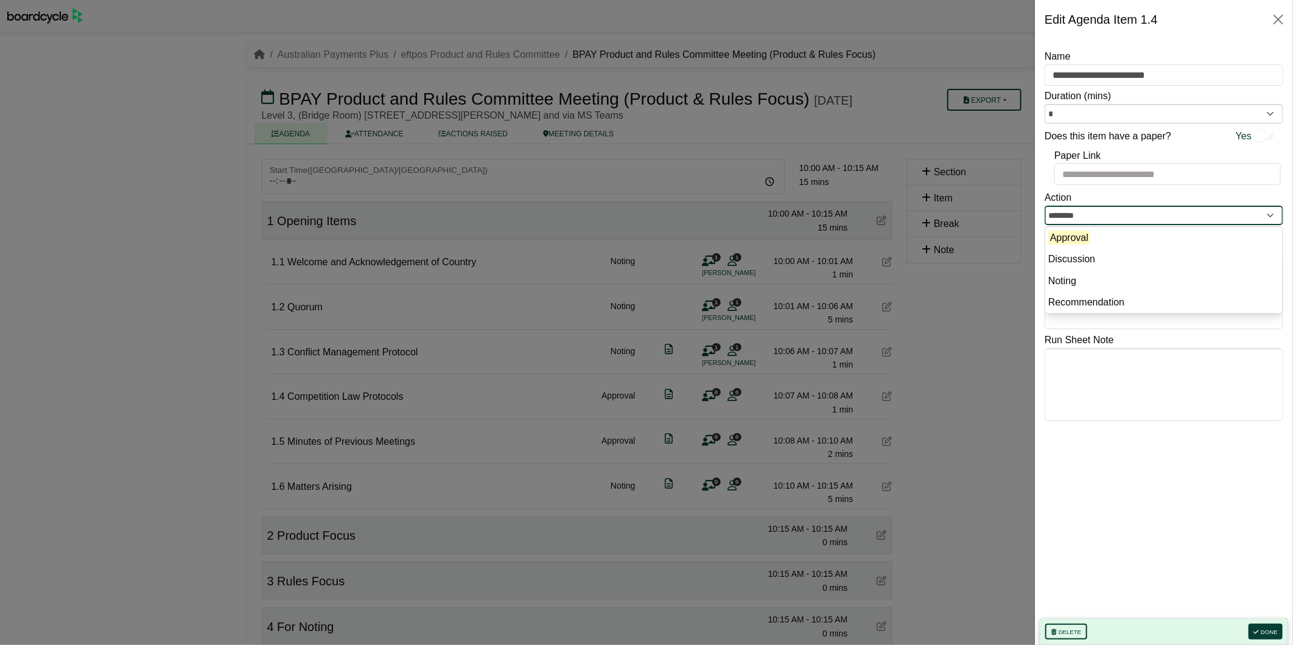
click at [1097, 217] on input "********" at bounding box center [1164, 215] width 239 height 19
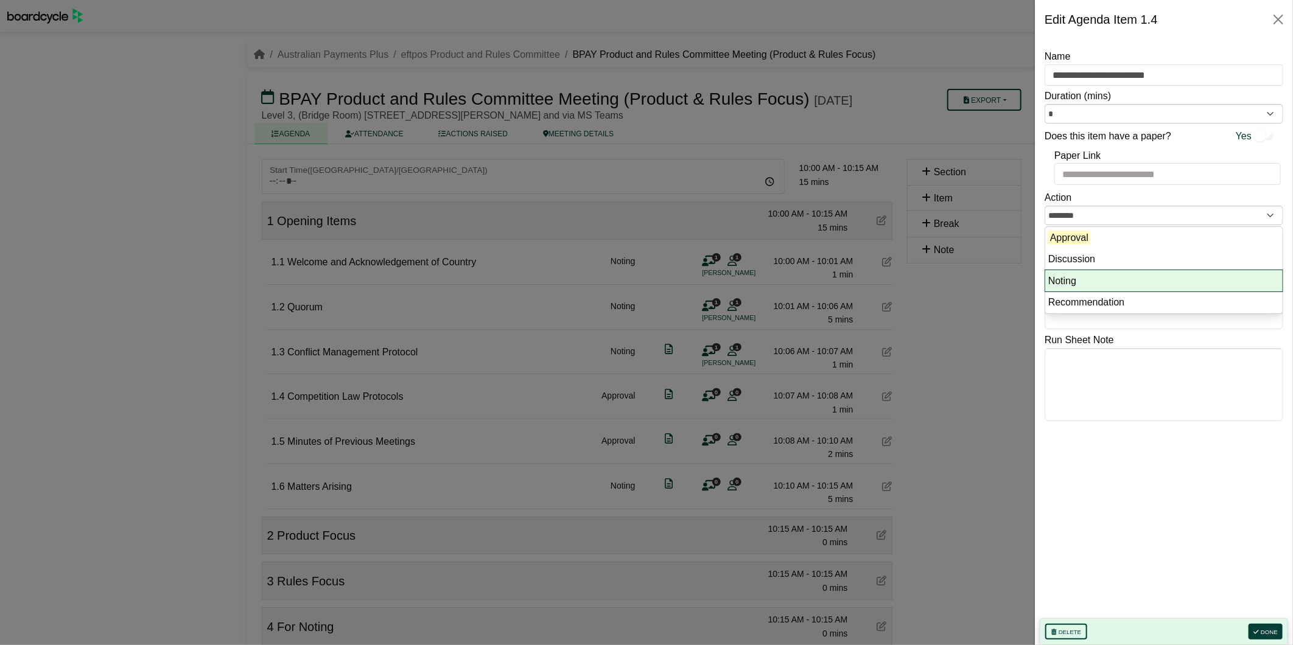
click at [1070, 281] on li "Noting" at bounding box center [1164, 281] width 237 height 22
type input "******"
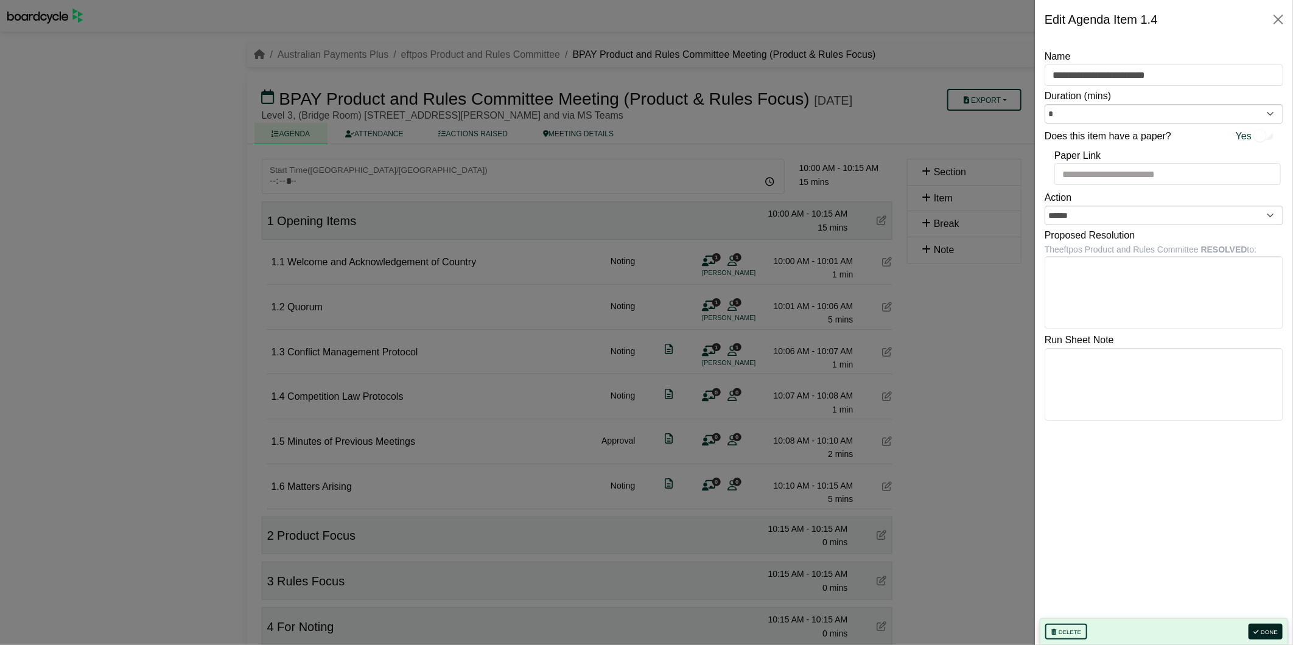
click at [1274, 634] on button "Done" at bounding box center [1266, 632] width 34 height 16
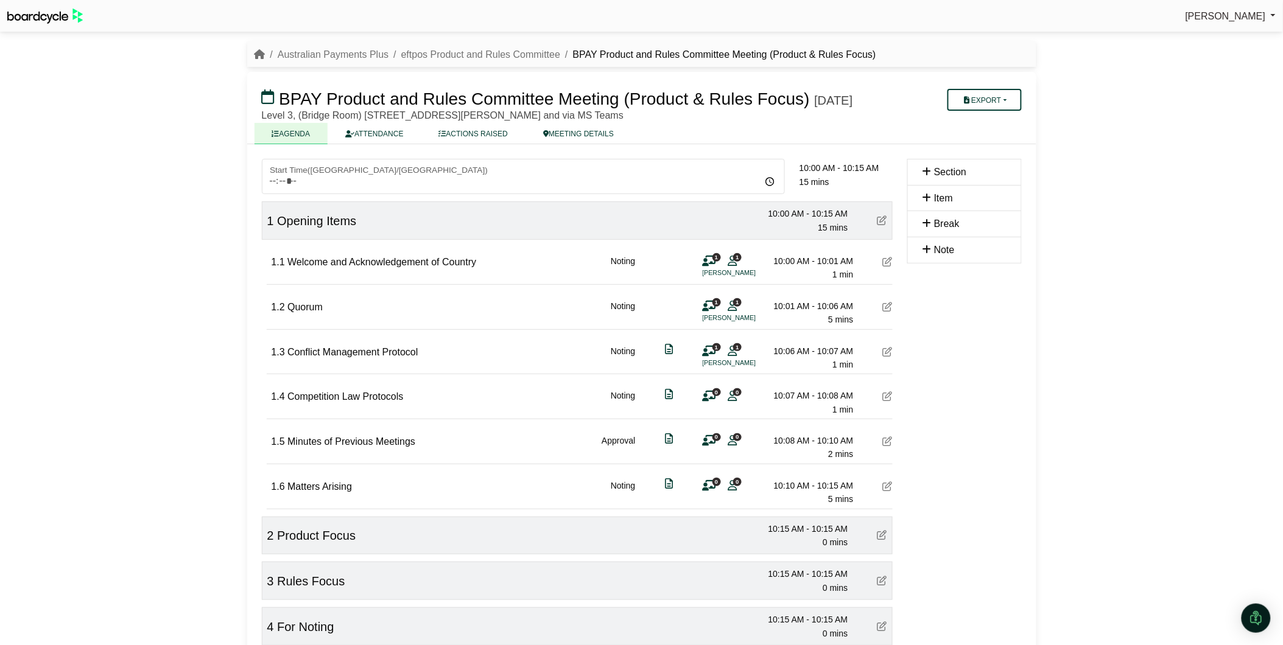
click at [737, 396] on span "0" at bounding box center [737, 392] width 9 height 8
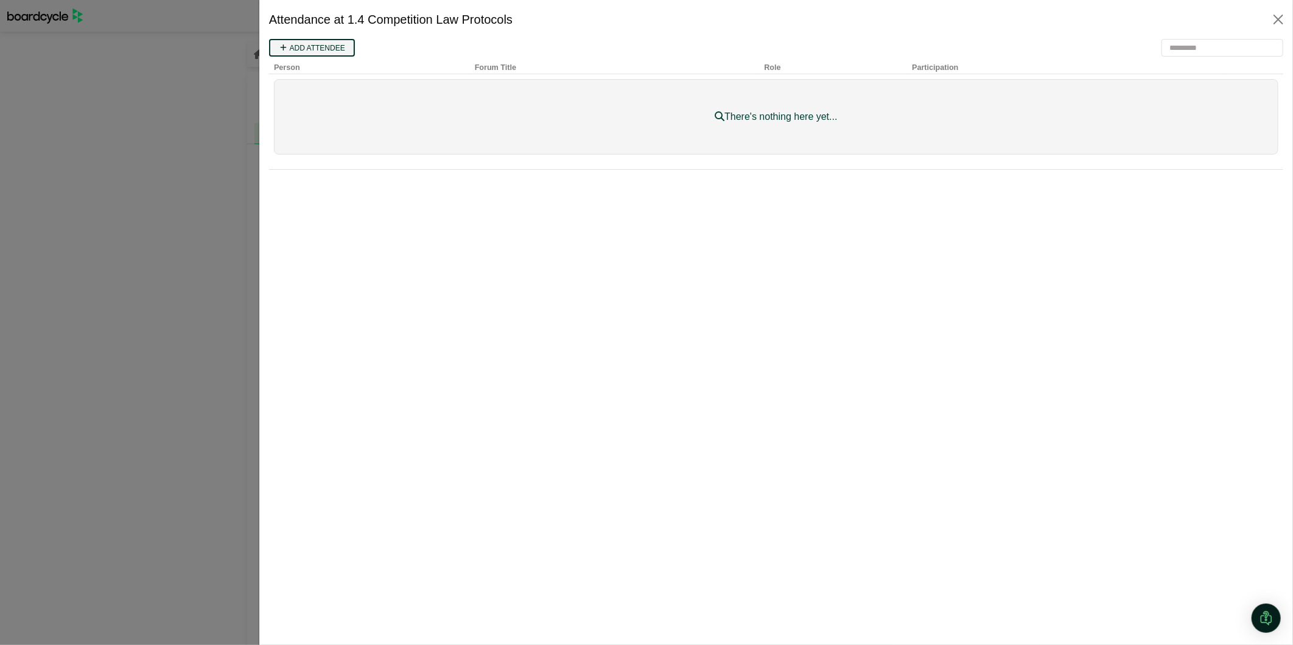
click at [301, 45] on link "Add attendee" at bounding box center [312, 47] width 86 height 18
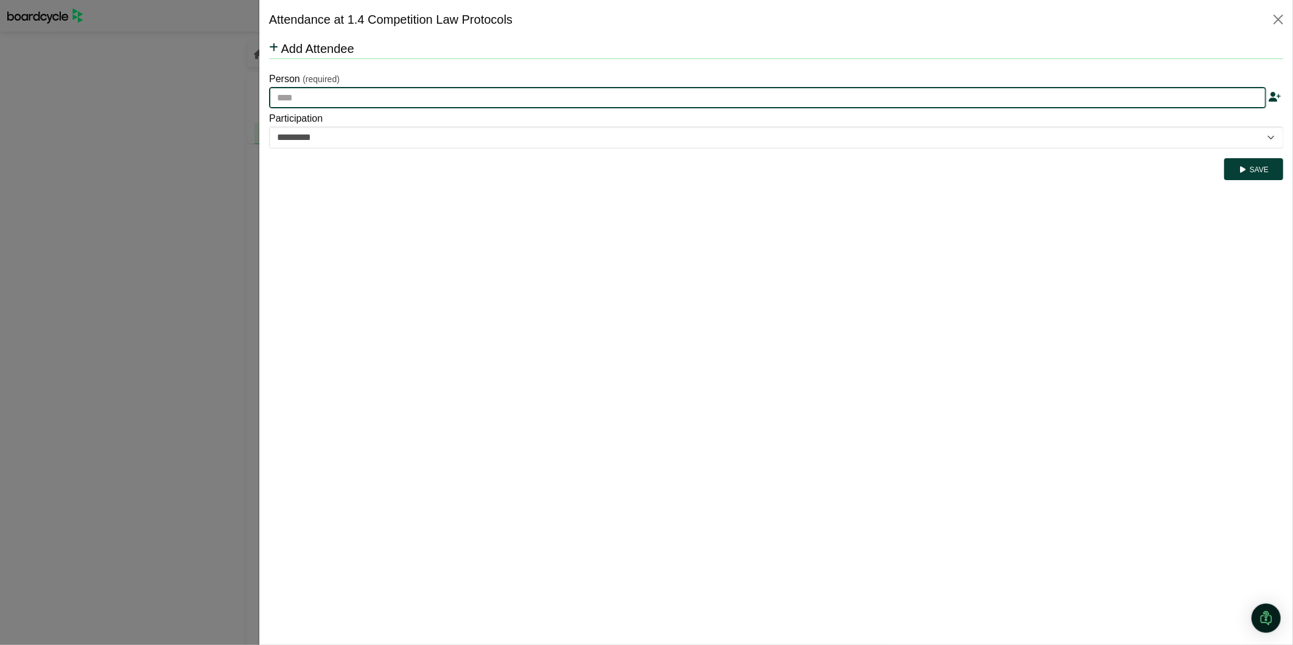
click at [336, 100] on input "text" at bounding box center [767, 97] width 997 height 22
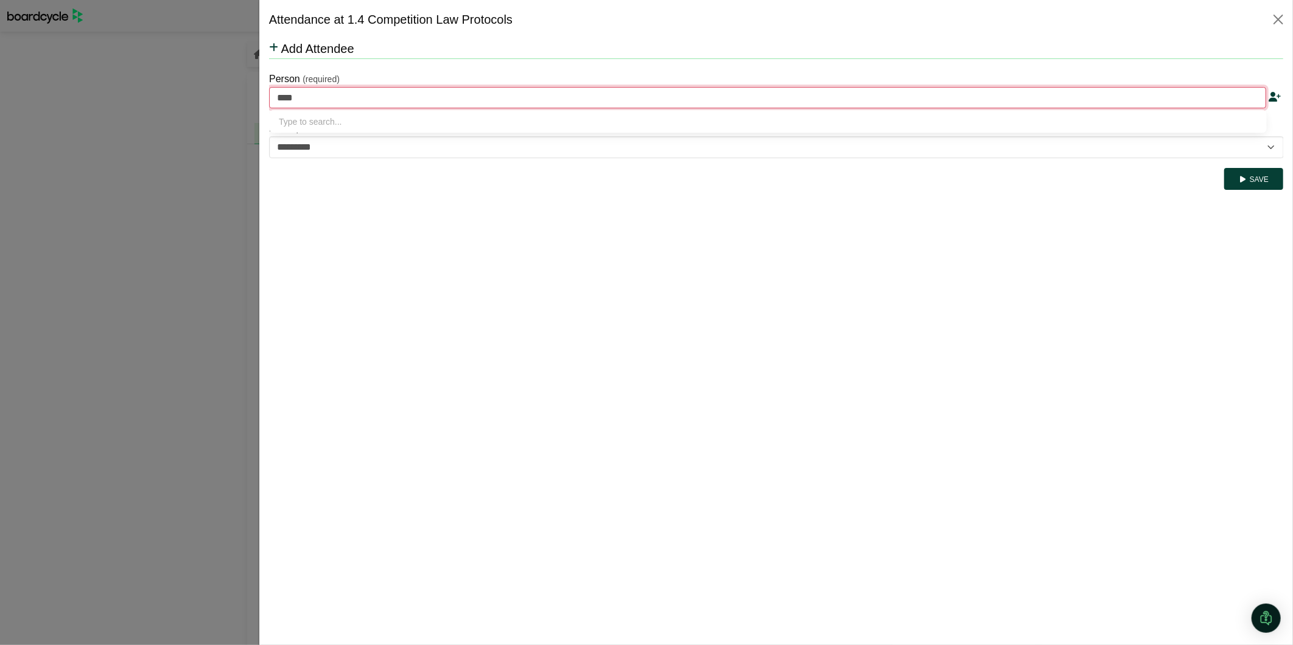
type input "*****"
type input "**********"
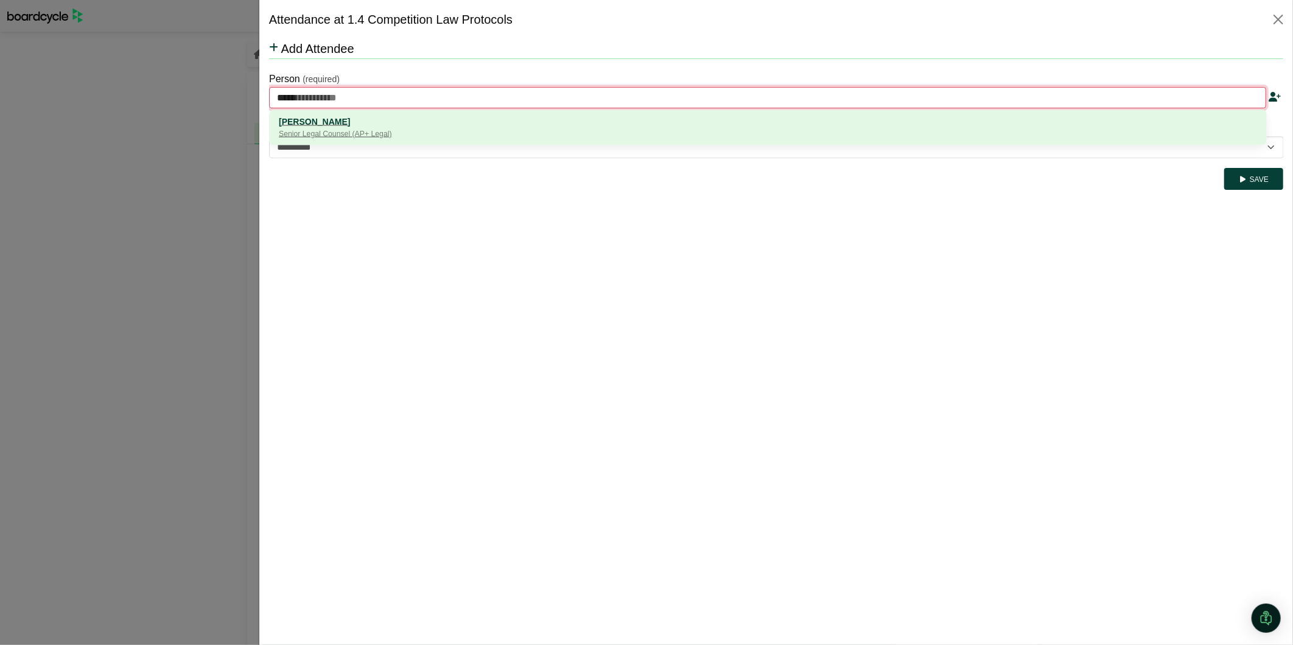
click at [348, 125] on div "[PERSON_NAME]" at bounding box center [767, 120] width 979 height 13
type input "**********"
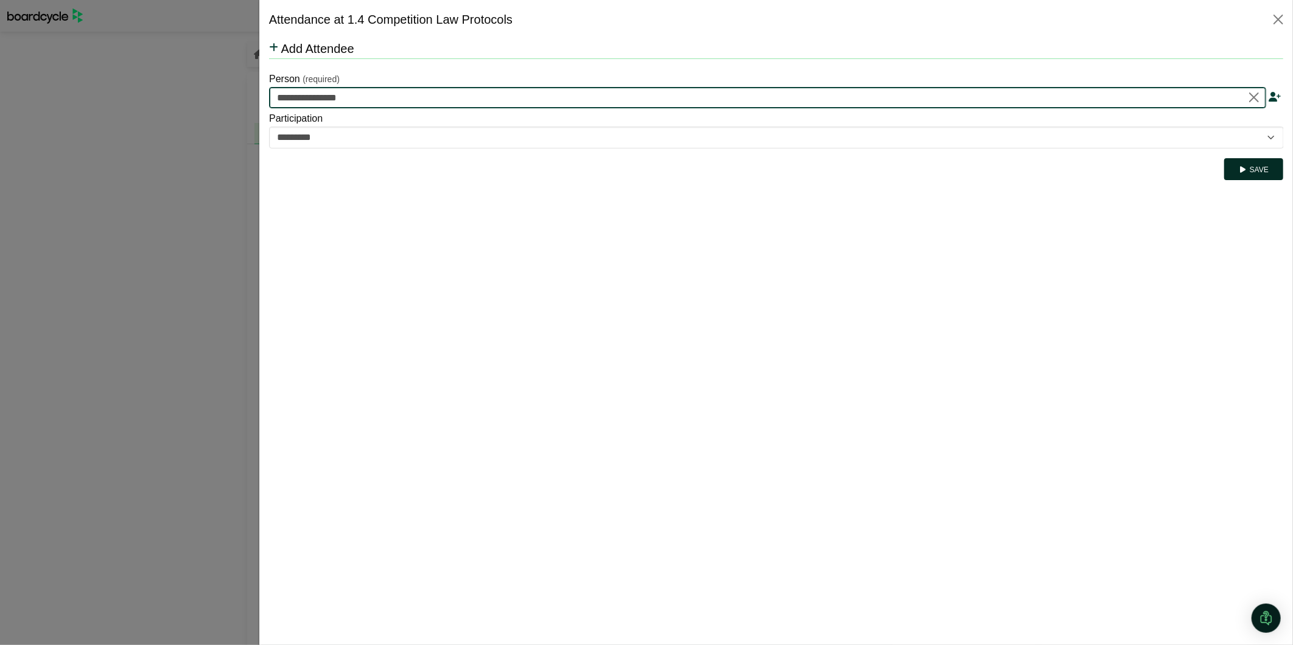
type input "**********"
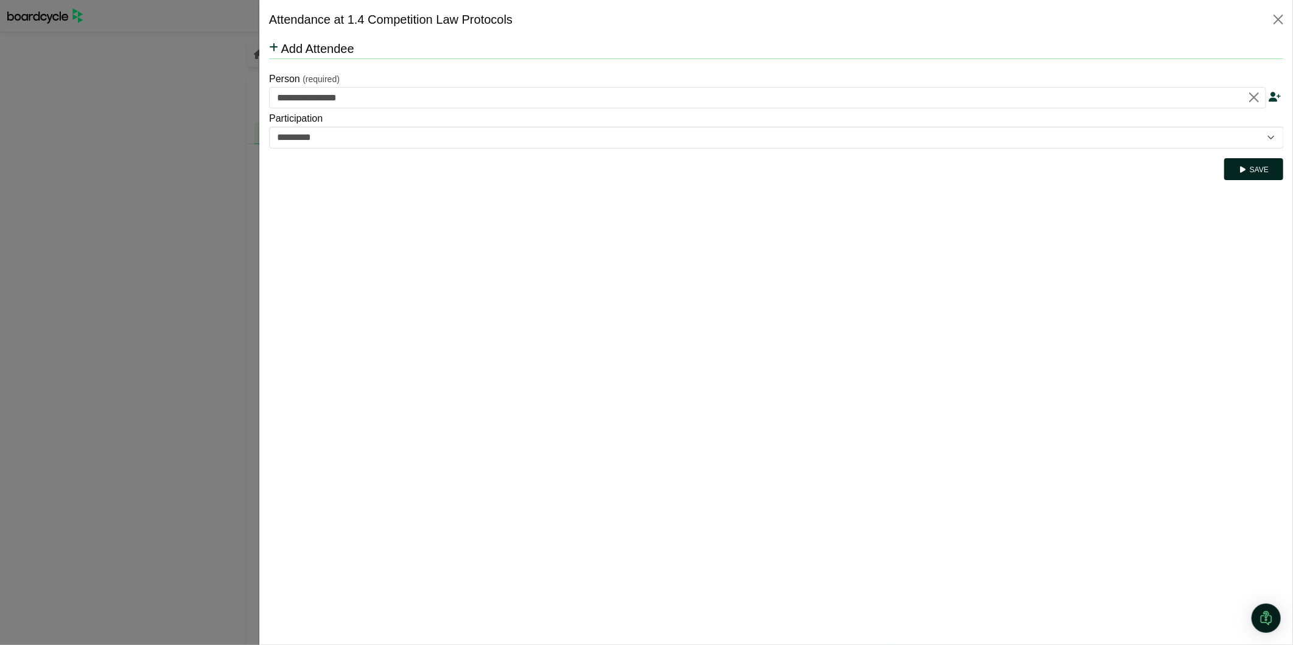
click at [1257, 174] on button "Save" at bounding box center [1253, 169] width 59 height 22
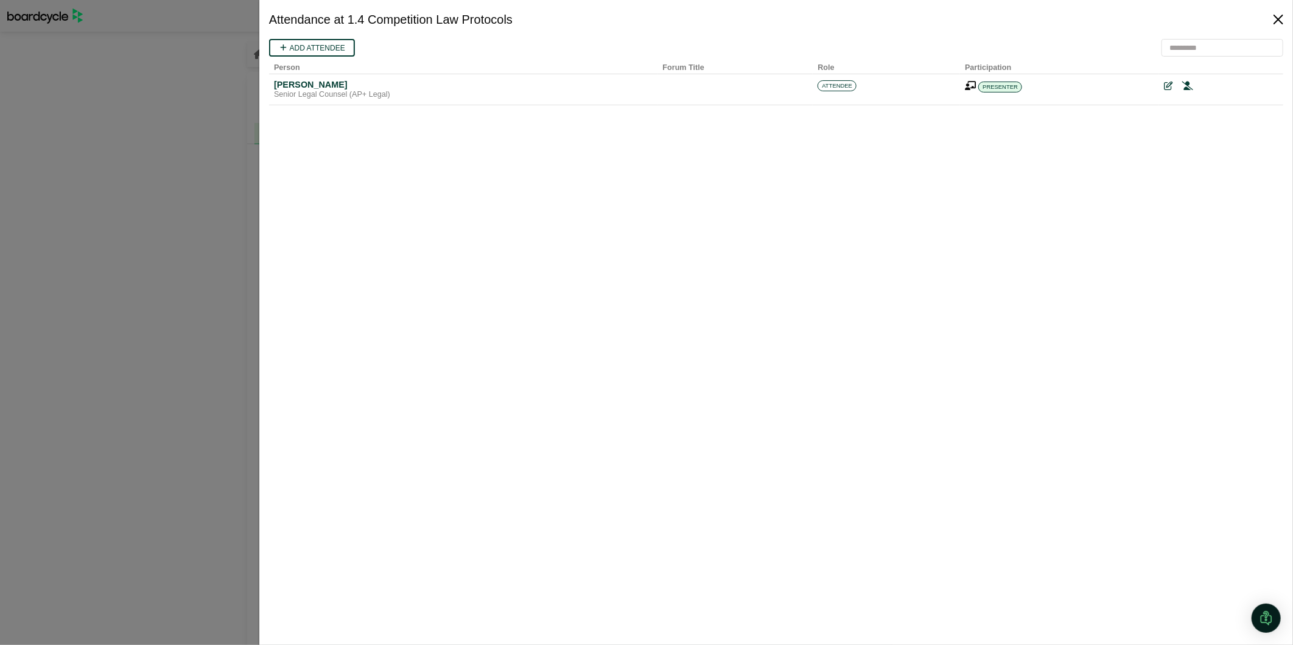
click at [1280, 15] on button "Close" at bounding box center [1278, 19] width 19 height 19
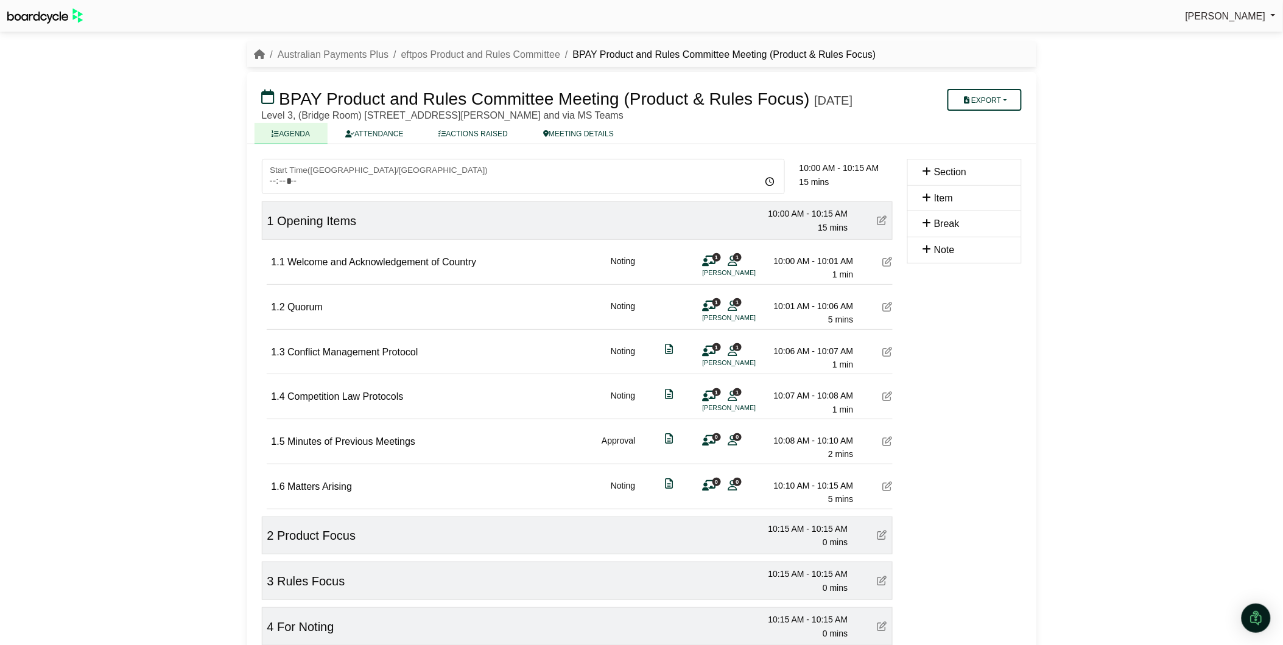
click at [886, 446] on icon at bounding box center [888, 442] width 10 height 10
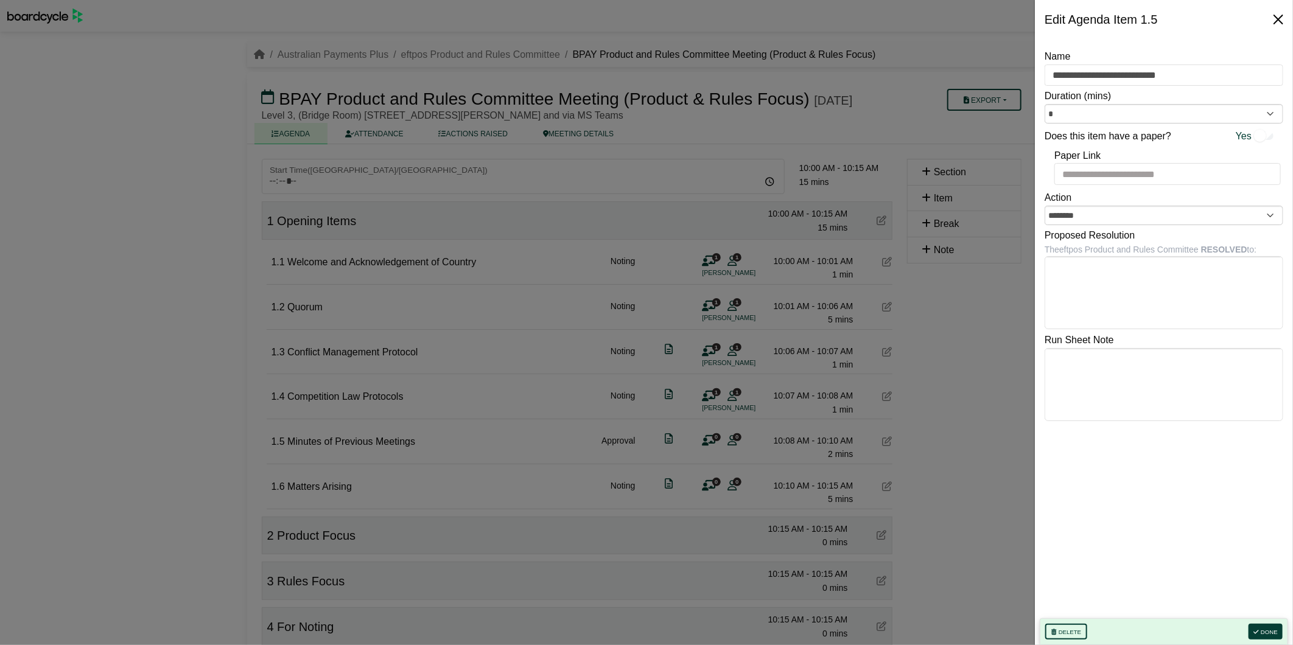
click at [1279, 16] on button "Close" at bounding box center [1278, 19] width 19 height 19
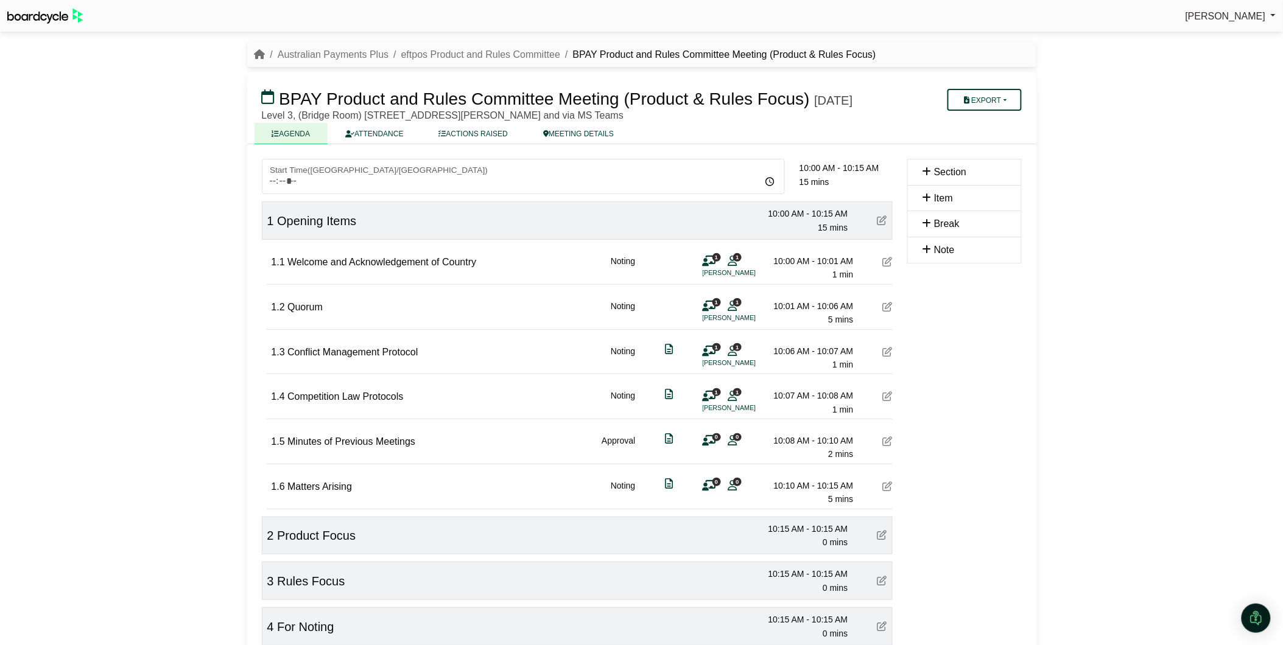
click at [710, 441] on icon at bounding box center [709, 441] width 13 height 1
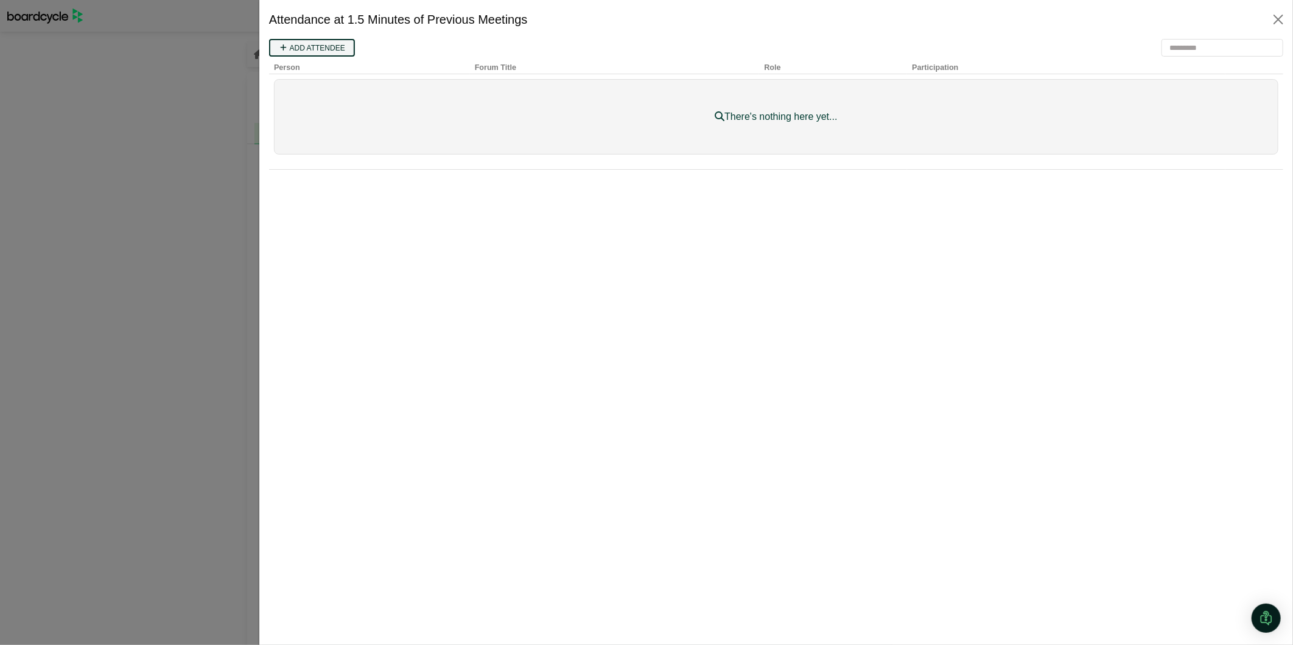
click at [300, 46] on link "Add attendee" at bounding box center [312, 47] width 86 height 18
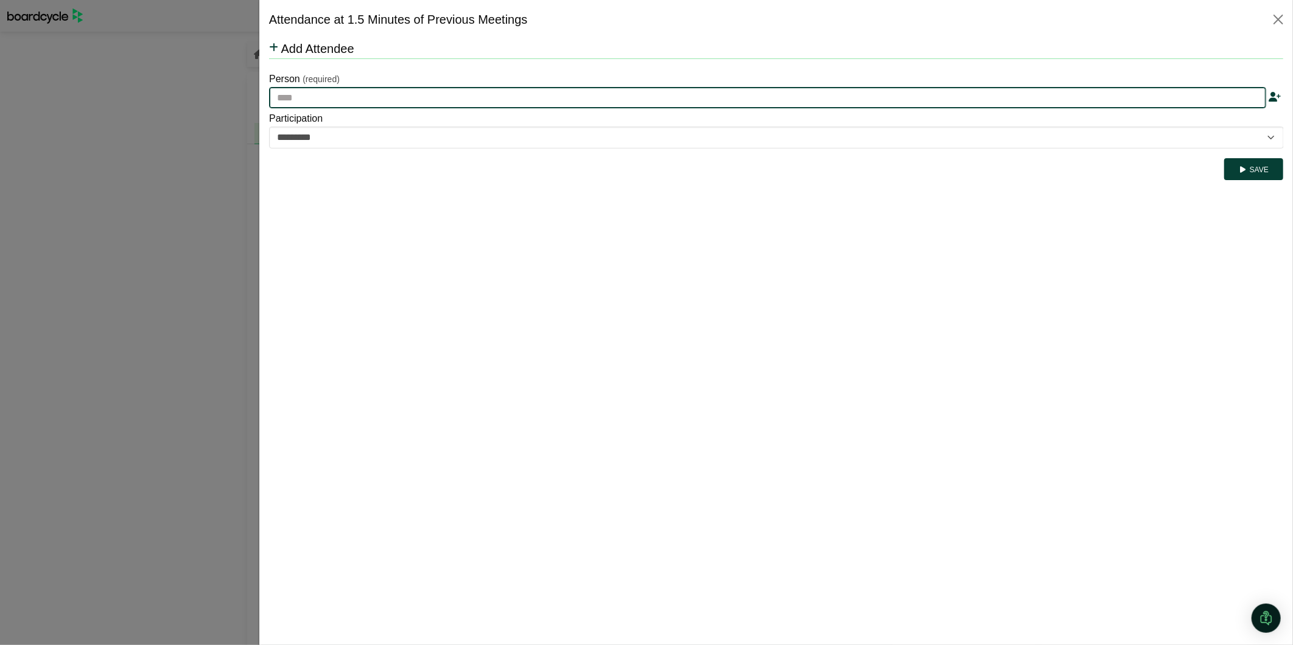
click at [331, 96] on input "text" at bounding box center [767, 97] width 997 height 22
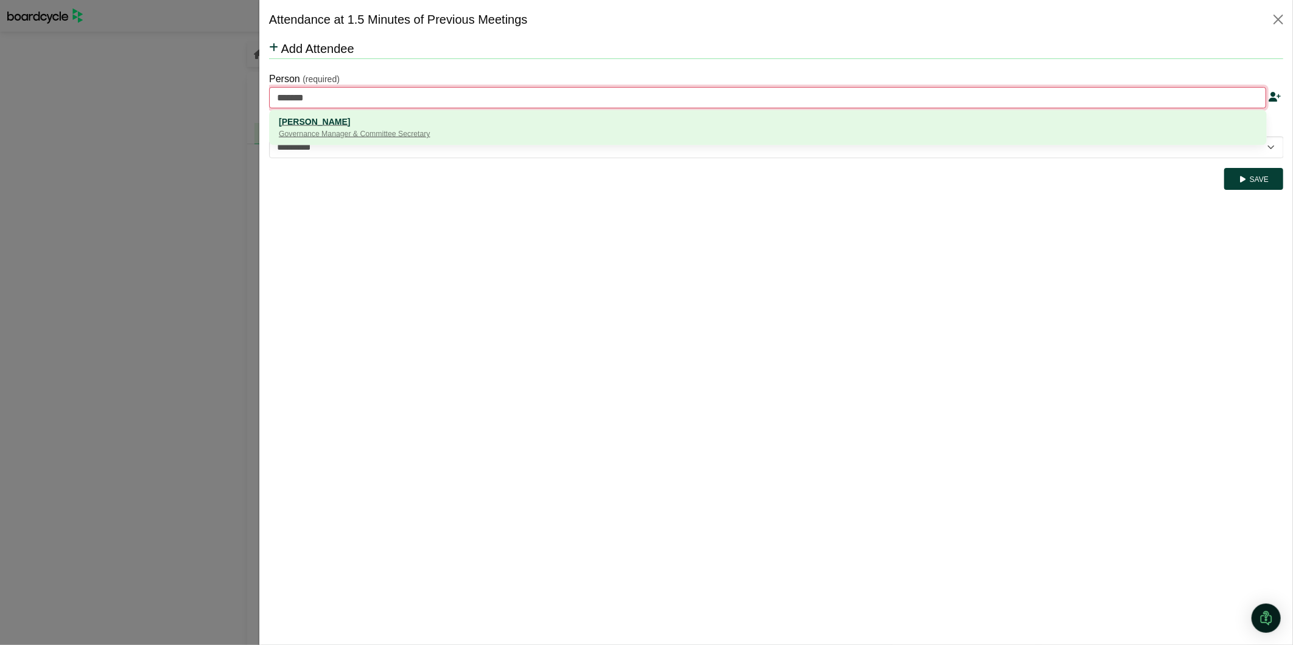
click at [335, 128] on div "Governance Manager & Committee Secretary" at bounding box center [767, 134] width 979 height 12
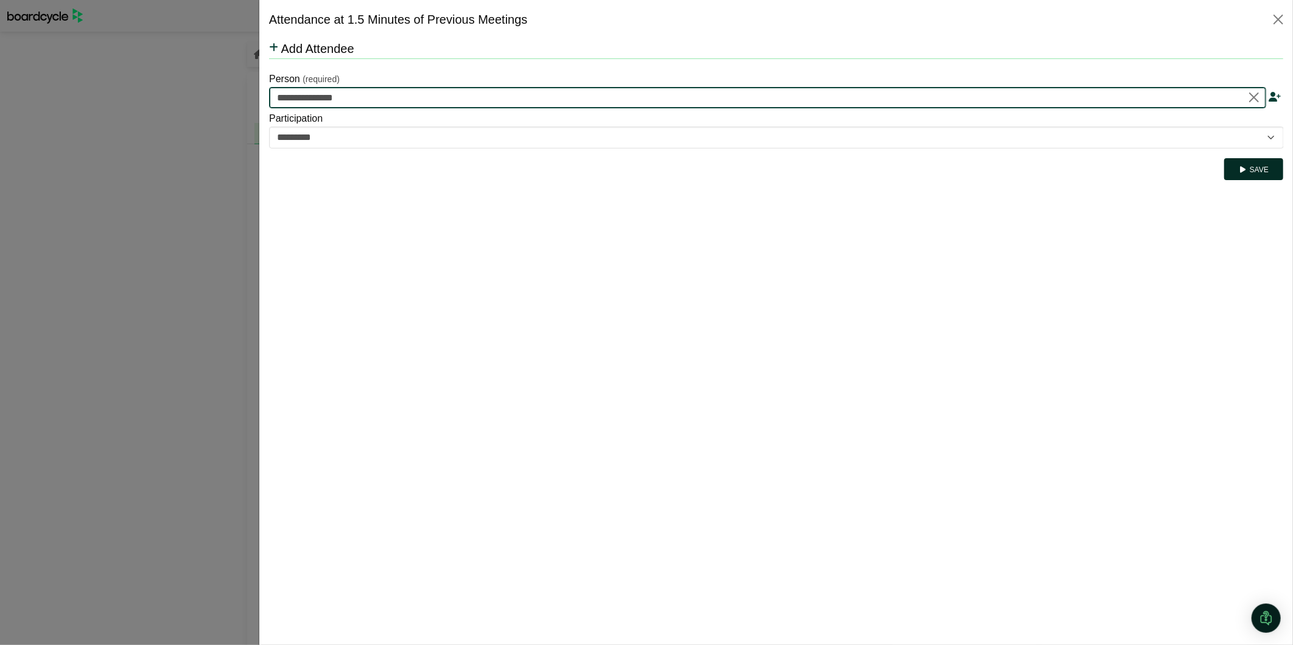
type input "**********"
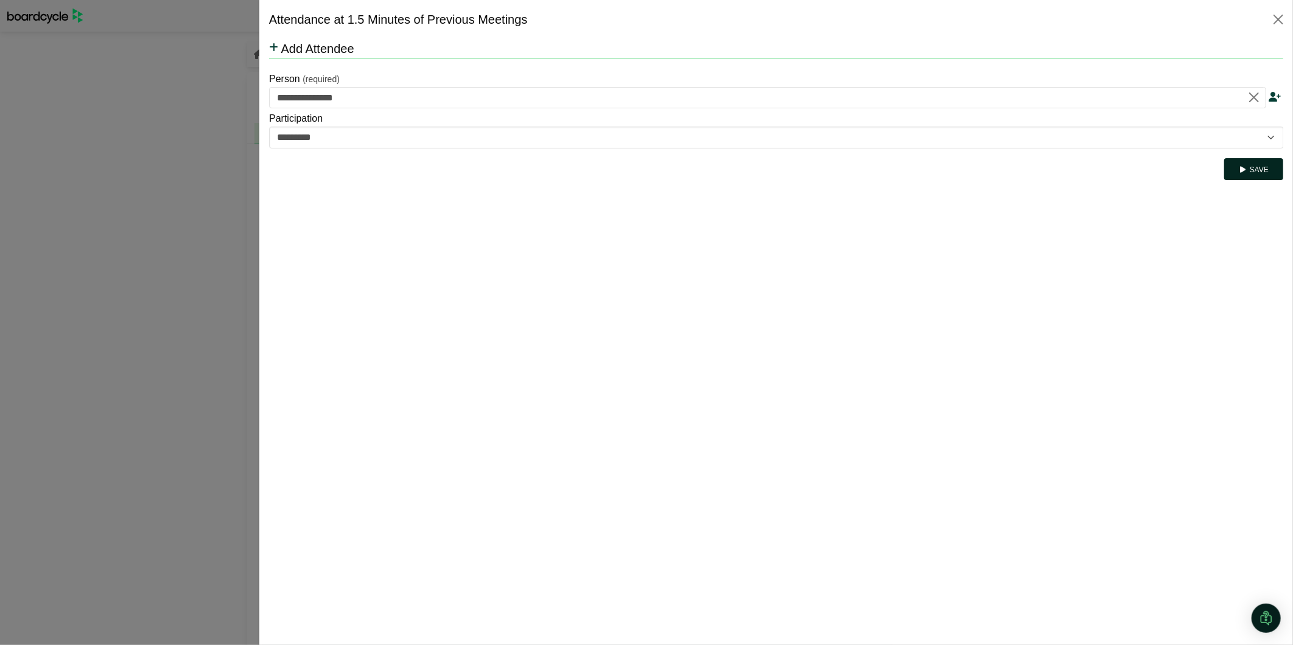
click at [1248, 165] on button "Save" at bounding box center [1253, 169] width 59 height 22
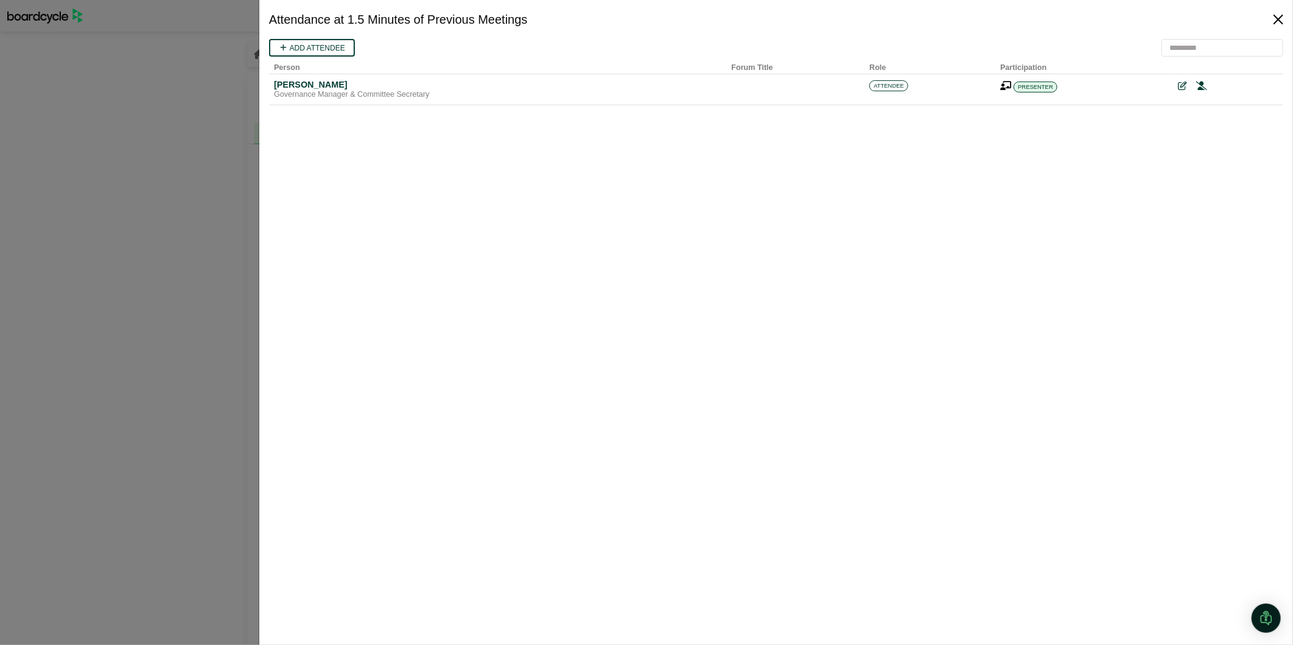
click at [1281, 17] on button "Close" at bounding box center [1278, 19] width 19 height 19
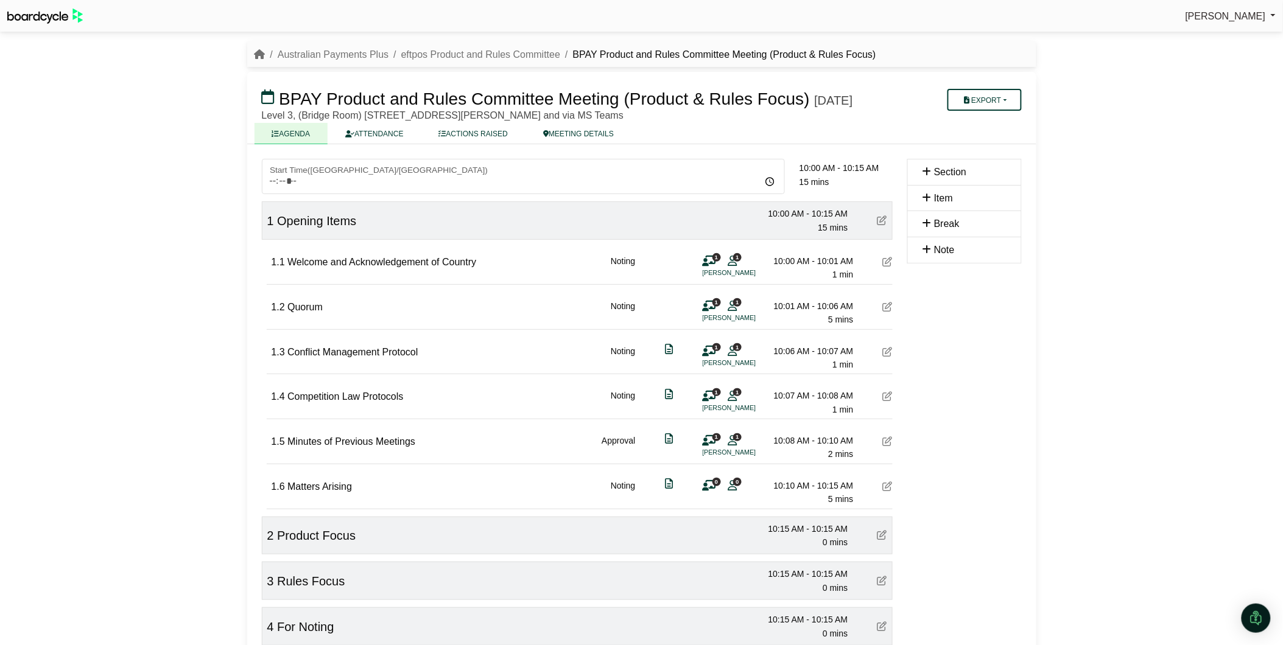
click at [729, 486] on icon at bounding box center [732, 485] width 9 height 1
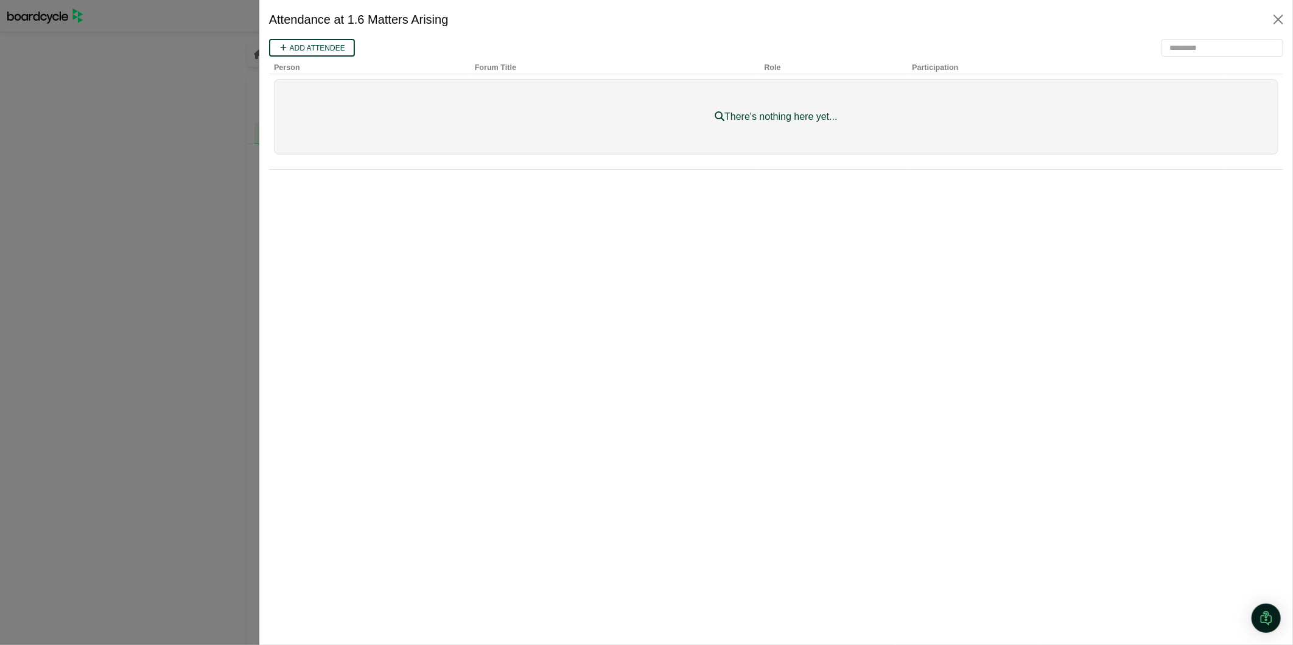
click at [307, 39] on iframe at bounding box center [776, 322] width 1014 height 567
click at [311, 47] on link "Add attendee" at bounding box center [312, 47] width 86 height 18
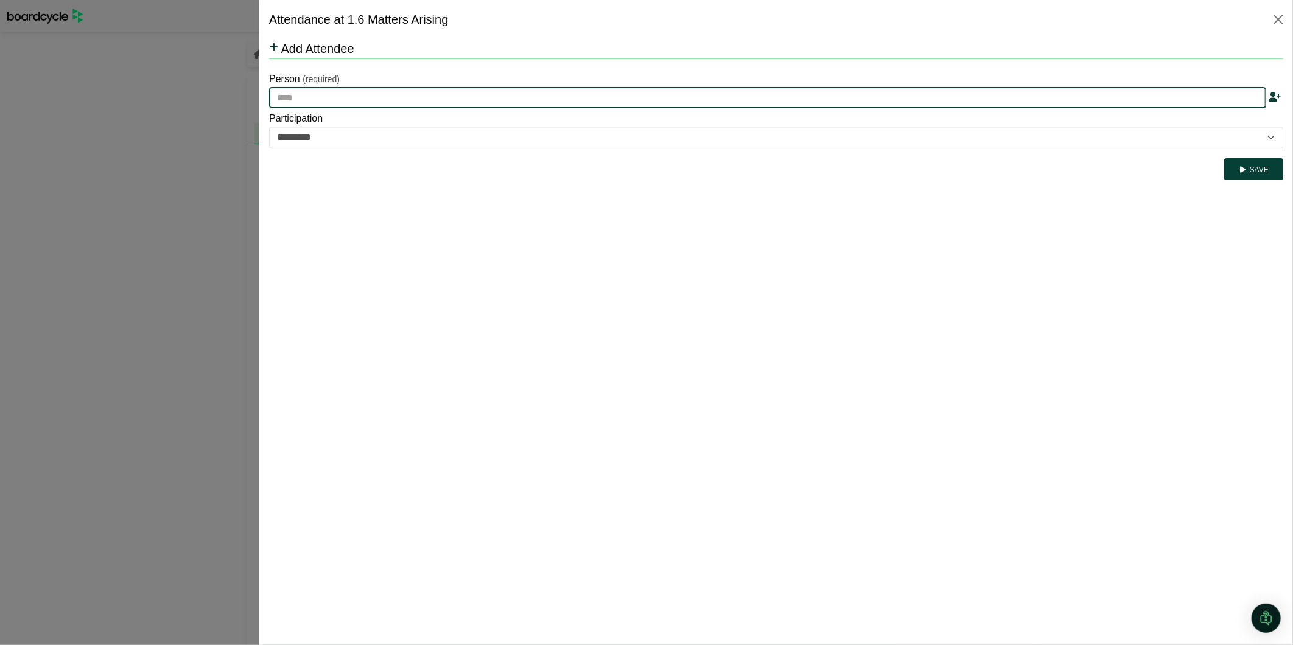
click at [337, 94] on input "text" at bounding box center [767, 97] width 997 height 22
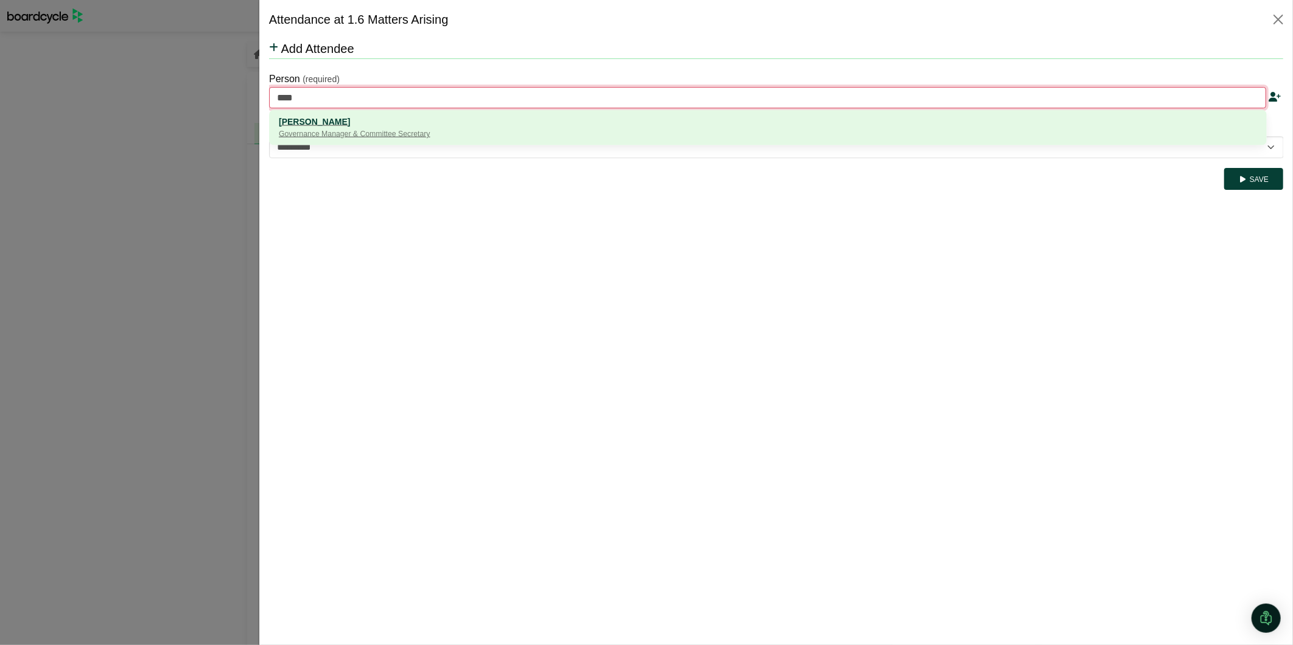
click at [355, 122] on div "[PERSON_NAME]" at bounding box center [767, 120] width 979 height 13
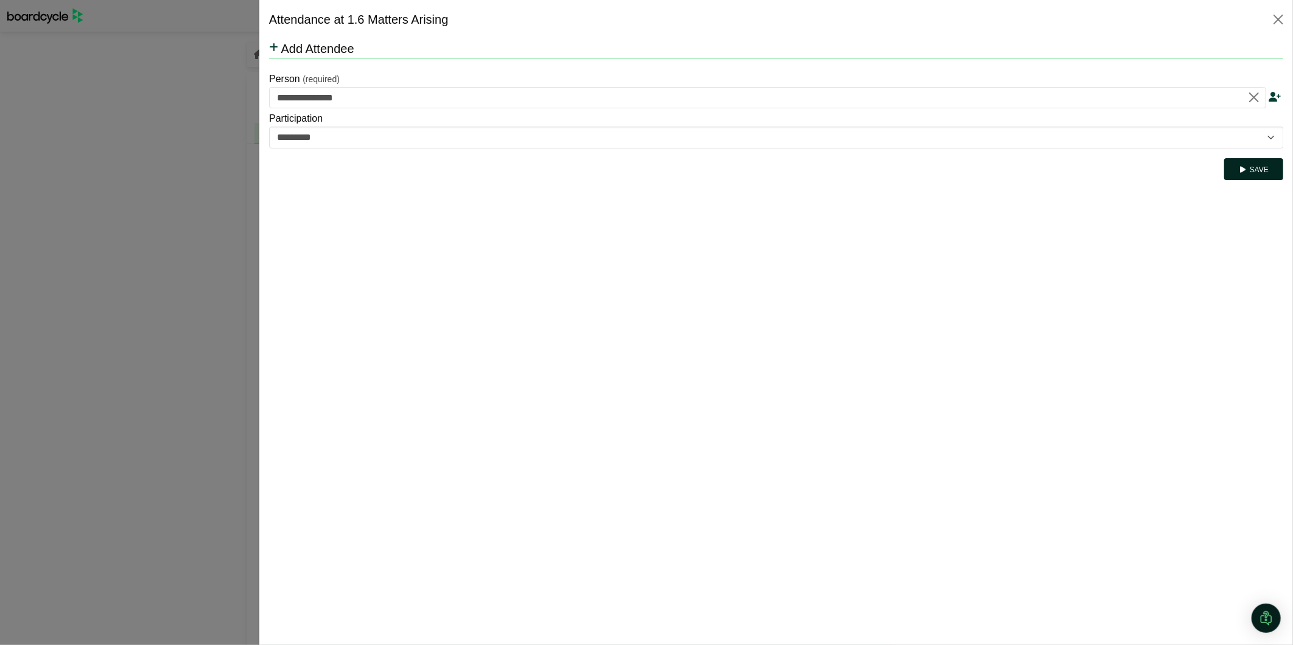
click at [1253, 166] on button "Save" at bounding box center [1253, 169] width 59 height 22
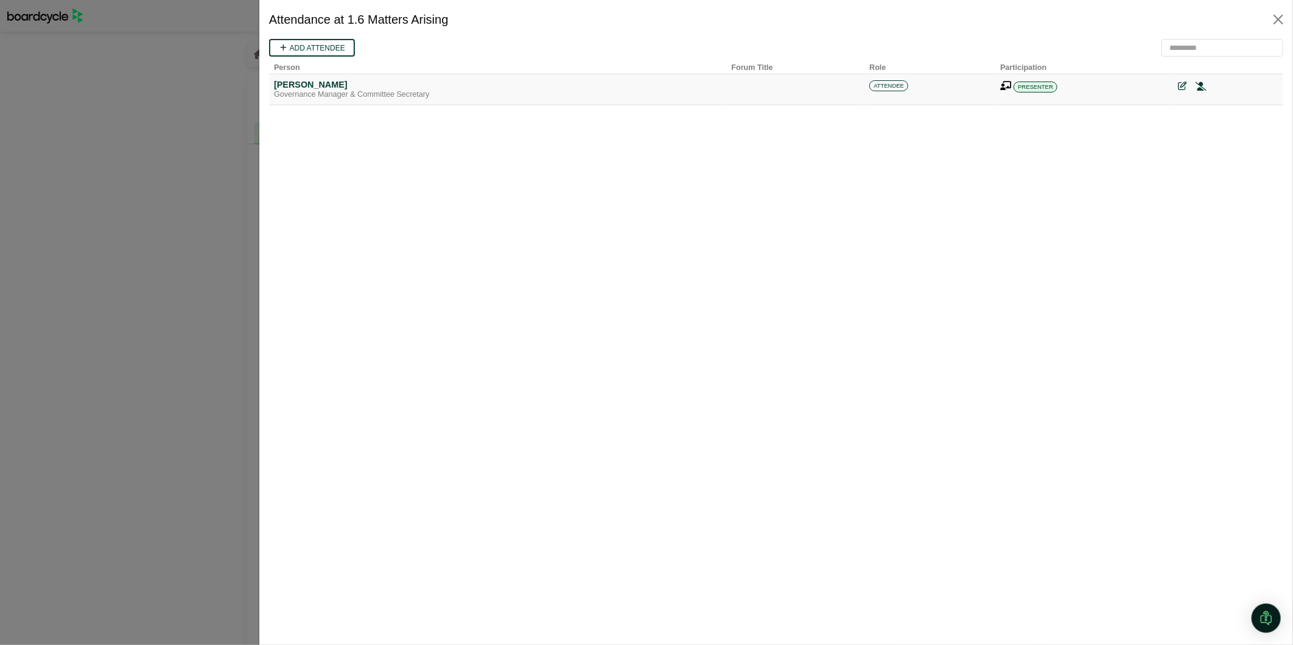
click at [1198, 83] on icon at bounding box center [1200, 86] width 11 height 9
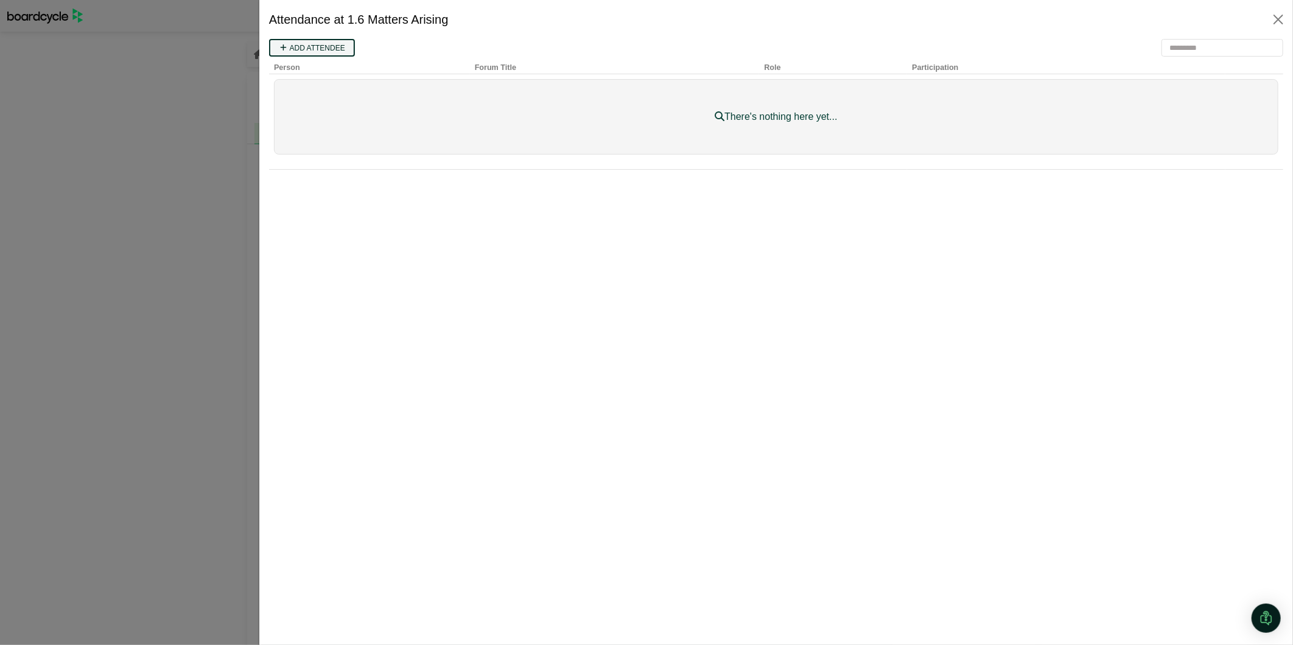
click at [323, 44] on link "Add attendee" at bounding box center [312, 47] width 86 height 18
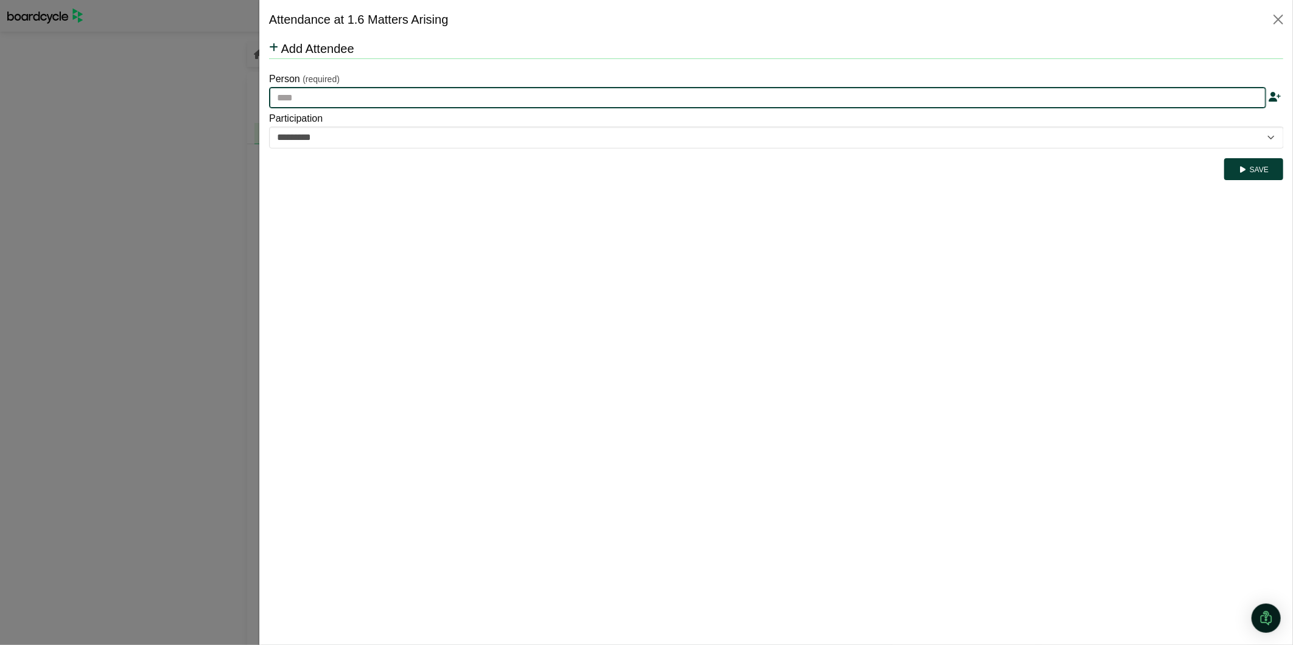
click at [320, 98] on input "text" at bounding box center [767, 97] width 997 height 22
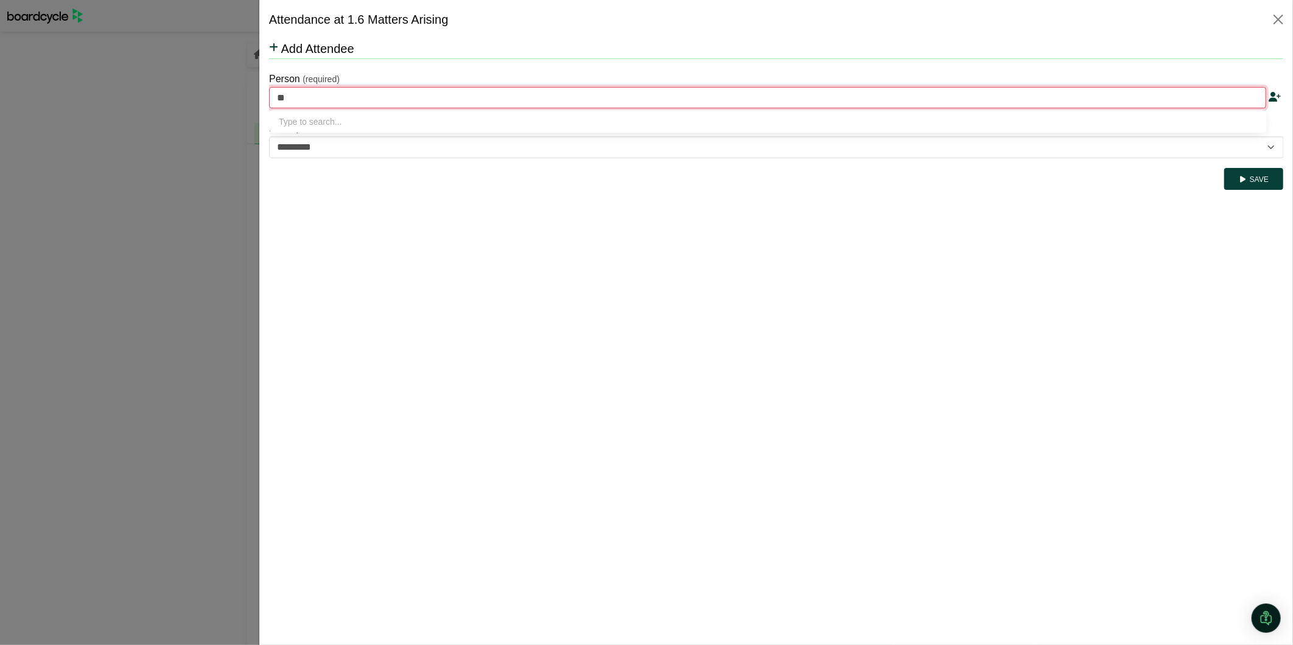
type input "***"
type input "**********"
type input "***"
drag, startPoint x: 390, startPoint y: 335, endPoint x: 395, endPoint y: 325, distance: 11.4
click at [393, 194] on html "Add Attendee Person (required) *** Oli Mitchell Product Management Lead Partici…" at bounding box center [776, 116] width 1014 height 156
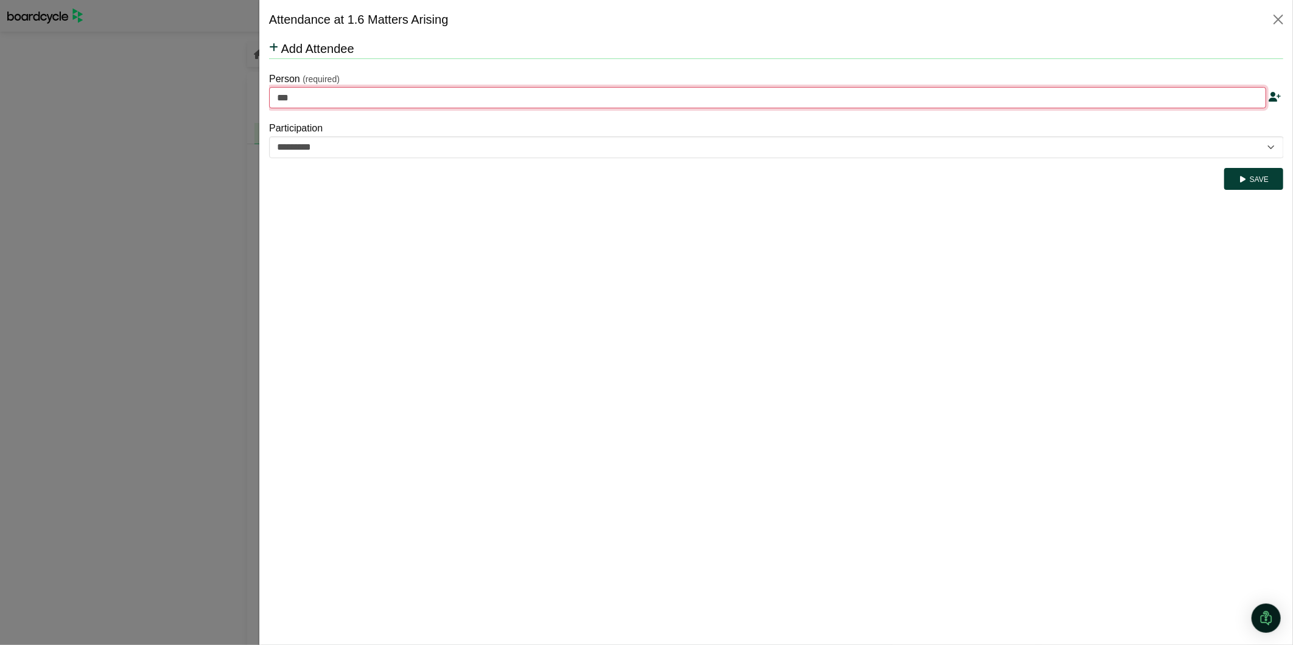
type input "**********"
click at [298, 88] on input "***" at bounding box center [767, 97] width 997 height 22
drag, startPoint x: 332, startPoint y: 96, endPoint x: 211, endPoint y: 80, distance: 122.2
click at [269, 80] on html "**********" at bounding box center [776, 116] width 1014 height 156
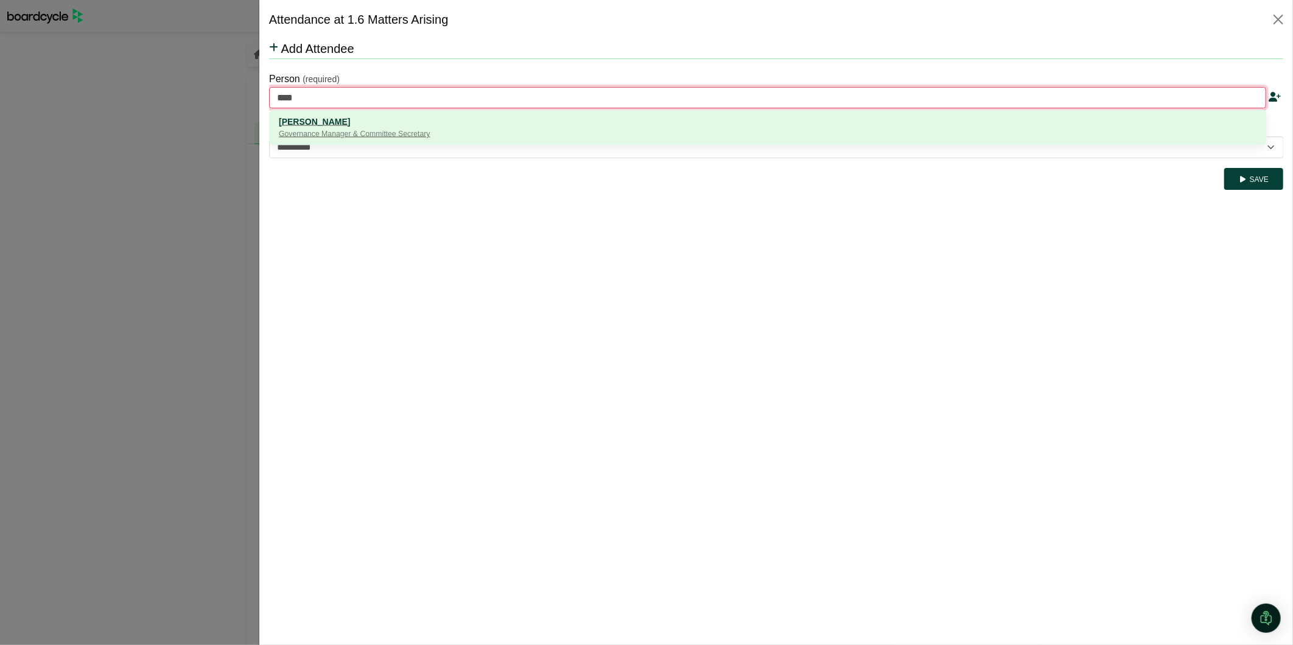
click at [301, 114] on div "[PERSON_NAME]" at bounding box center [767, 120] width 979 height 13
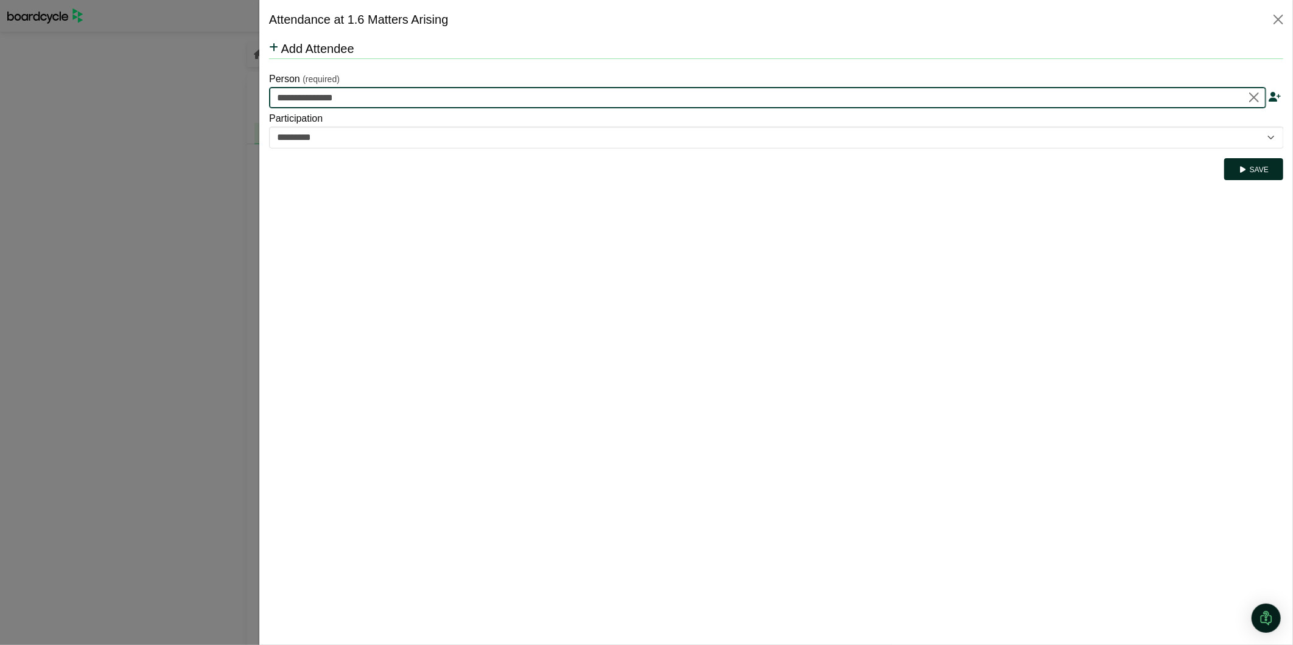
type input "**********"
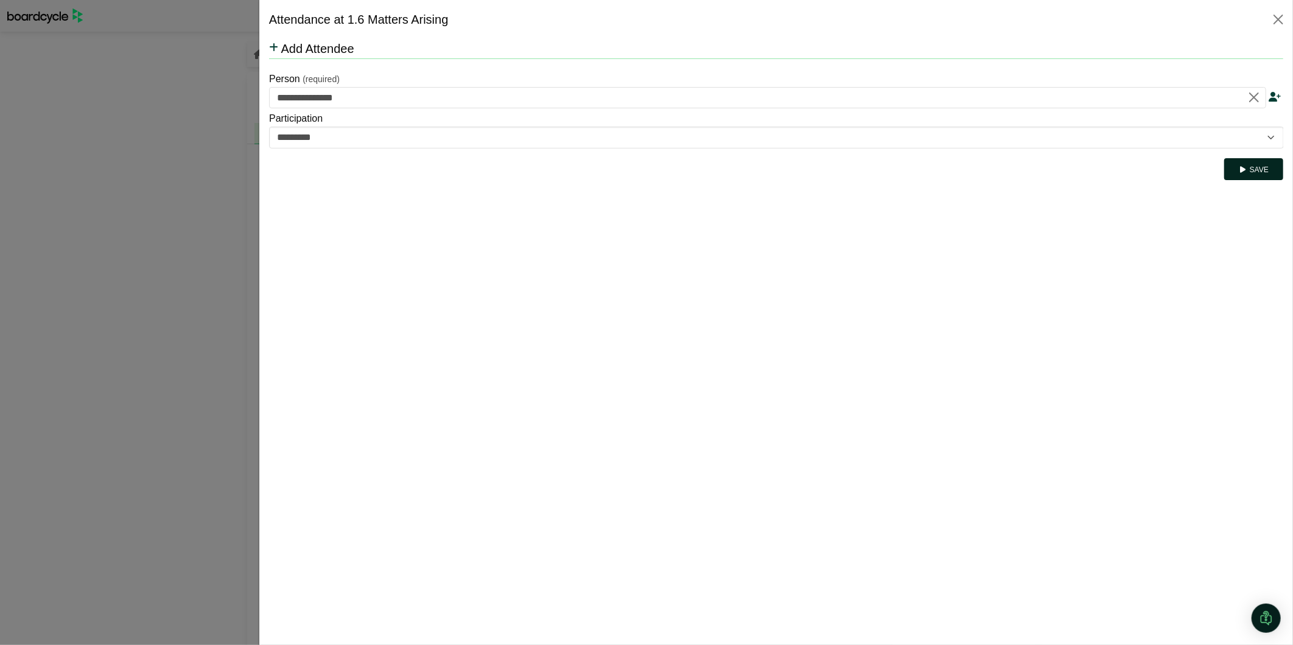
drag, startPoint x: 1276, startPoint y: 166, endPoint x: 1263, endPoint y: 166, distance: 12.8
click at [1277, 166] on button "Save" at bounding box center [1253, 169] width 59 height 22
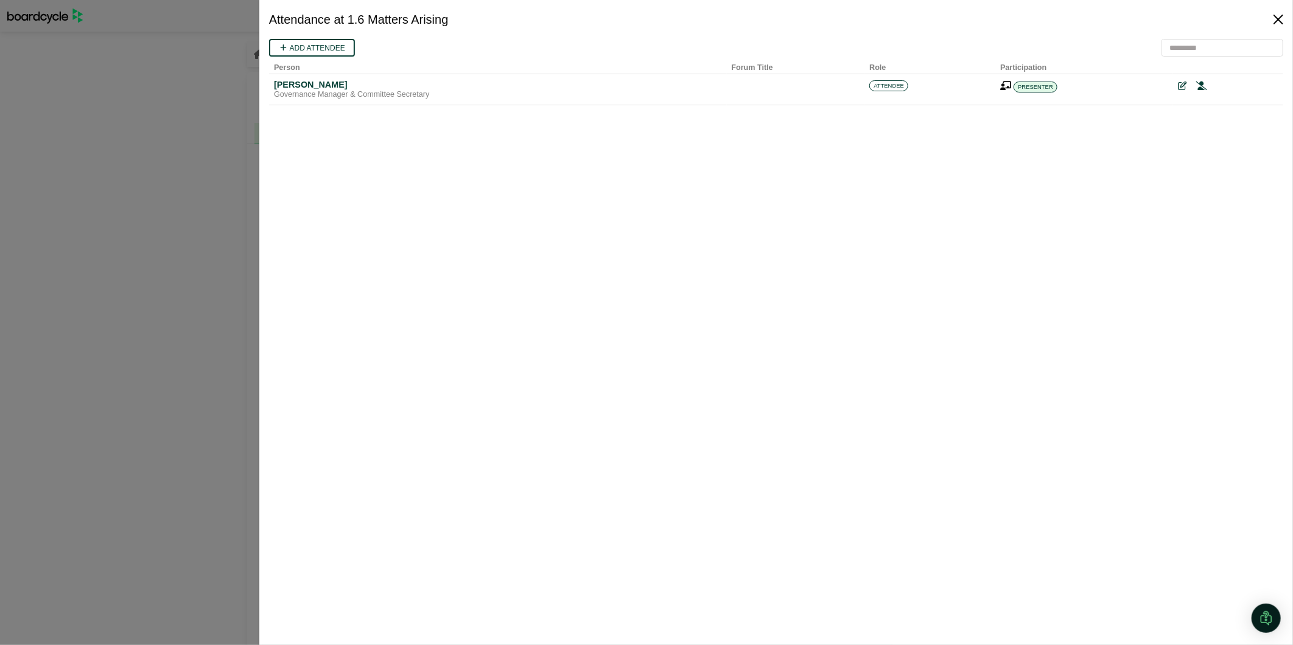
click at [1281, 22] on button "Close" at bounding box center [1278, 19] width 19 height 19
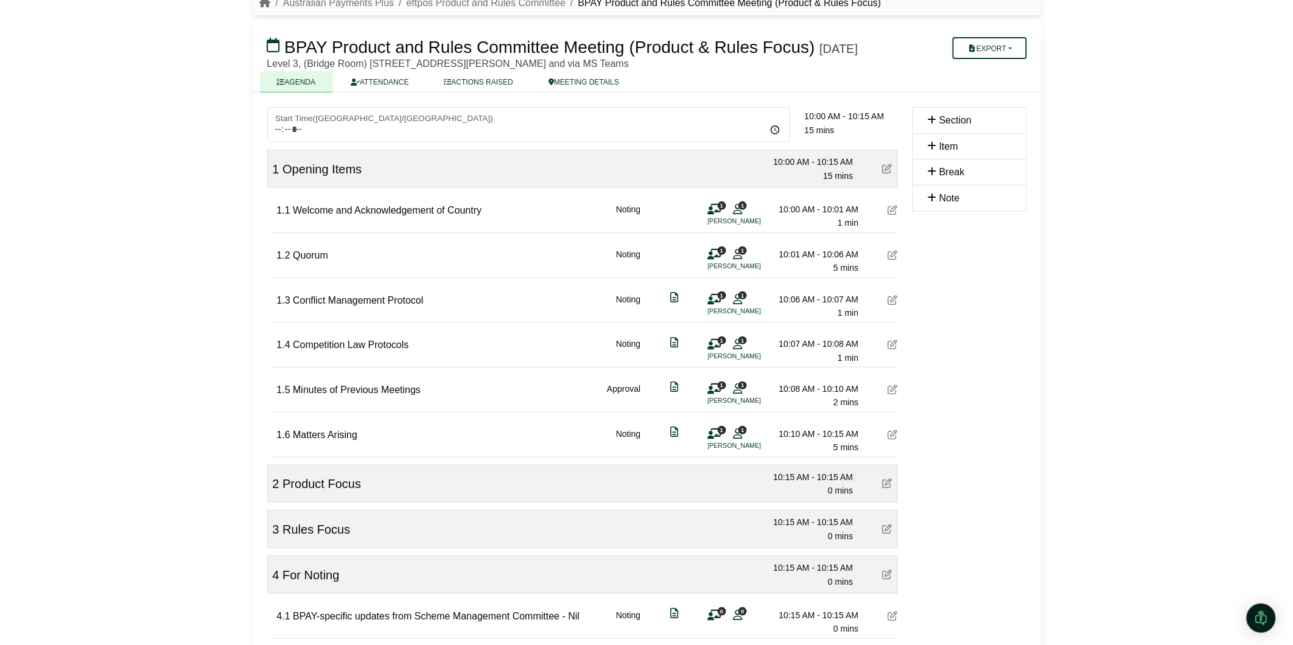
scroll to position [135, 0]
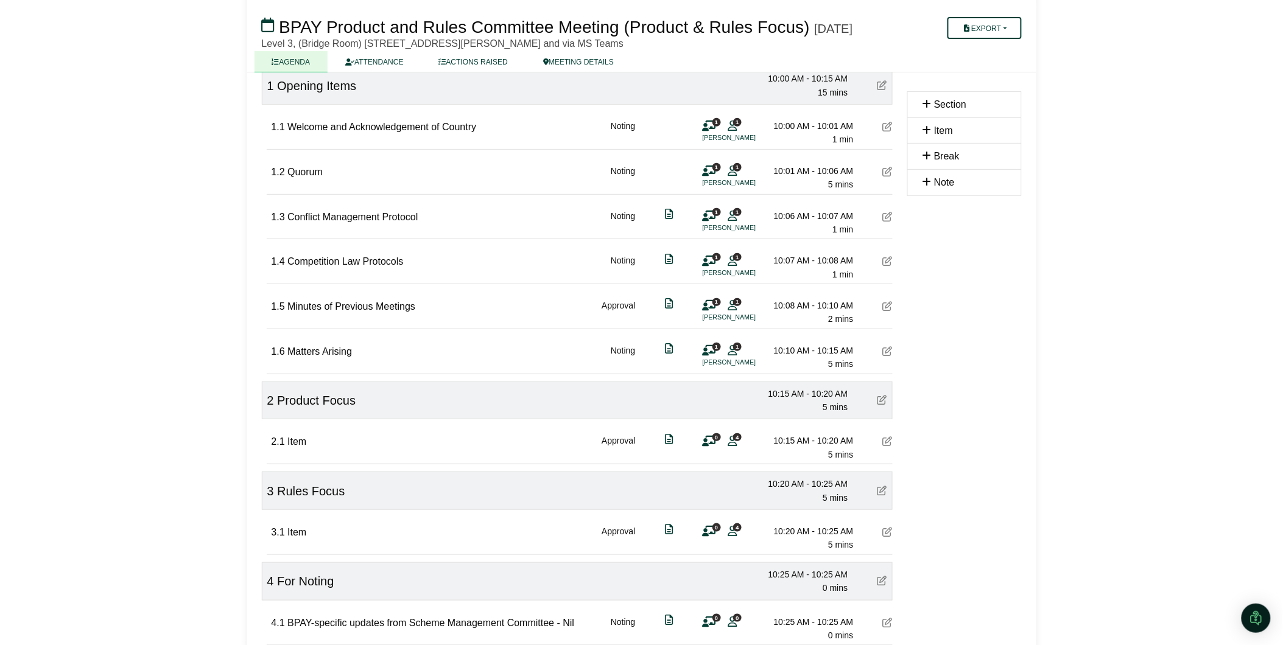
click at [736, 441] on span "4" at bounding box center [737, 438] width 9 height 8
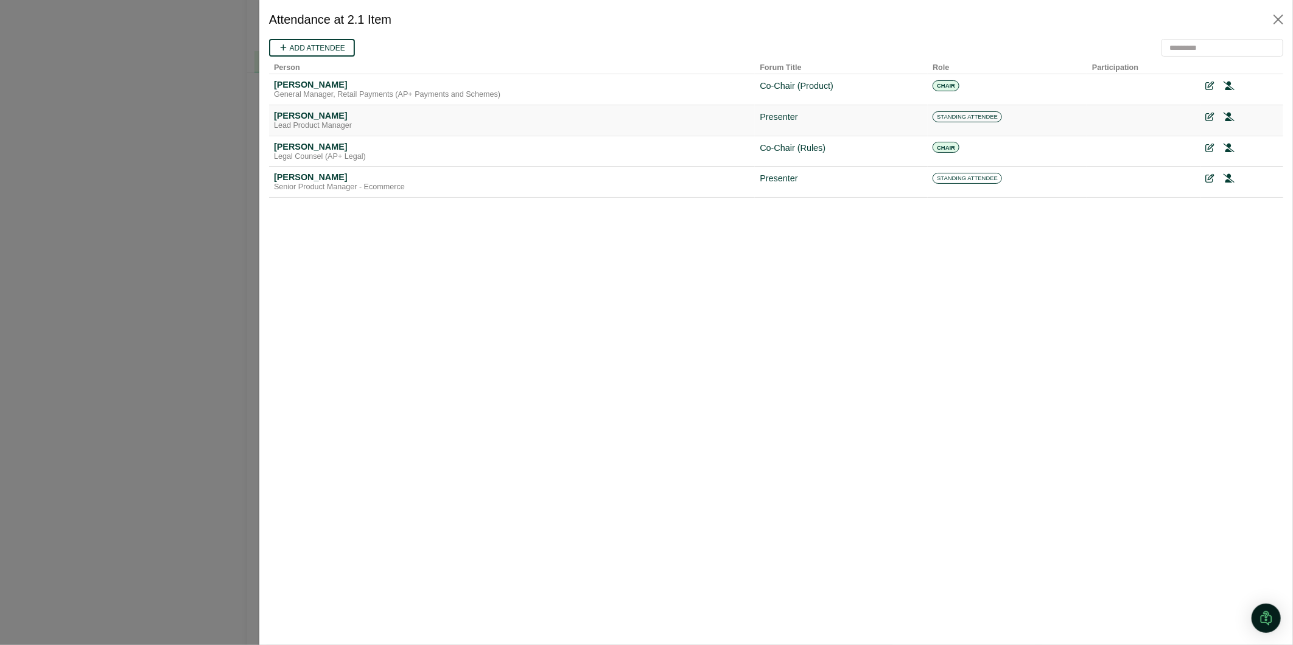
scroll to position [0, 0]
click at [1228, 83] on icon at bounding box center [1228, 86] width 11 height 9
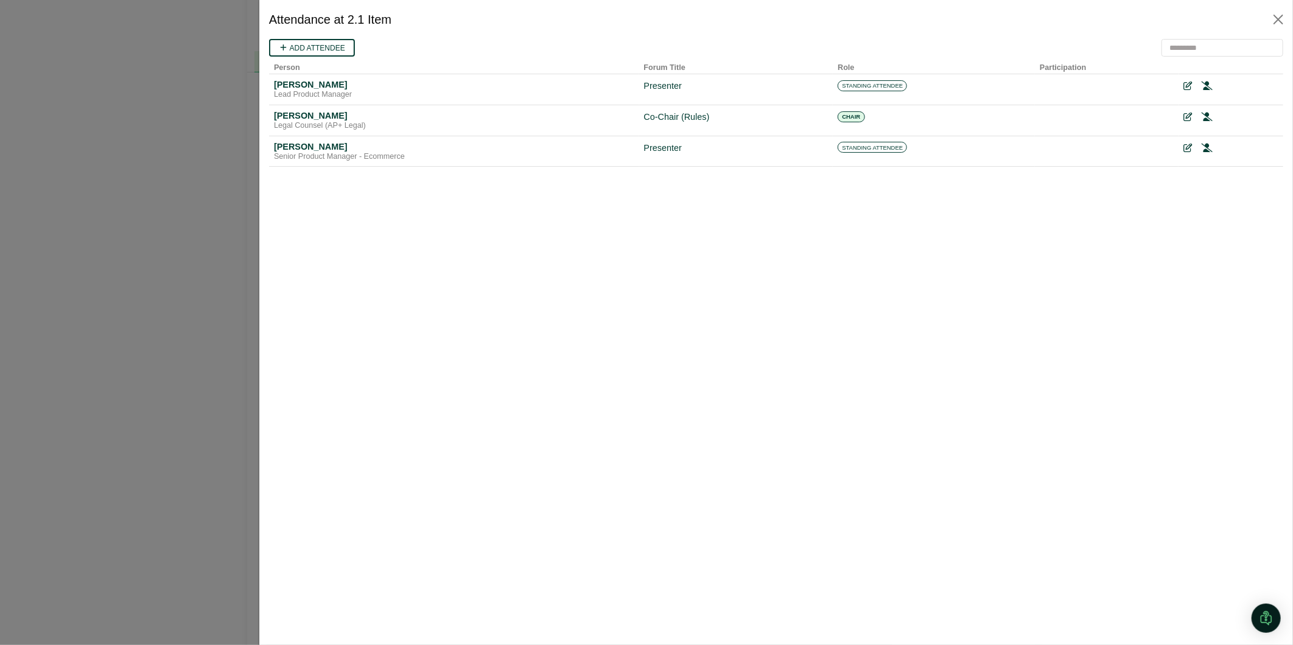
click at [1228, 83] on div at bounding box center [1230, 86] width 95 height 14
click at [1207, 85] on icon at bounding box center [1206, 85] width 11 height 9
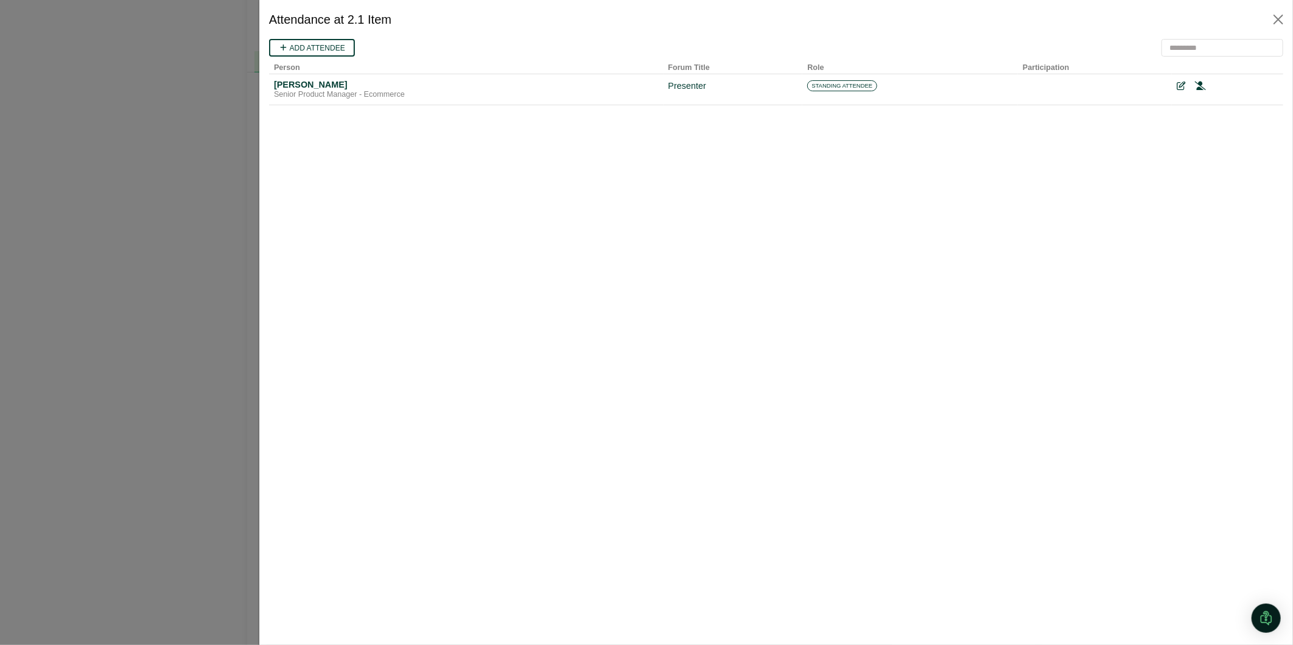
click at [1200, 85] on icon at bounding box center [1200, 85] width 11 height 9
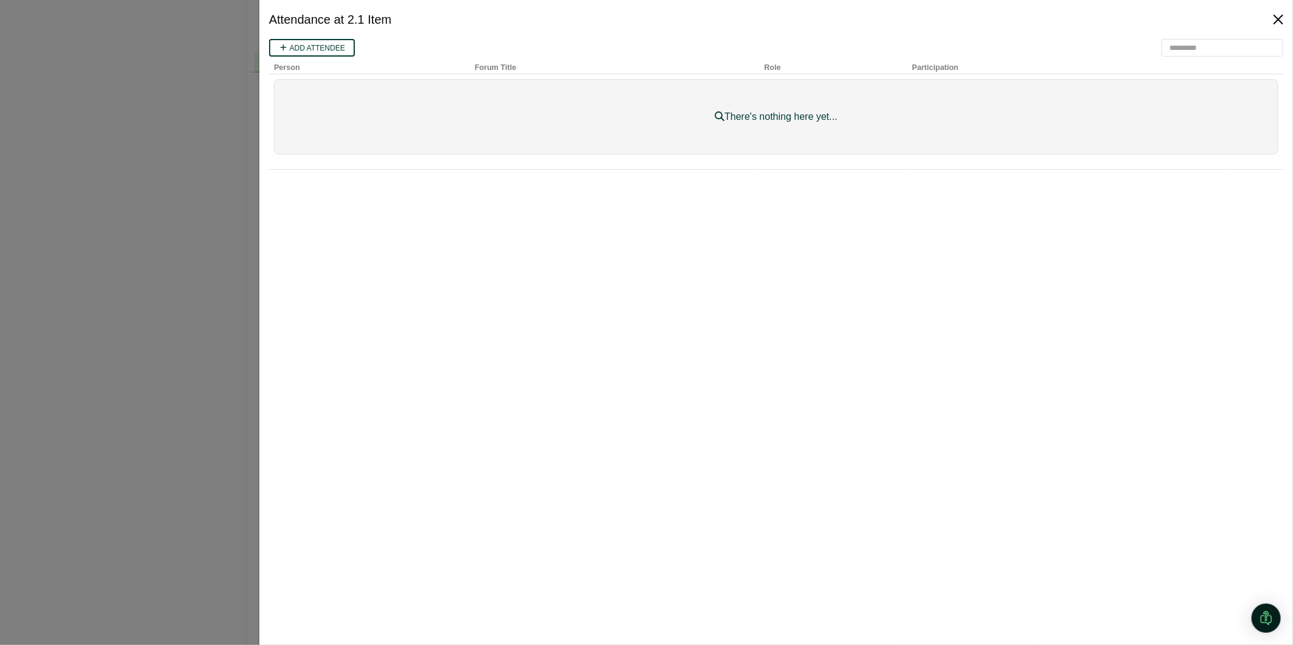
click at [1280, 19] on button "Close" at bounding box center [1278, 19] width 19 height 19
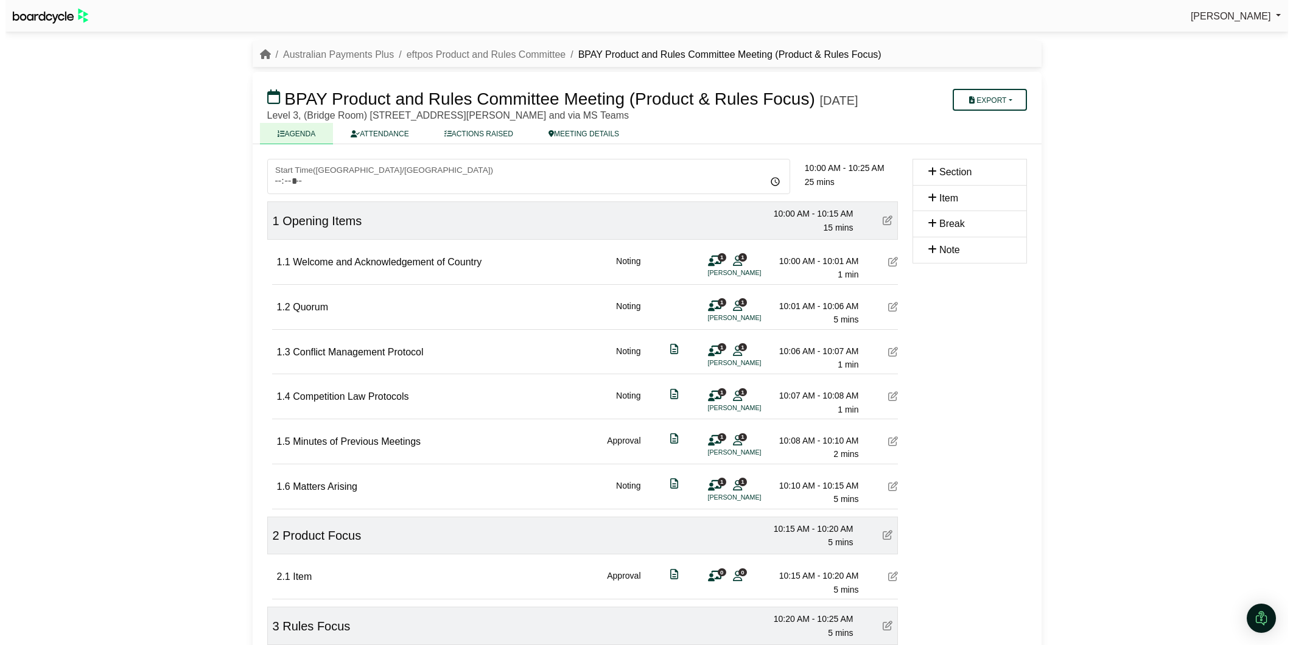
scroll to position [135, 0]
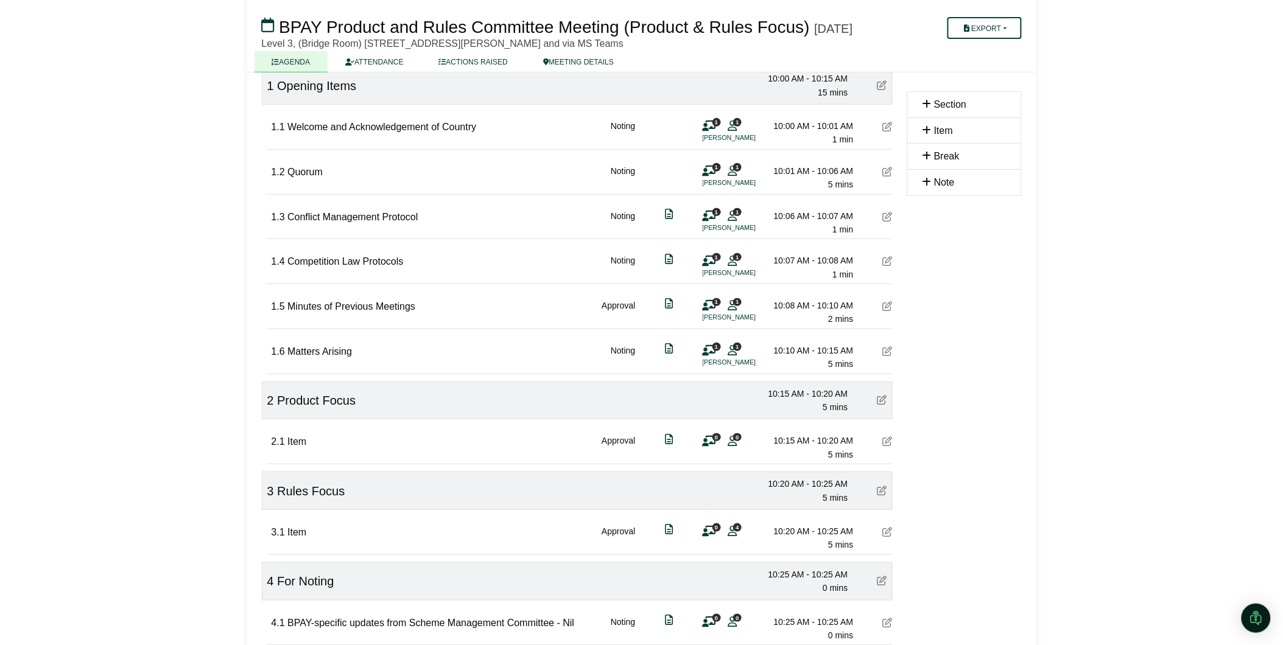
click at [735, 532] on span "4" at bounding box center [737, 528] width 9 height 8
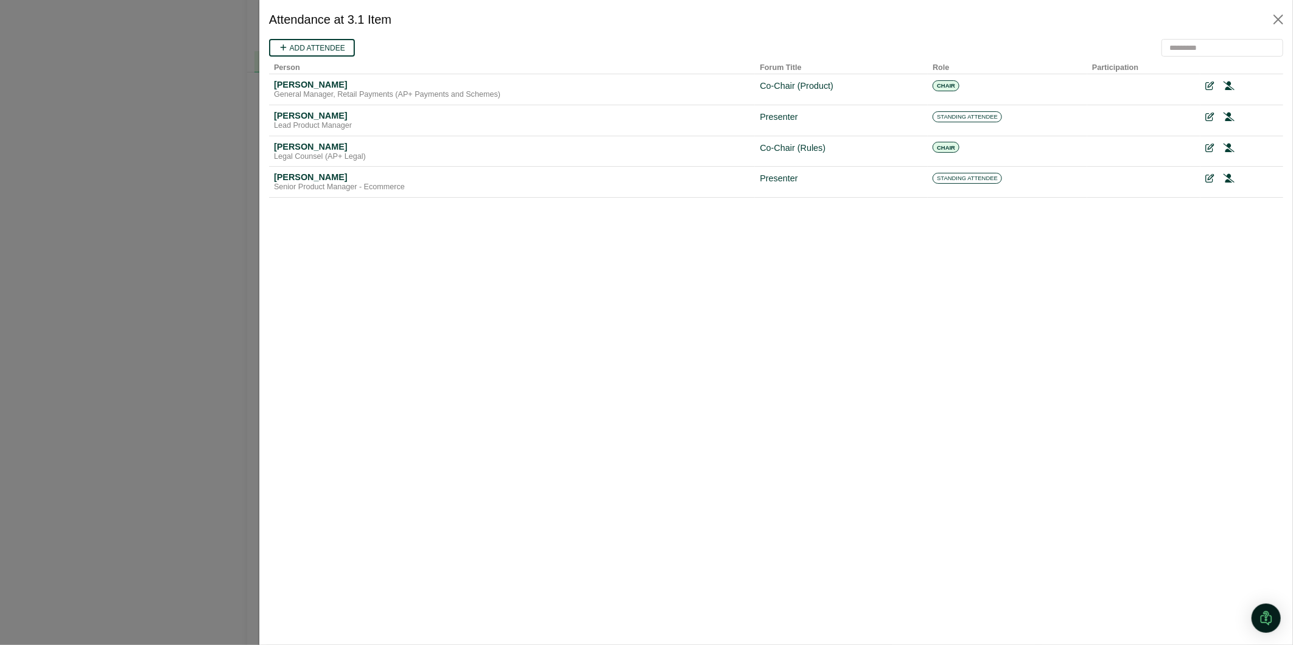
scroll to position [0, 0]
drag, startPoint x: 1228, startPoint y: 89, endPoint x: 1231, endPoint y: 83, distance: 7.1
click at [1228, 88] on icon at bounding box center [1228, 86] width 11 height 9
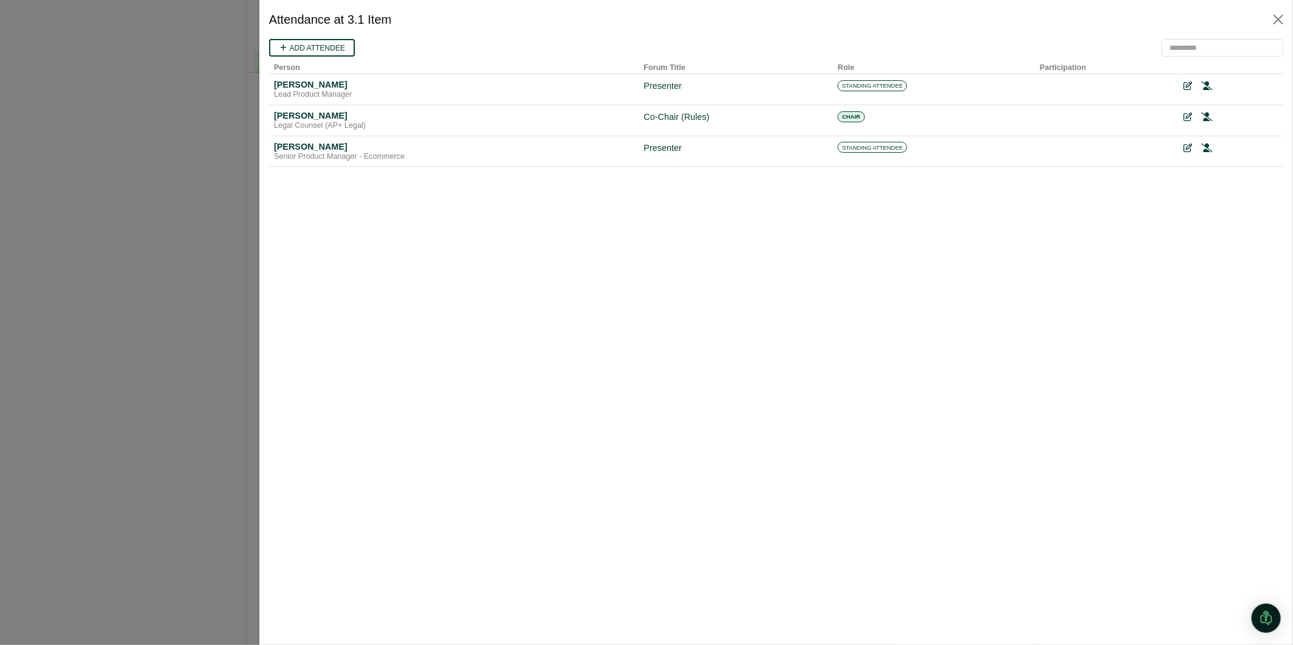
click at [1210, 86] on icon at bounding box center [1206, 85] width 11 height 9
click at [1206, 86] on icon at bounding box center [1206, 85] width 11 height 9
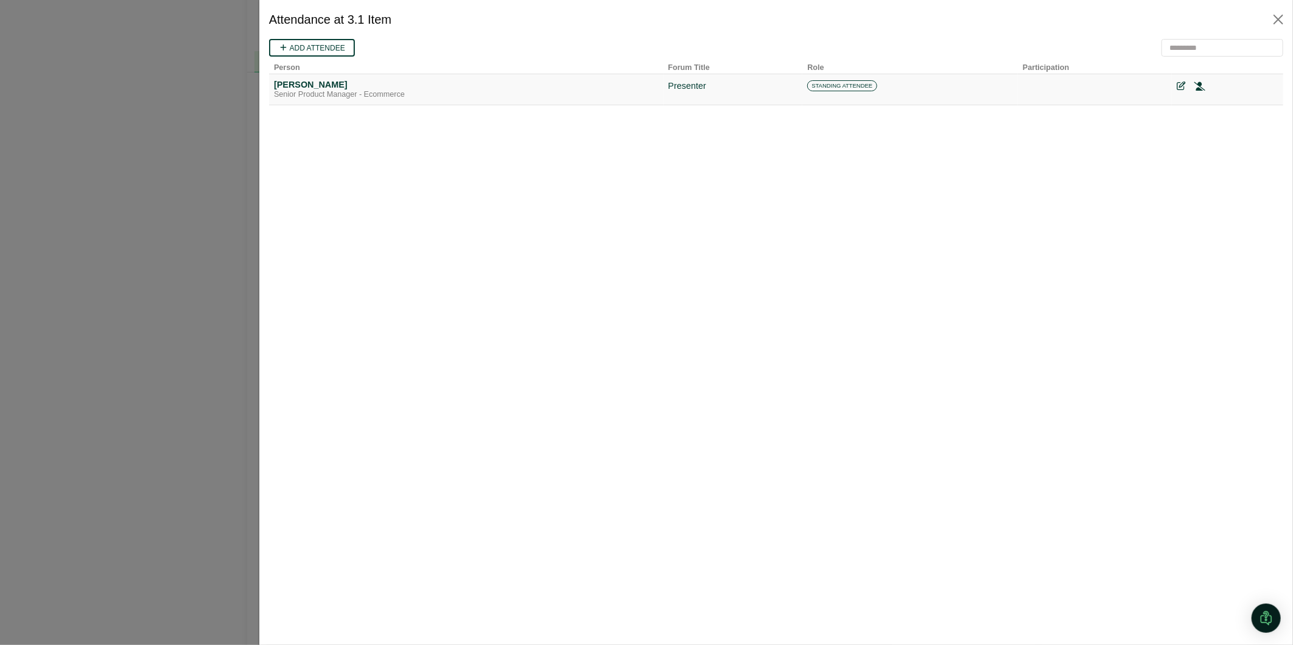
click at [1200, 87] on icon at bounding box center [1199, 86] width 11 height 9
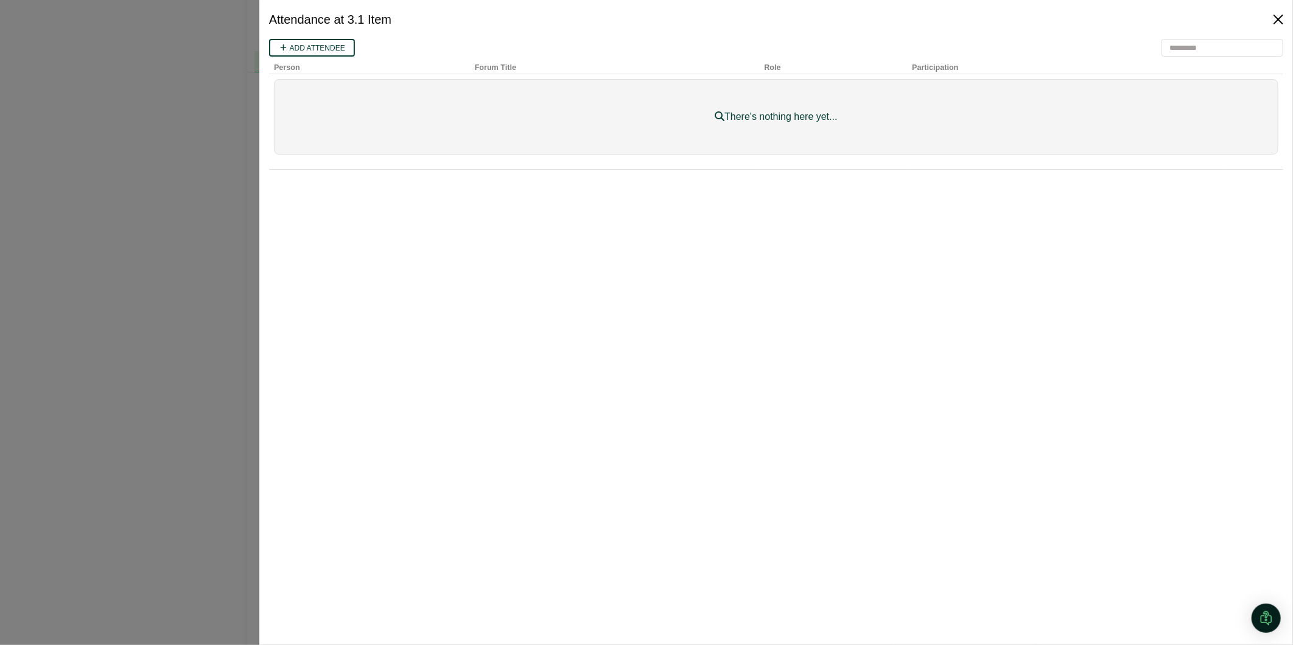
click at [1279, 21] on button "Close" at bounding box center [1278, 19] width 19 height 19
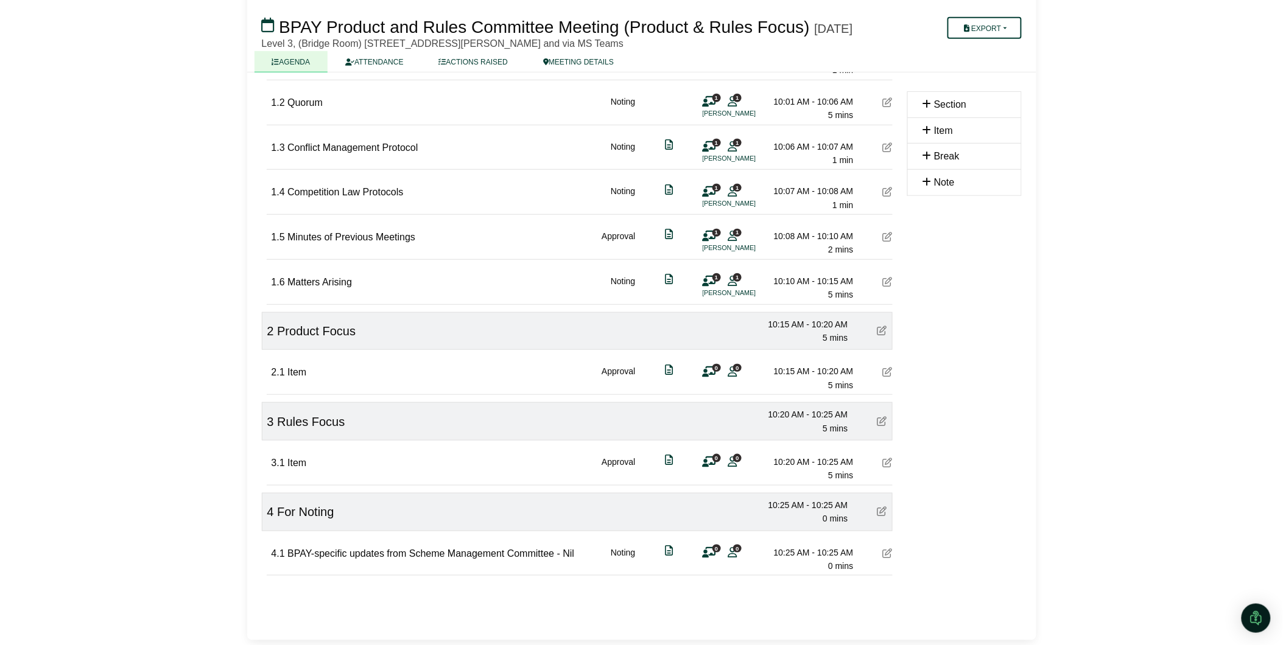
scroll to position [225, 0]
click at [887, 459] on icon at bounding box center [888, 463] width 10 height 10
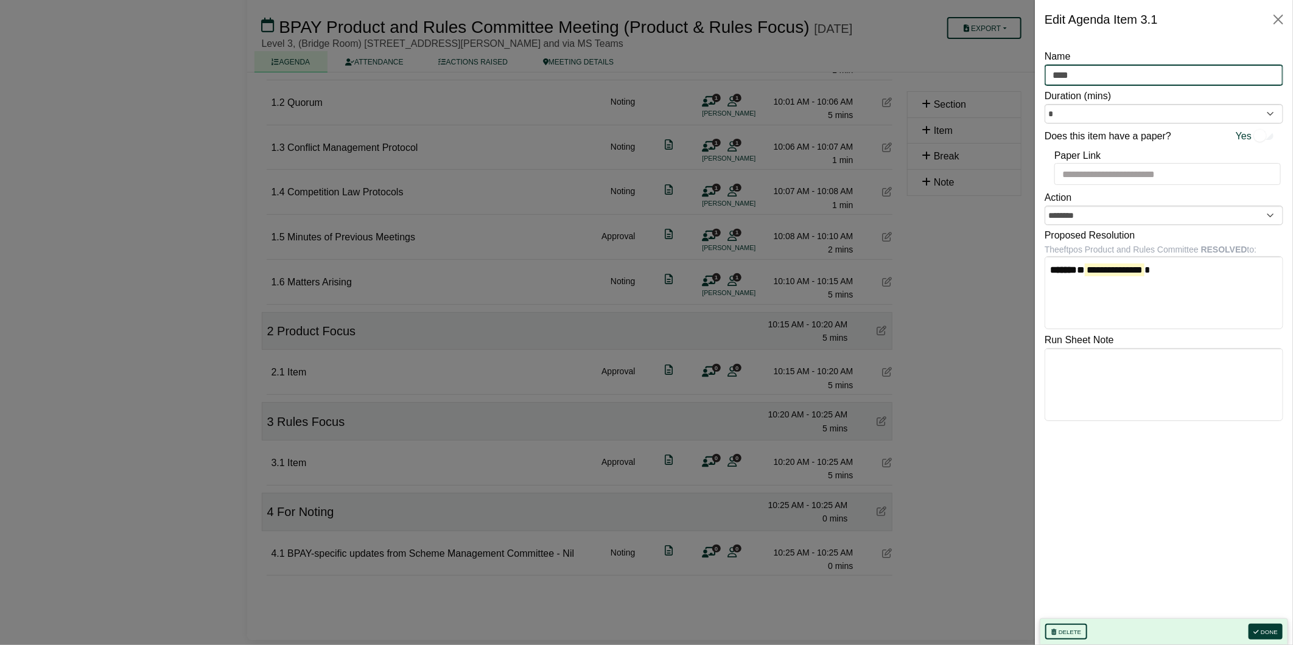
drag, startPoint x: 1099, startPoint y: 74, endPoint x: 967, endPoint y: 68, distance: 132.3
click at [967, 68] on body "[PERSON_NAME] Sign Out Australian Payments Plus eftpos Product and Rules Commit…" at bounding box center [646, 117] width 1293 height 645
type input "***"
click at [1267, 629] on button "Done" at bounding box center [1266, 632] width 34 height 16
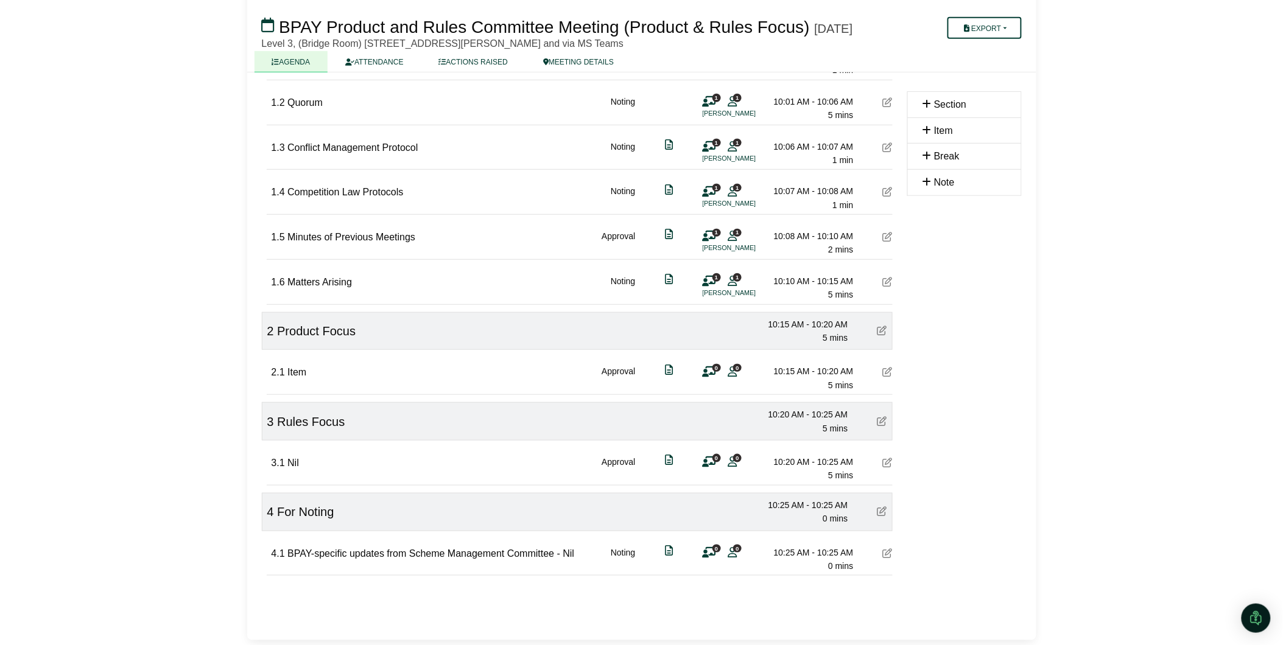
click at [890, 373] on icon at bounding box center [888, 372] width 10 height 10
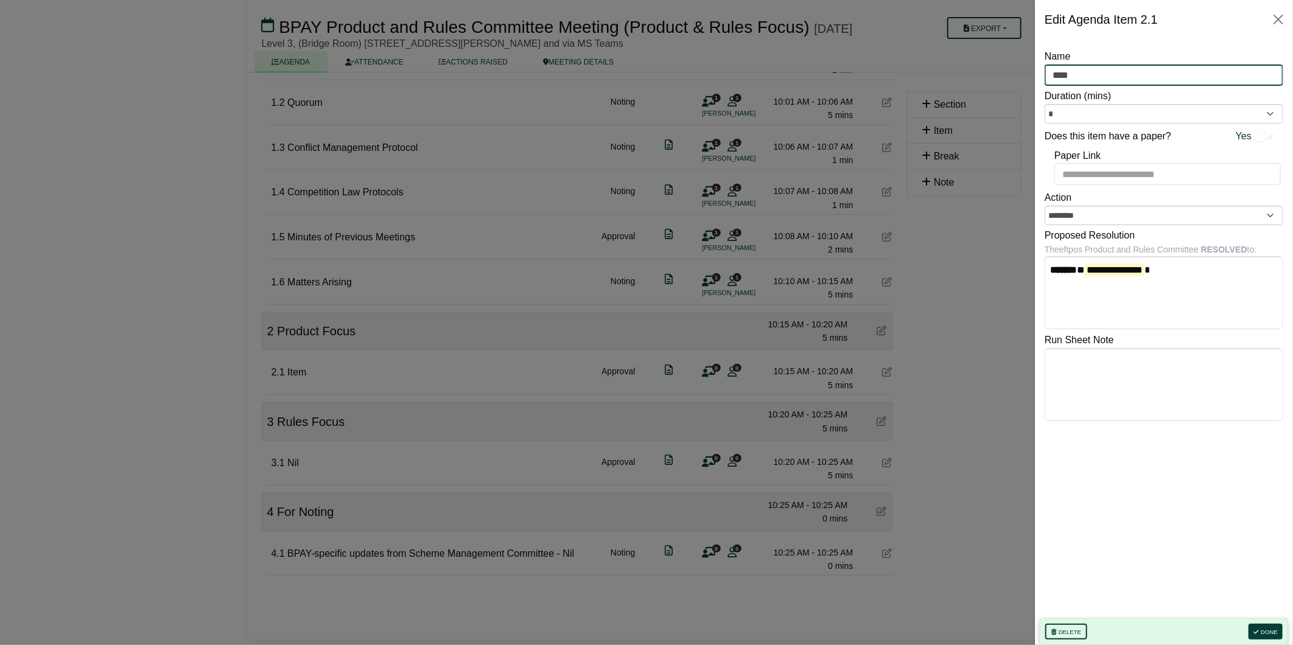
drag, startPoint x: 1081, startPoint y: 68, endPoint x: 957, endPoint y: 65, distance: 123.6
click at [957, 65] on body "[PERSON_NAME] Sign Out Australian Payments Plus eftpos Product and Rules Commit…" at bounding box center [646, 117] width 1293 height 645
type input "*"
click at [1265, 631] on button "Done" at bounding box center [1266, 632] width 34 height 16
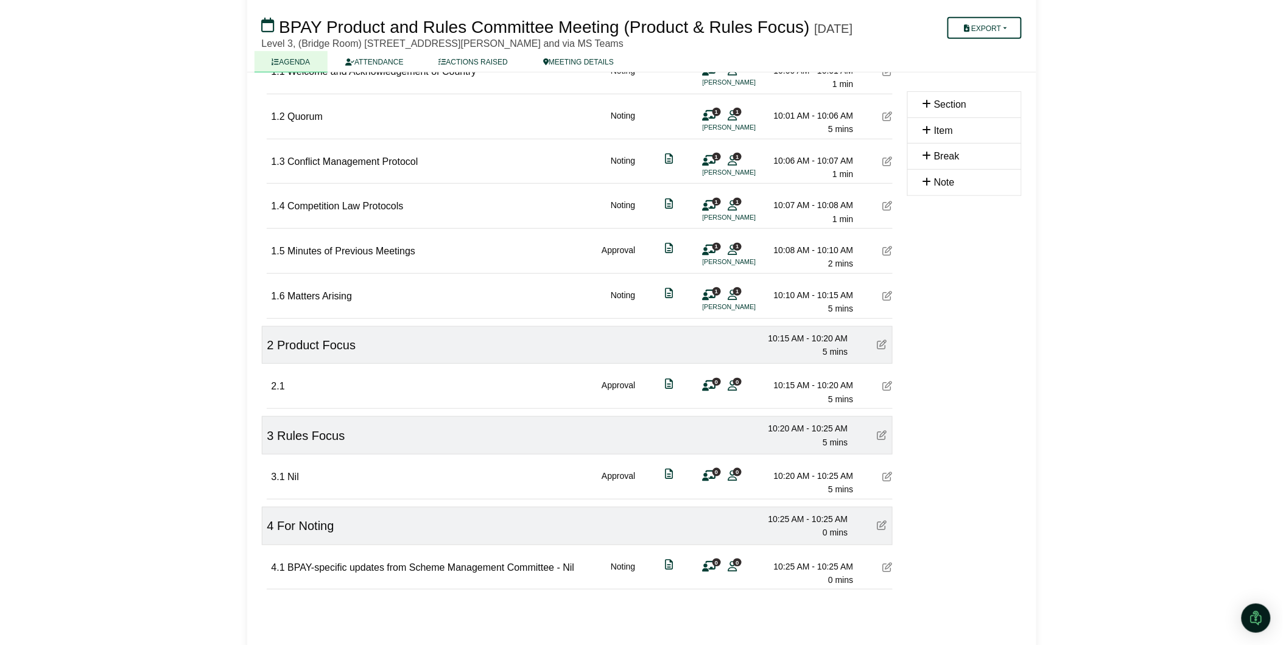
scroll to position [157, 0]
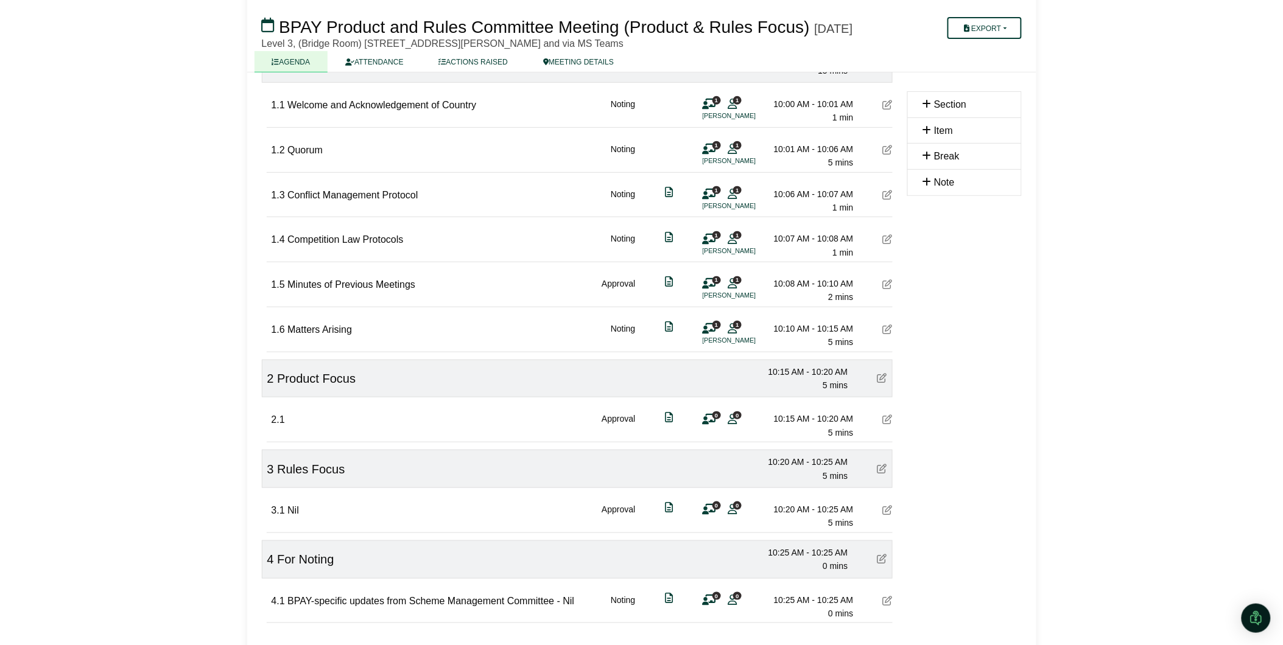
click at [888, 424] on icon at bounding box center [888, 420] width 10 height 10
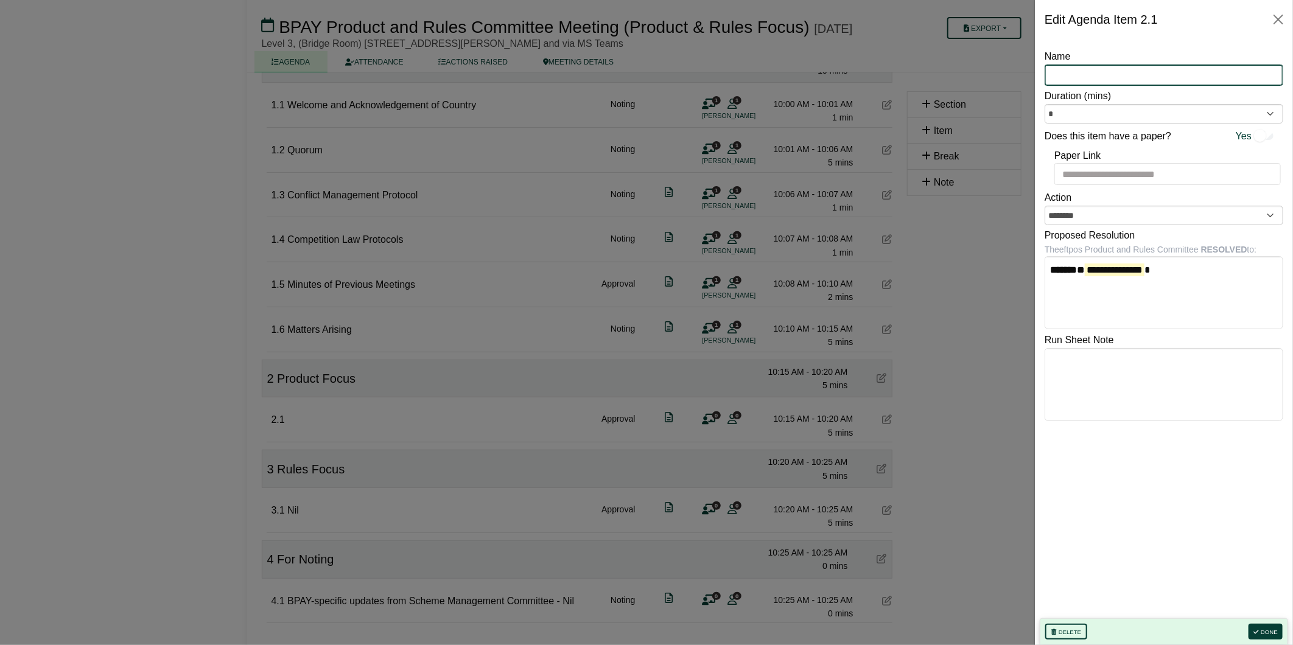
click at [1093, 65] on input "Name" at bounding box center [1164, 76] width 239 height 22
type input "***"
click at [1271, 630] on button "Done" at bounding box center [1266, 632] width 34 height 16
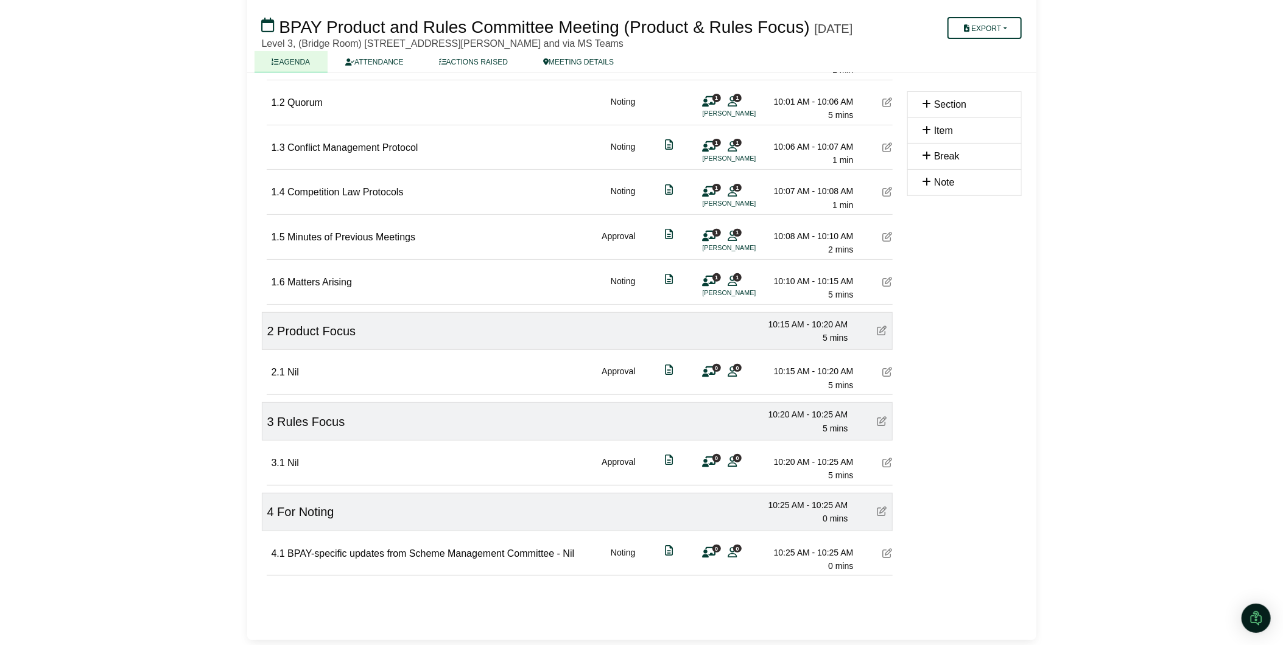
scroll to position [221, 0]
